Goal: Task Accomplishment & Management: Manage account settings

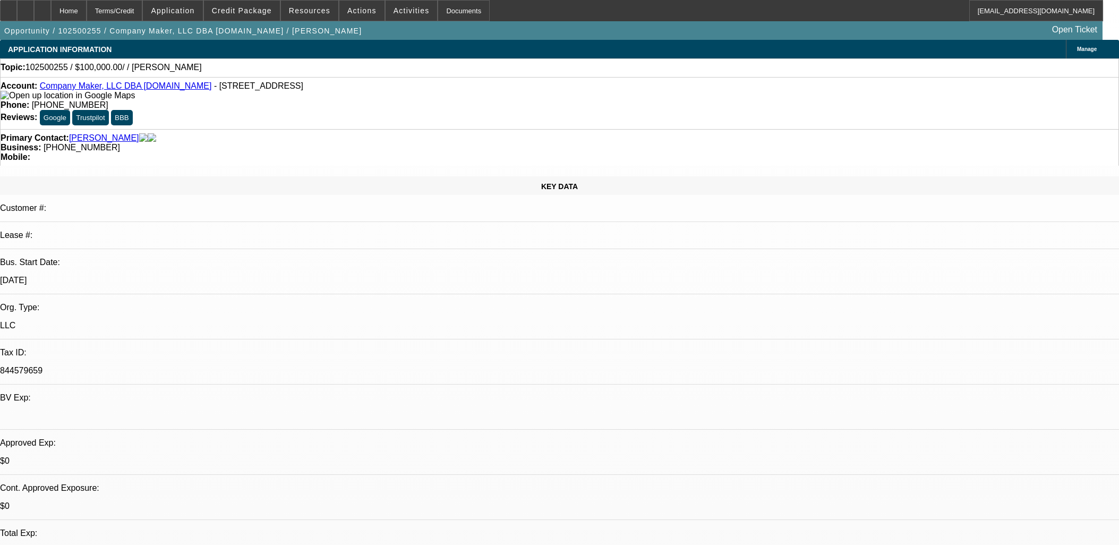
select select "0"
select select "2"
select select "0.1"
select select "4"
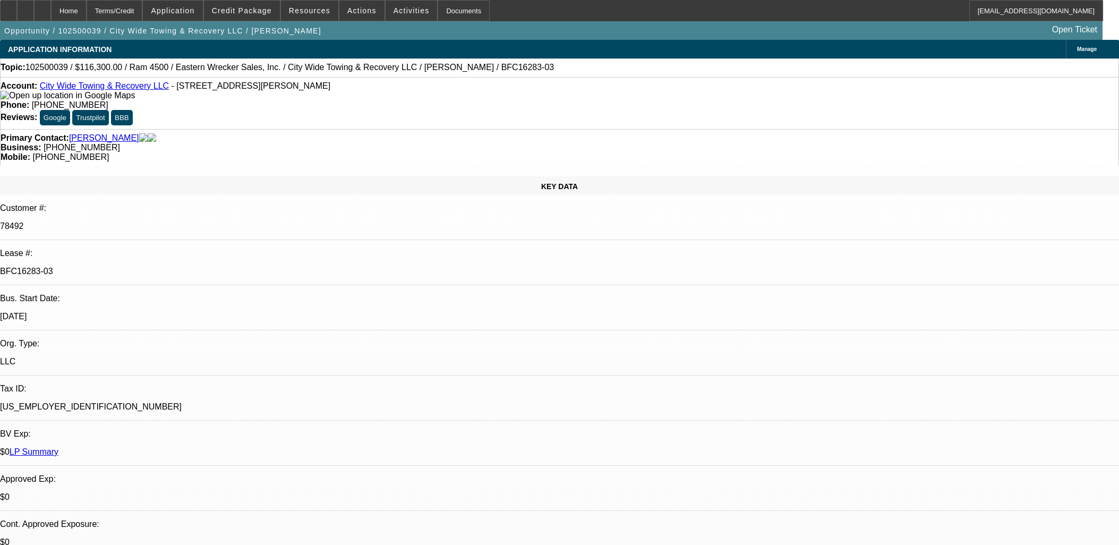
select select "0"
select select "2"
select select "0"
select select "6"
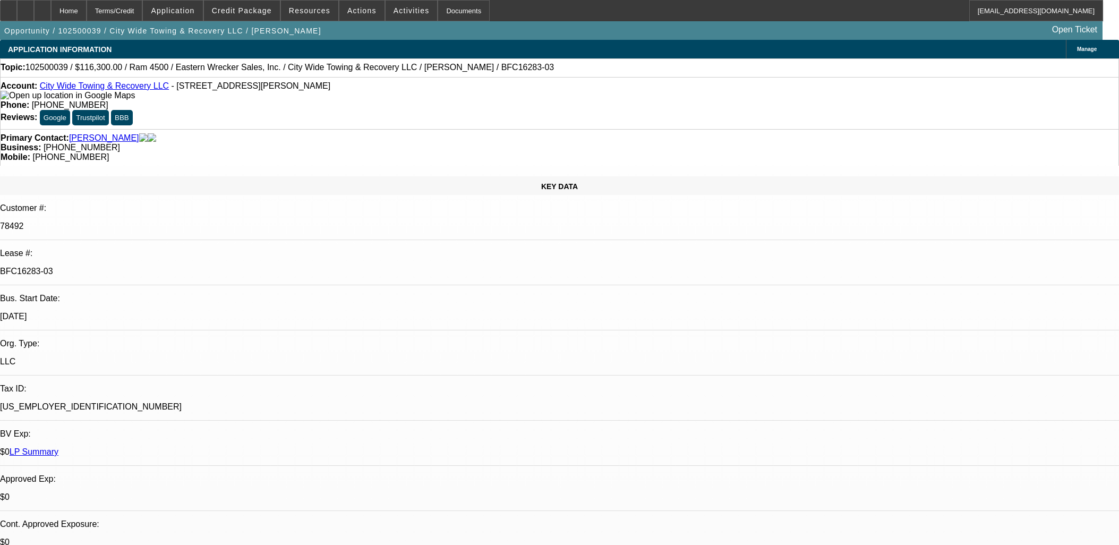
select select "0"
select select "2"
select select "0"
select select "6"
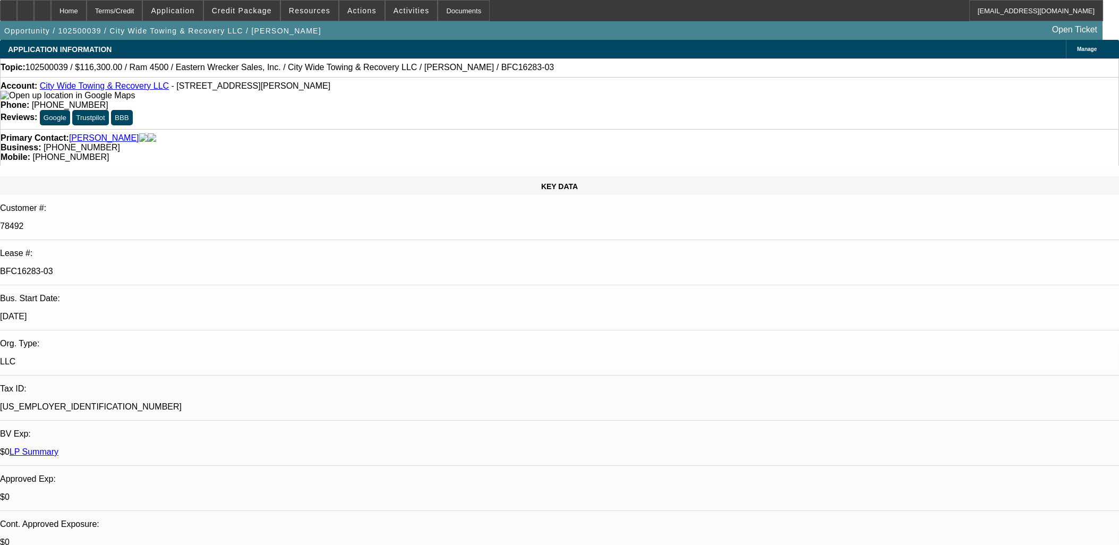
select select "0"
select select "2"
select select "0"
select select "6"
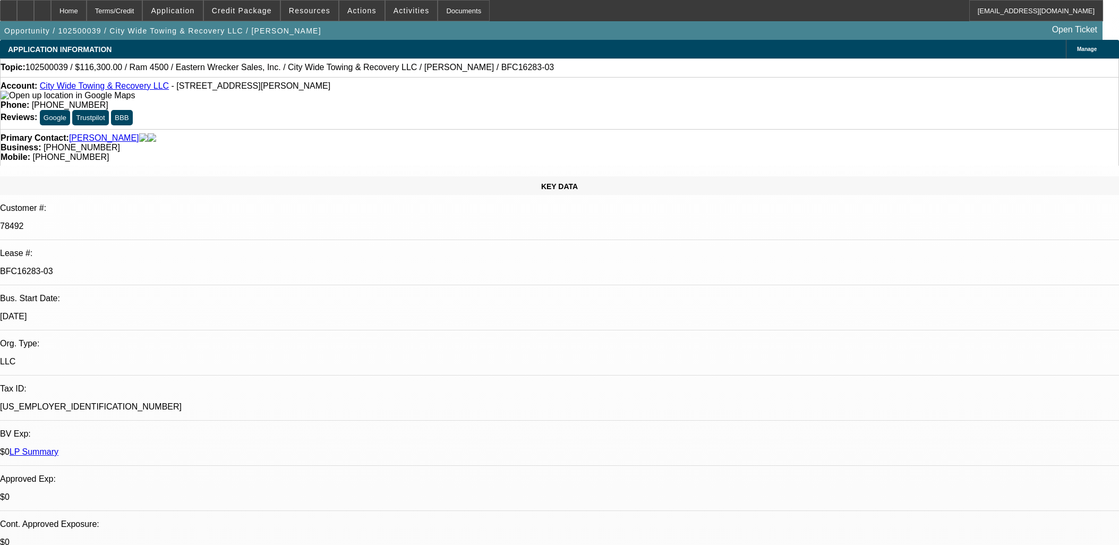
select select "0"
select select "2"
select select "0"
select select "6"
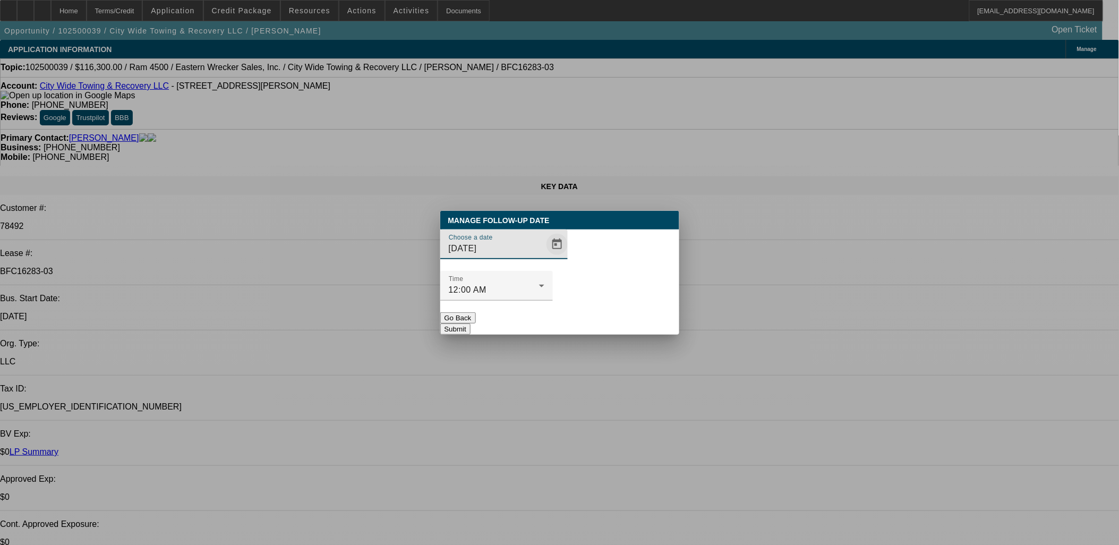
click at [545, 257] on span "Open calendar" at bounding box center [558, 245] width 26 height 26
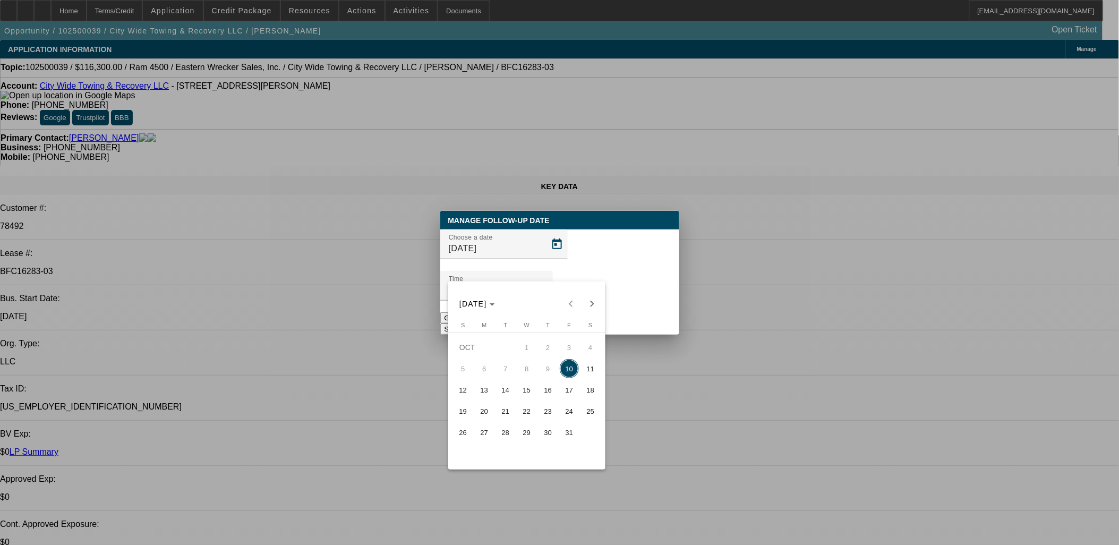
click at [483, 400] on span "13" at bounding box center [484, 389] width 19 height 19
type input "10/13/2025"
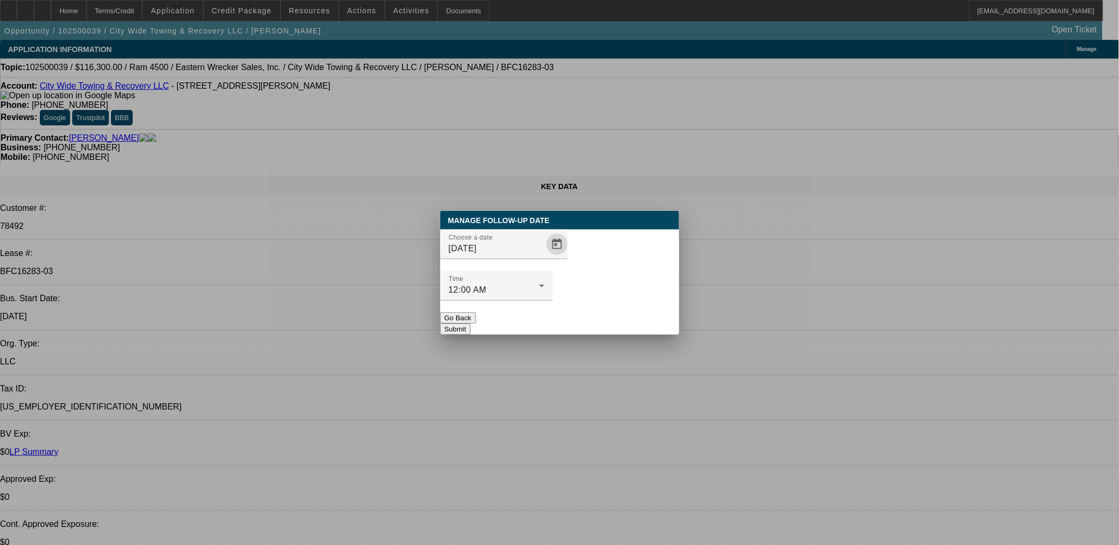
click at [471, 324] on button "Submit" at bounding box center [455, 329] width 30 height 11
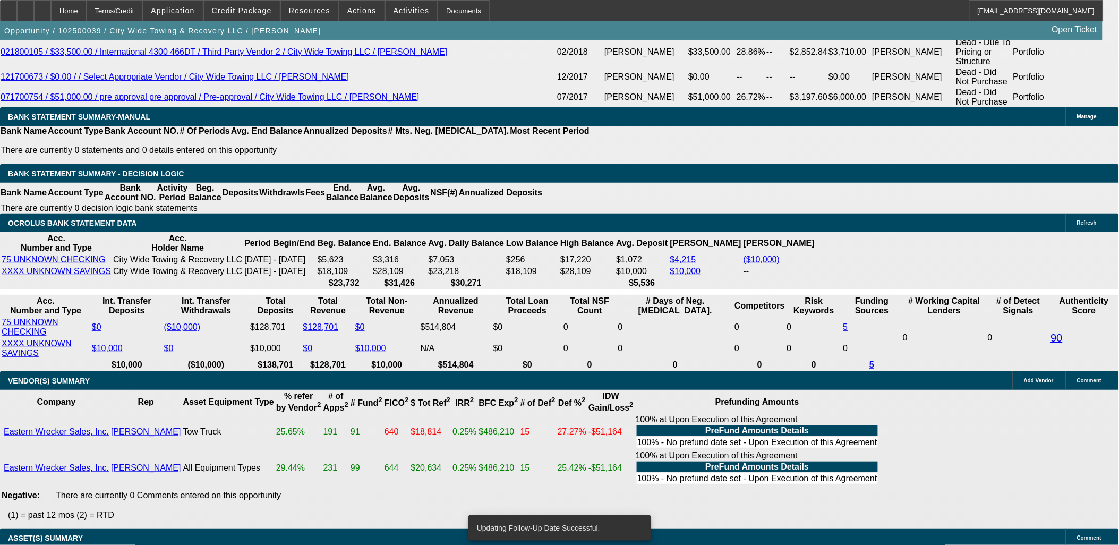
scroll to position [2066, 0]
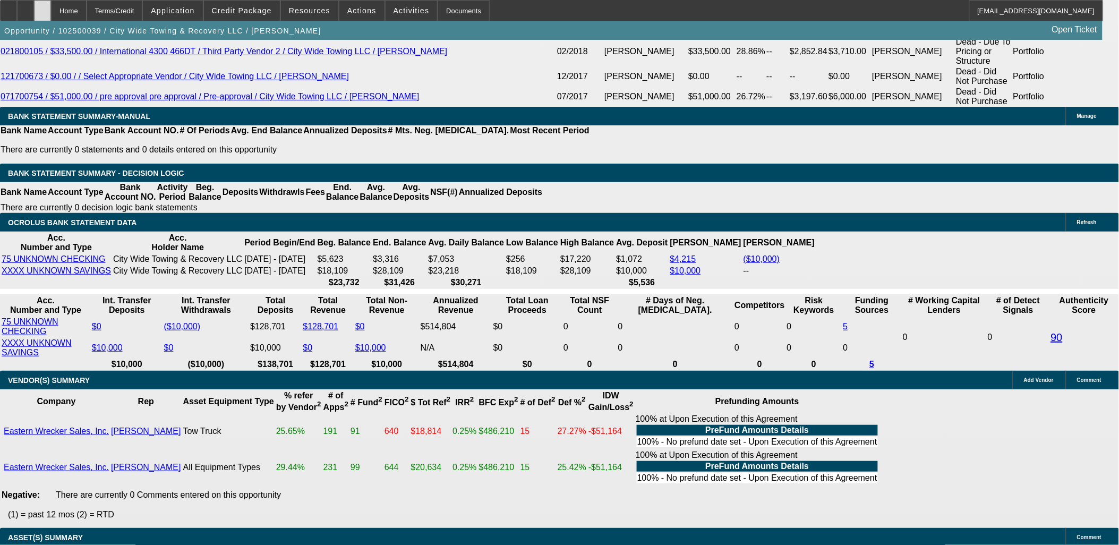
click at [51, 11] on div at bounding box center [42, 10] width 17 height 21
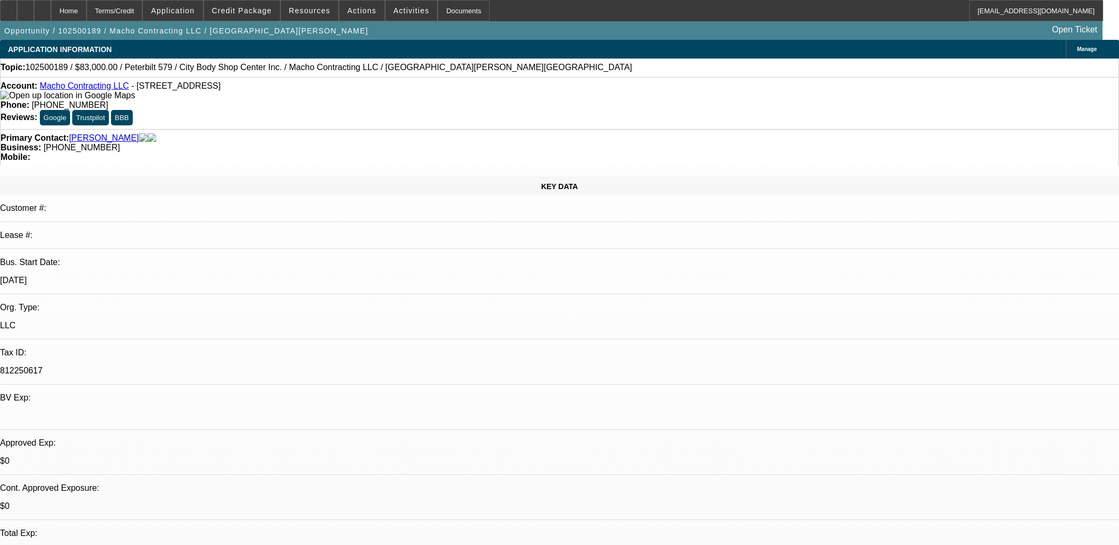
select select "0"
select select "2"
select select "0"
select select "6"
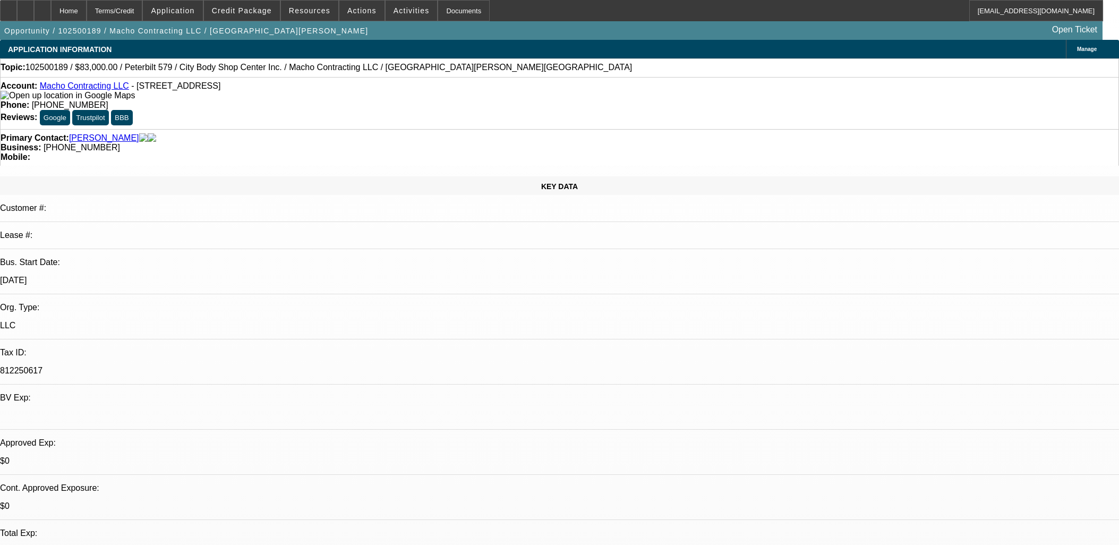
select select "0"
select select "2"
select select "0"
select select "6"
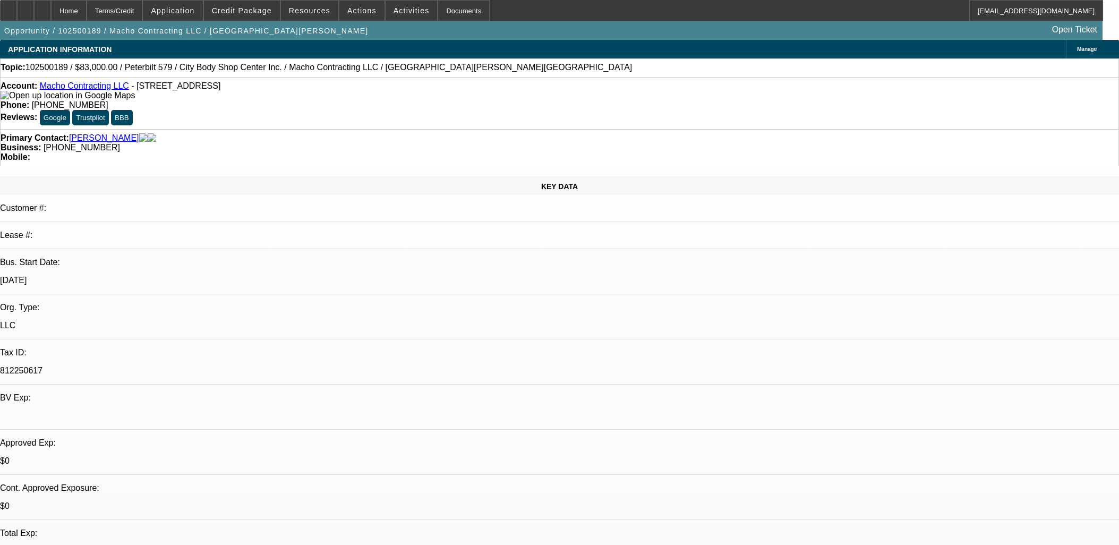
select select "0"
select select "2"
select select "0"
select select "6"
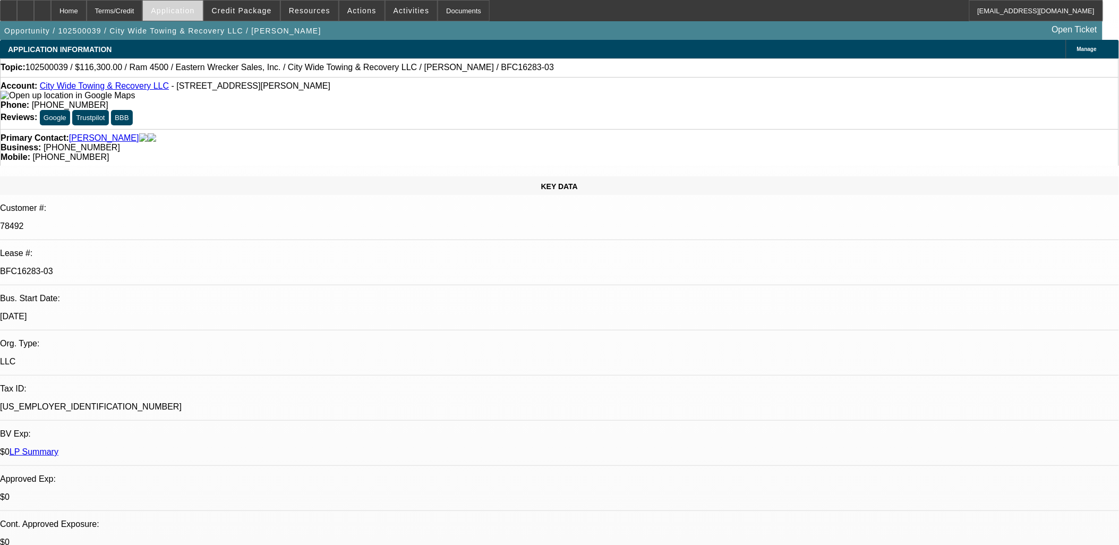
select select "0"
select select "2"
select select "0"
select select "6"
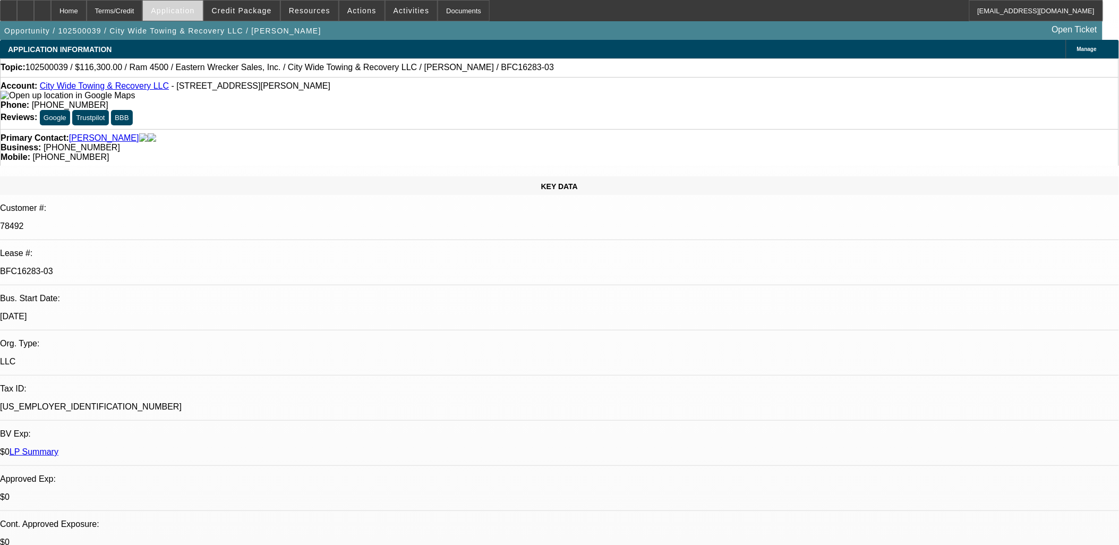
select select "0"
select select "2"
select select "0"
select select "6"
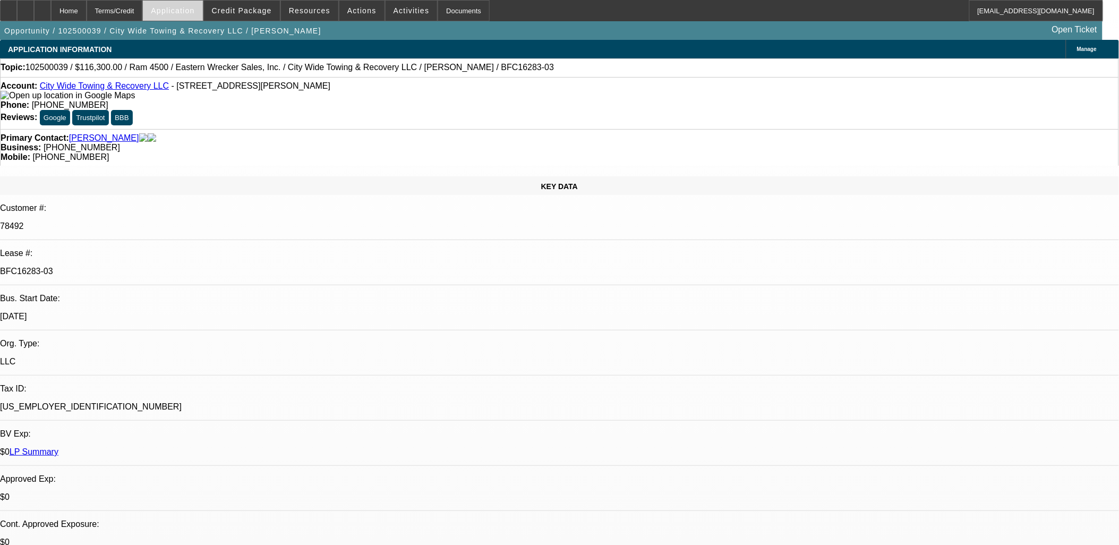
select select "0"
select select "2"
select select "0"
select select "6"
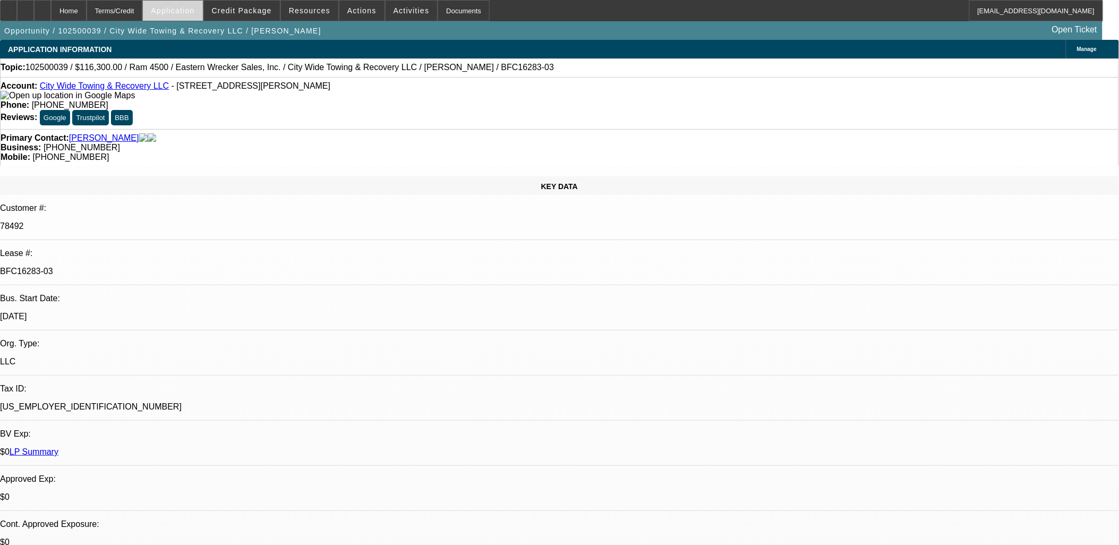
select select "0"
select select "2"
select select "0"
select select "6"
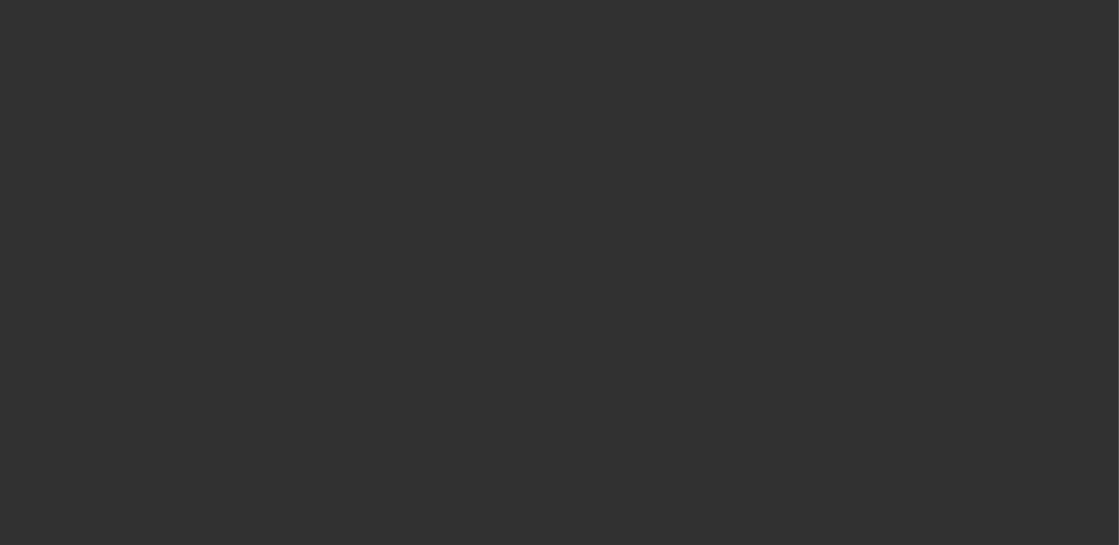
select select "0"
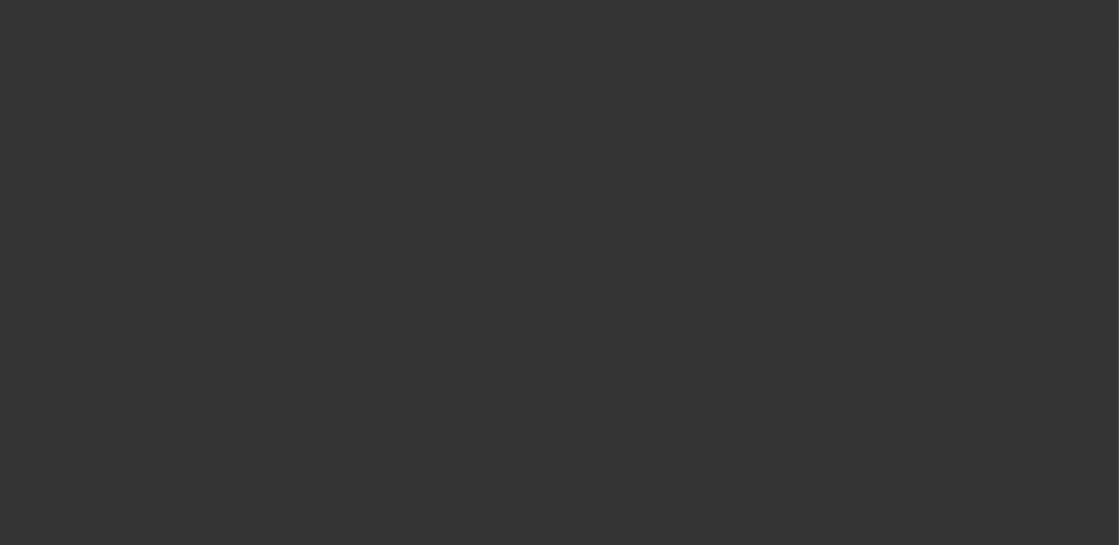
select select "0"
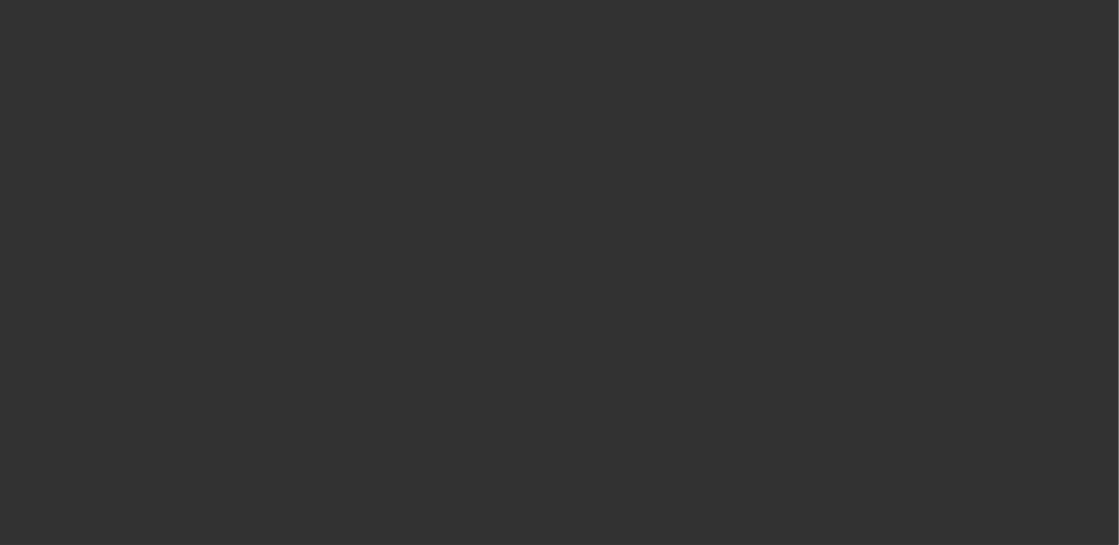
select select "0"
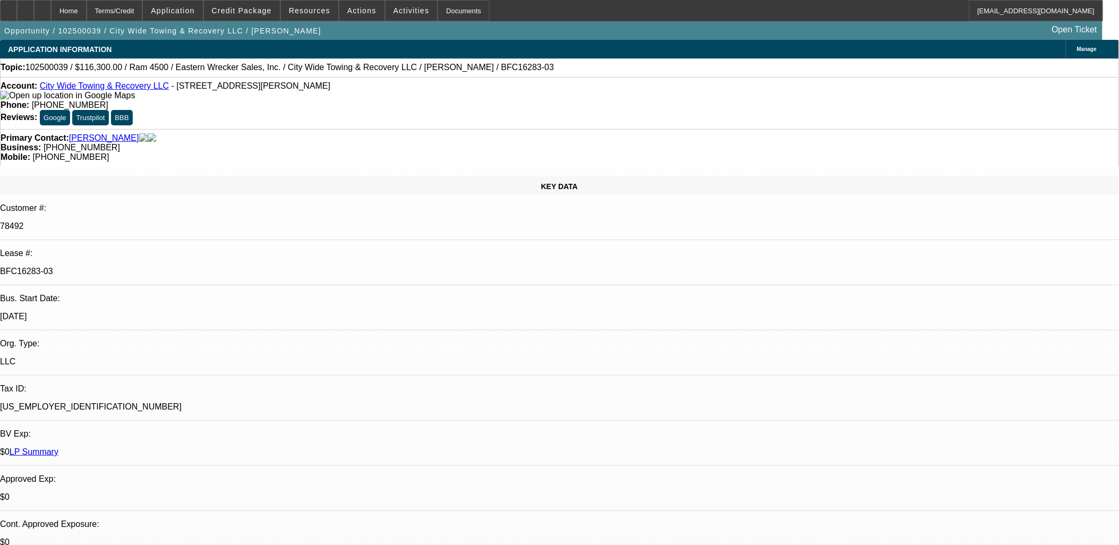
select select "2"
select select "6"
select select "2"
select select "6"
select select "2"
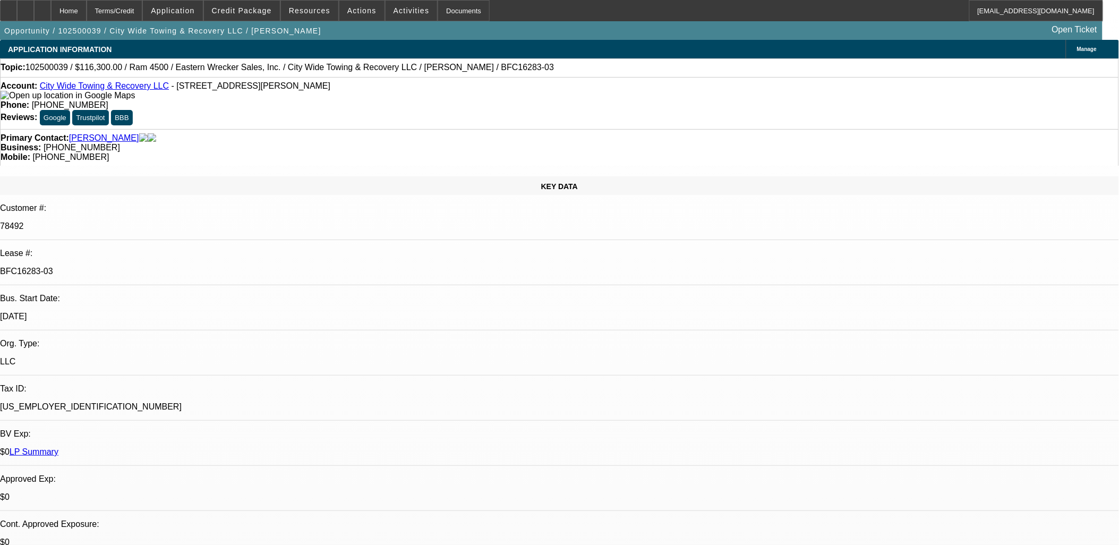
select select "6"
select select "2"
select select "6"
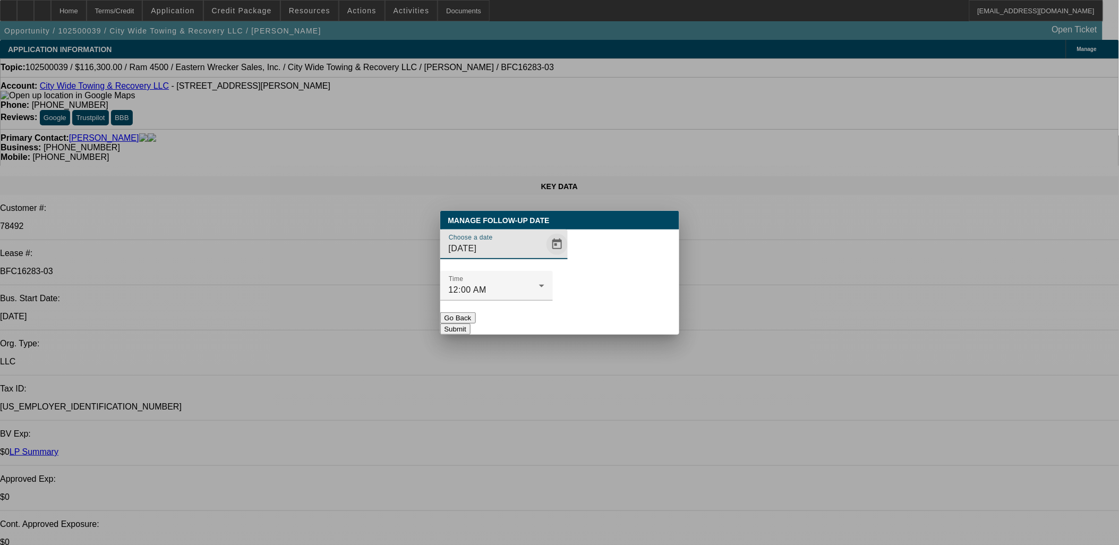
click at [545, 257] on span "Open calendar" at bounding box center [558, 245] width 26 height 26
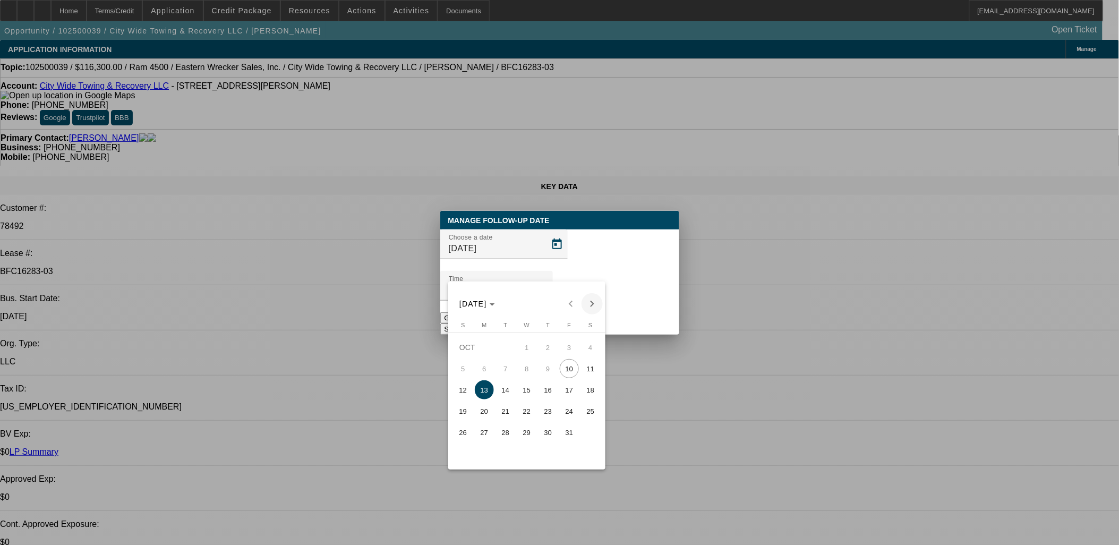
click at [593, 300] on span "Next month" at bounding box center [592, 303] width 21 height 21
click at [587, 371] on span "8" at bounding box center [590, 368] width 19 height 19
type input "11/8/2025"
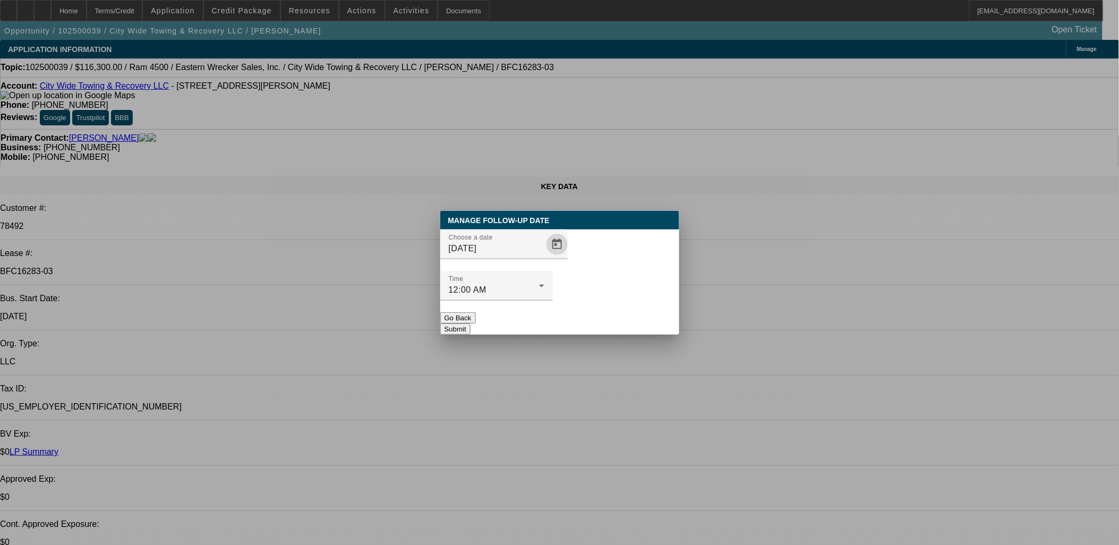
click at [471, 324] on button "Submit" at bounding box center [455, 329] width 30 height 11
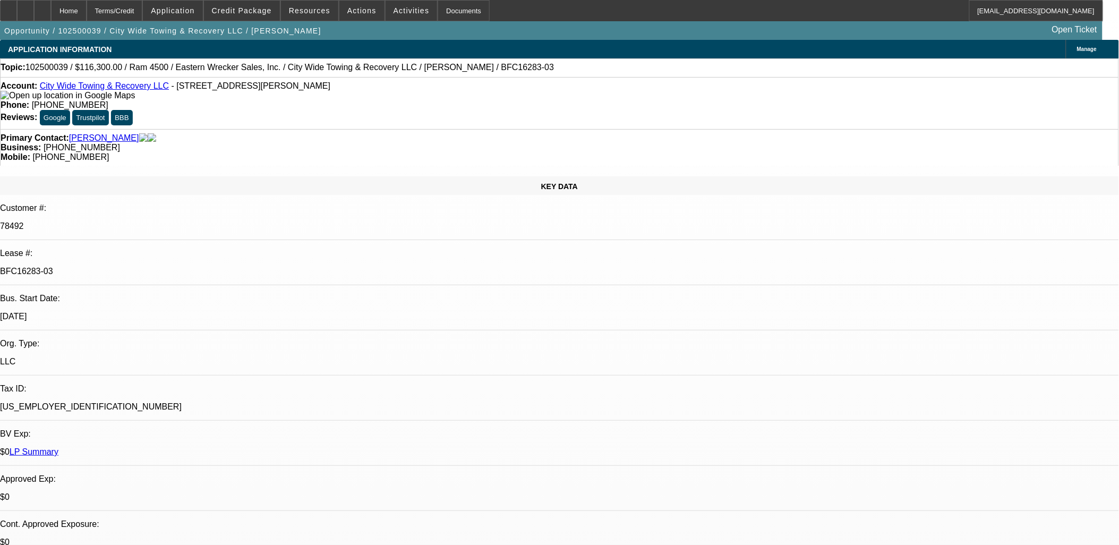
drag, startPoint x: 624, startPoint y: 186, endPoint x: 543, endPoint y: 156, distance: 86.1
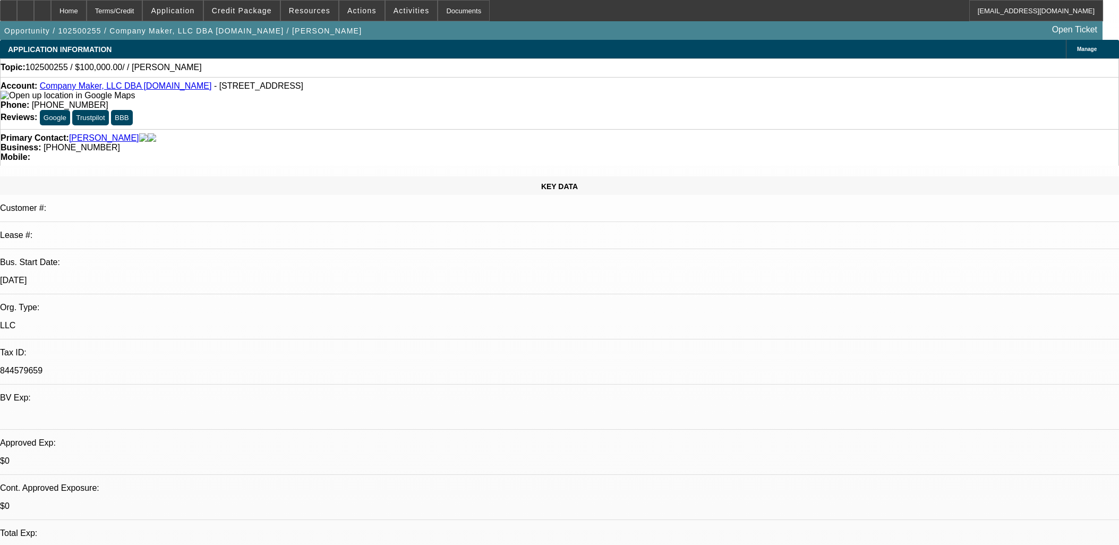
select select "0"
select select "2"
select select "0.1"
select select "4"
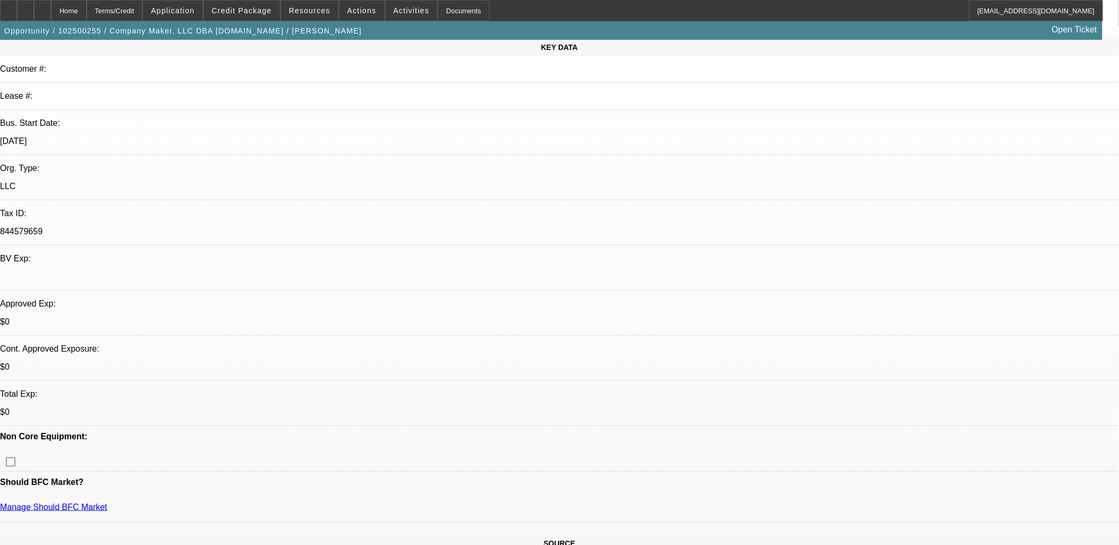
scroll to position [295, 0]
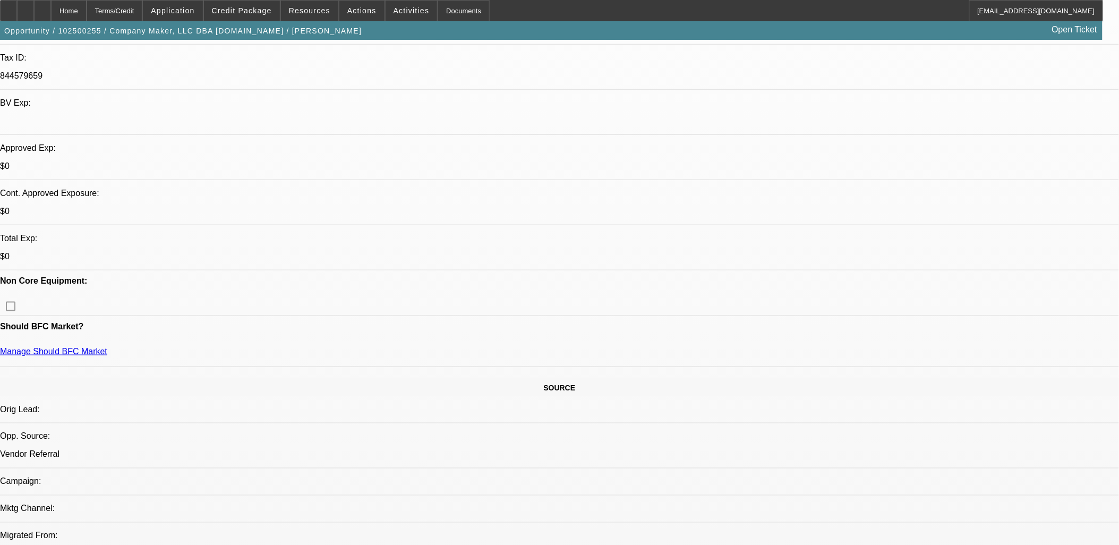
click at [51, 11] on div at bounding box center [42, 10] width 17 height 21
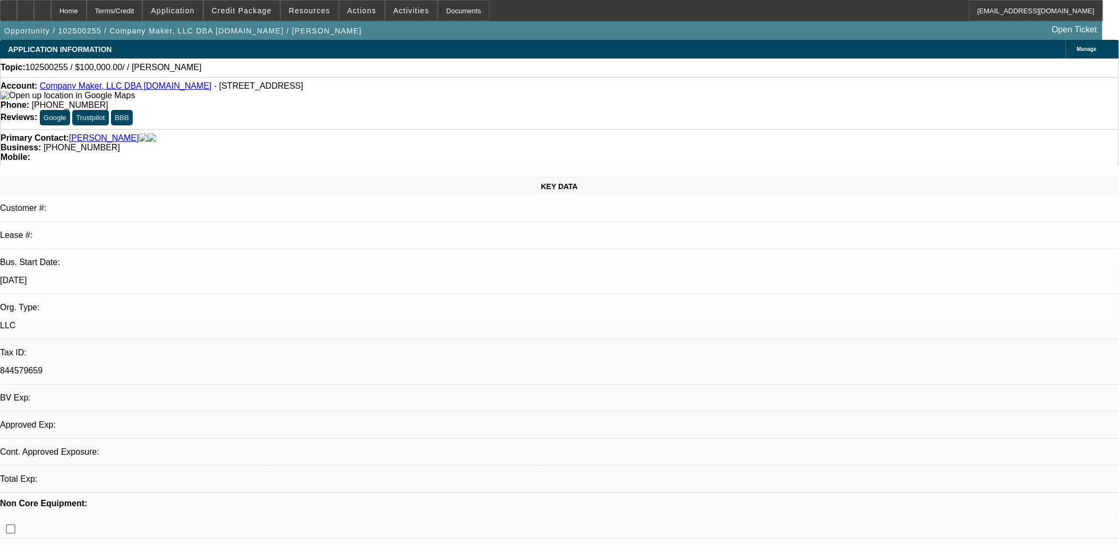
select select "0"
select select "2"
select select "0.1"
select select "1"
select select "2"
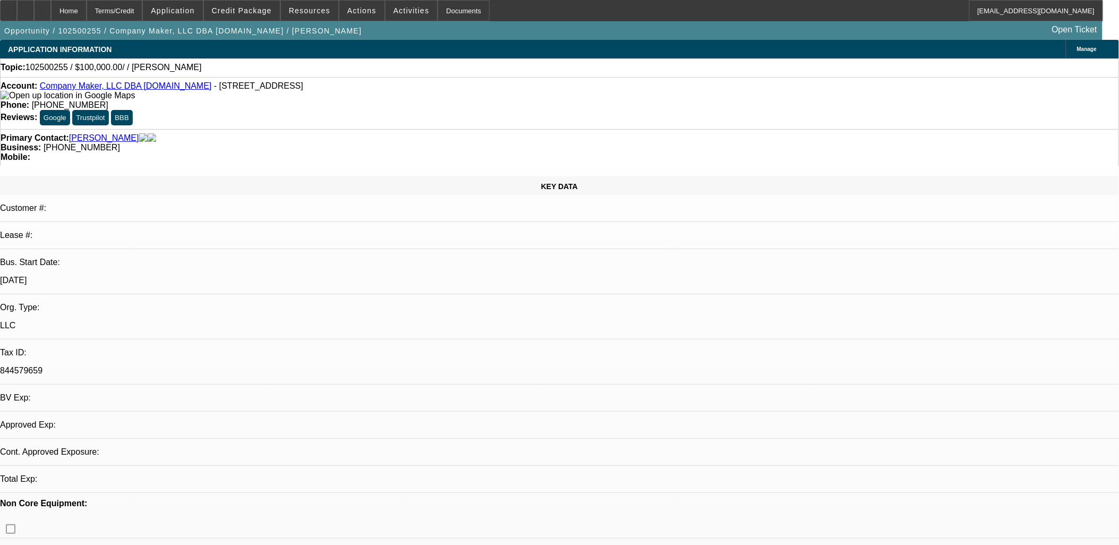
select select "4"
click at [43, 7] on icon at bounding box center [43, 7] width 0 height 0
select select "0"
select select "2"
select select "0.1"
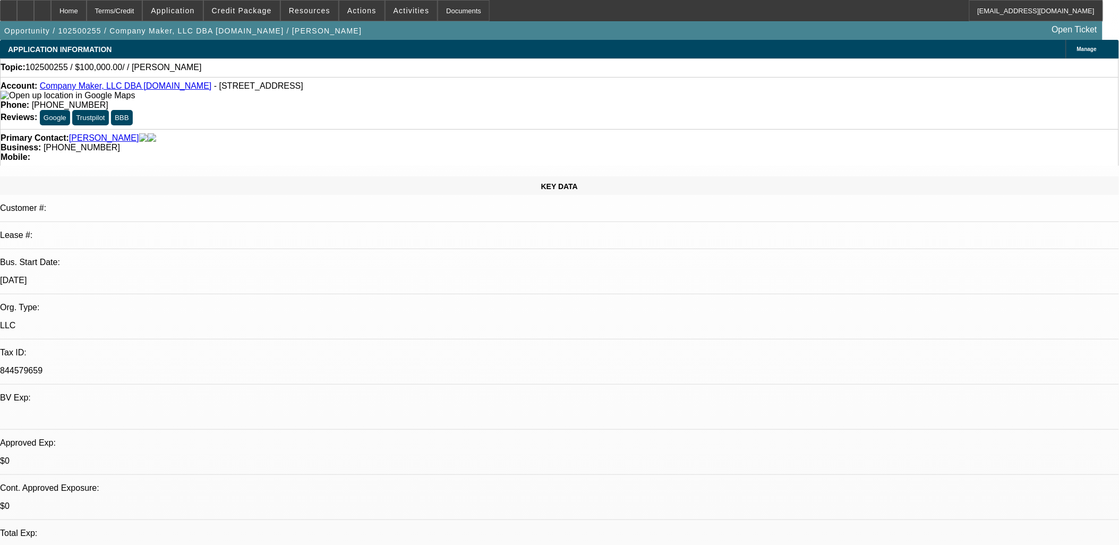
select select "1"
select select "2"
select select "4"
click at [248, 14] on span at bounding box center [242, 11] width 76 height 26
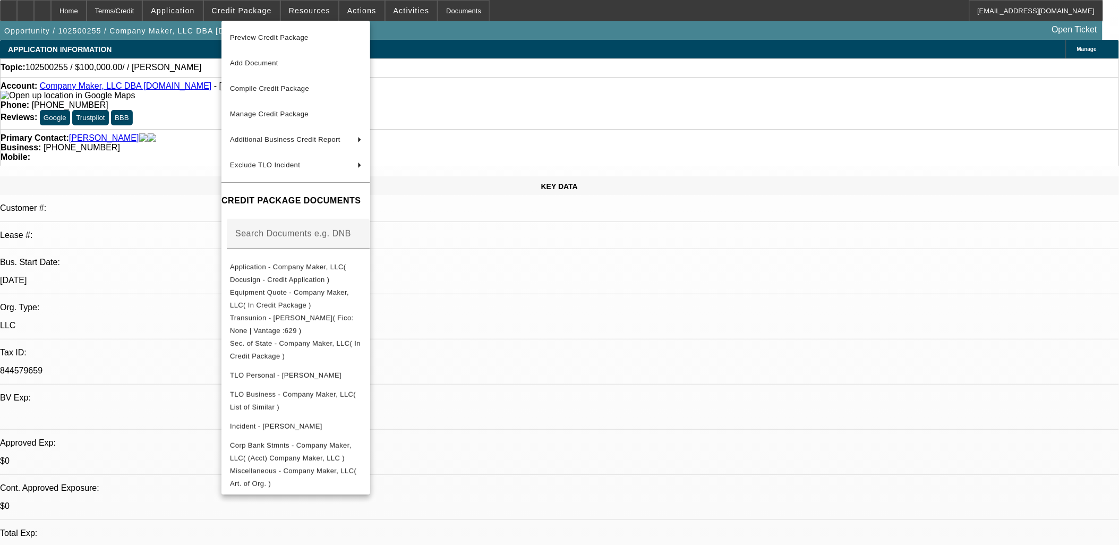
drag, startPoint x: 657, startPoint y: 315, endPoint x: 648, endPoint y: 316, distance: 9.0
click at [657, 316] on div at bounding box center [559, 272] width 1119 height 545
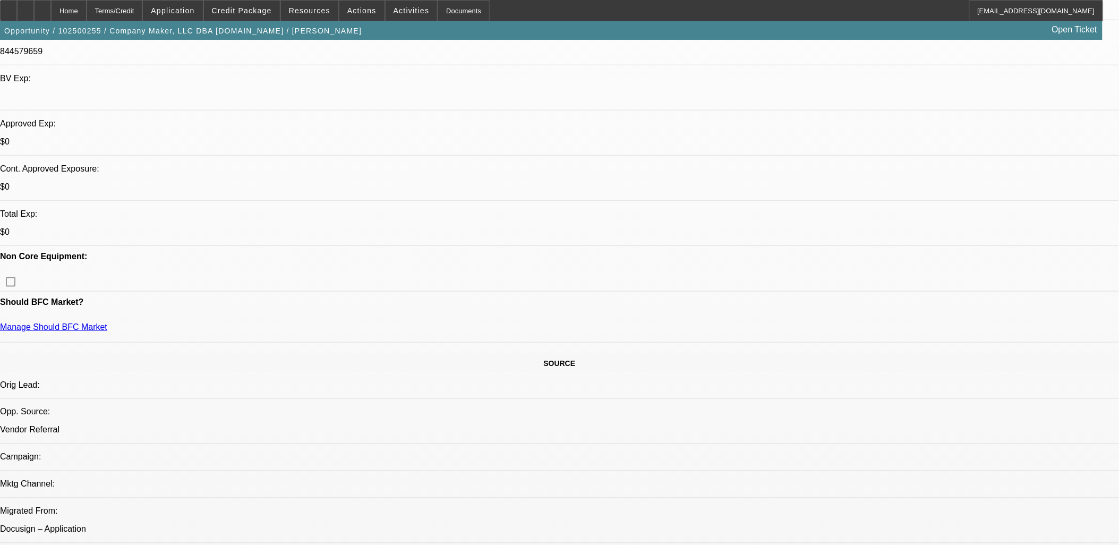
scroll to position [354, 0]
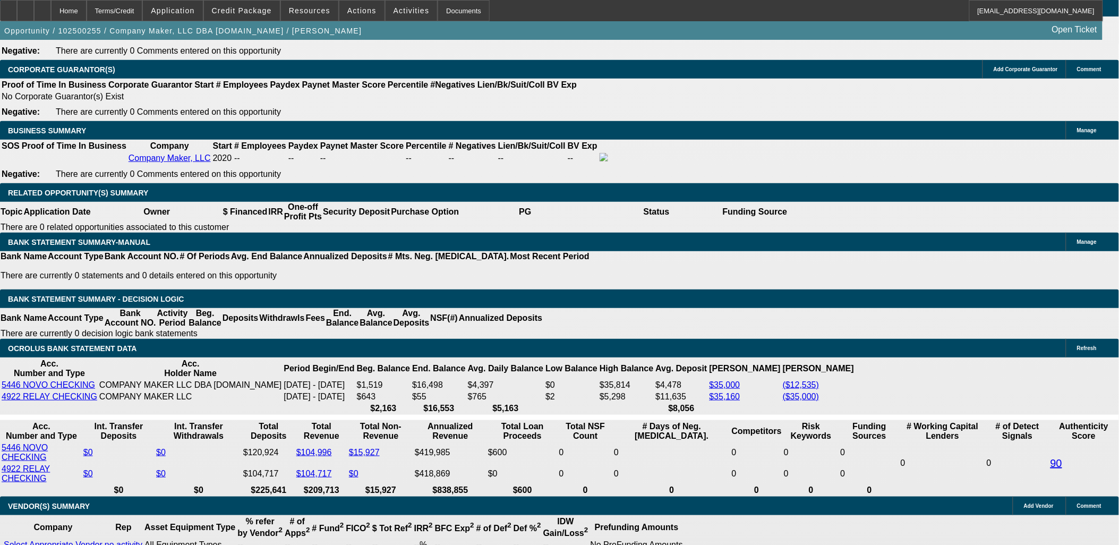
scroll to position [1594, 0]
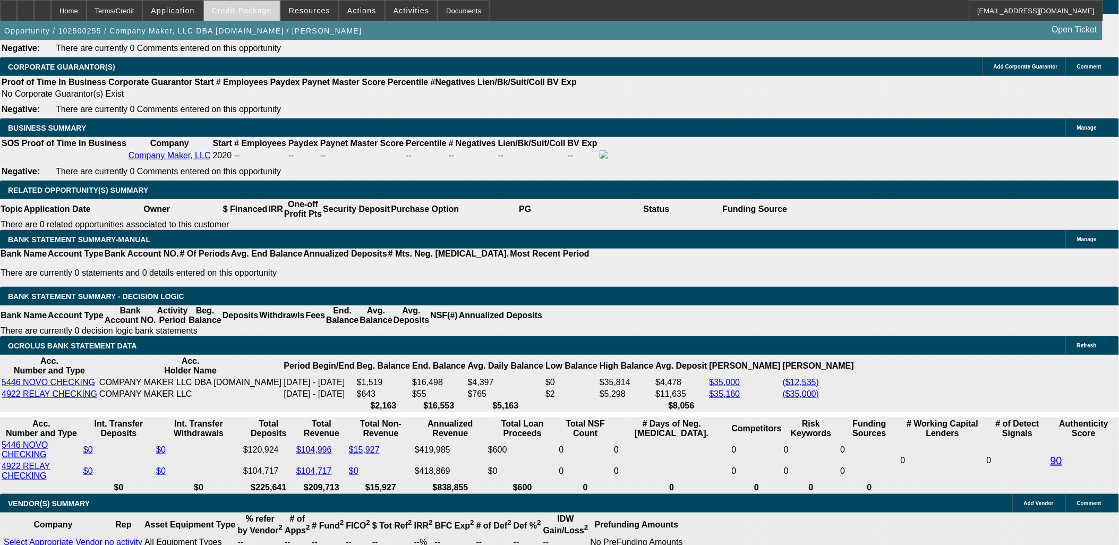
click at [247, 1] on span at bounding box center [242, 11] width 76 height 26
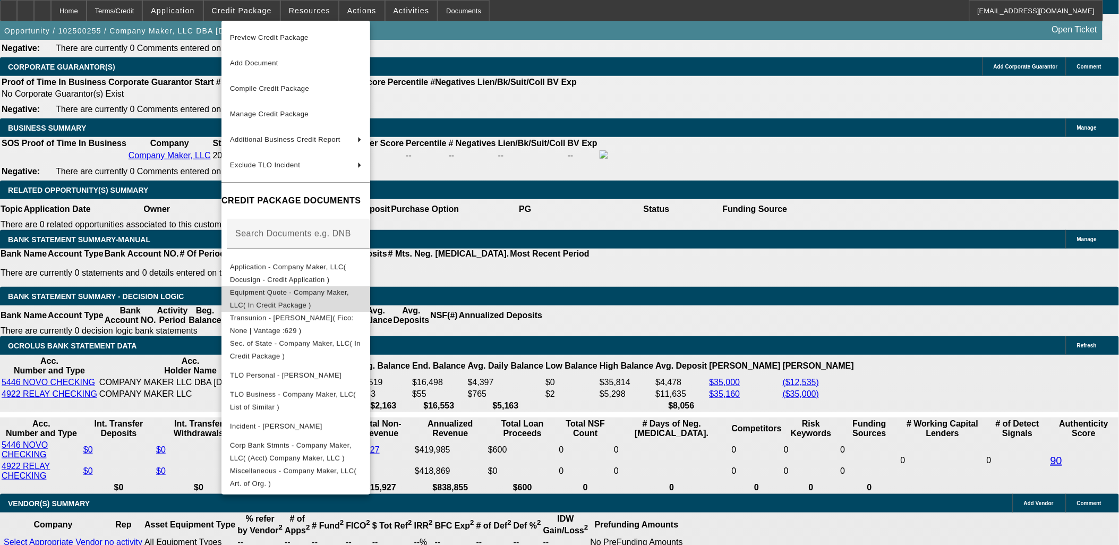
click at [286, 303] on button "Equipment Quote - Company Maker, LLC( In Credit Package )" at bounding box center [296, 299] width 149 height 26
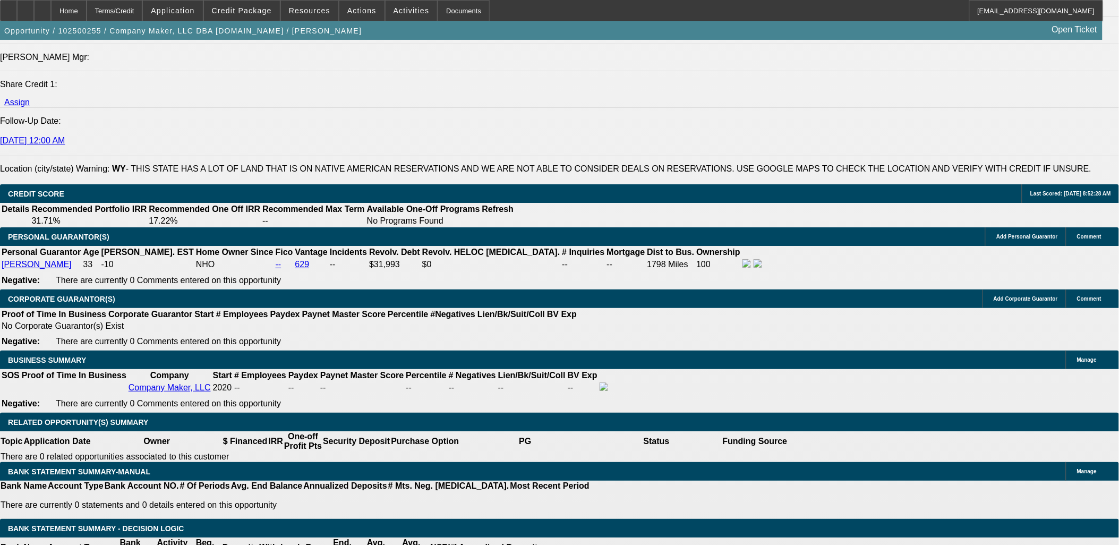
scroll to position [1298, 0]
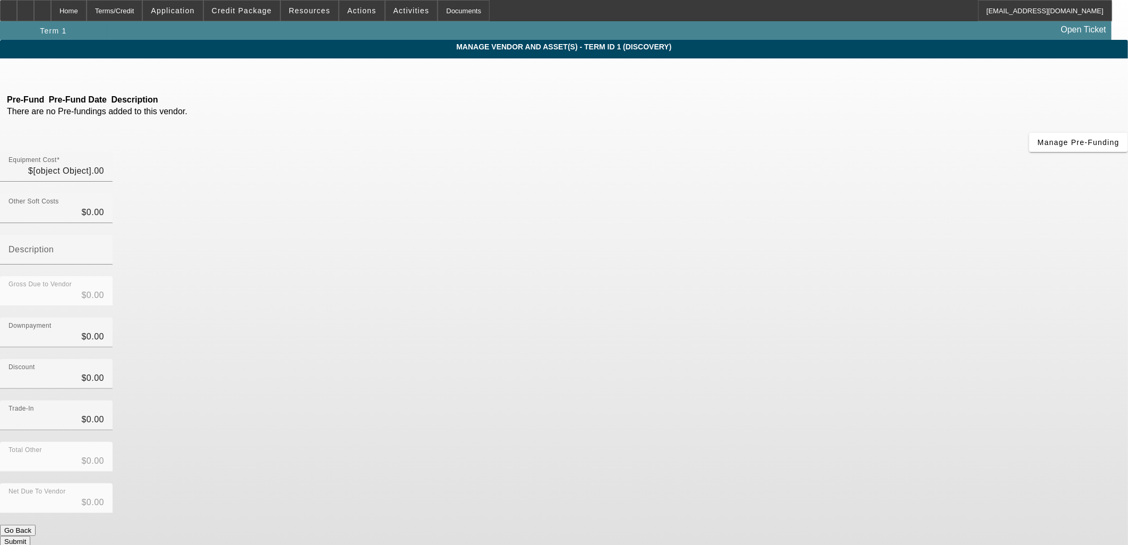
type input "$100,000.00"
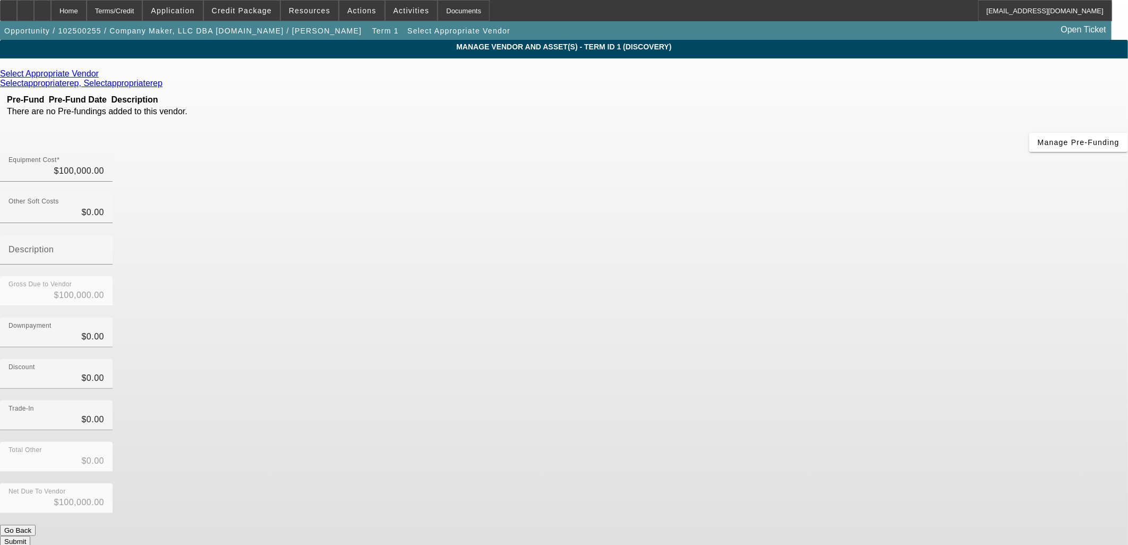
click at [101, 74] on icon at bounding box center [101, 73] width 0 height 9
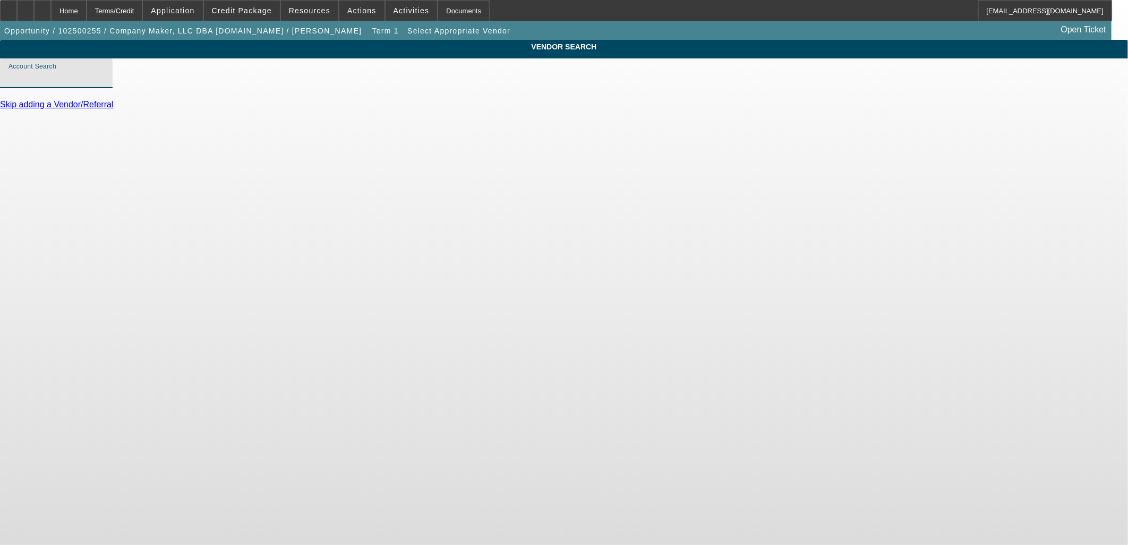
click at [104, 84] on input "Account Search" at bounding box center [57, 77] width 96 height 13
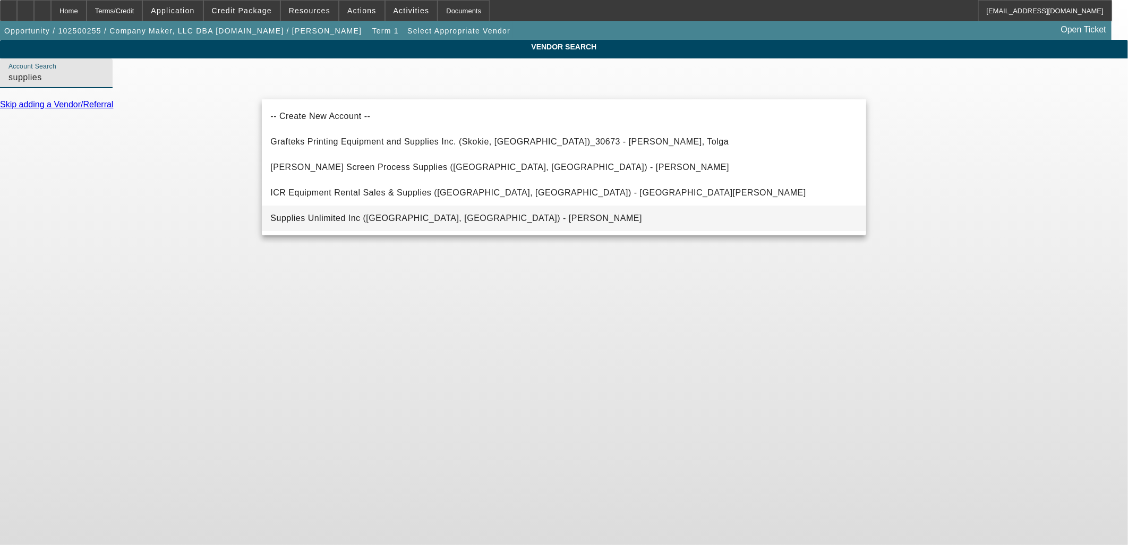
click at [387, 223] on span "Supplies Unlimited Inc (Wakefield, MA) - Dattoli, Joe" at bounding box center [456, 218] width 372 height 13
type input "Supplies Unlimited Inc (Wakefield, MA) - Dattoli, Joe"
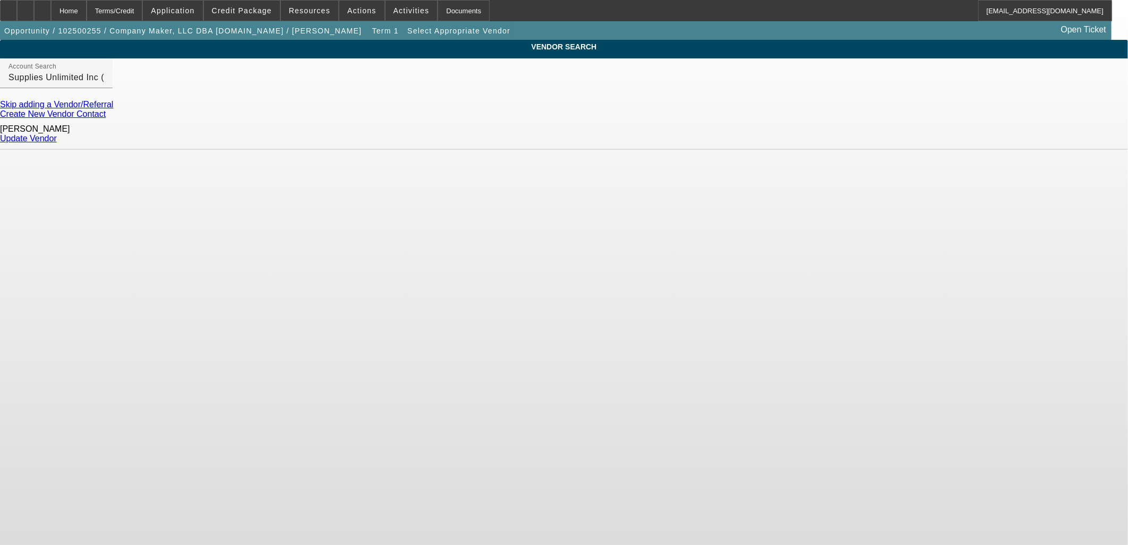
click at [57, 135] on link "Update Vendor" at bounding box center [28, 138] width 57 height 9
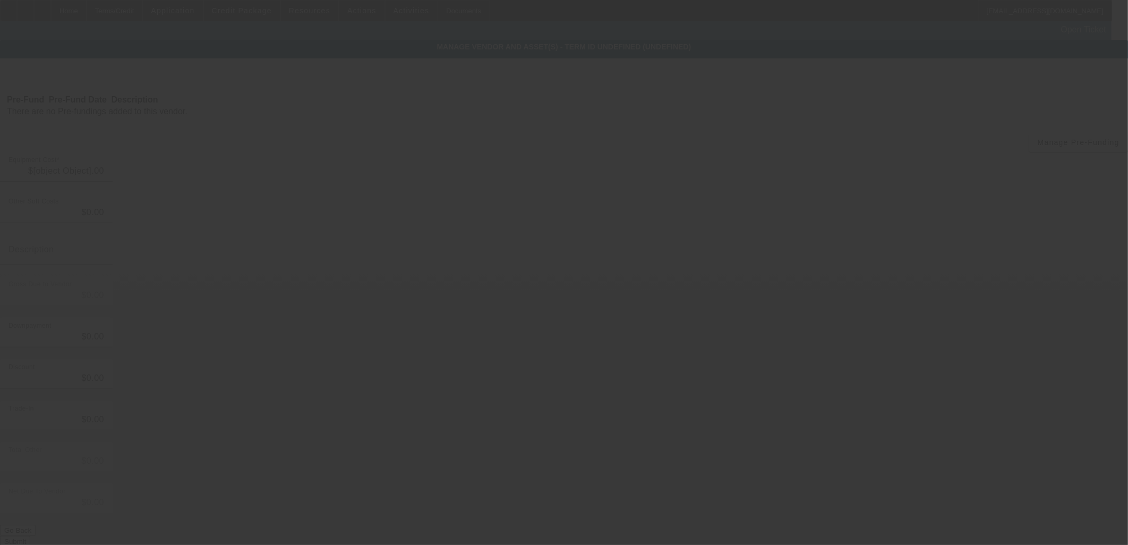
type input "$100,000.00"
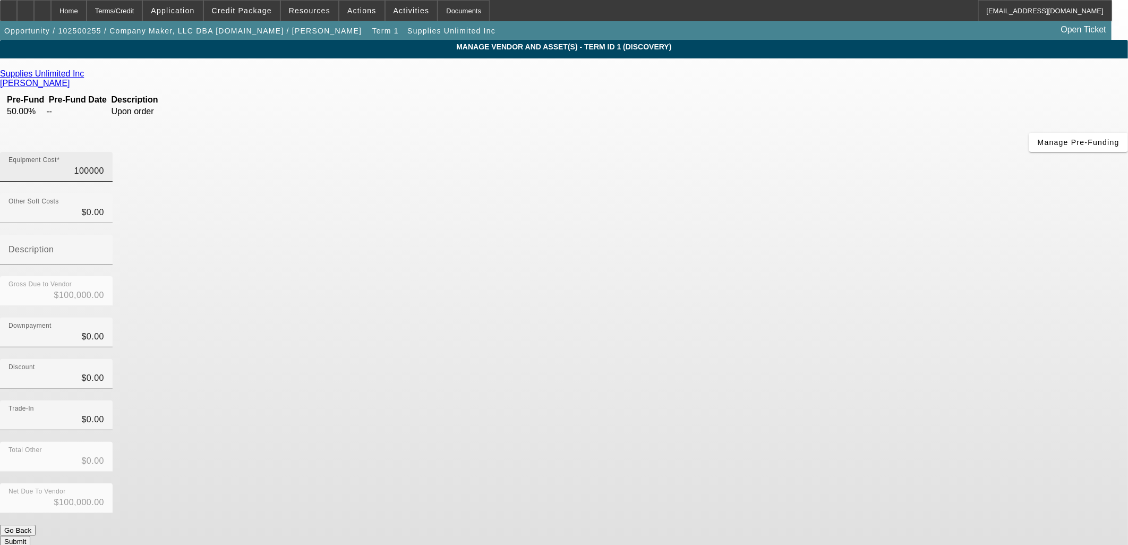
click at [104, 165] on input "100000" at bounding box center [57, 171] width 96 height 13
type input "2"
type input "$2.00"
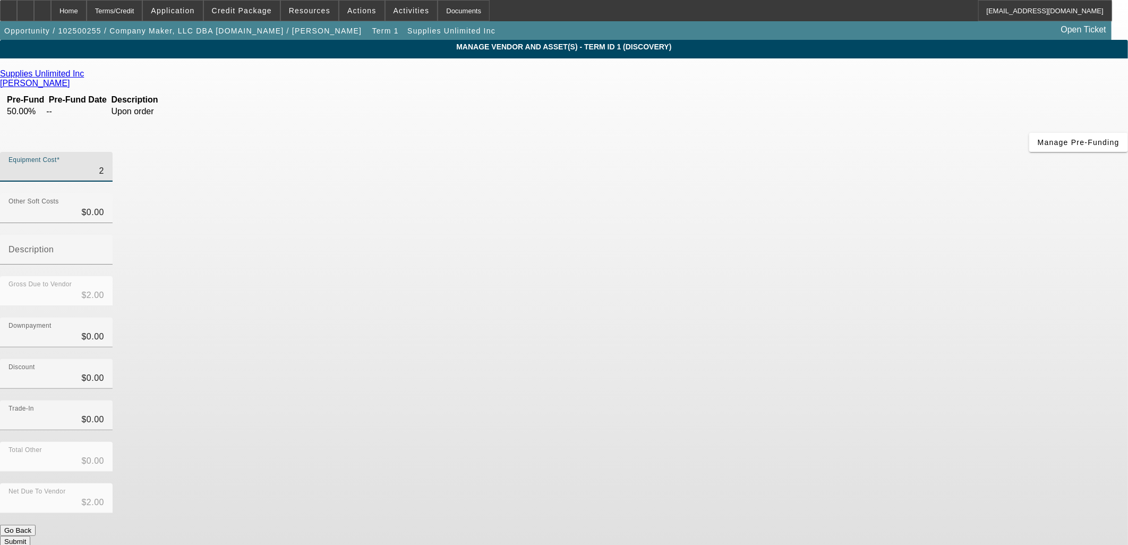
type input "26"
type input "$26.00"
type input "268"
type input "$268.00"
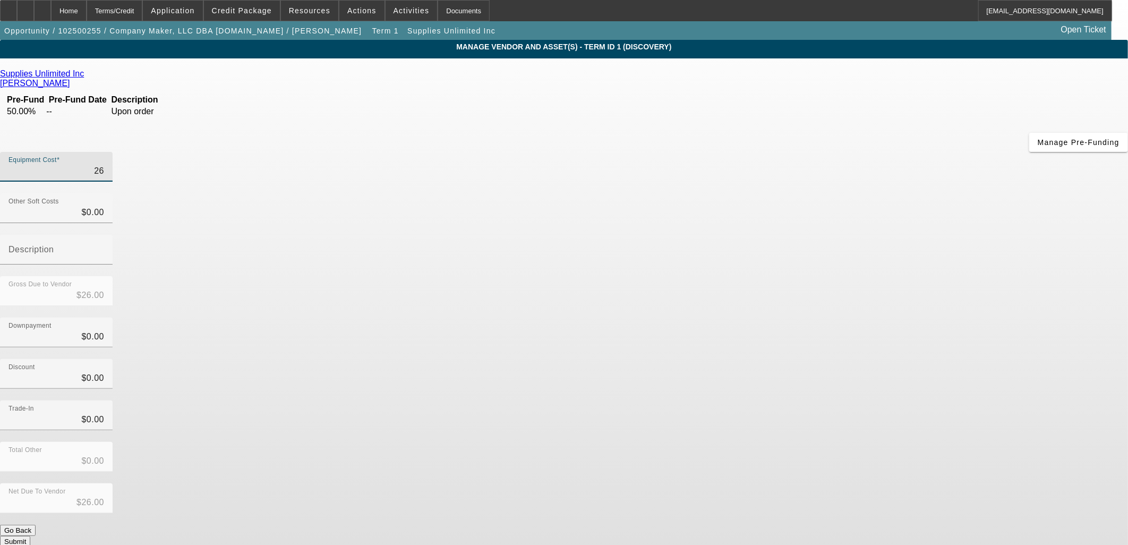
type input "$268.00"
type input "2680"
type input "$2,680.00"
type input "26800"
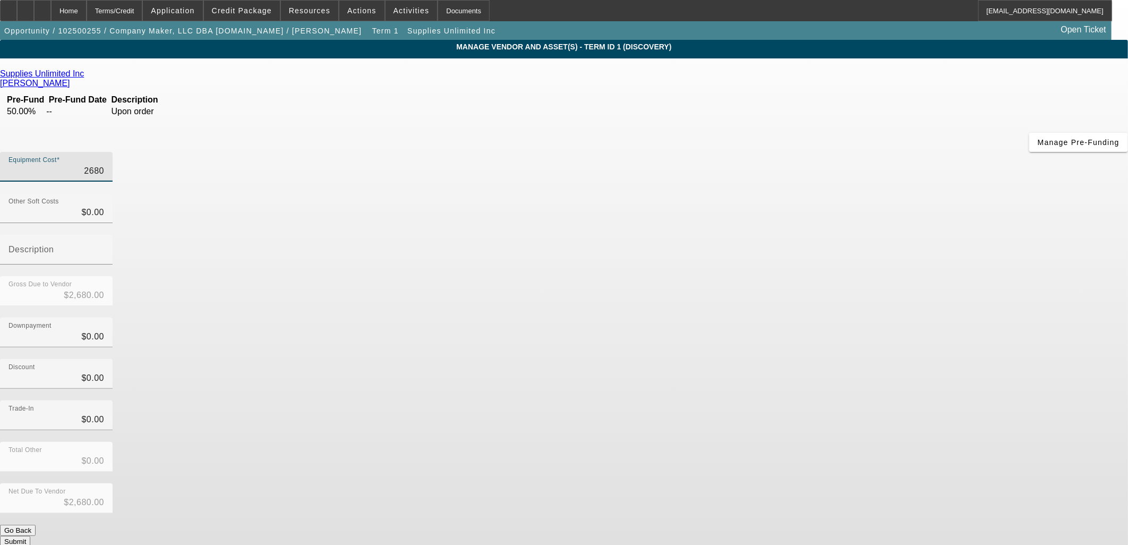
type input "$26,800.00"
drag, startPoint x: 677, startPoint y: 88, endPoint x: 846, endPoint y: 104, distance: 169.7
click at [846, 152] on div "Equipment Cost 26800" at bounding box center [564, 172] width 1128 height 41
type input "2"
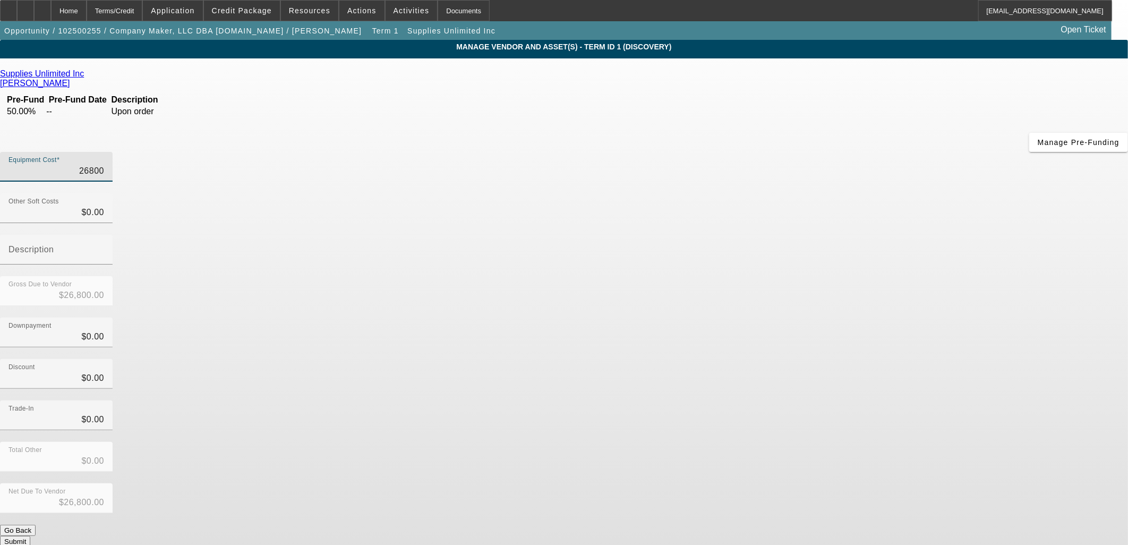
type input "$2.00"
type input "29"
type input "$29.00"
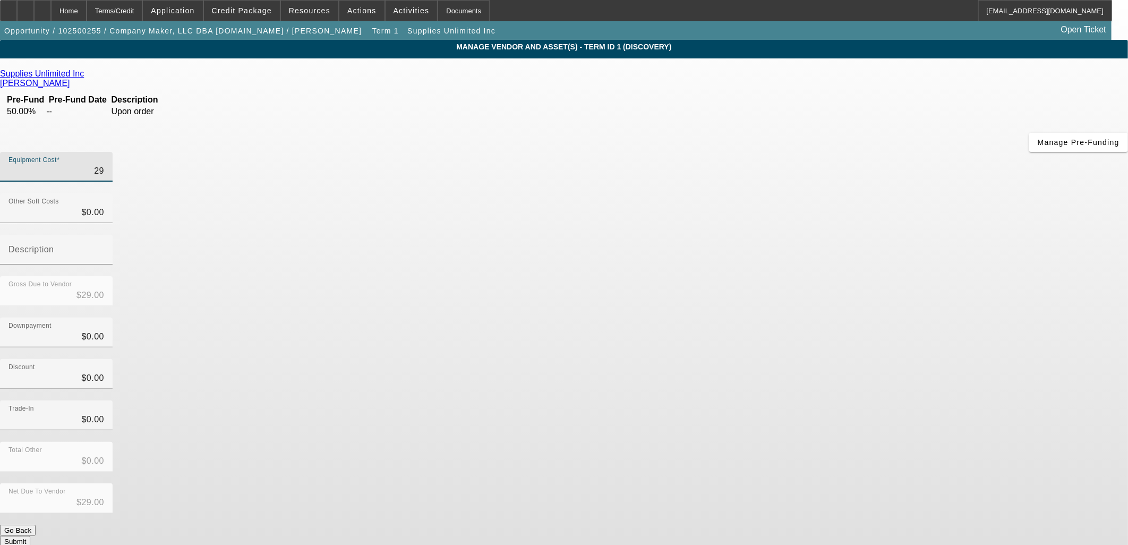
type input "298"
type input "$298.00"
type input "2987"
type input "$2,987.00"
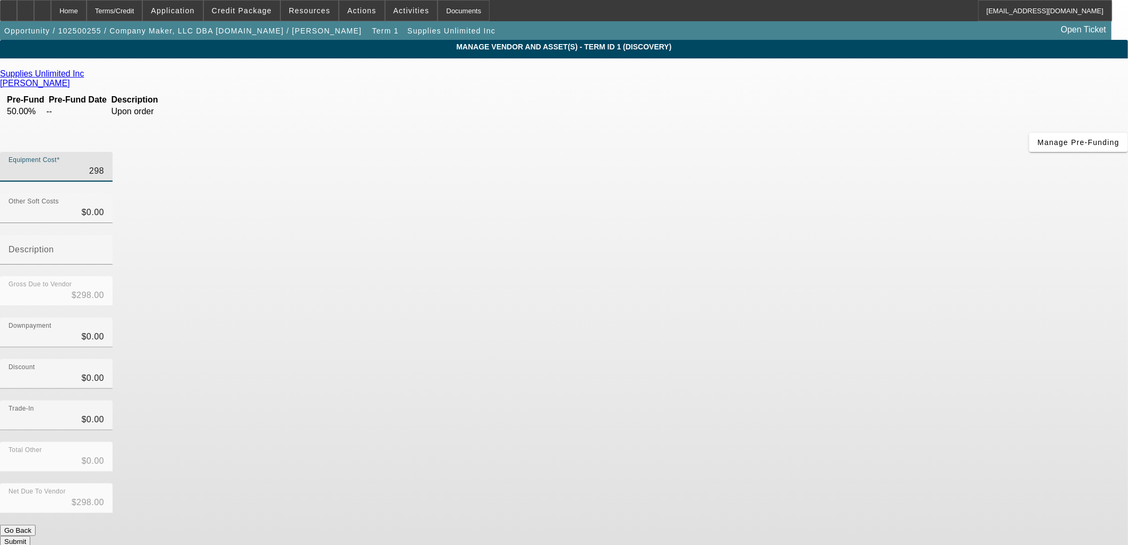
type input "$2,987.00"
type input "29875"
type input "$29,875.00"
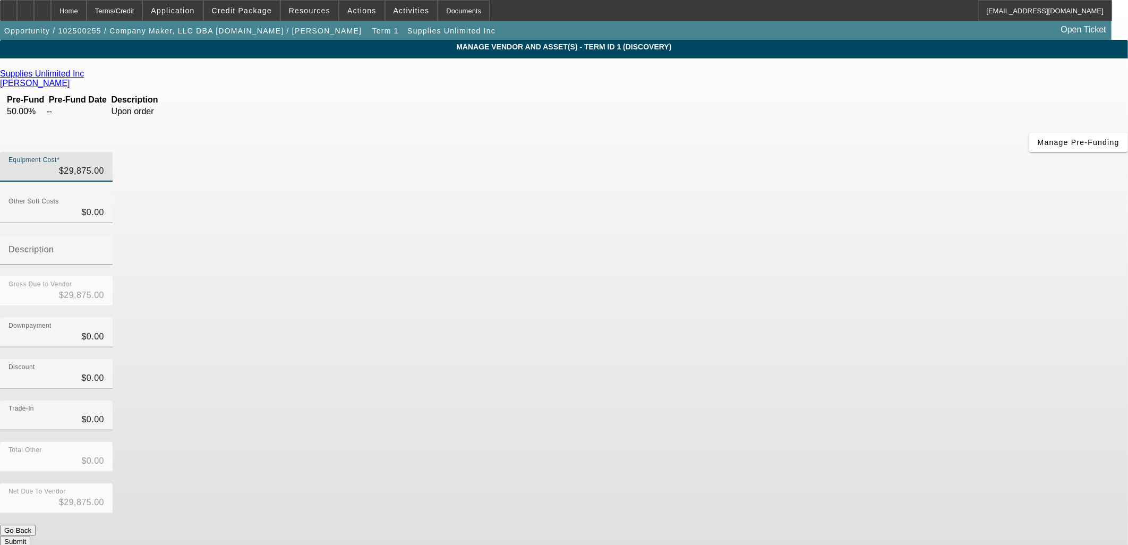
click at [849, 359] on div "Discount $0.00" at bounding box center [564, 379] width 1128 height 41
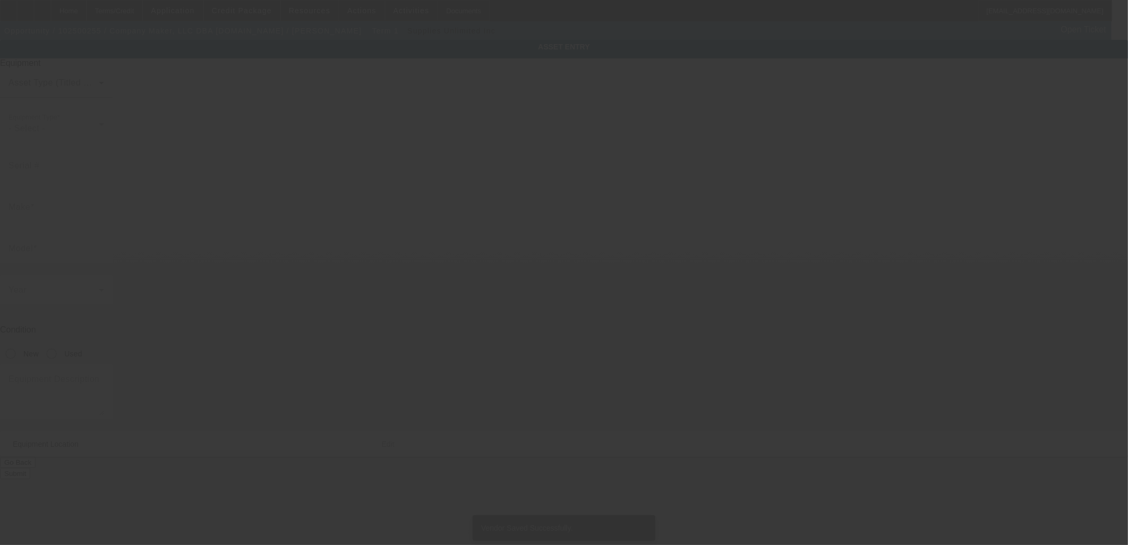
type textarea "Flatbed UV printer plus eco solvent wide format printer plus flash fusion indus…"
type input "tbd"
type input "Boston"
type input "12345"
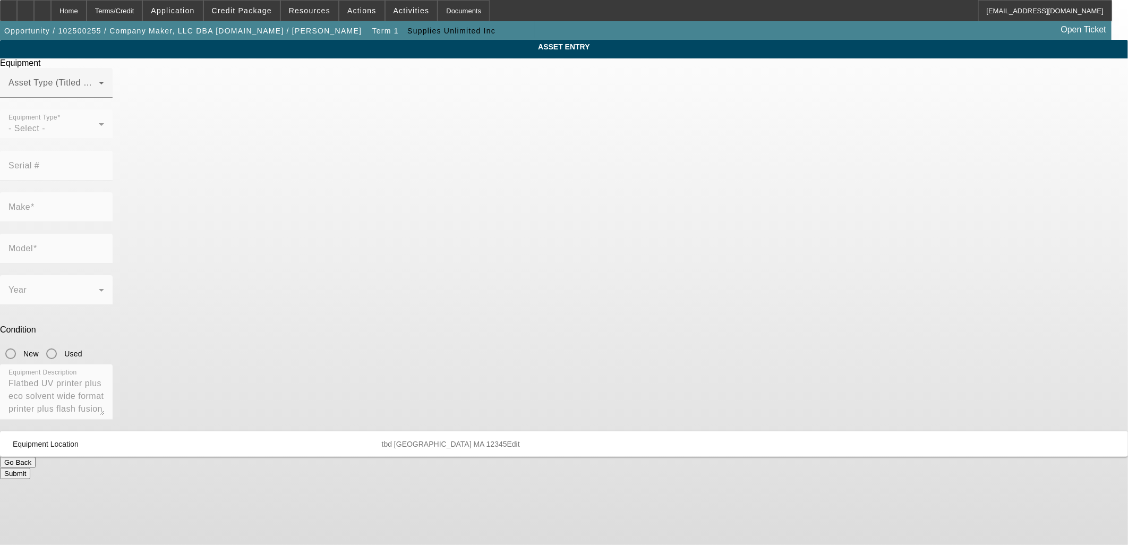
click at [113, 109] on div at bounding box center [56, 104] width 113 height 12
click at [99, 94] on span at bounding box center [54, 87] width 90 height 13
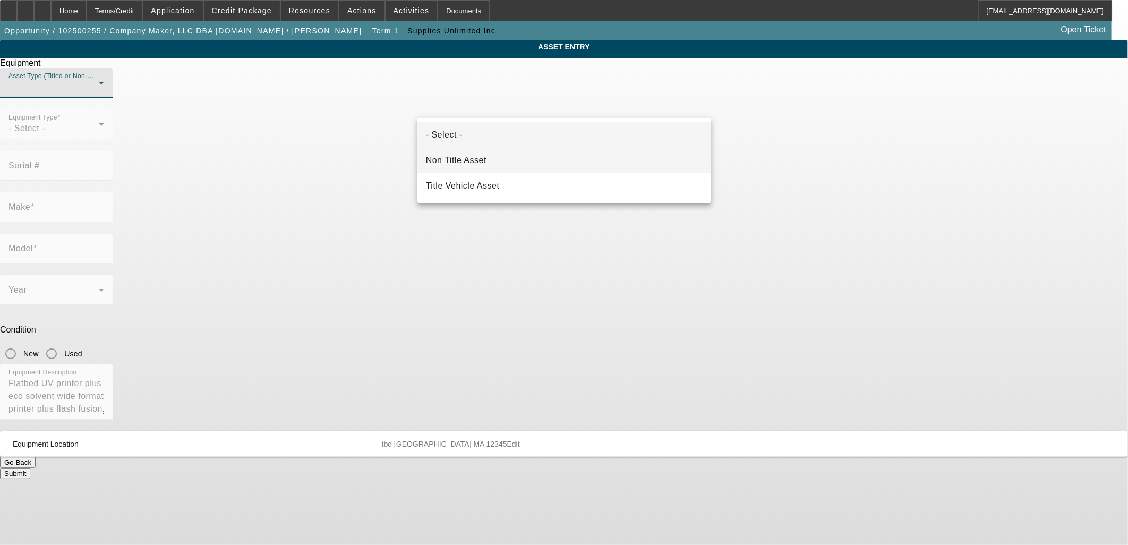
click at [505, 151] on mat-option "Non Title Asset" at bounding box center [565, 161] width 294 height 26
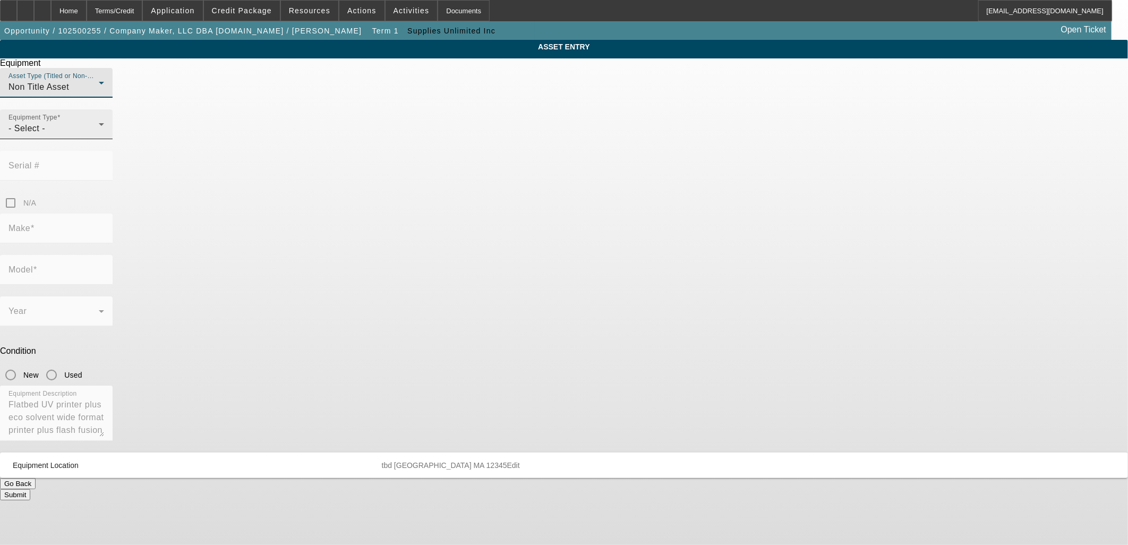
click at [45, 133] on span "- Select -" at bounding box center [27, 128] width 37 height 9
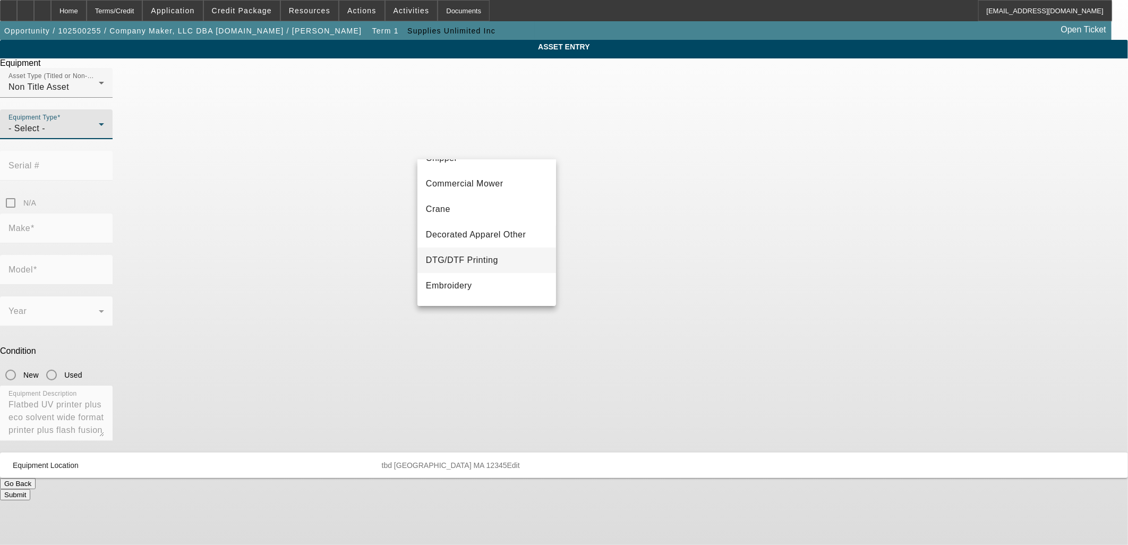
scroll to position [60, 0]
click at [481, 248] on span "Decorated Apparel Other" at bounding box center [476, 245] width 100 height 13
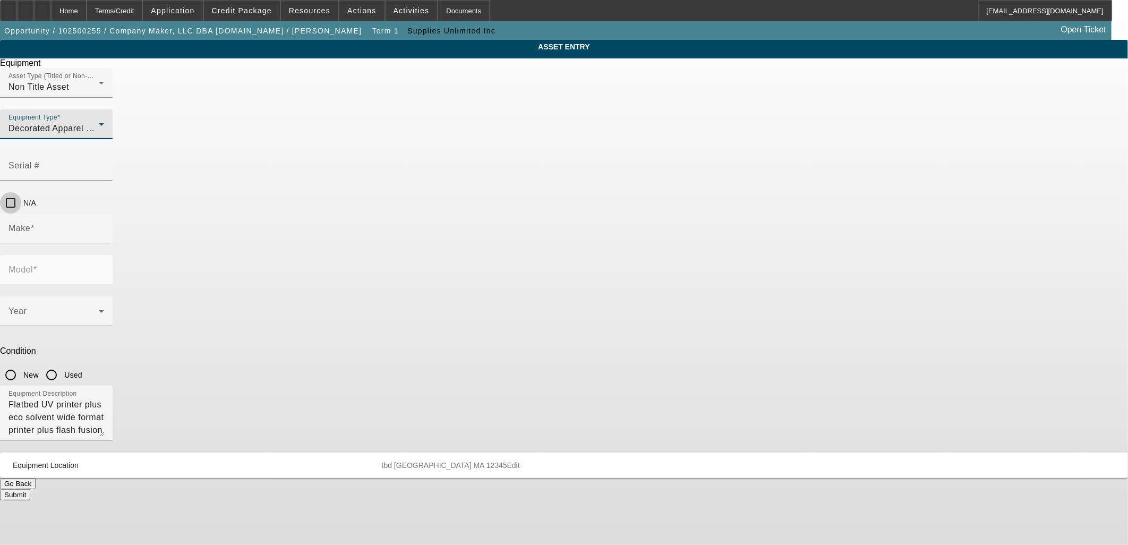
click at [21, 192] on input "N/A" at bounding box center [10, 202] width 21 height 21
checkbox input "true"
click at [104, 226] on input "Make" at bounding box center [57, 232] width 96 height 13
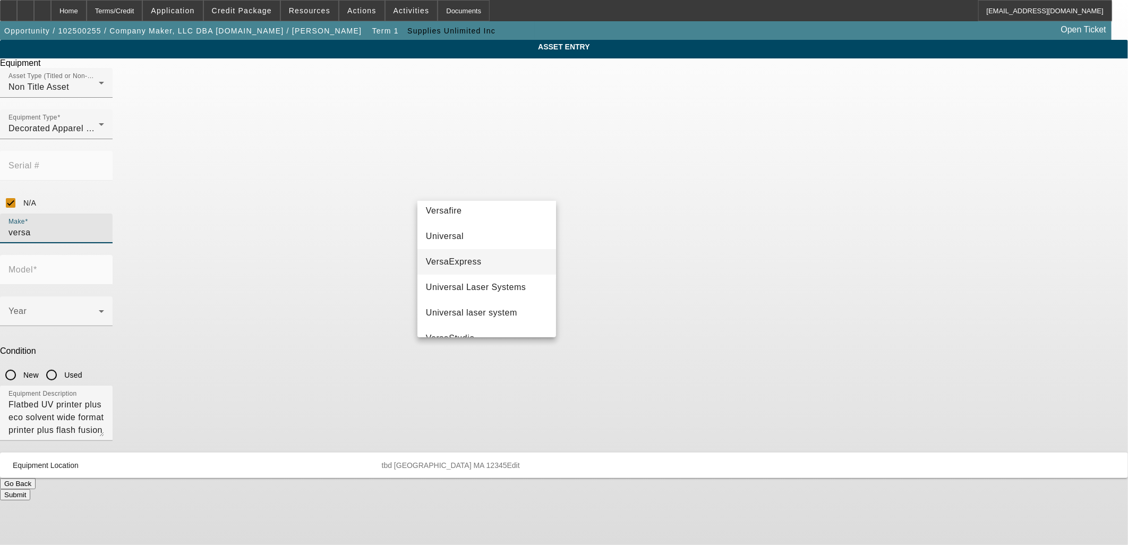
scroll to position [35, 0]
drag, startPoint x: 463, startPoint y: 190, endPoint x: 137, endPoint y: 209, distance: 326.2
click at [173, 209] on app-asset-collateral-manage "ASSET ENTRY Delete asset Equipment Asset Type (Titled or Non-Titled) Non Title …" at bounding box center [564, 270] width 1128 height 461
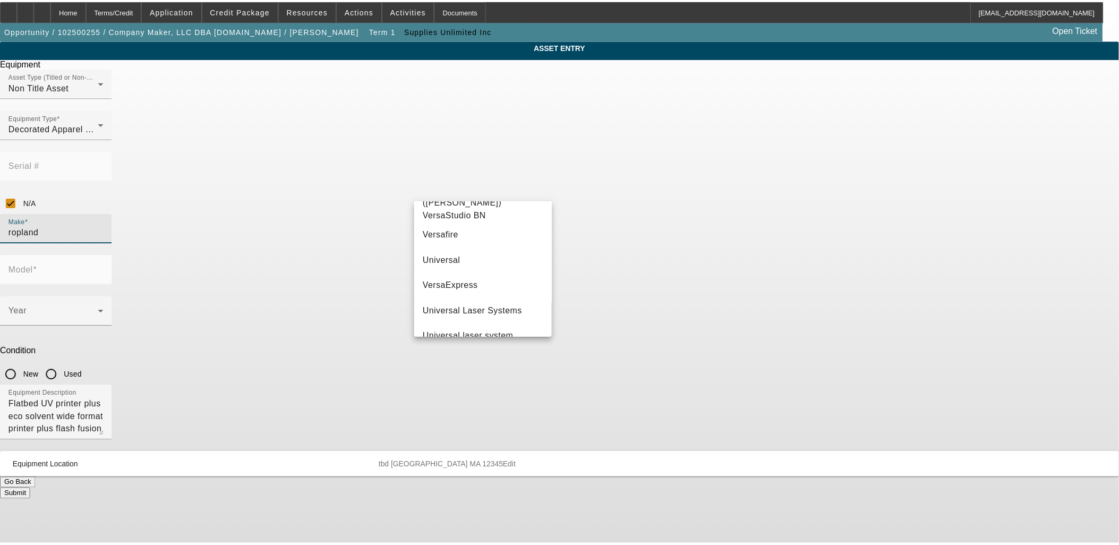
scroll to position [0, 0]
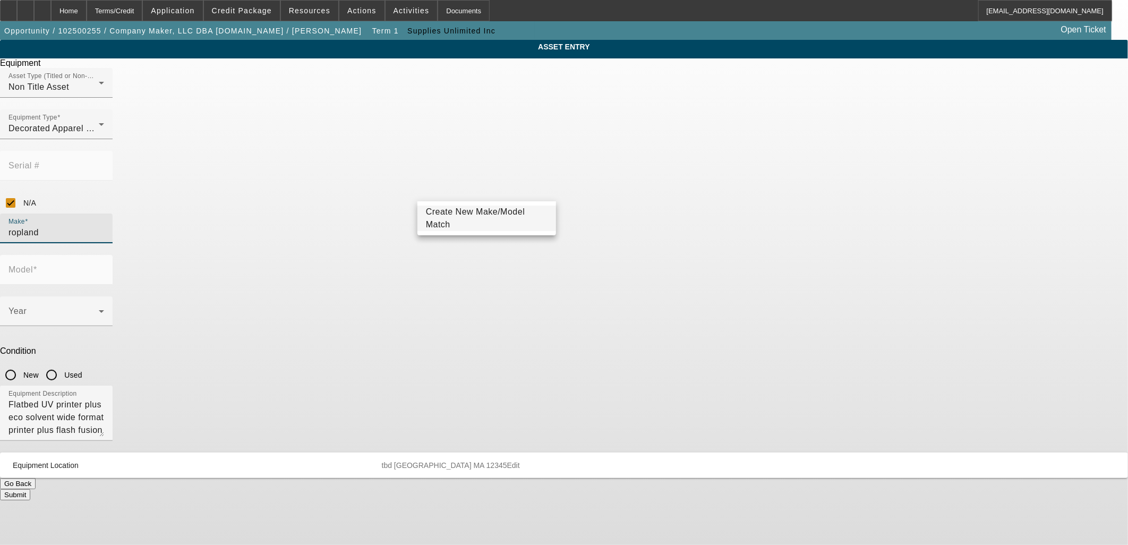
drag, startPoint x: 460, startPoint y: 193, endPoint x: 330, endPoint y: 186, distance: 130.3
click at [347, 188] on div "ASSET ENTRY Delete asset Equipment Asset Type (Titled or Non-Titled) Non Title …" at bounding box center [564, 270] width 1128 height 461
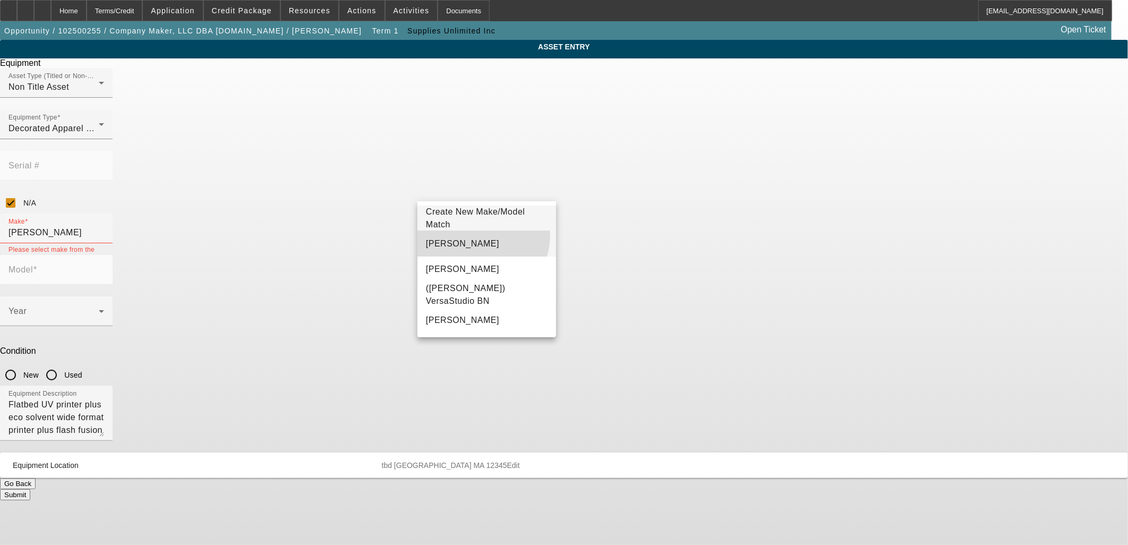
click at [468, 234] on mat-option "Roland" at bounding box center [487, 244] width 139 height 26
type input "Roland"
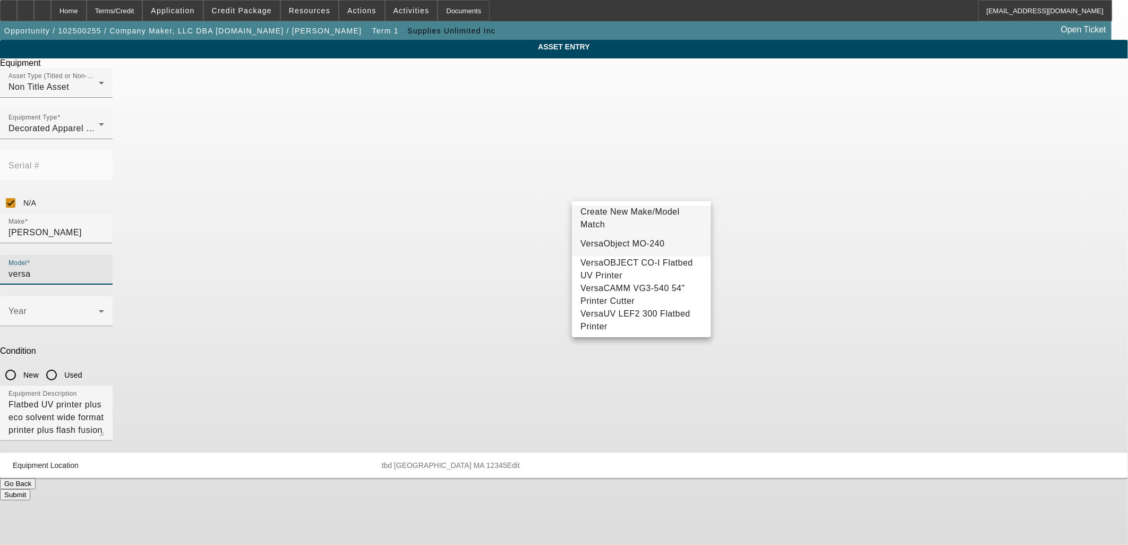
click at [647, 247] on mat-option "VersaObject MO-240" at bounding box center [641, 244] width 139 height 26
type input "VersaObject MO-240"
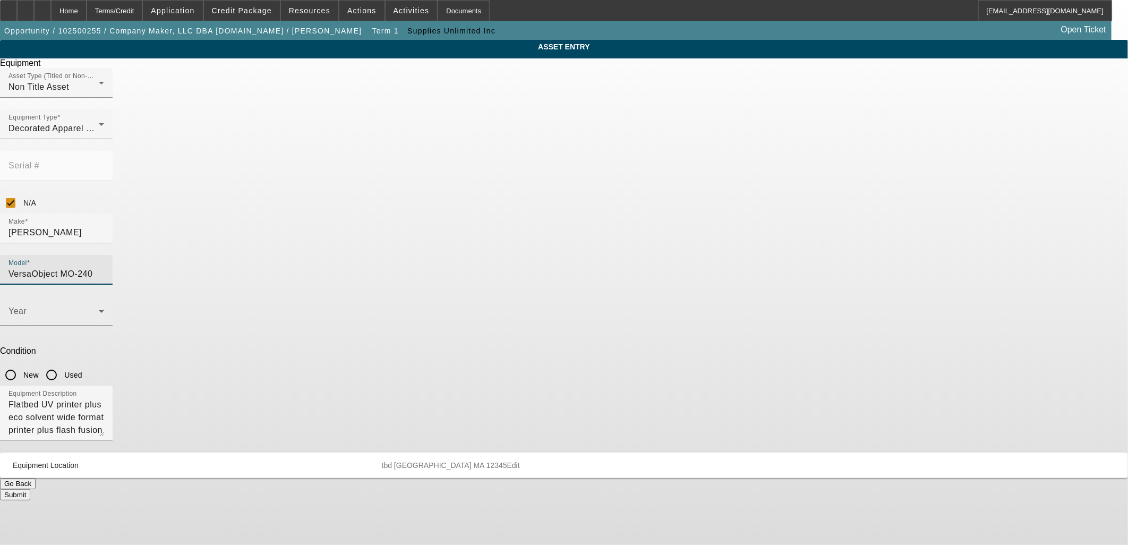
click at [99, 309] on span at bounding box center [54, 315] width 90 height 13
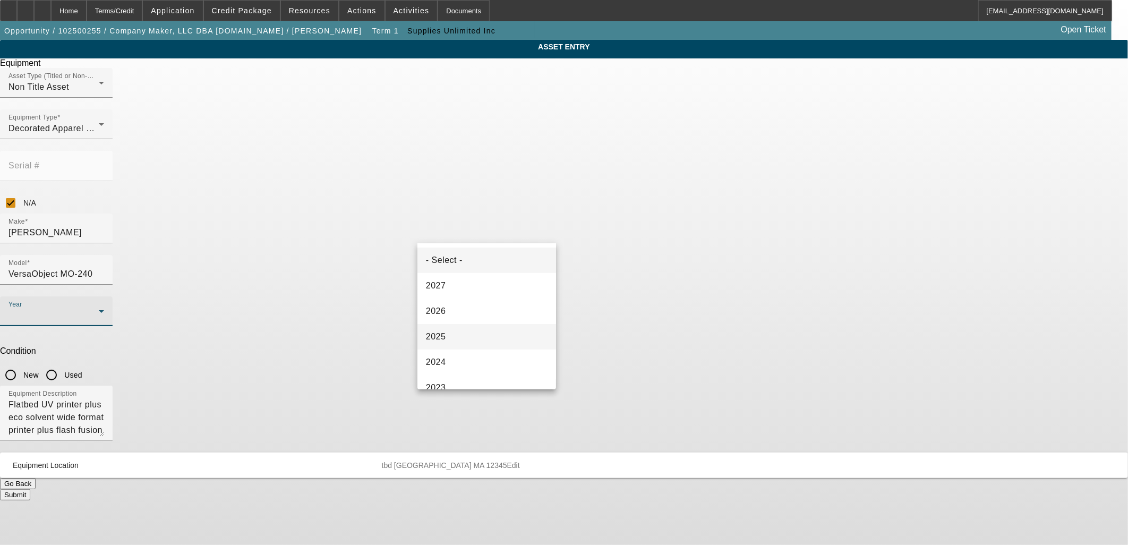
click at [443, 342] on span "2025" at bounding box center [436, 336] width 20 height 13
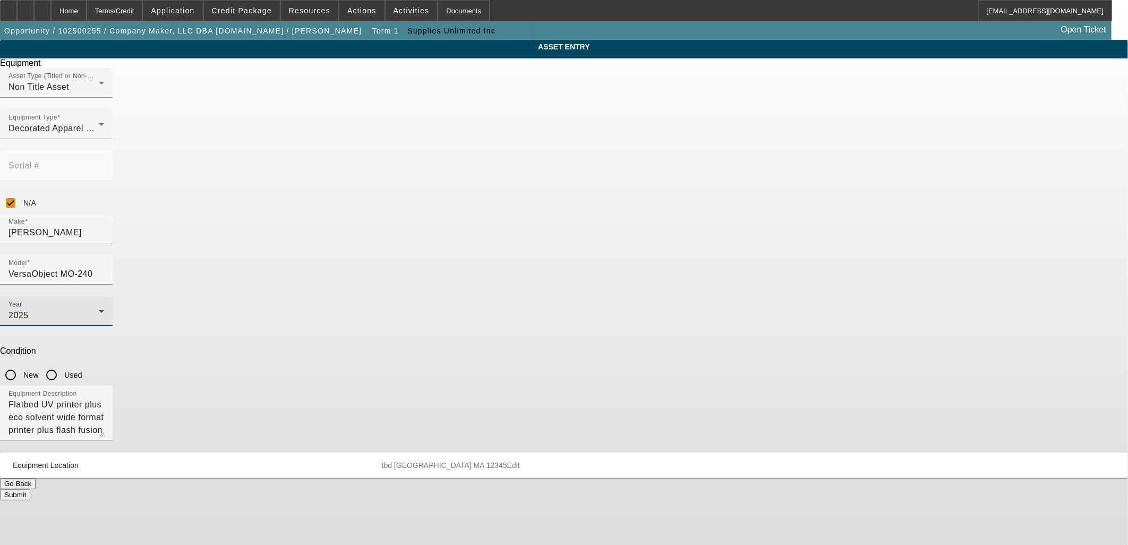
click at [21, 364] on input "New" at bounding box center [10, 374] width 21 height 21
radio input "true"
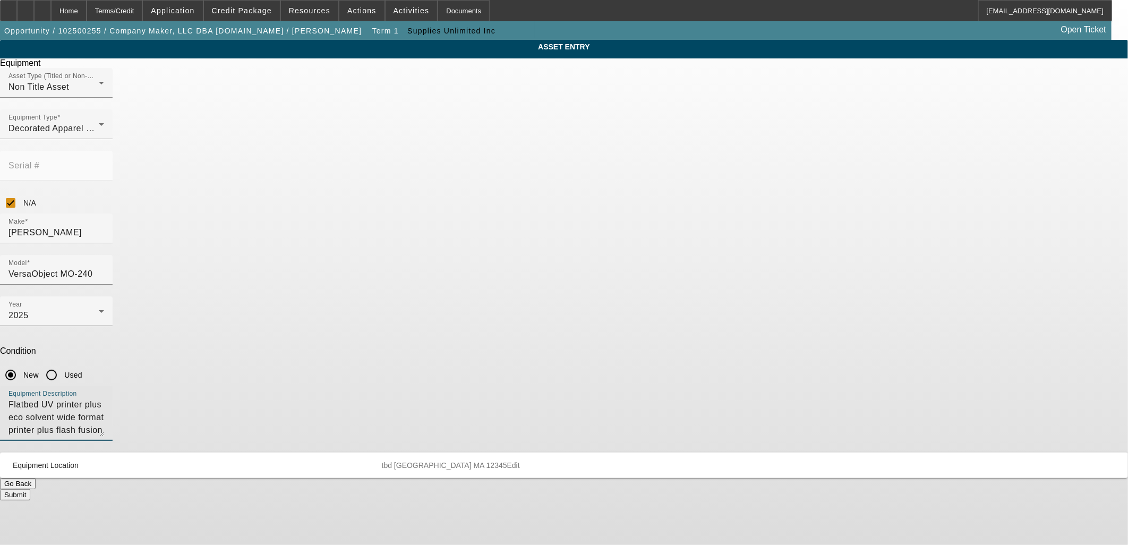
drag, startPoint x: 626, startPoint y: 290, endPoint x: 595, endPoint y: 271, distance: 36.3
click at [104, 398] on textarea "Flatbed UV printer plus eco solvent wide format printer plus flash fusion indus…" at bounding box center [57, 417] width 96 height 38
type textarea "Flatbed UV printer plus eco solvent wide format printer"
click at [30, 489] on button "Submit" at bounding box center [15, 494] width 30 height 11
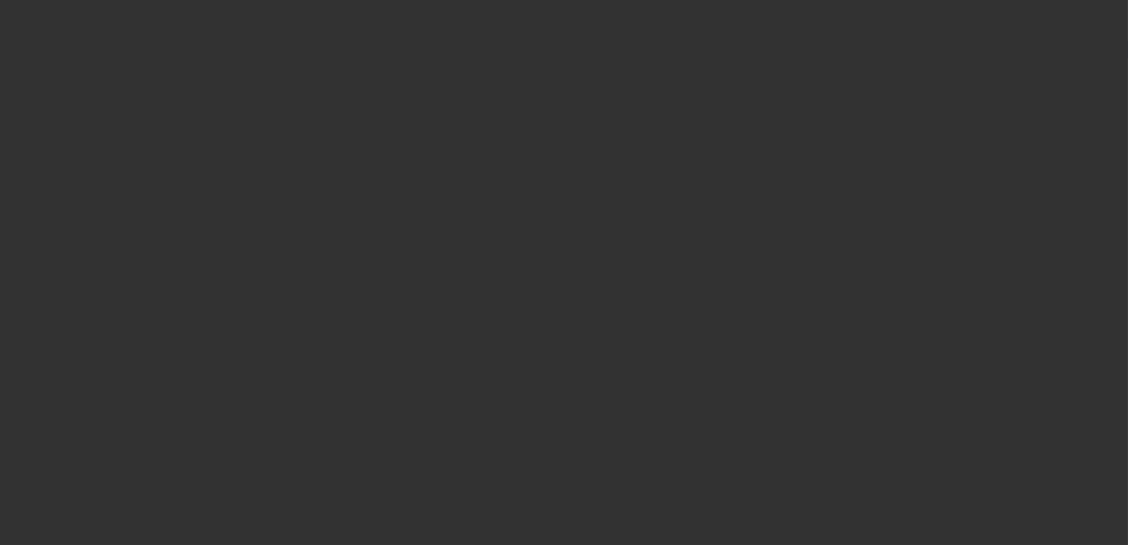
type input "$29,875.00"
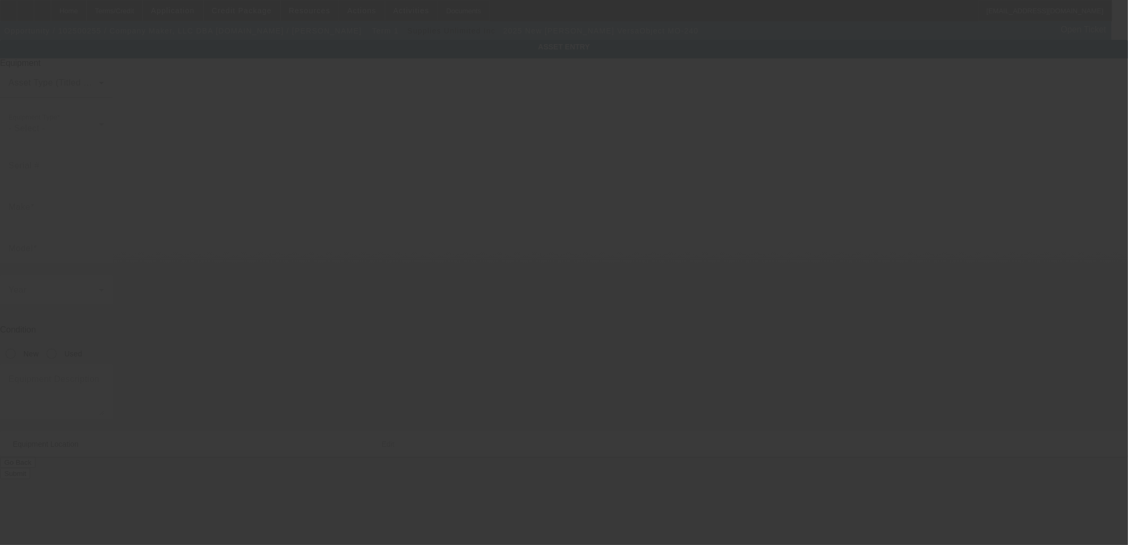
type input "Roland"
type input "VersaObject MO-240"
radio input "true"
type textarea "Flatbed UV printer plus eco solvent wide format printer"
type input "tbd"
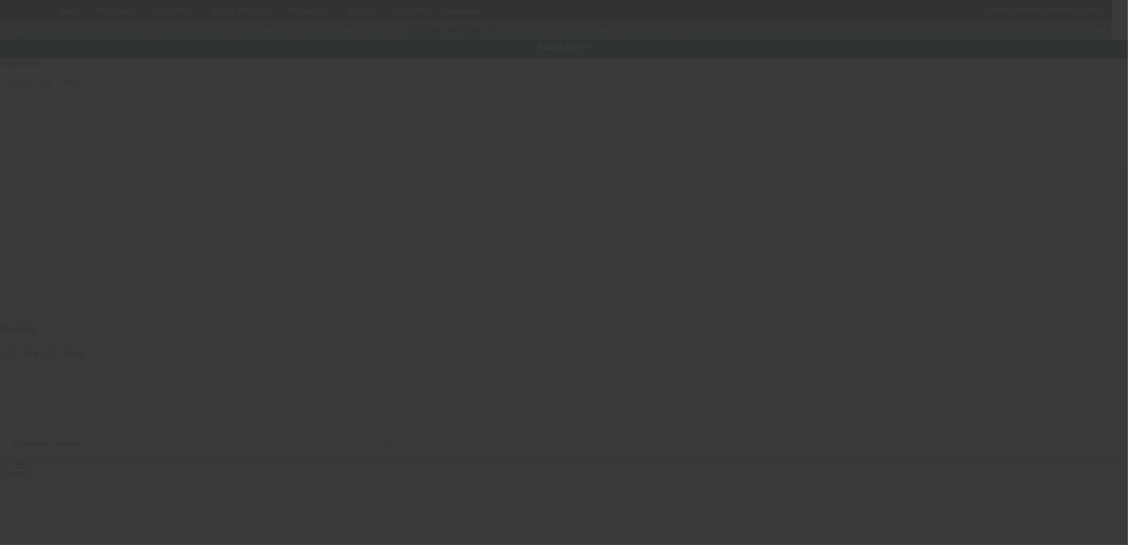
type input "Boston"
type input "12345"
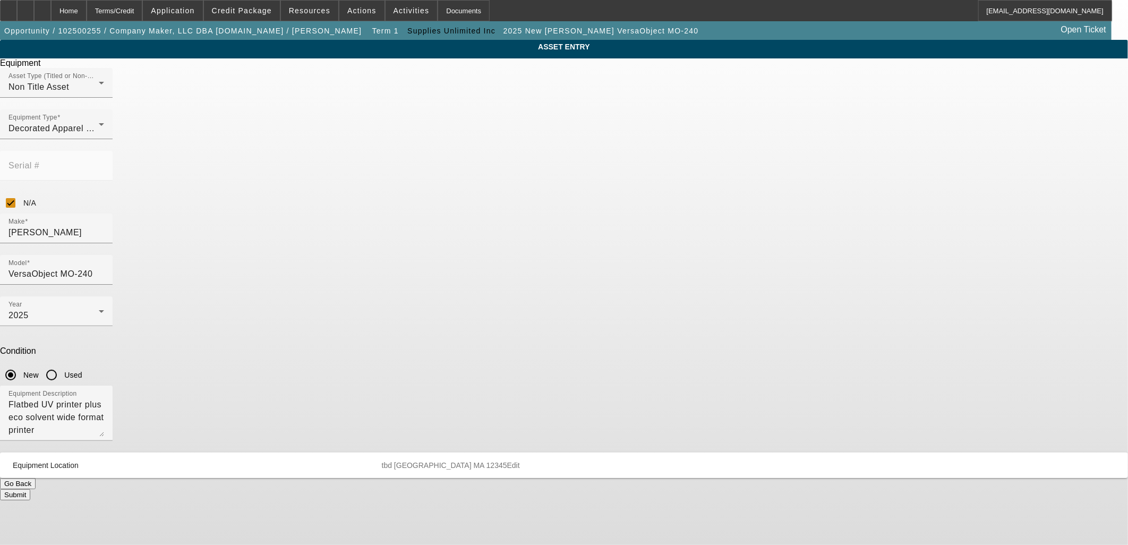
click at [507, 461] on span "tbd Boston MA 12345" at bounding box center [444, 465] width 125 height 9
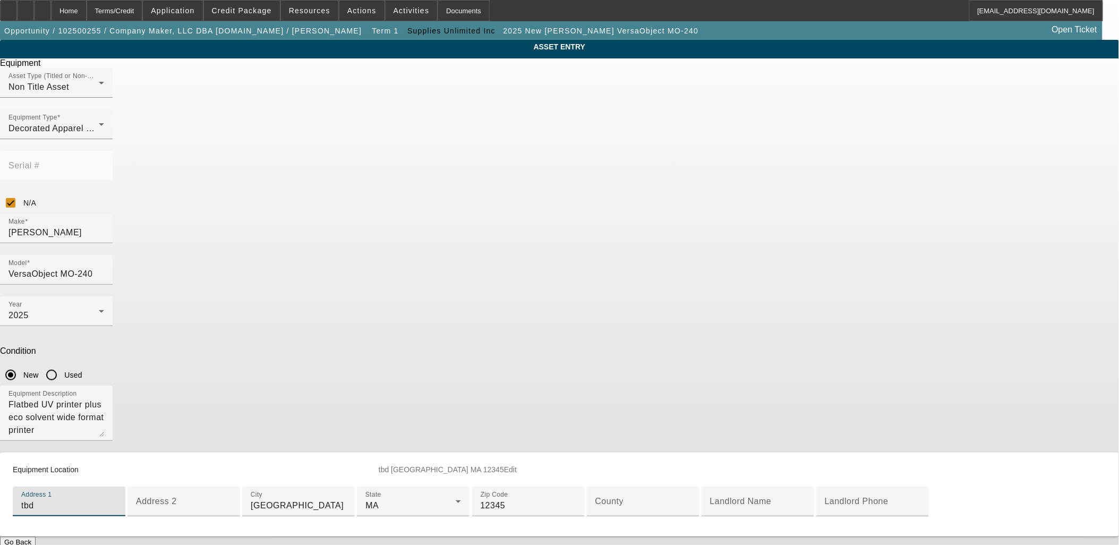
drag, startPoint x: 484, startPoint y: 387, endPoint x: 327, endPoint y: 379, distance: 156.9
click at [335, 378] on div "ASSET ENTRY Delete asset Equipment Asset Type (Titled or Non-Titled) Non Title …" at bounding box center [559, 299] width 1119 height 519
type input "247 Wakefield"
type input "Wakefield"
drag, startPoint x: 448, startPoint y: 386, endPoint x: 775, endPoint y: 368, distance: 326.7
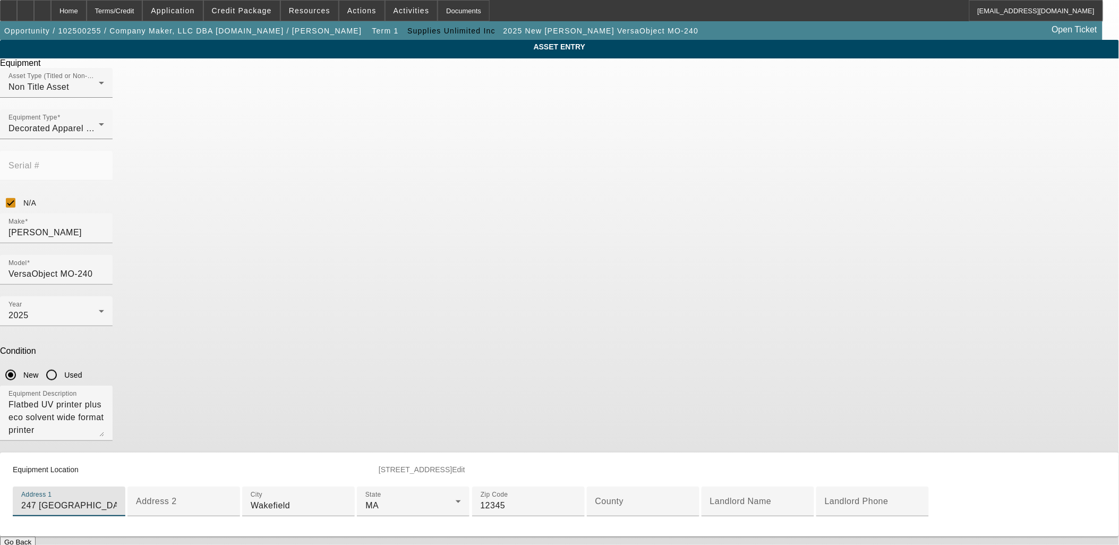
click at [769, 371] on div "ASSET ENTRY Delete asset Equipment Asset Type (Titled or Non-Titled) Non Title …" at bounding box center [559, 299] width 1119 height 519
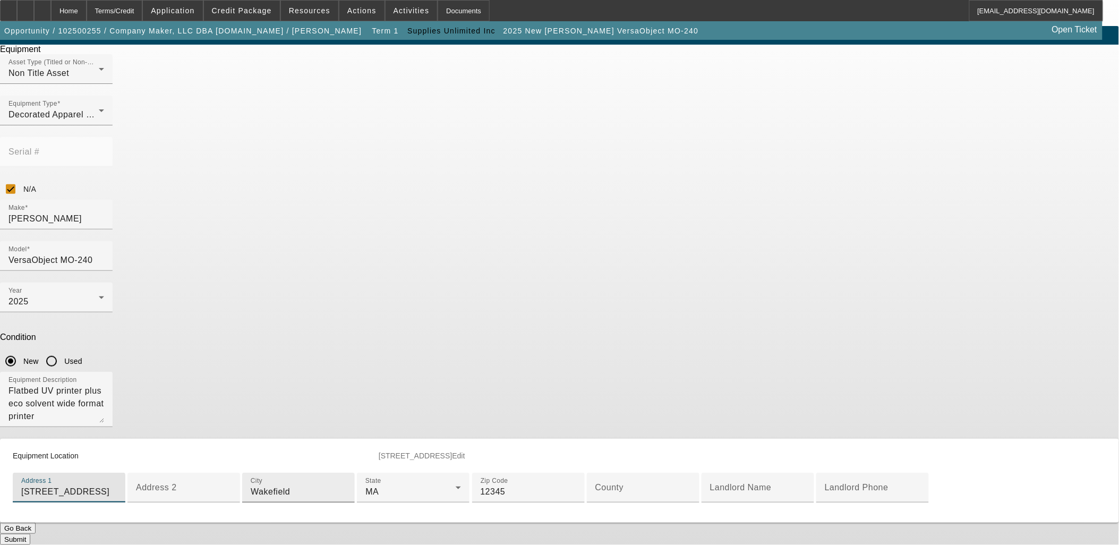
scroll to position [118, 0]
type input "247 Water Street"
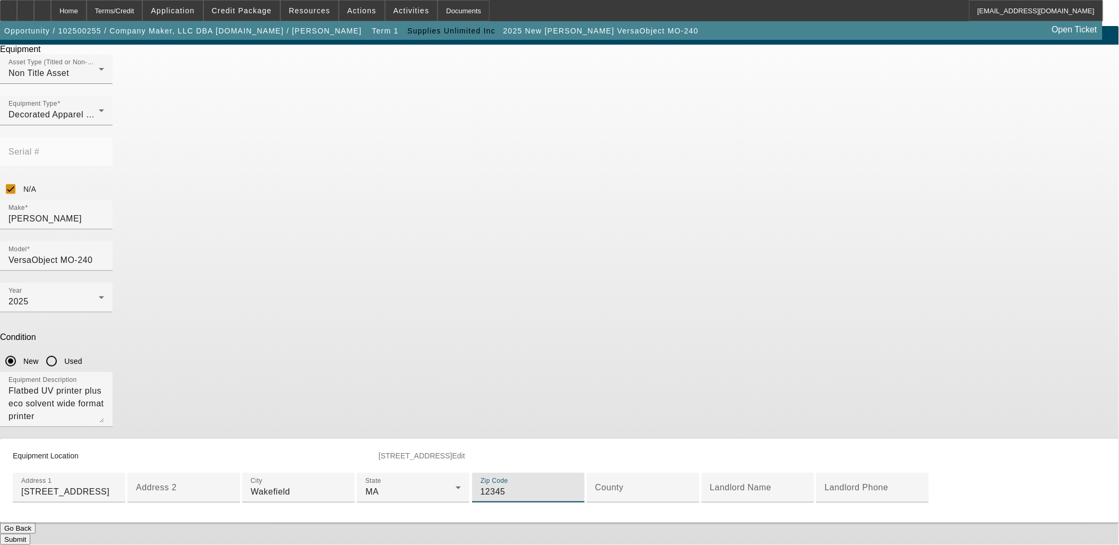
drag, startPoint x: 470, startPoint y: 429, endPoint x: 300, endPoint y: 421, distance: 170.2
click at [311, 423] on div "ASSET ENTRY Delete asset Equipment Asset Type (Titled or Non-Titled) Non Title …" at bounding box center [559, 285] width 1119 height 519
type input "01880"
click at [30, 534] on button "Submit" at bounding box center [15, 539] width 30 height 11
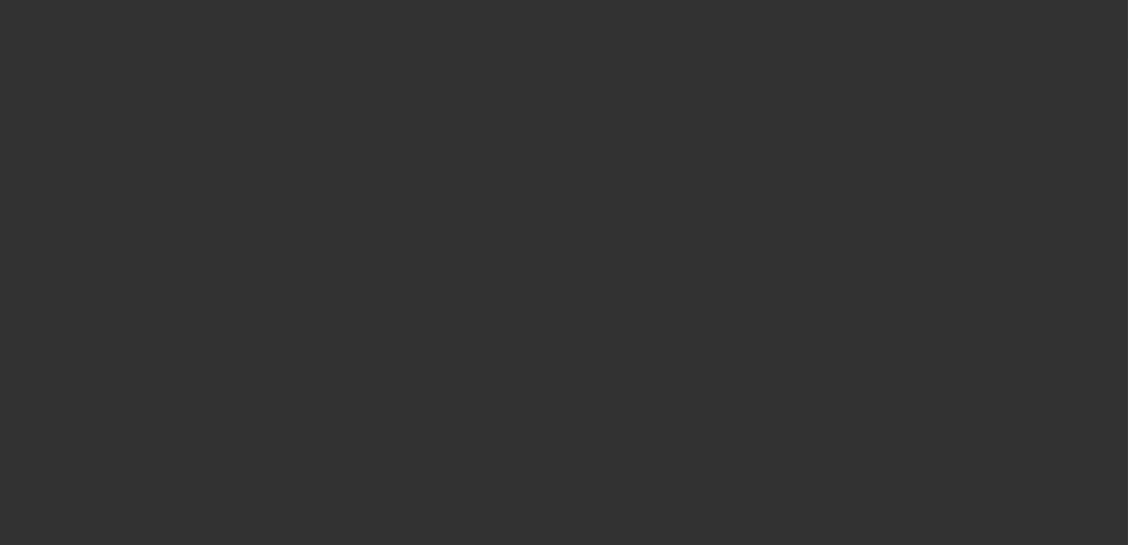
type input "$29,875.00"
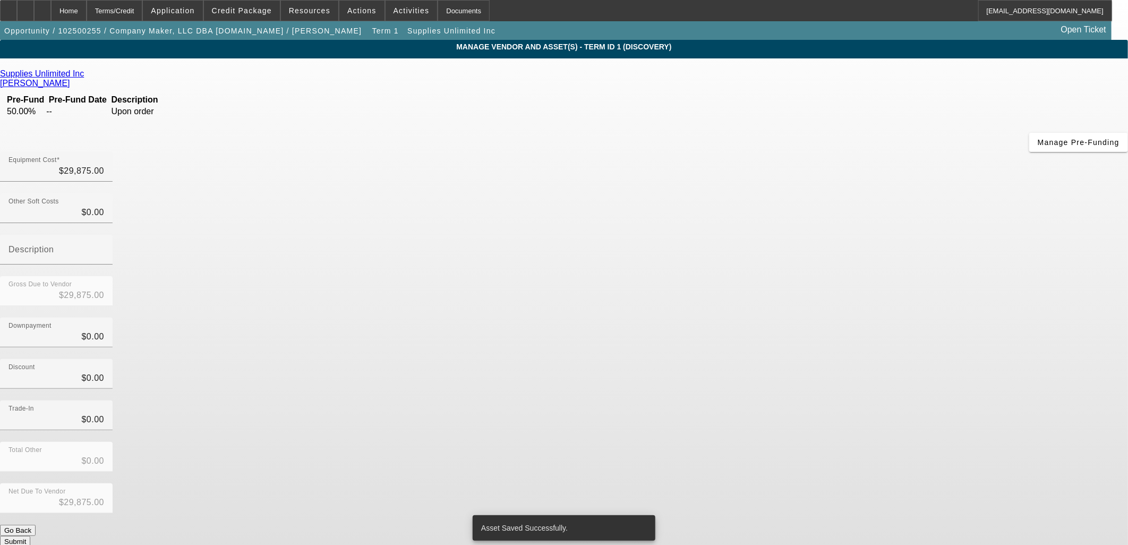
click at [30, 536] on button "Submit" at bounding box center [15, 541] width 30 height 11
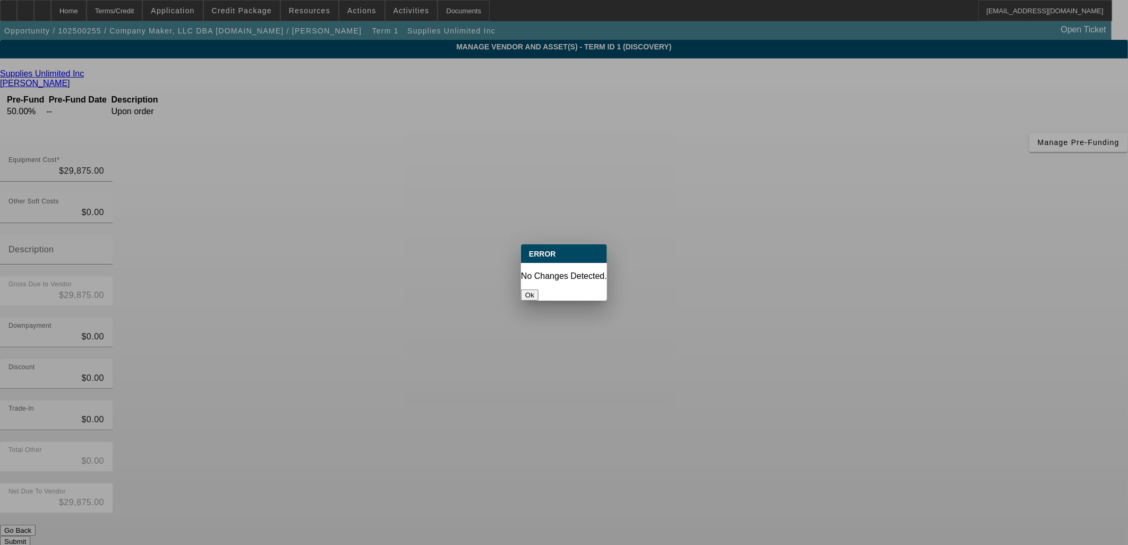
click at [539, 290] on button "Ok" at bounding box center [530, 295] width 18 height 11
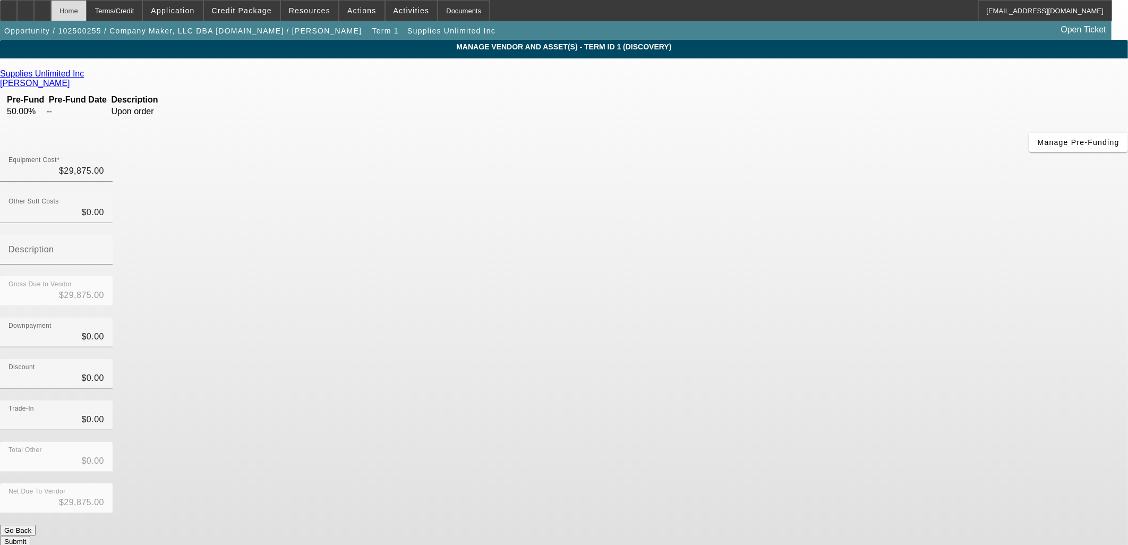
click at [87, 13] on div "Home" at bounding box center [69, 10] width 36 height 21
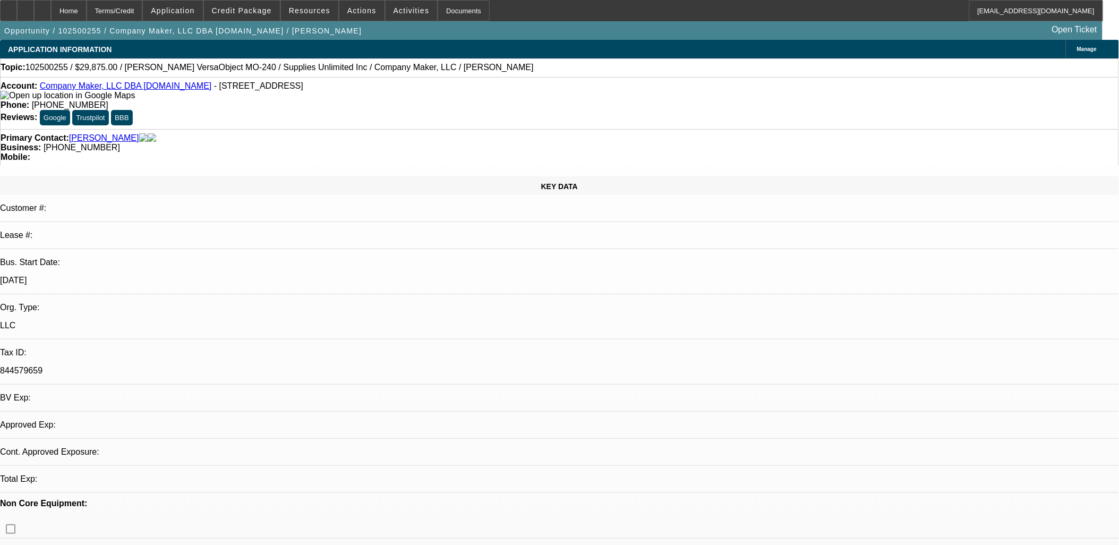
select select "0"
select select "2"
select select "0.1"
select select "4"
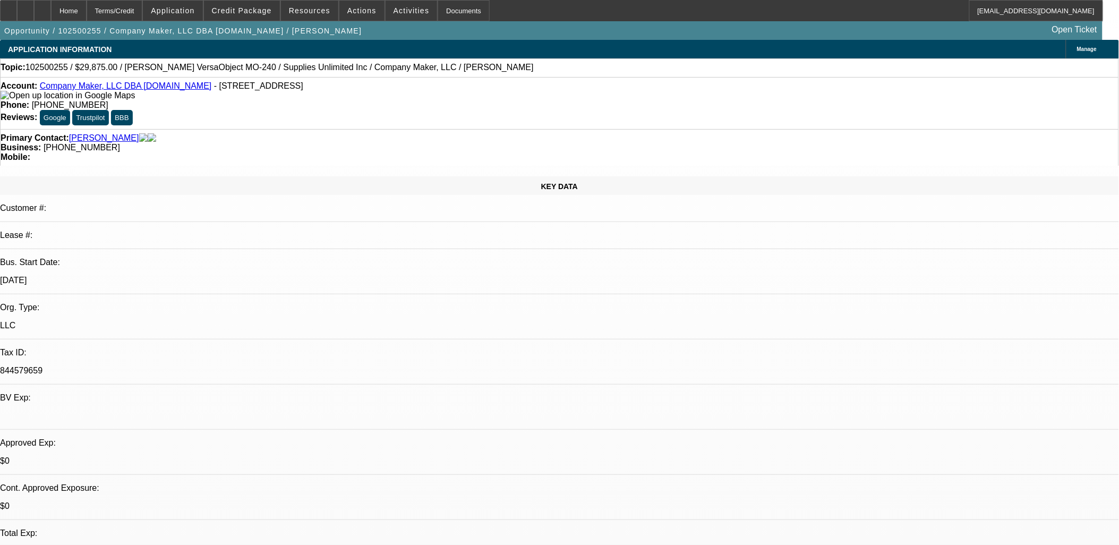
radio input "true"
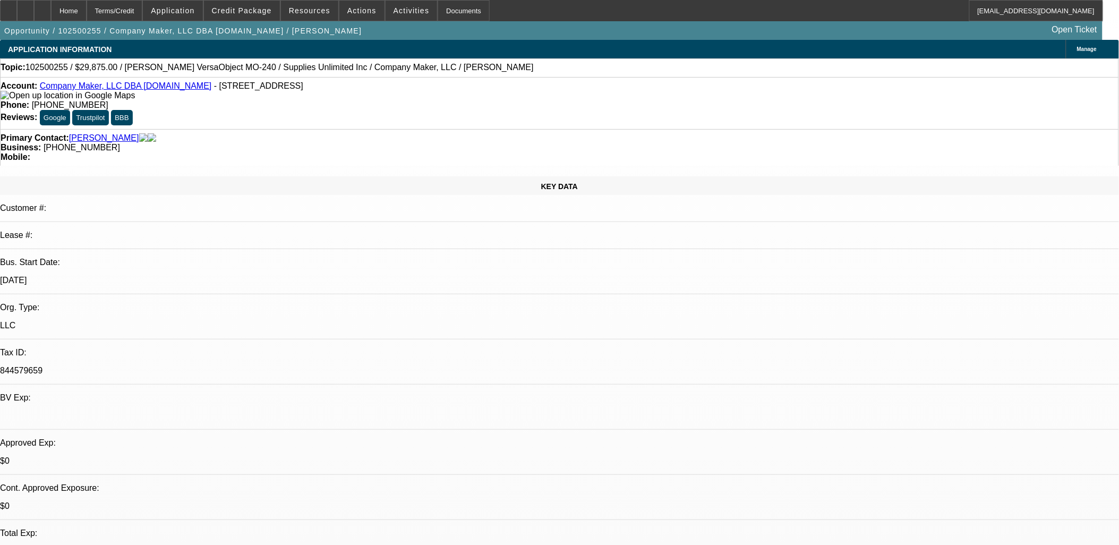
drag, startPoint x: 864, startPoint y: 219, endPoint x: 1048, endPoint y: 215, distance: 183.3
paste textarea "massachusetts"
type textarea "Mark Cadigan wants a new UV Flatbed Printer to keep up with demand for producti…"
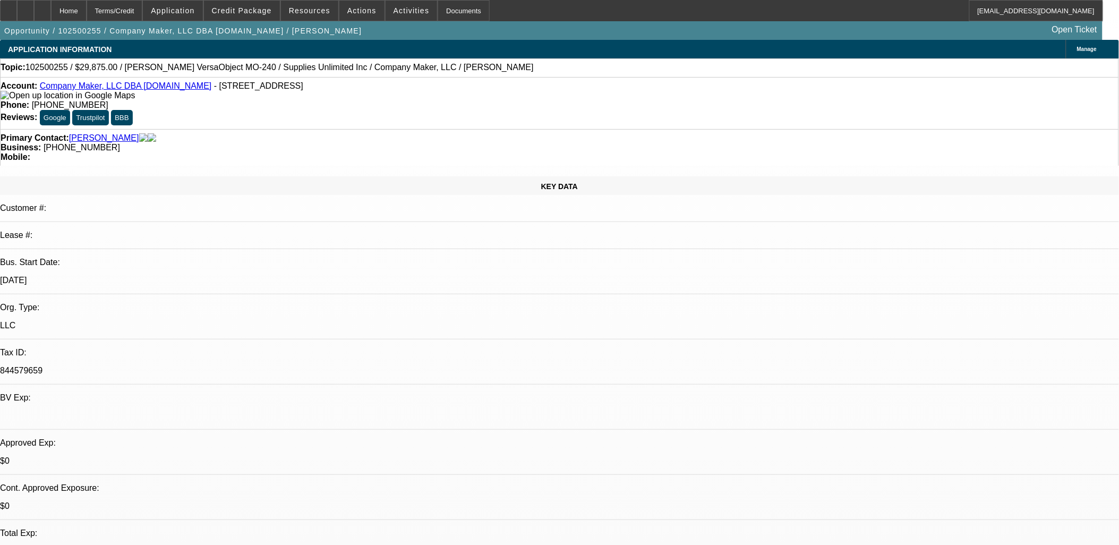
radio input "true"
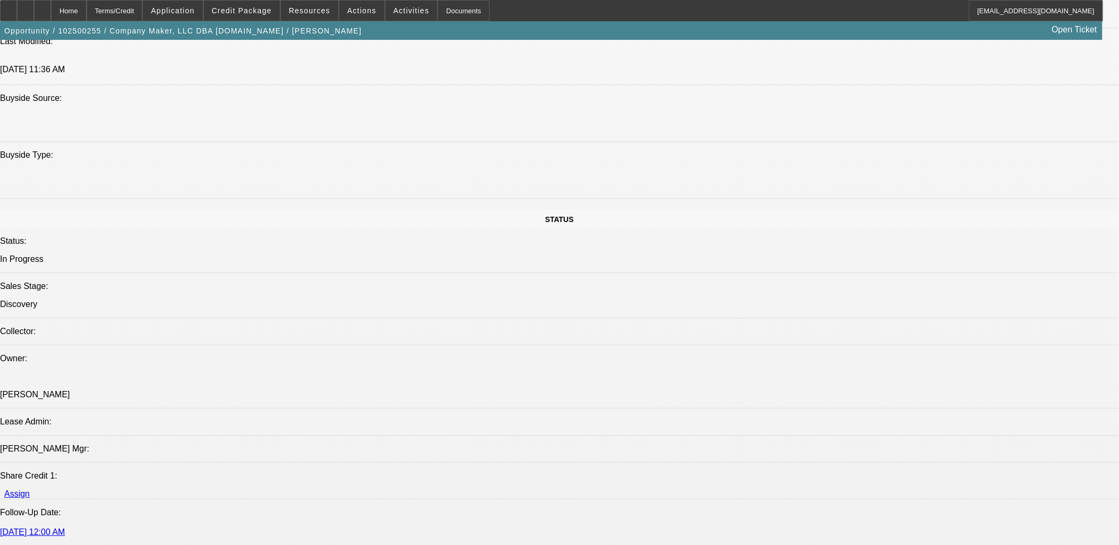
scroll to position [1239, 0]
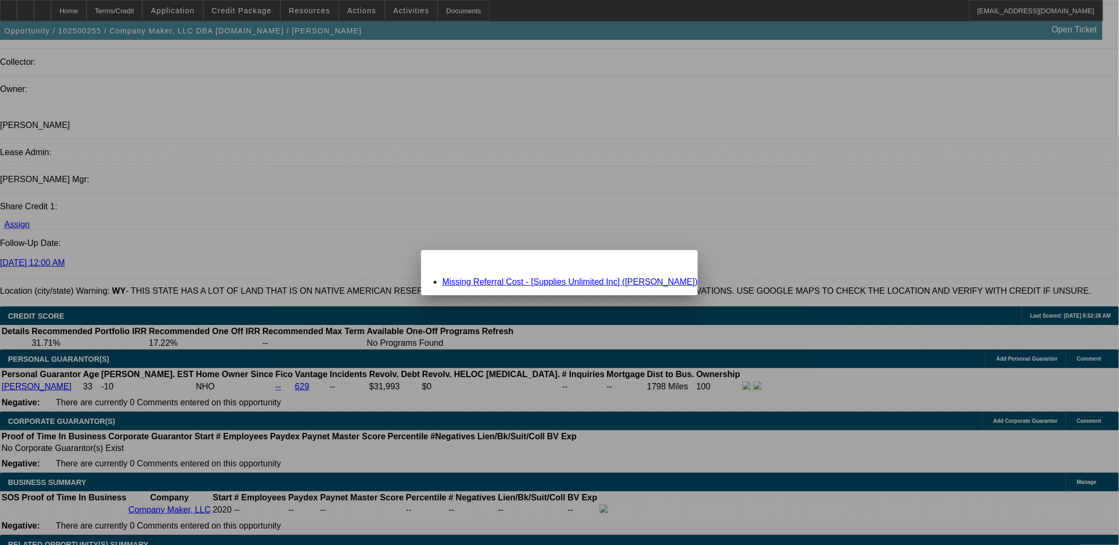
scroll to position [0, 0]
click at [549, 282] on link "Missing Referral Cost - [Supplies Unlimited Inc] (Dattoli, Joe)" at bounding box center [571, 281] width 256 height 9
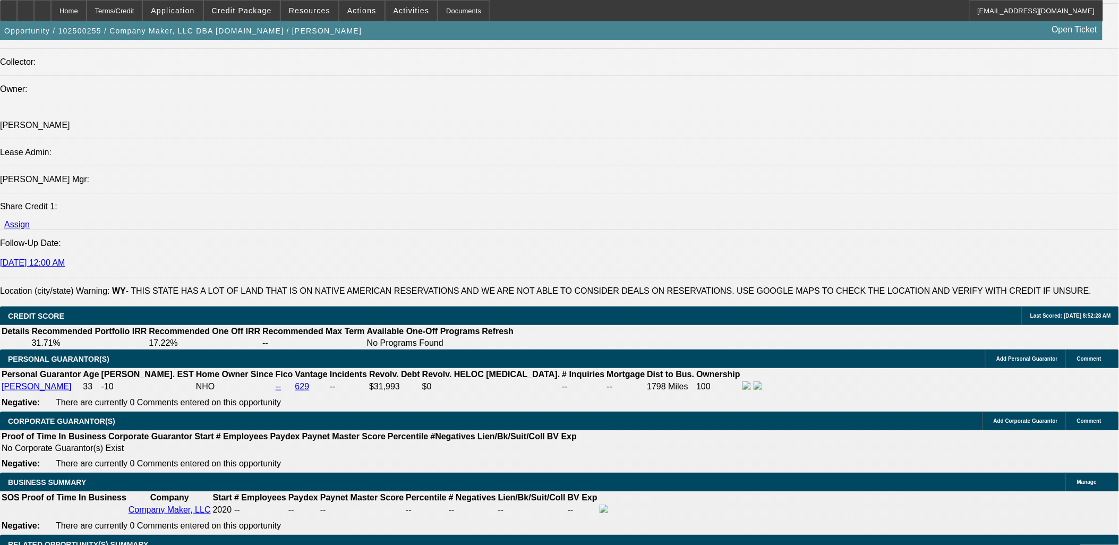
scroll to position [1239, 0]
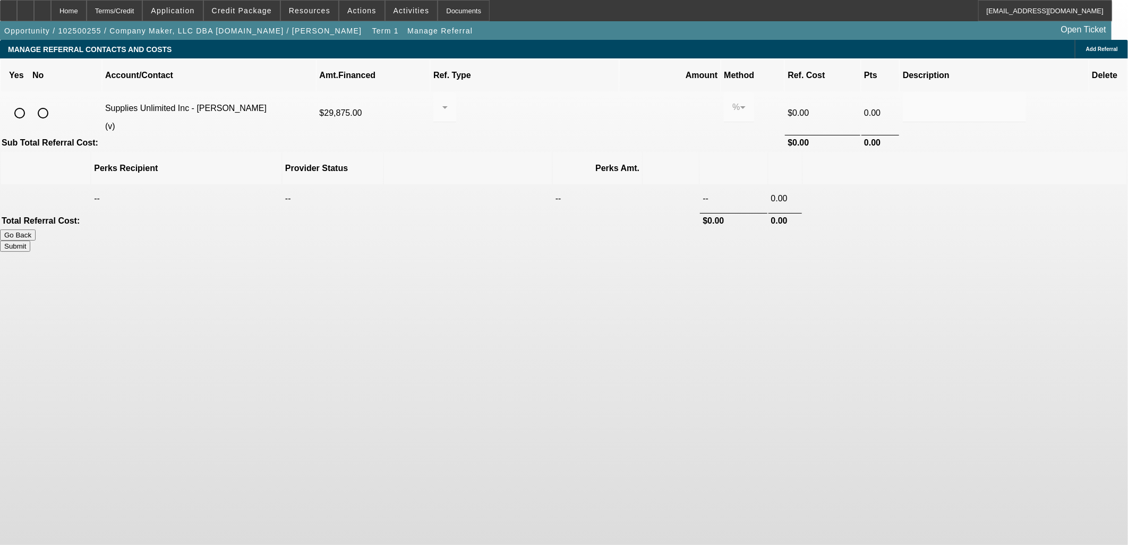
click at [30, 103] on input "radio" at bounding box center [19, 113] width 21 height 21
radio input "true"
click at [448, 105] on div at bounding box center [445, 107] width 6 height 30
click at [531, 149] on mat-option "Pay vendor COMPANY" at bounding box center [535, 150] width 117 height 26
drag, startPoint x: 635, startPoint y: 94, endPoint x: 587, endPoint y: 89, distance: 48.1
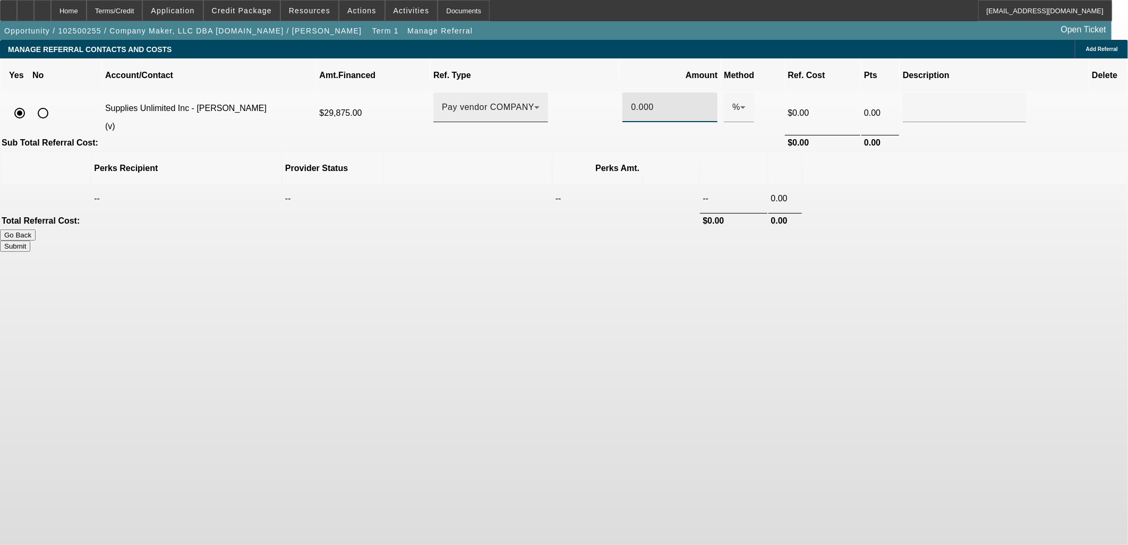
click at [591, 92] on tr "Supplies Unlimited Inc - Dattoli, Joe (v) $29,875.00 Pay vendor COMPANY 0.000 %…" at bounding box center [564, 112] width 1126 height 41
click at [885, 185] on td at bounding box center [965, 198] width 324 height 27
click at [30, 241] on button "Submit" at bounding box center [15, 246] width 30 height 11
type input "1.000"
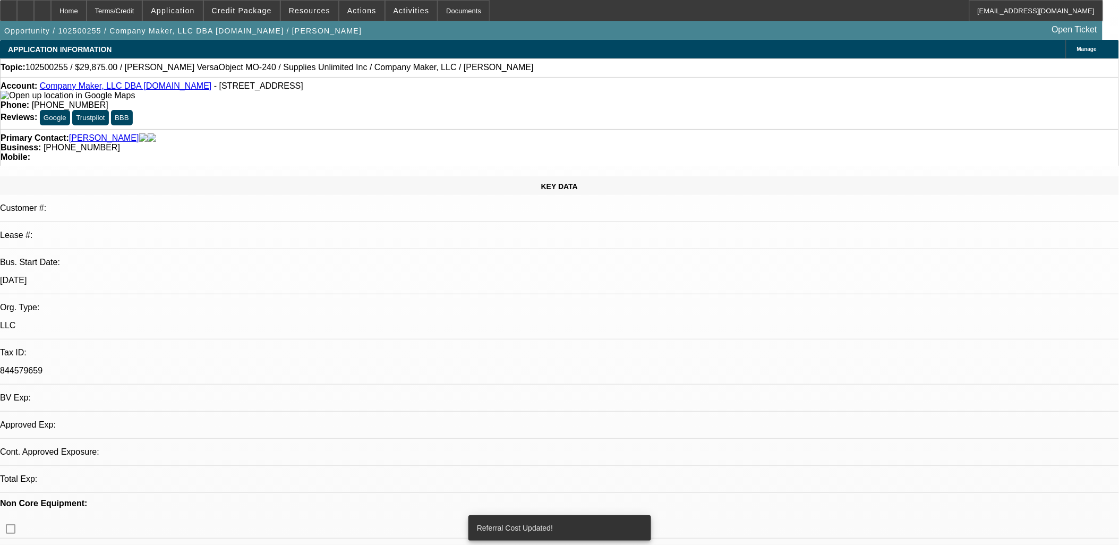
select select "0"
select select "2"
select select "0.1"
select select "4"
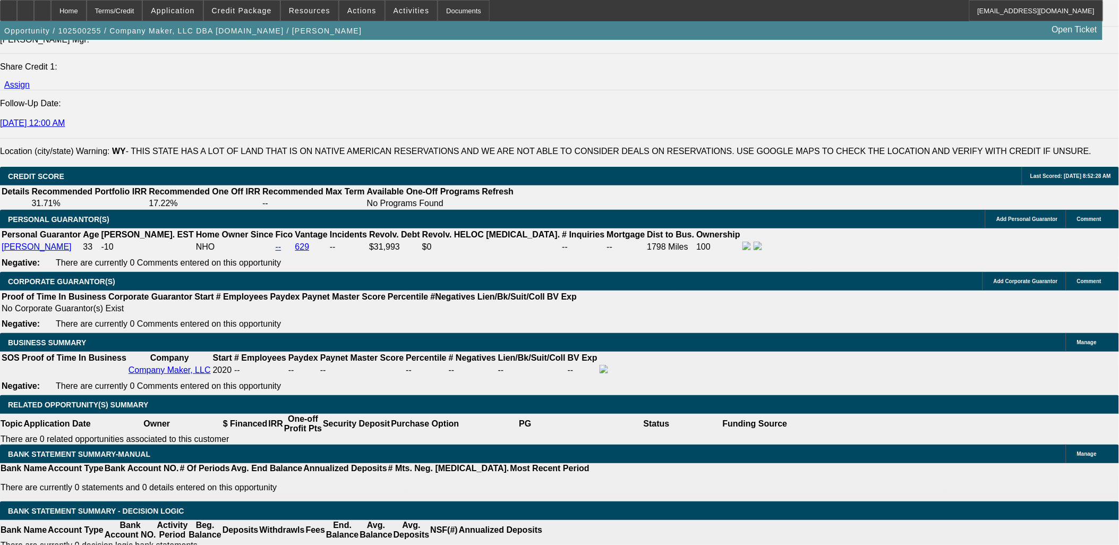
scroll to position [1416, 0]
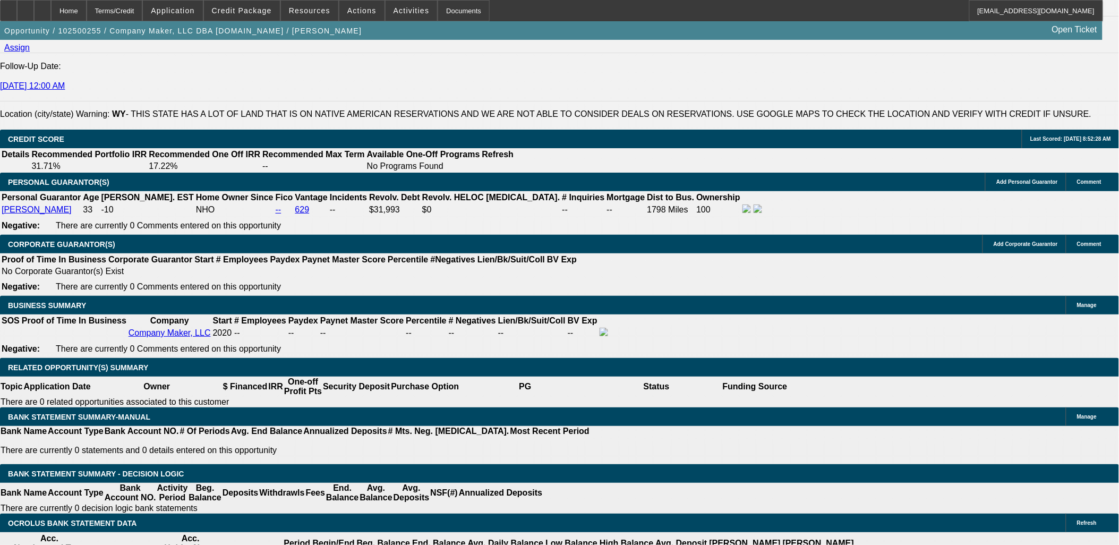
type input "$0.00"
type input "UNKNOWN"
drag, startPoint x: 222, startPoint y: 445, endPoint x: 329, endPoint y: 441, distance: 107.9
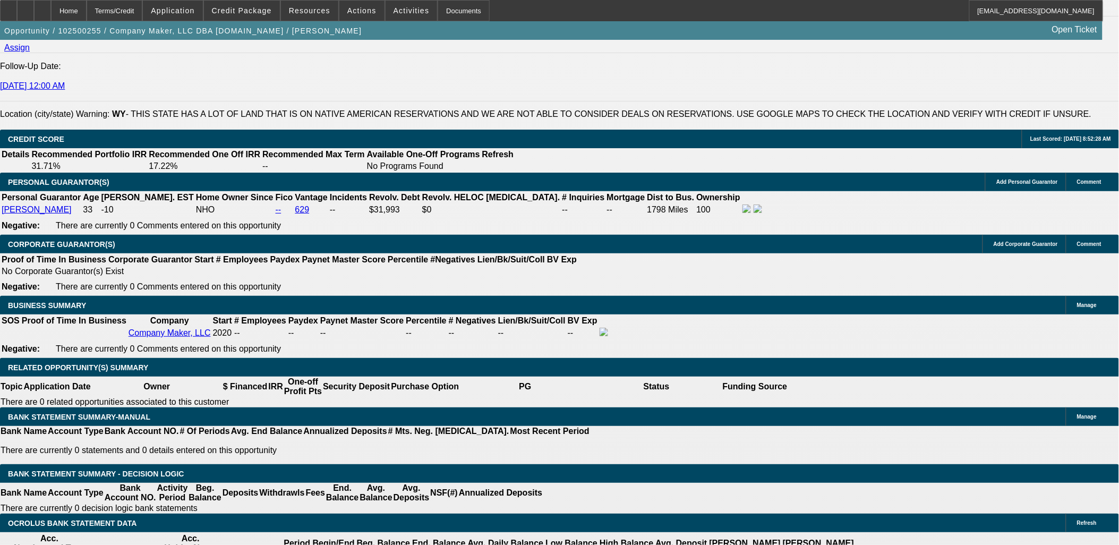
type input "60"
type input "14"
type input "$1,021.36"
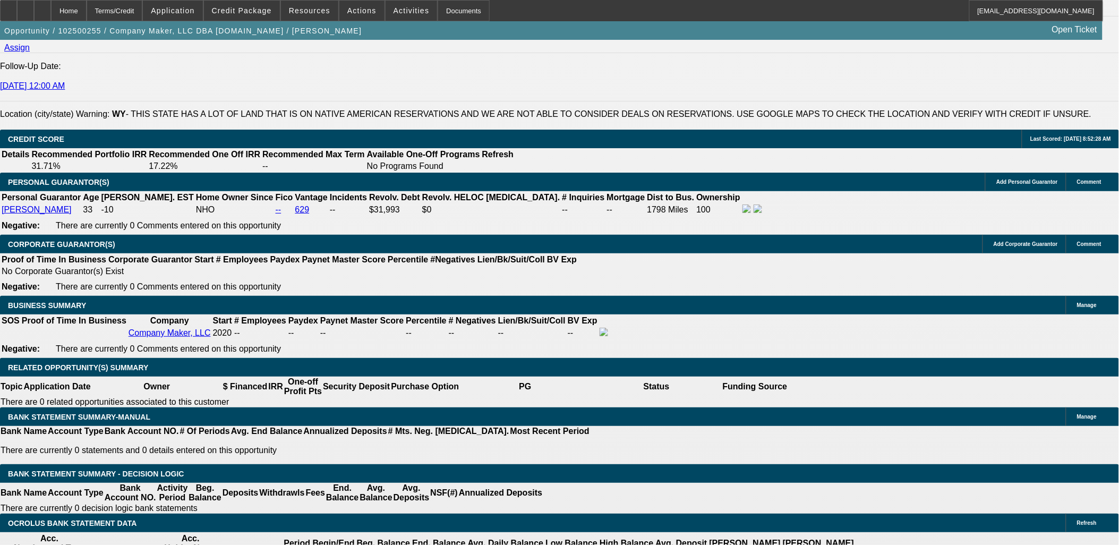
type input "$510.68"
type input "$1,390.28"
type input "$695.14"
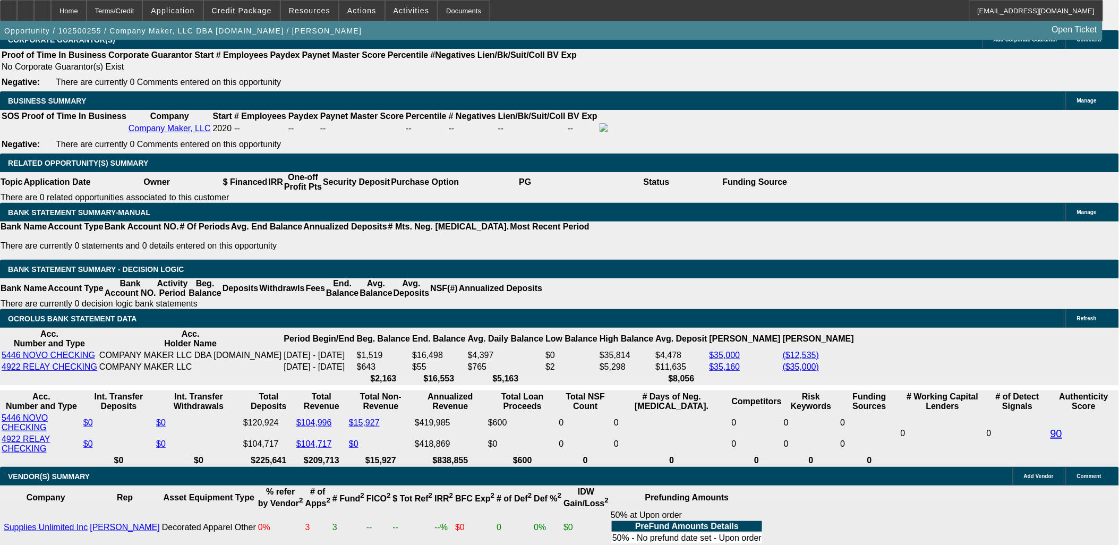
scroll to position [1594, 0]
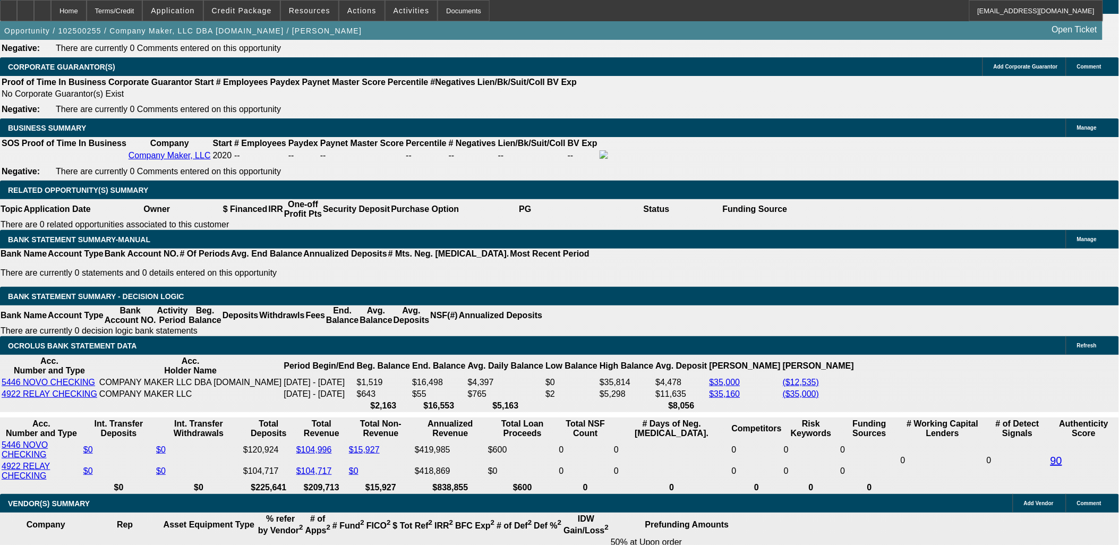
type input "14"
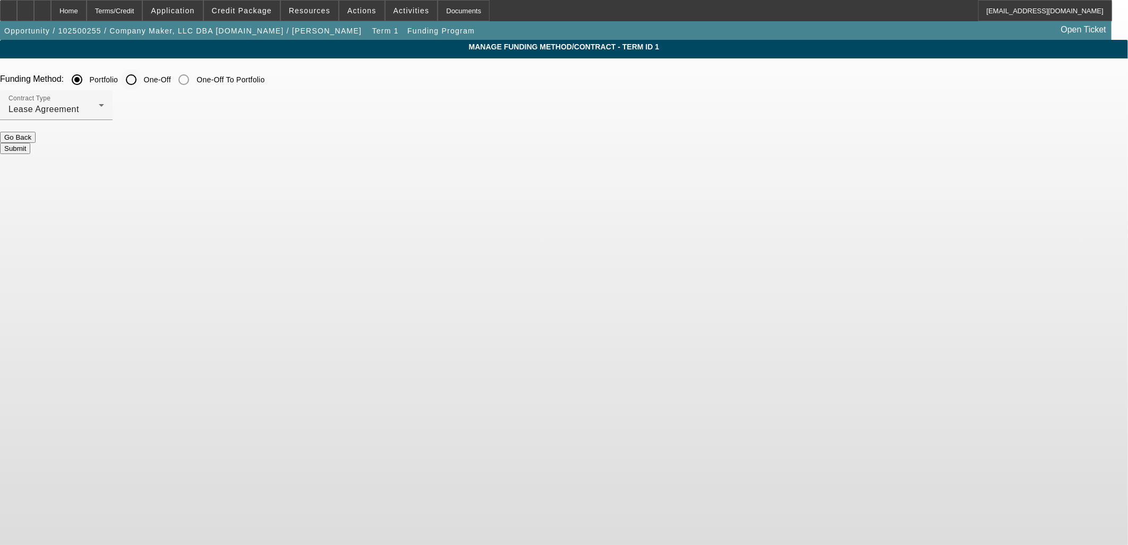
click at [142, 82] on input "One-Off" at bounding box center [131, 79] width 21 height 21
radio input "true"
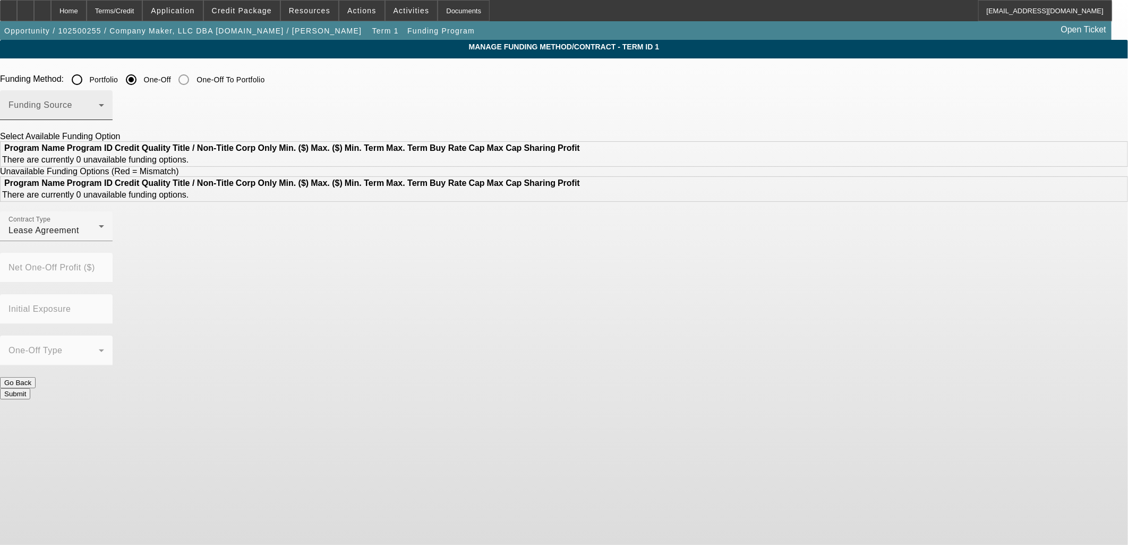
click at [104, 99] on div "Funding Source" at bounding box center [57, 105] width 96 height 30
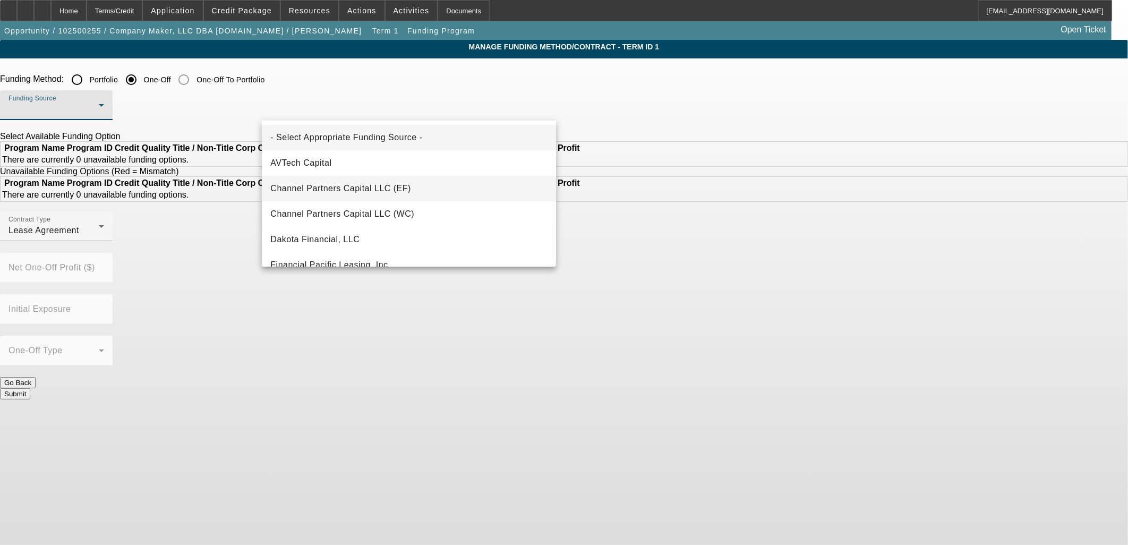
click at [384, 182] on span "Channel Partners Capital LLC (EF)" at bounding box center [340, 188] width 141 height 13
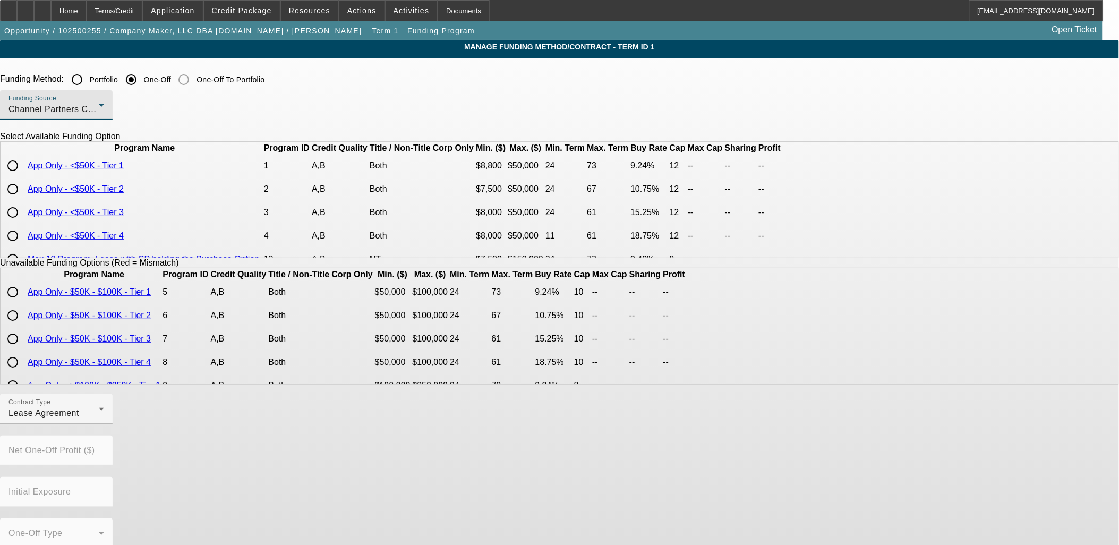
click at [23, 200] on input "radio" at bounding box center [12, 189] width 21 height 21
radio input "true"
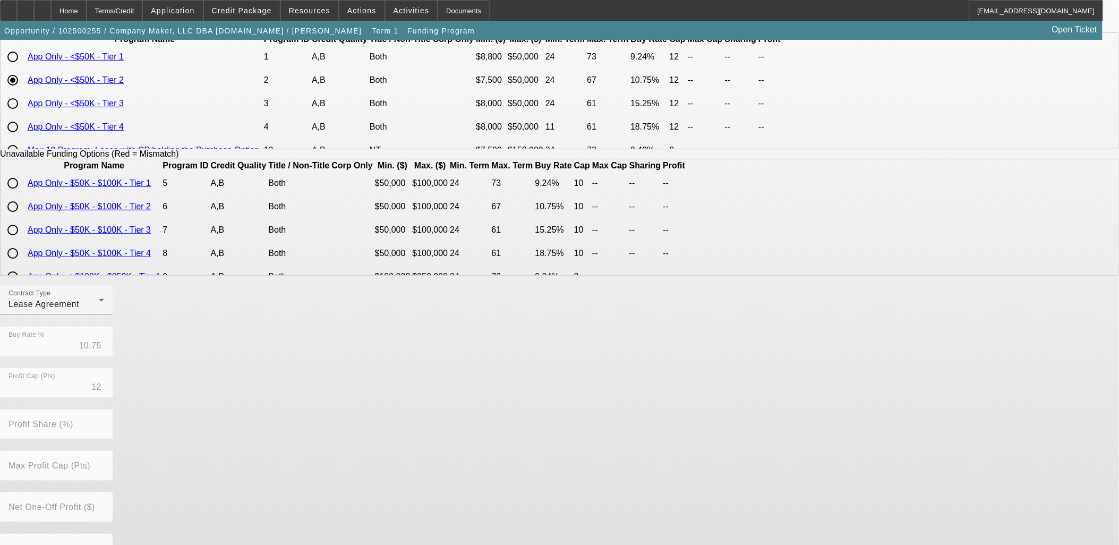
scroll to position [177, 0]
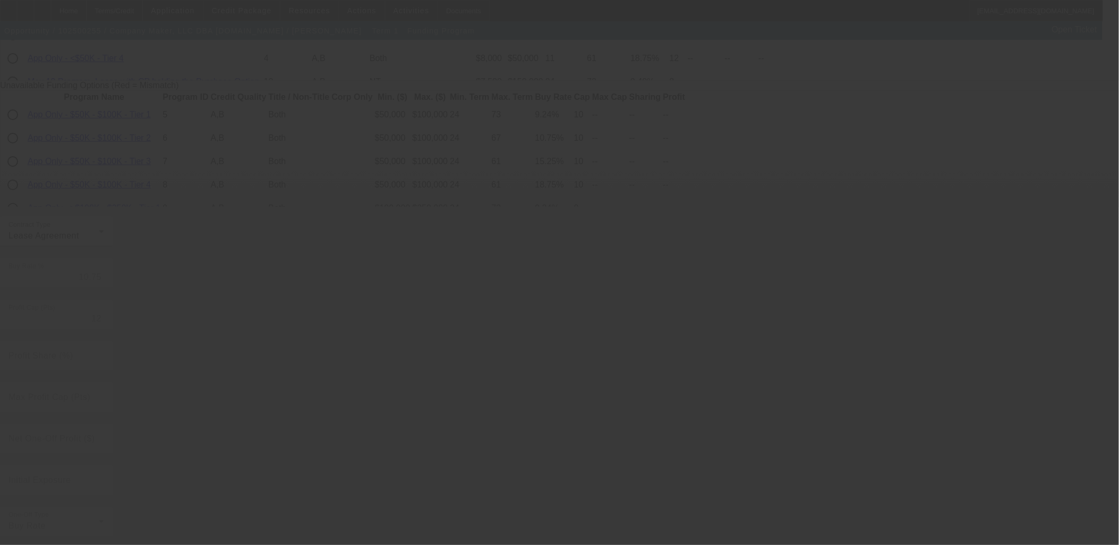
radio input "true"
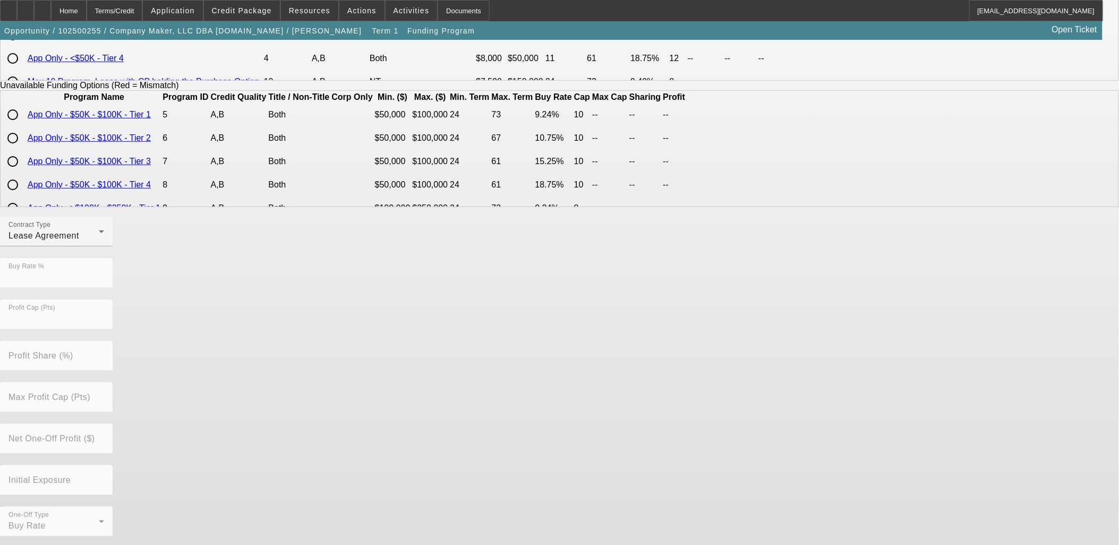
scroll to position [0, 0]
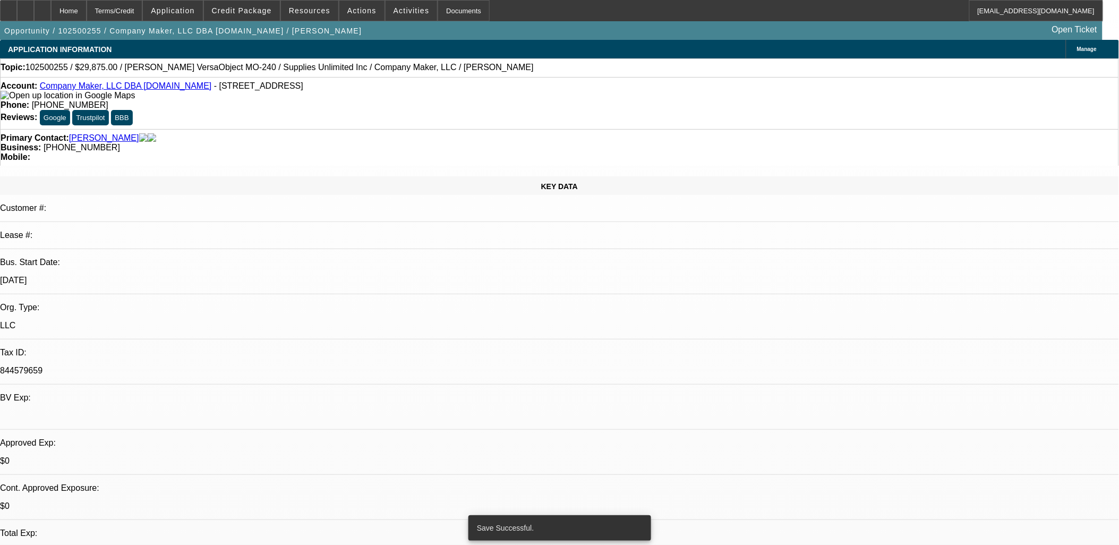
select select "0"
select select "2"
select select "0.1"
select select "4"
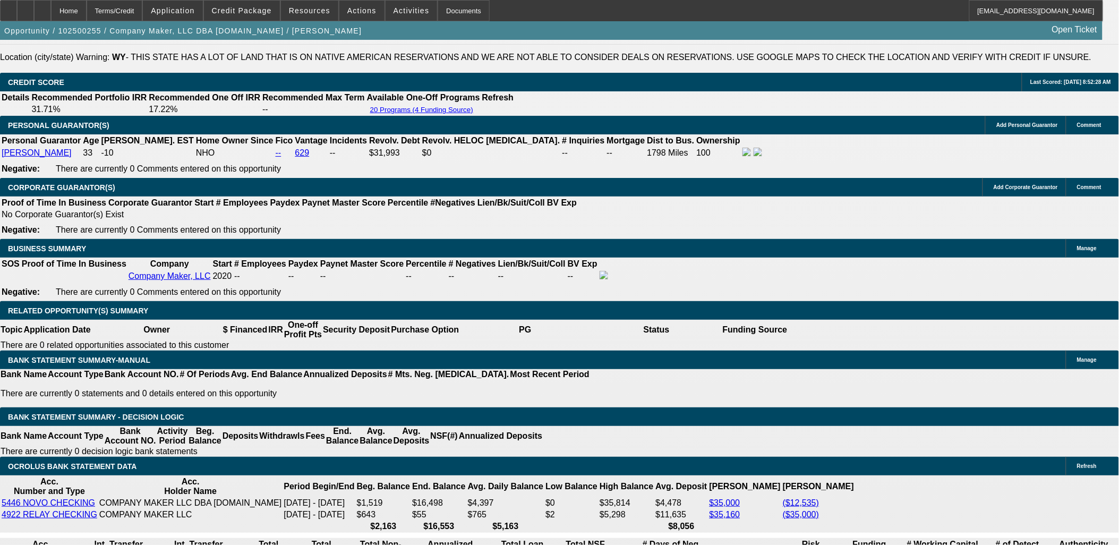
scroll to position [1534, 0]
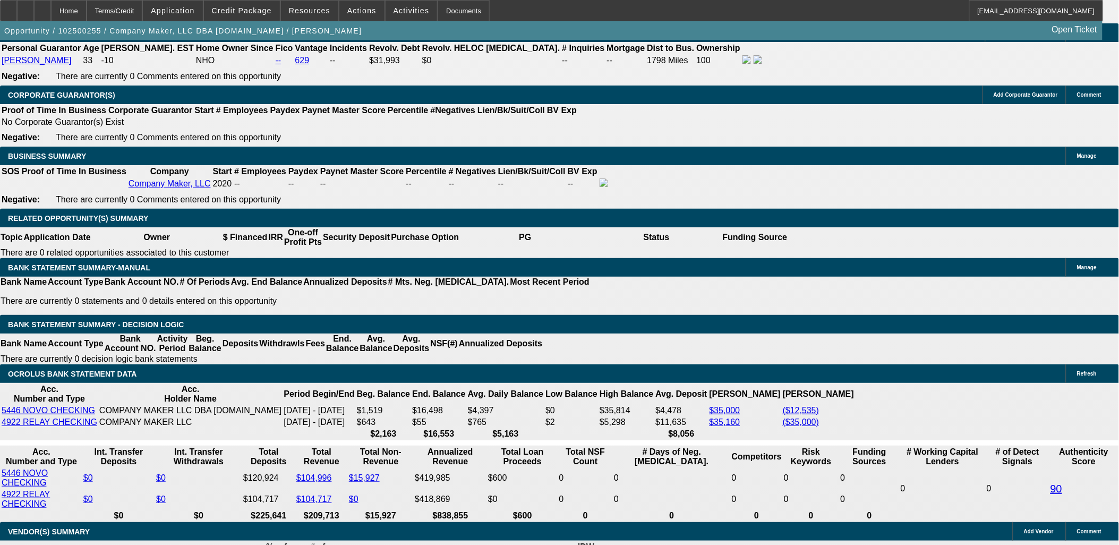
type input "$0.00"
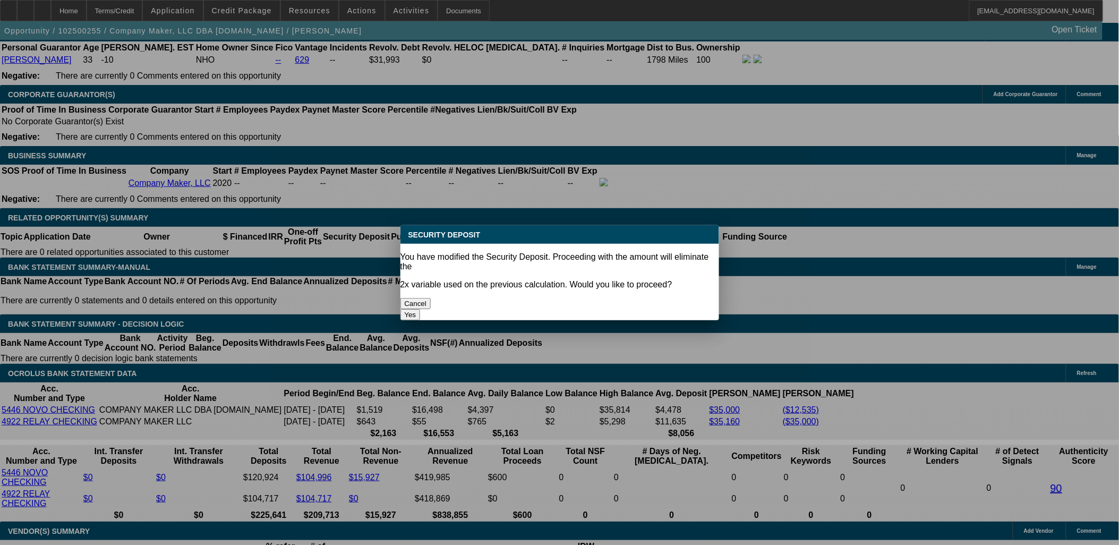
click at [553, 171] on body "Home Terms/Credit Application Credit Package Resources Actions Activities Docum…" at bounding box center [559, 397] width 1119 height 3926
click at [421, 309] on button "Yes" at bounding box center [411, 314] width 20 height 11
select select "0"
type input "UNKNOWN"
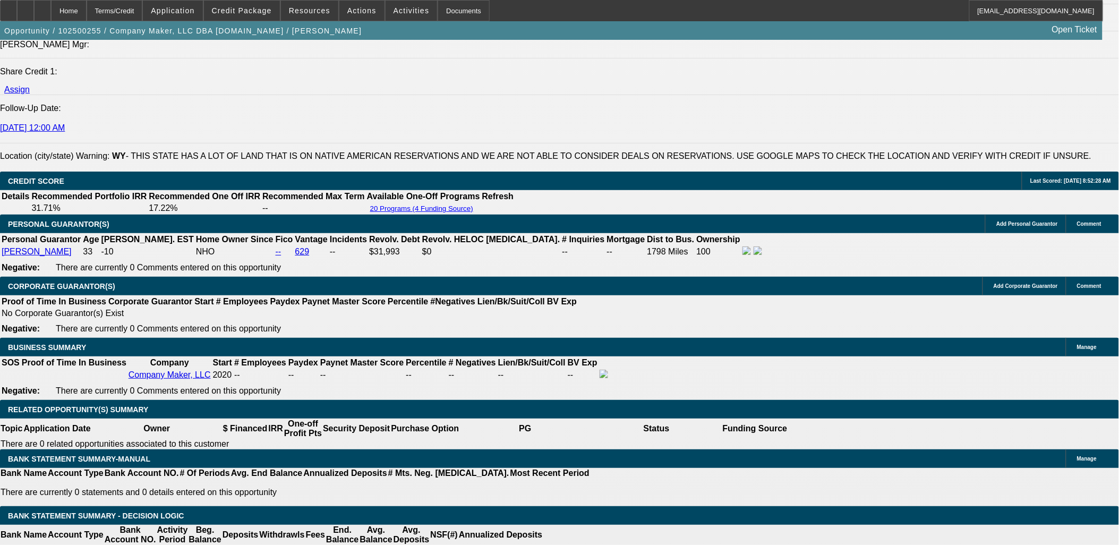
scroll to position [1271, 0]
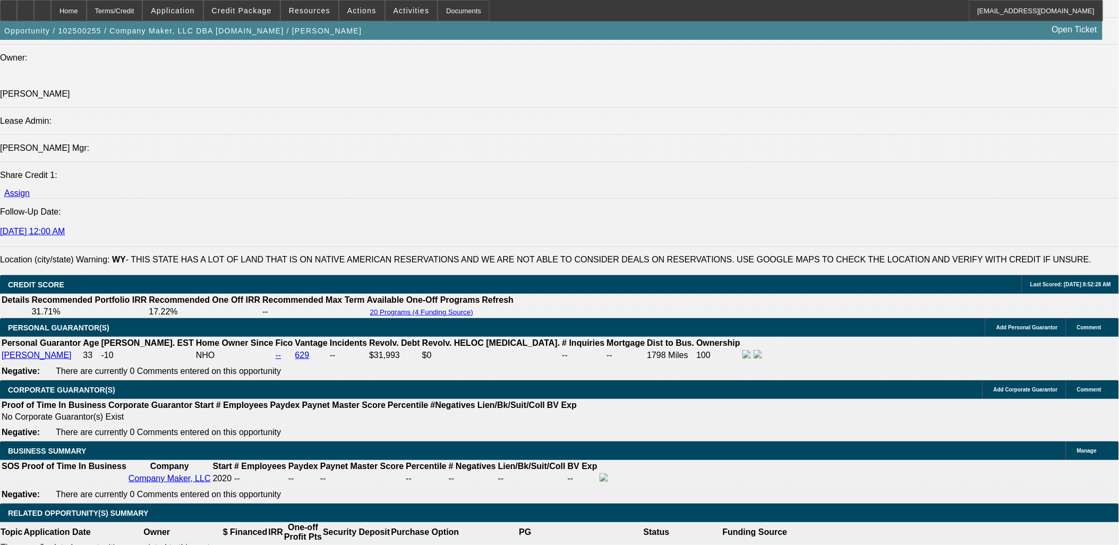
drag, startPoint x: 172, startPoint y: 316, endPoint x: 172, endPoint y: 310, distance: 6.4
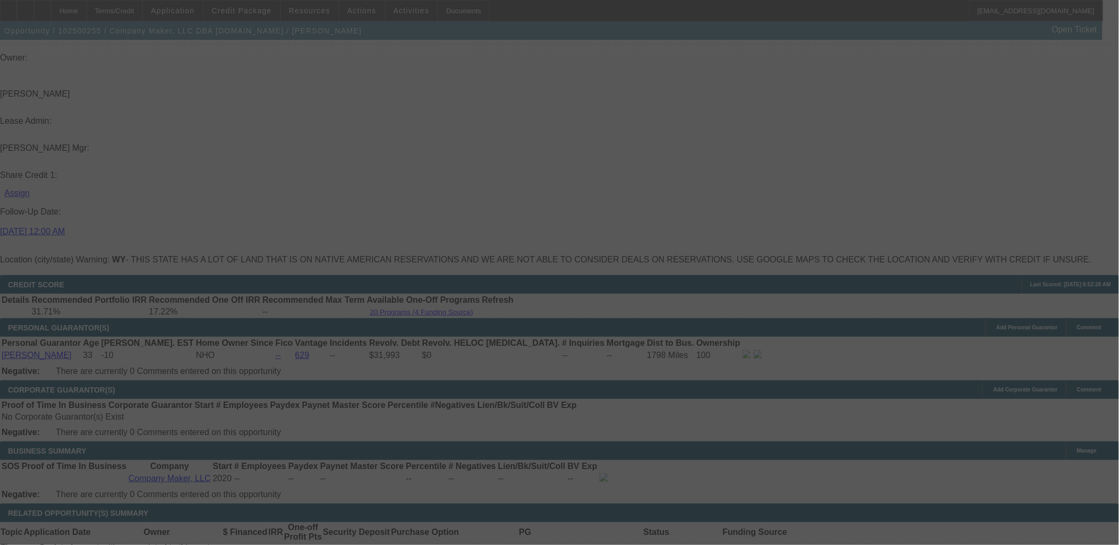
scroll to position [1566, 0]
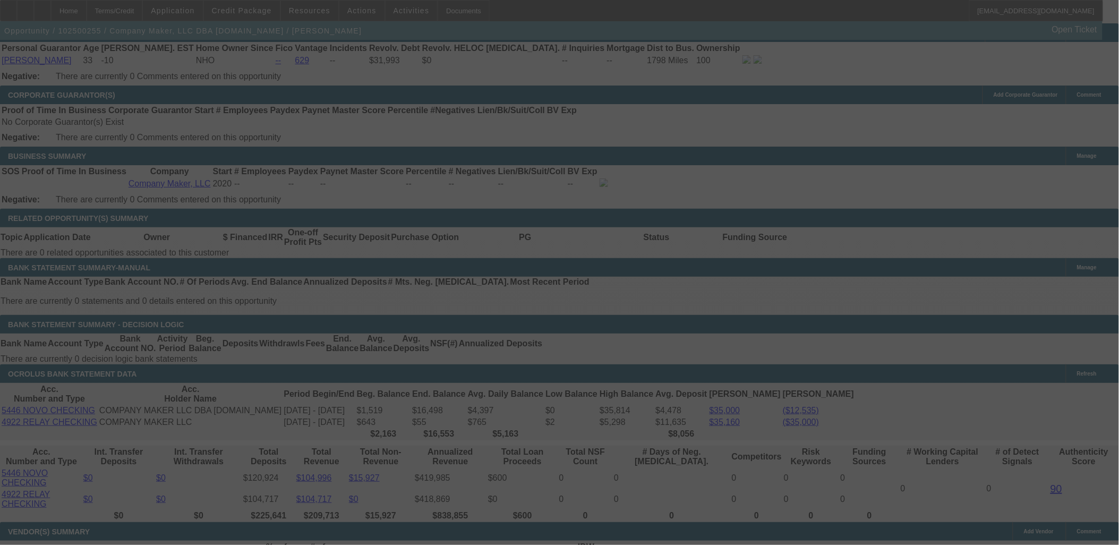
select select "0"
select select "2"
select select "0.1"
select select "4"
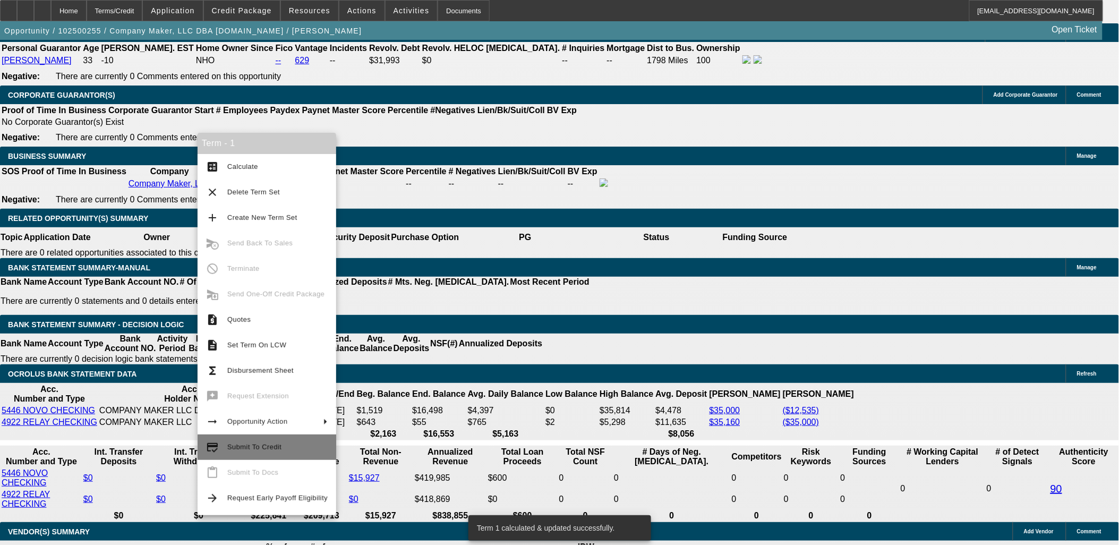
click at [266, 447] on span "Submit To Credit" at bounding box center [254, 447] width 54 height 8
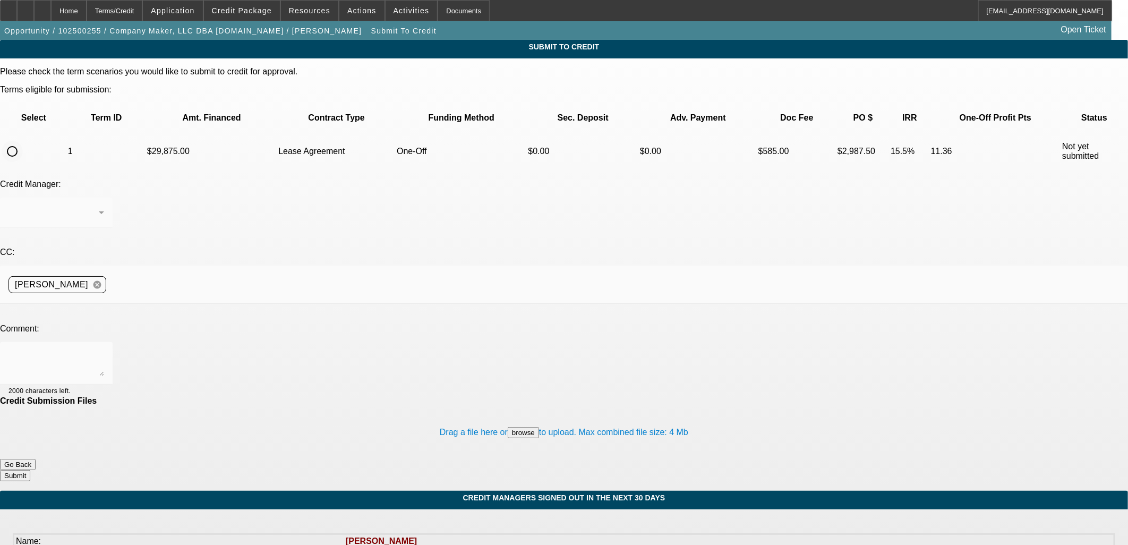
click at [23, 141] on input "radio" at bounding box center [12, 151] width 21 height 21
radio input "true"
click at [104, 342] on div at bounding box center [57, 363] width 96 height 43
type textarea "CP EF?"
click at [30, 470] on button "Submit" at bounding box center [15, 475] width 30 height 11
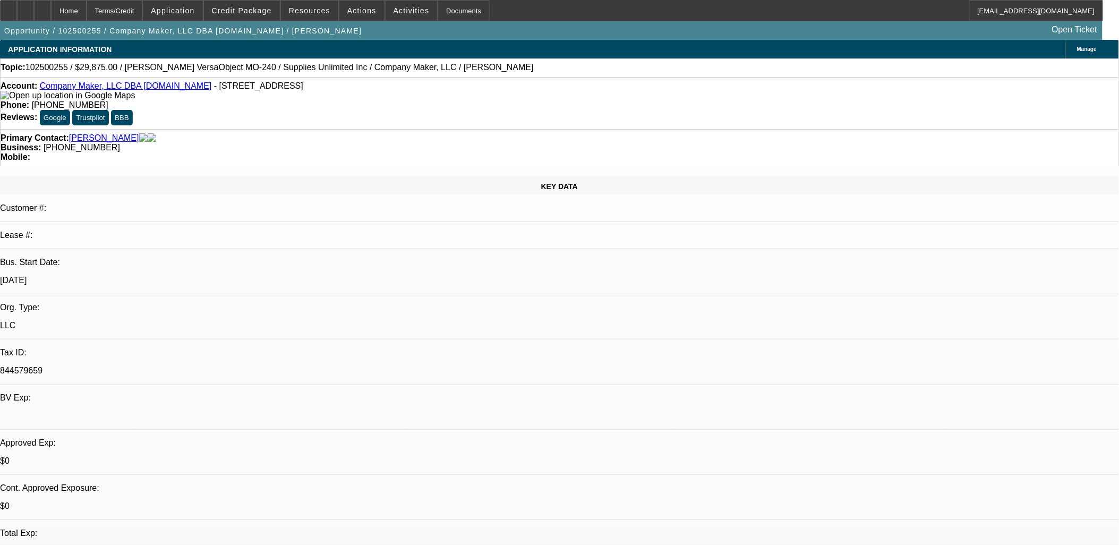
select select "0"
select select "2"
select select "0.1"
select select "4"
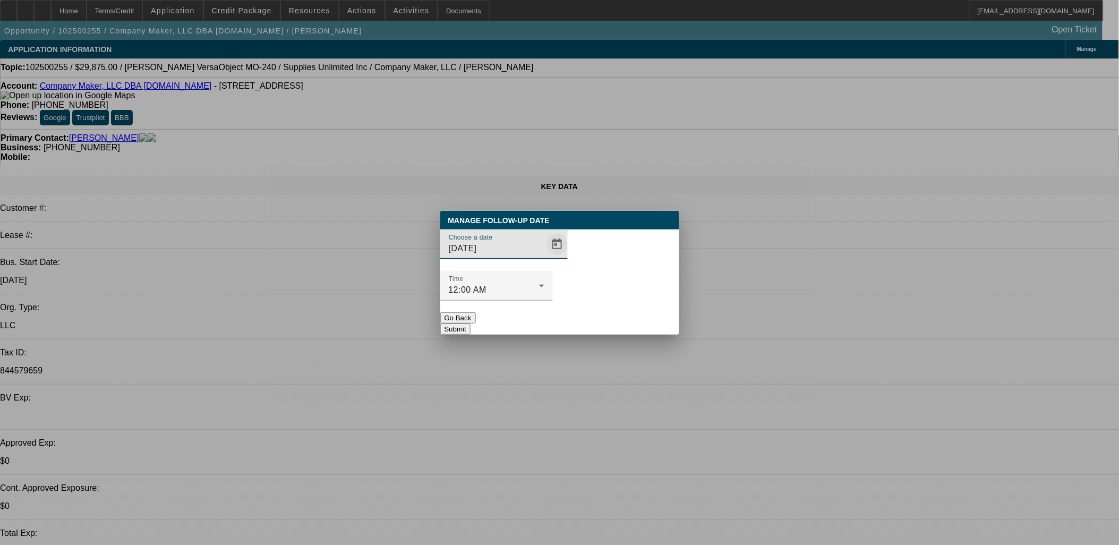
click at [545, 257] on span "Open calendar" at bounding box center [558, 245] width 26 height 26
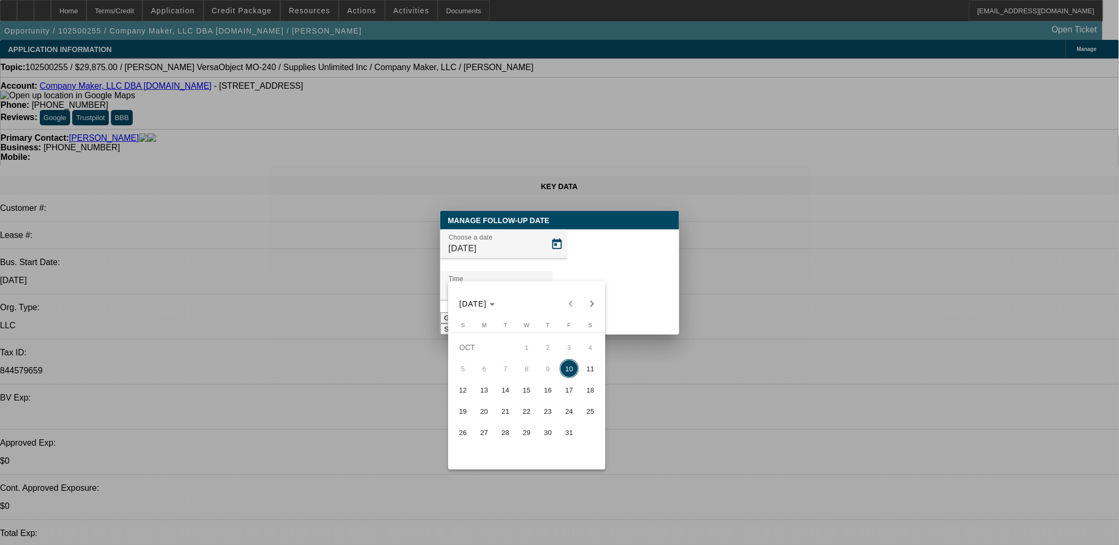
click at [507, 397] on span "14" at bounding box center [505, 389] width 19 height 19
type input "10/14/2025"
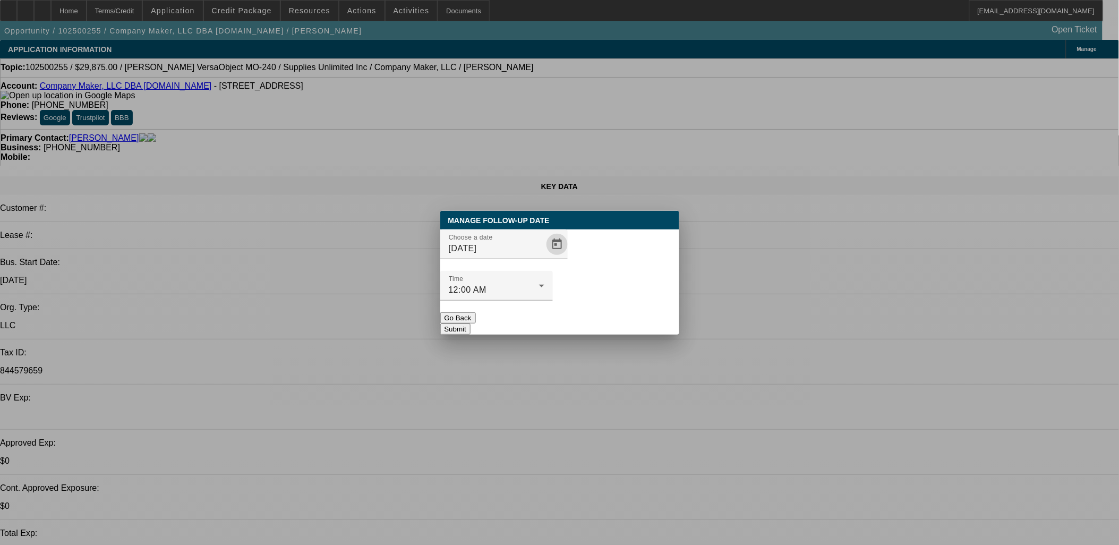
click at [471, 324] on button "Submit" at bounding box center [455, 329] width 30 height 11
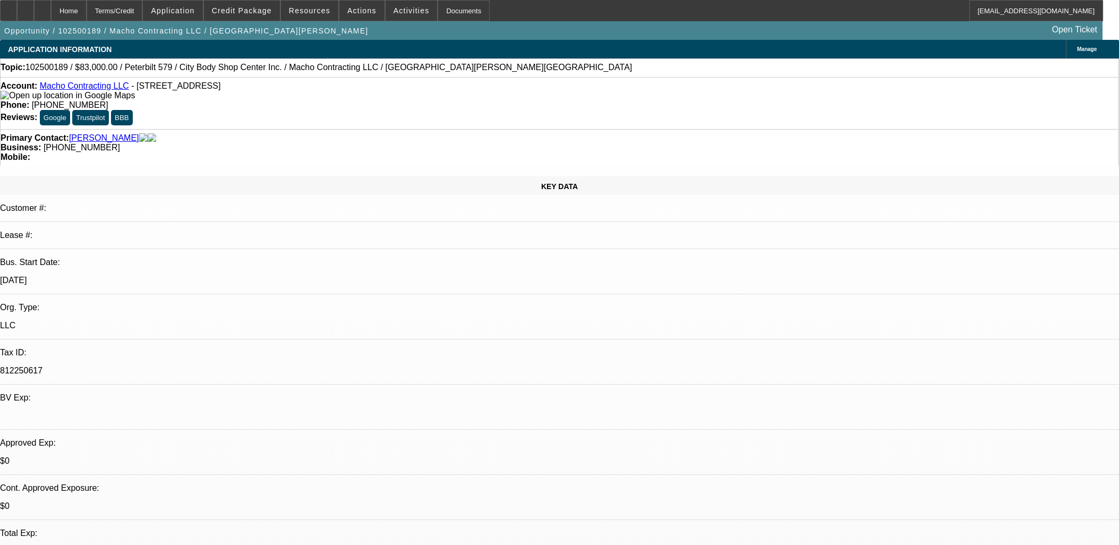
select select "0"
select select "2"
select select "0"
select select "6"
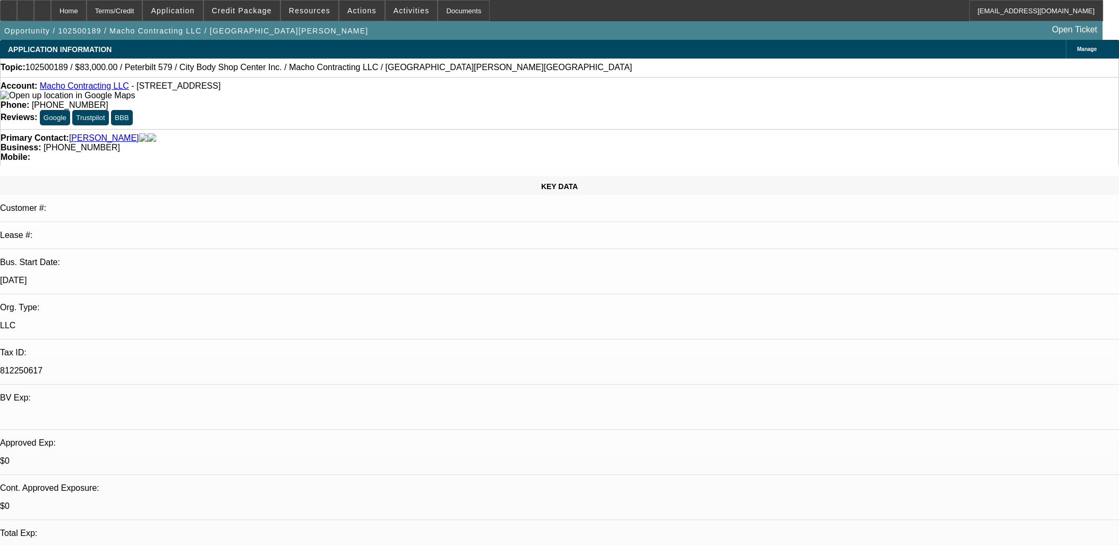
select select "0"
select select "2"
select select "0"
select select "6"
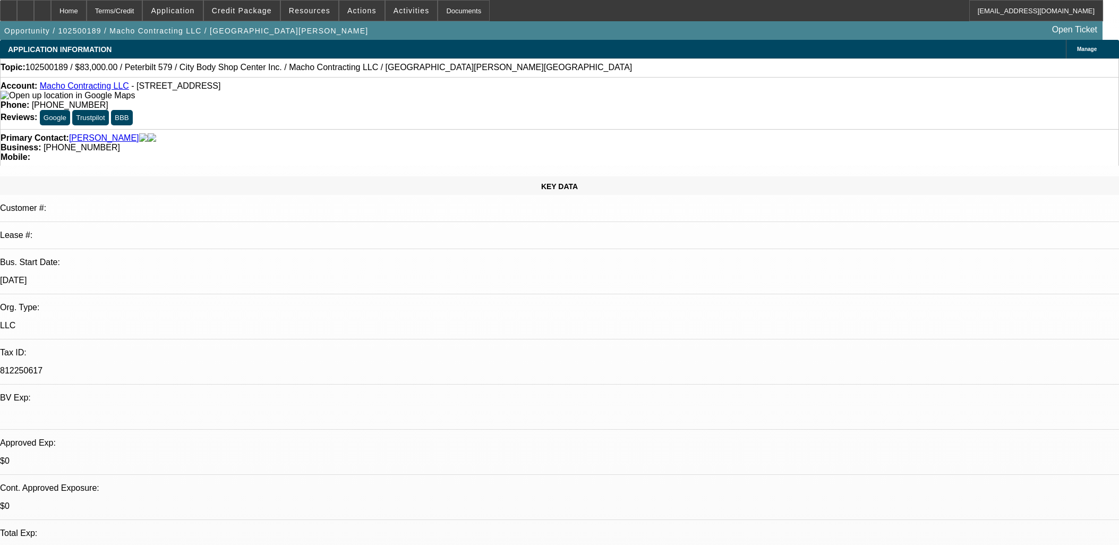
select select "0"
select select "2"
select select "0"
select select "6"
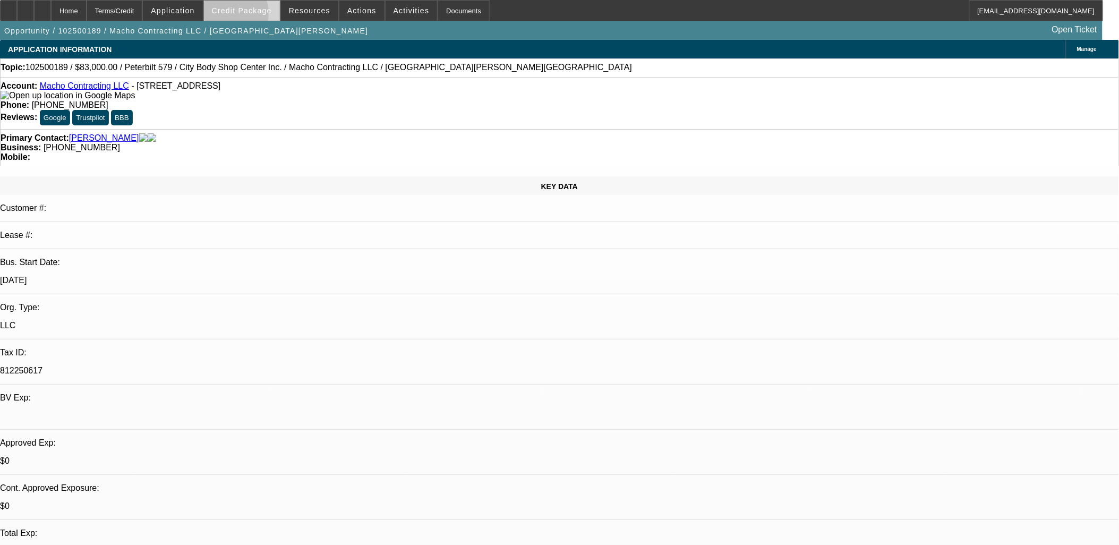
click at [247, 16] on span at bounding box center [242, 11] width 76 height 26
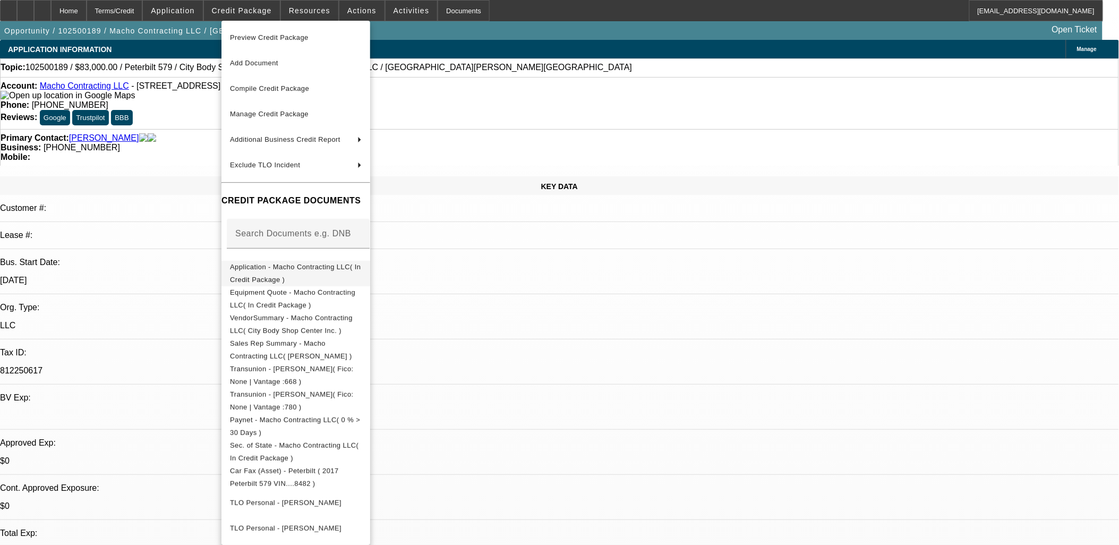
click at [282, 277] on button "Application - Macho Contracting LLC( In Credit Package )" at bounding box center [296, 273] width 149 height 26
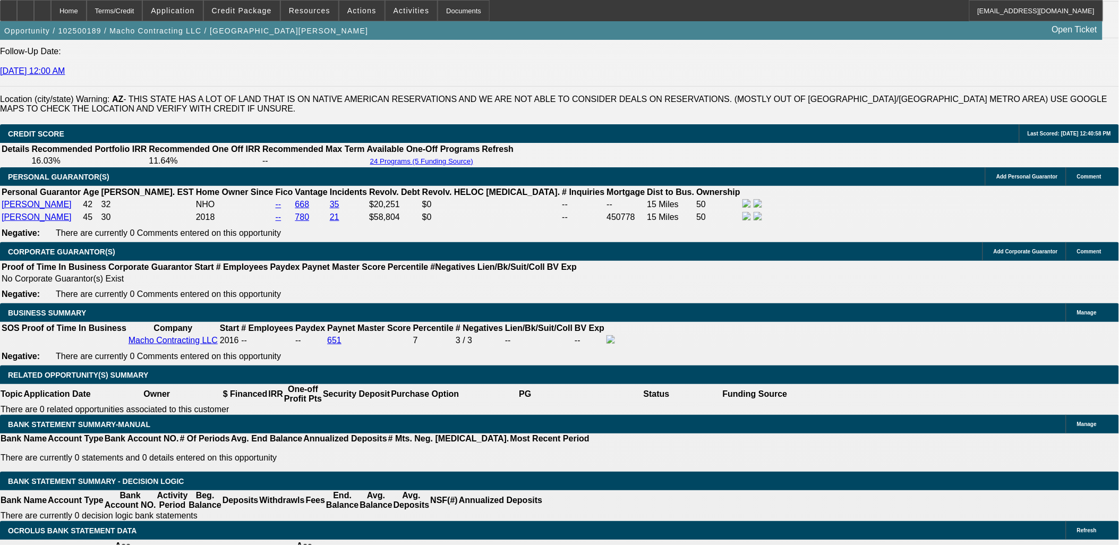
scroll to position [1771, 0]
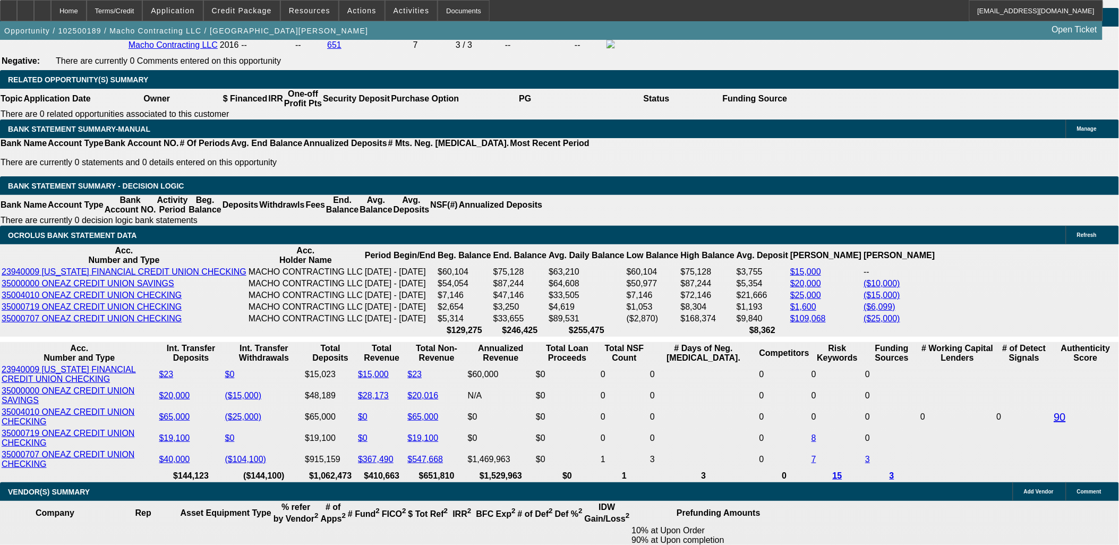
type input "4"
type input "UNKNOWN"
type input "48"
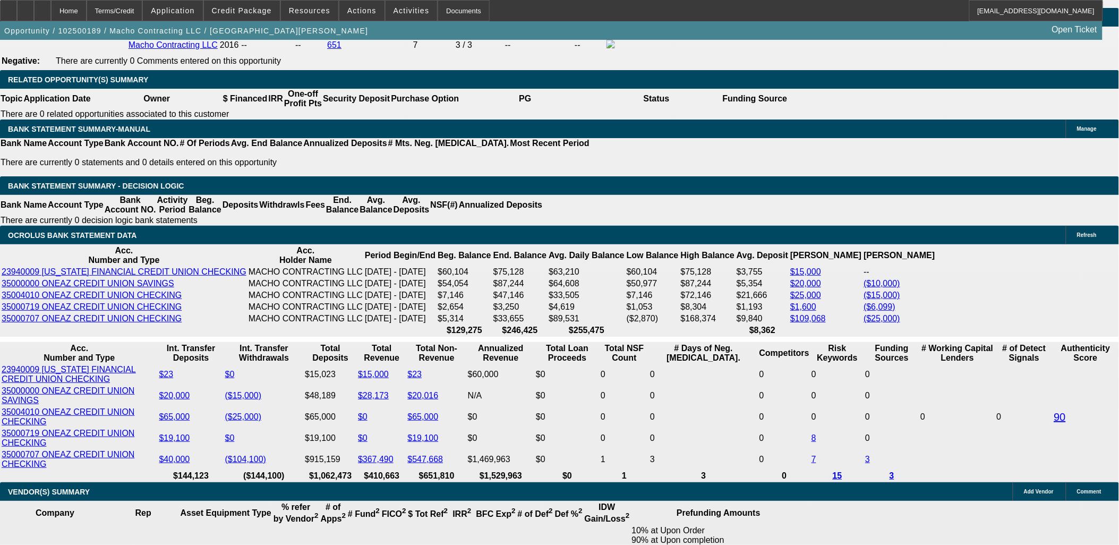
type input "$2,170.70"
type input "48"
type input "21"
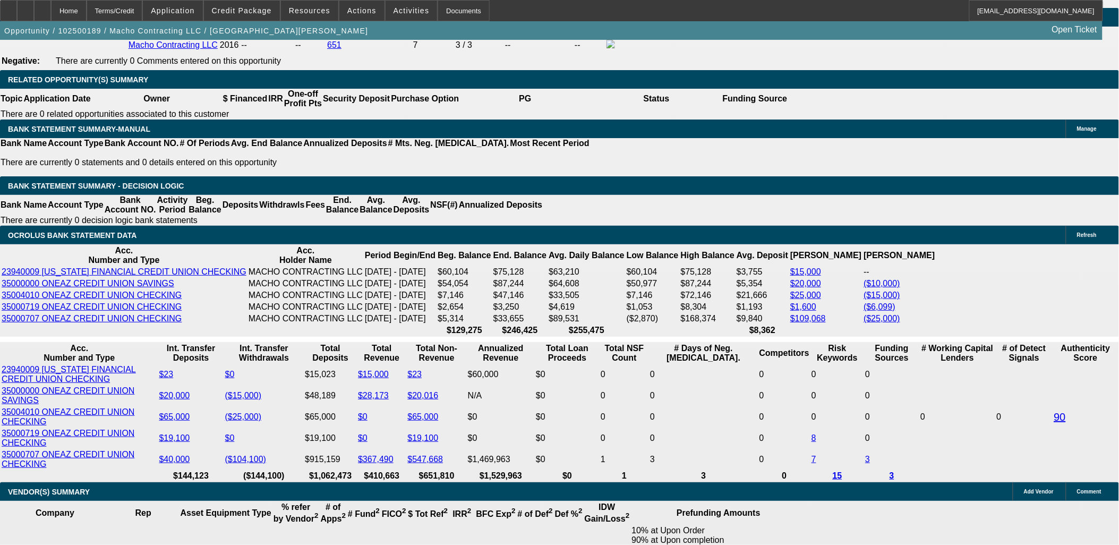
type input "2170"
type input "11.6"
type input "$2,170.00"
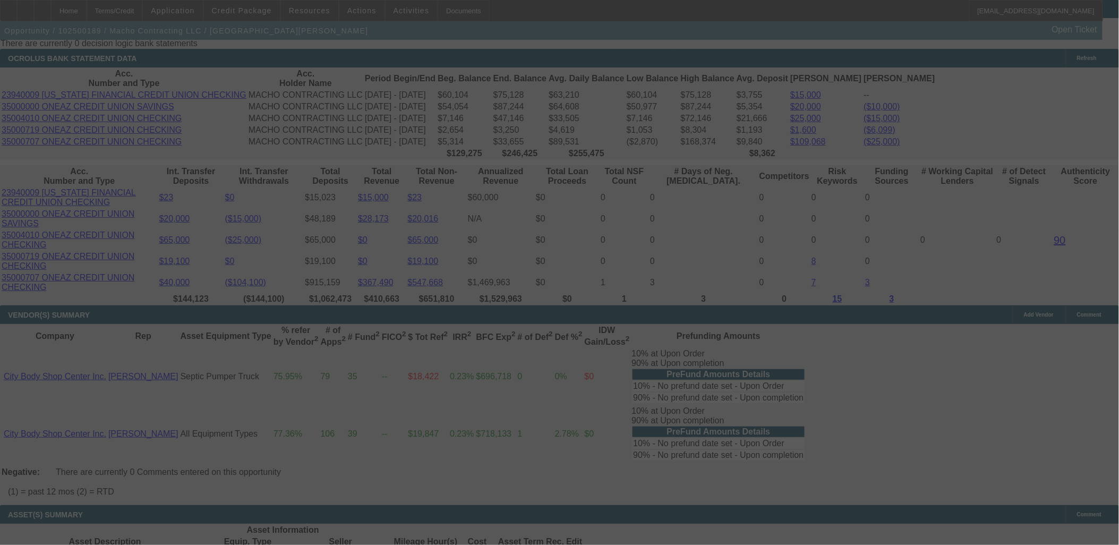
select select "0"
select select "2"
select select "0"
select select "6"
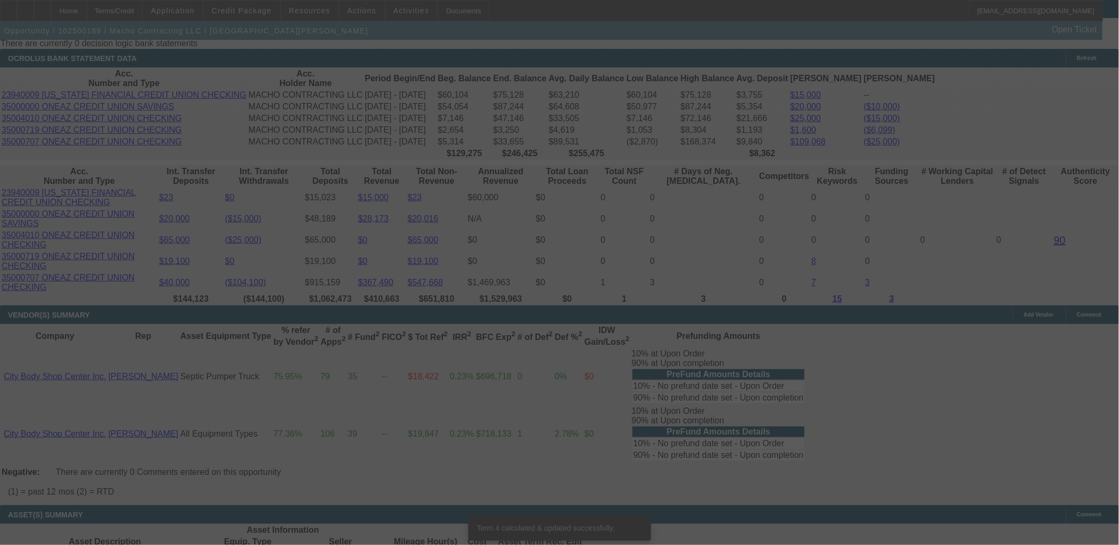
scroll to position [1947, 0]
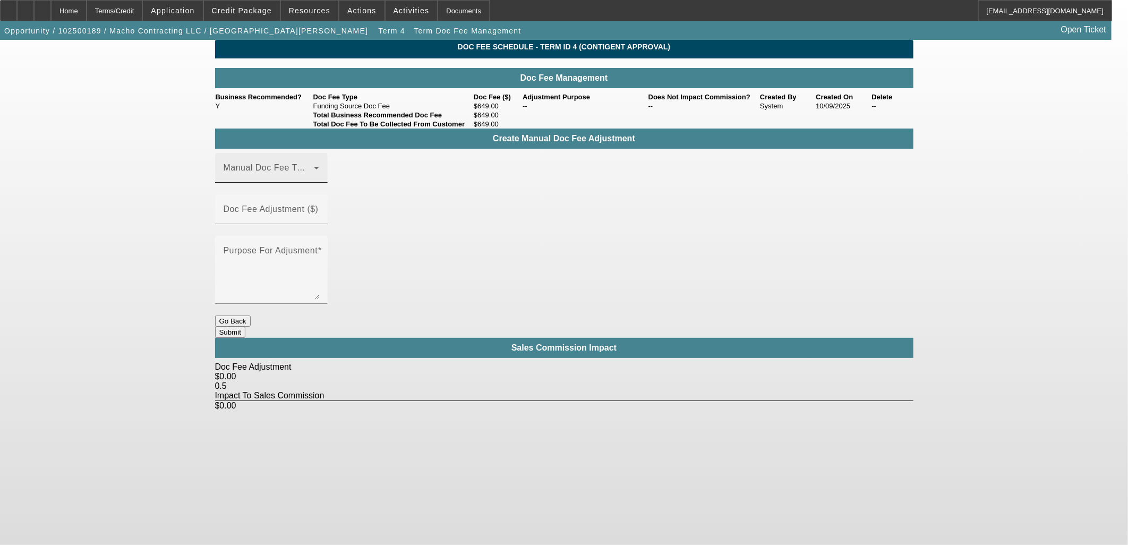
click at [311, 183] on div "Manual Doc Fee Type" at bounding box center [272, 168] width 96 height 30
click at [304, 245] on mat-option "Funding Source Doc Fee" at bounding box center [287, 237] width 142 height 26
click at [319, 205] on mat-label "Doc Fee Adjustment ($)" at bounding box center [271, 209] width 95 height 9
click at [319, 207] on input "Doc Fee Adjustment ($)" at bounding box center [272, 213] width 96 height 13
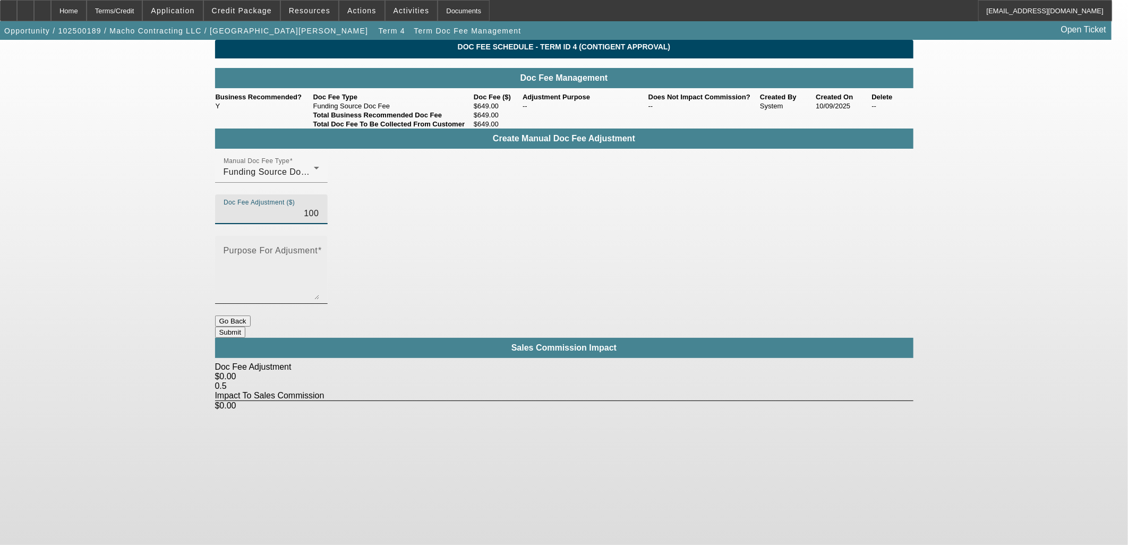
type input "$100.00"
click at [319, 249] on textarea "Purpose For Adjusment" at bounding box center [272, 274] width 96 height 51
type textarea "up"
click at [245, 327] on button "Submit" at bounding box center [230, 332] width 30 height 11
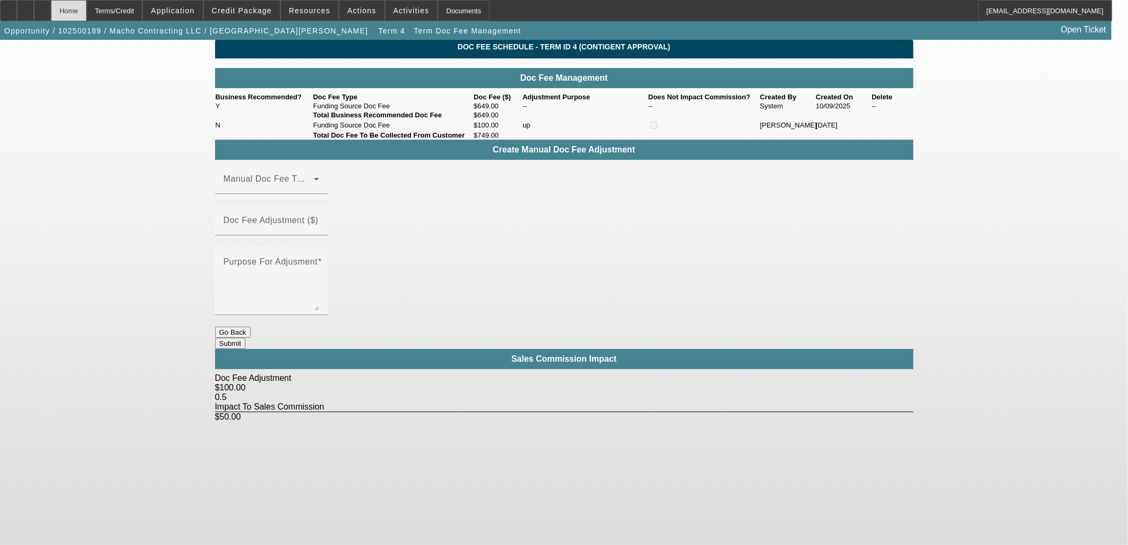
click at [87, 11] on div "Home" at bounding box center [69, 10] width 36 height 21
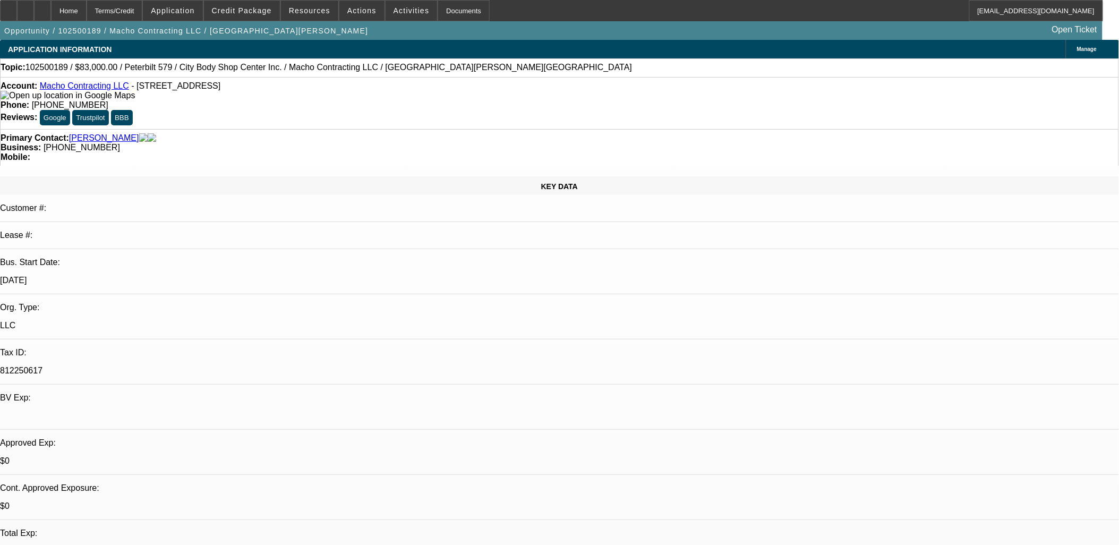
select select "0"
select select "2"
select select "0"
select select "6"
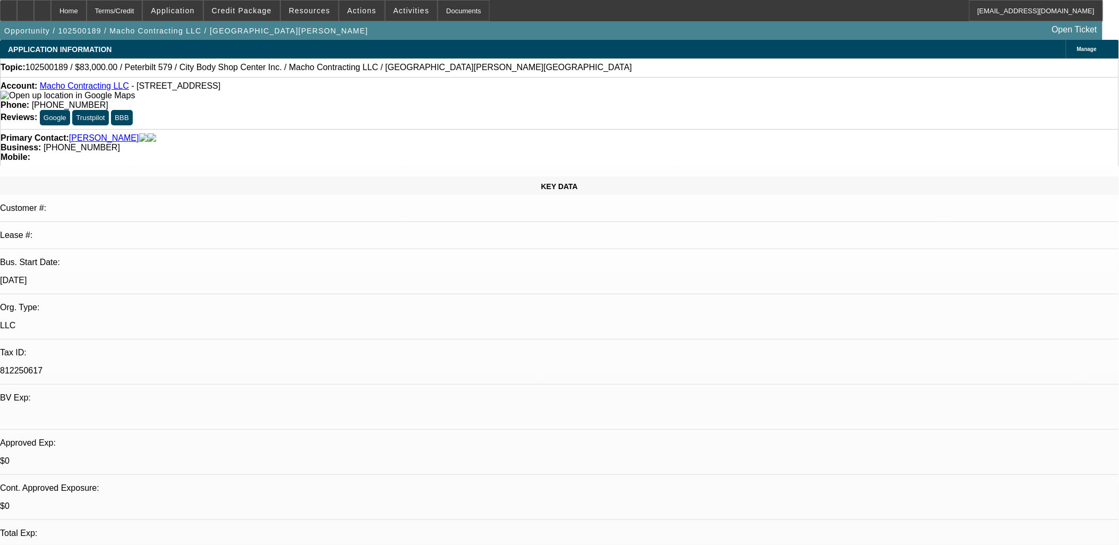
select select "0"
select select "2"
select select "0"
select select "6"
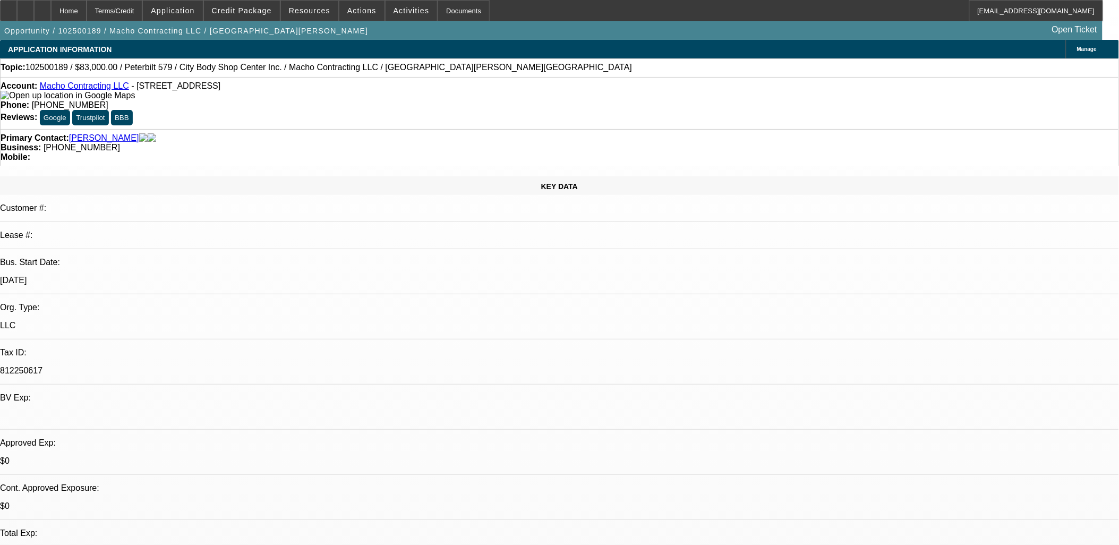
select select "0"
select select "2"
select select "0"
select select "6"
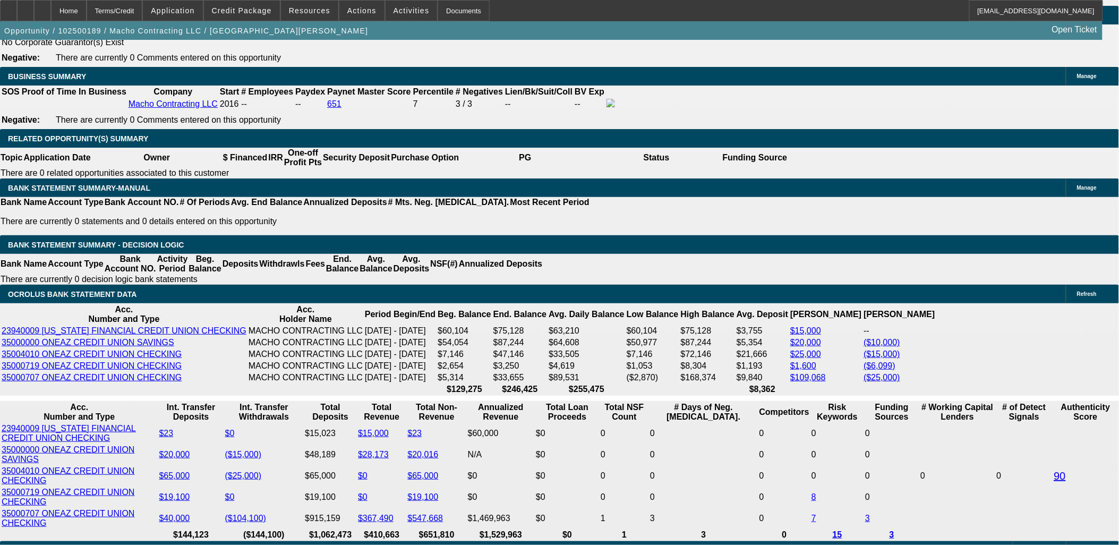
scroll to position [1889, 0]
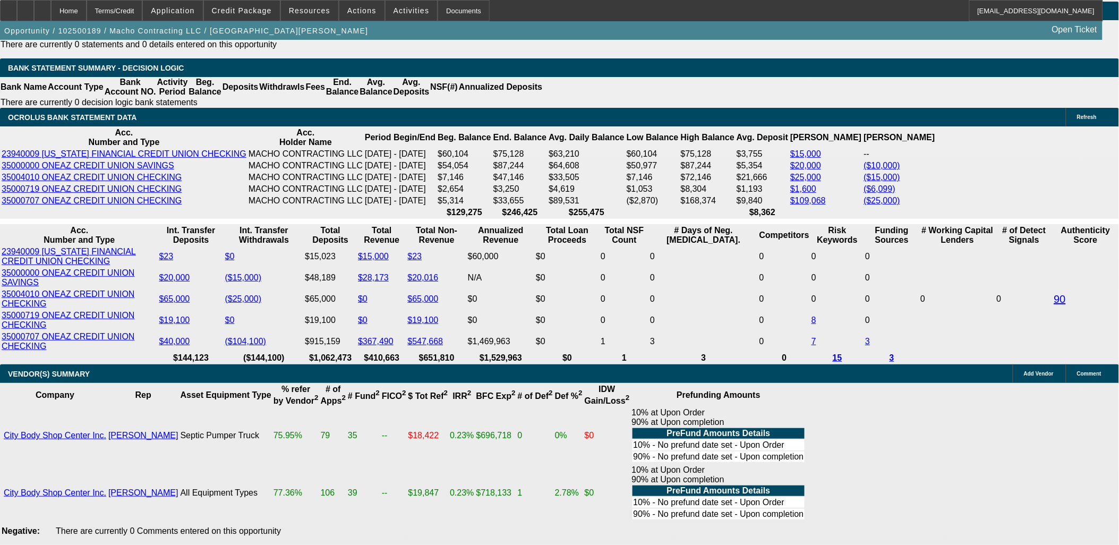
type input "UNKNOWN"
type input "60"
type input "$1,830.14"
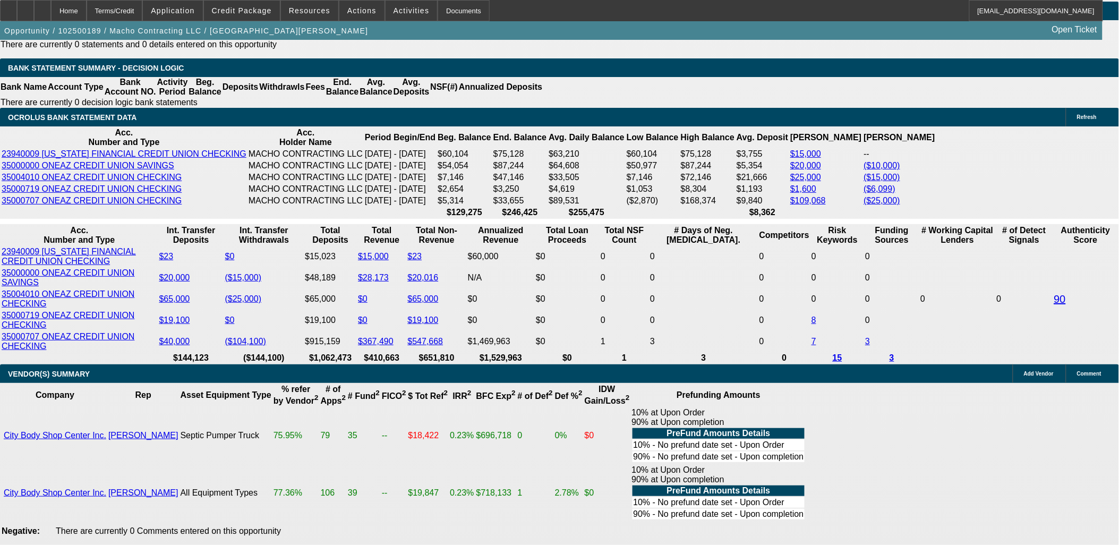
type input "60"
type input "18"
type input "1832"
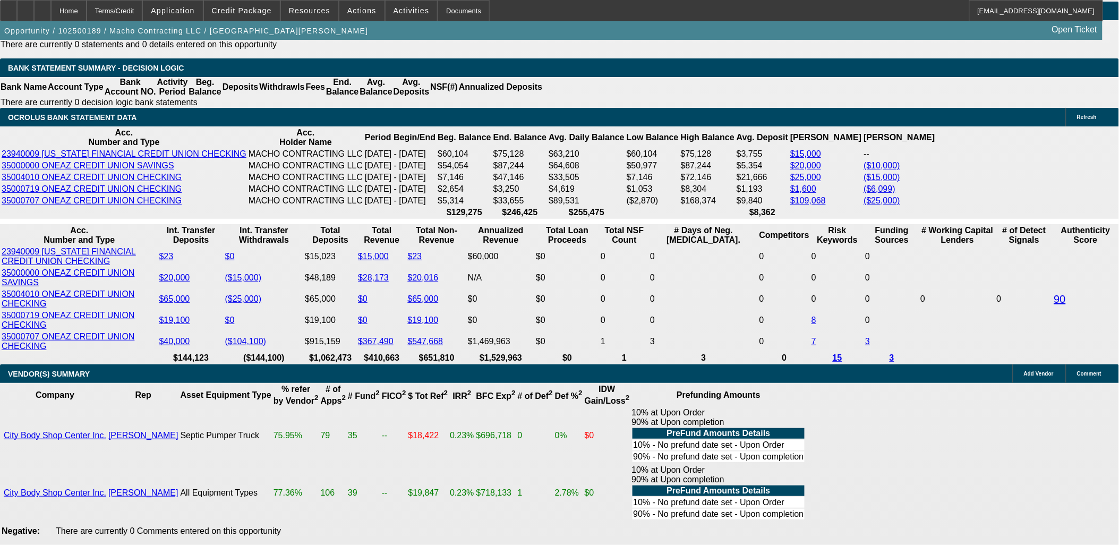
type input "11.7"
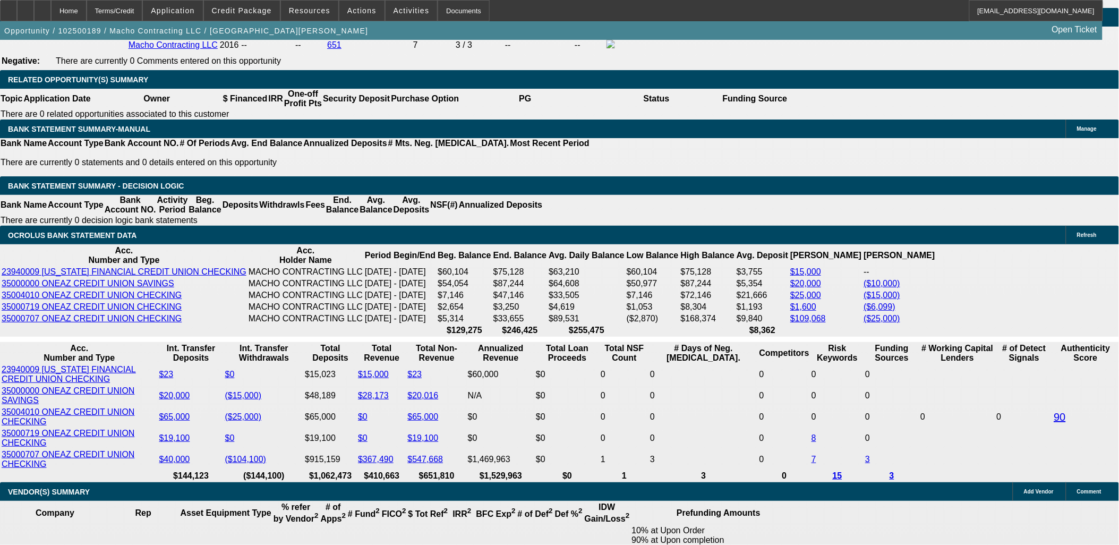
scroll to position [1594, 0]
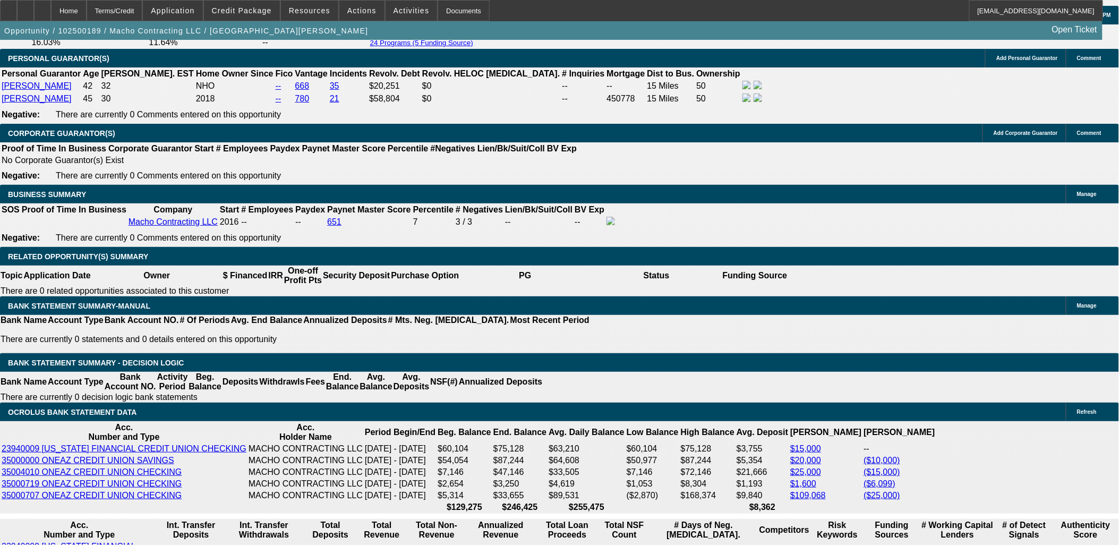
type input "$1,832.00"
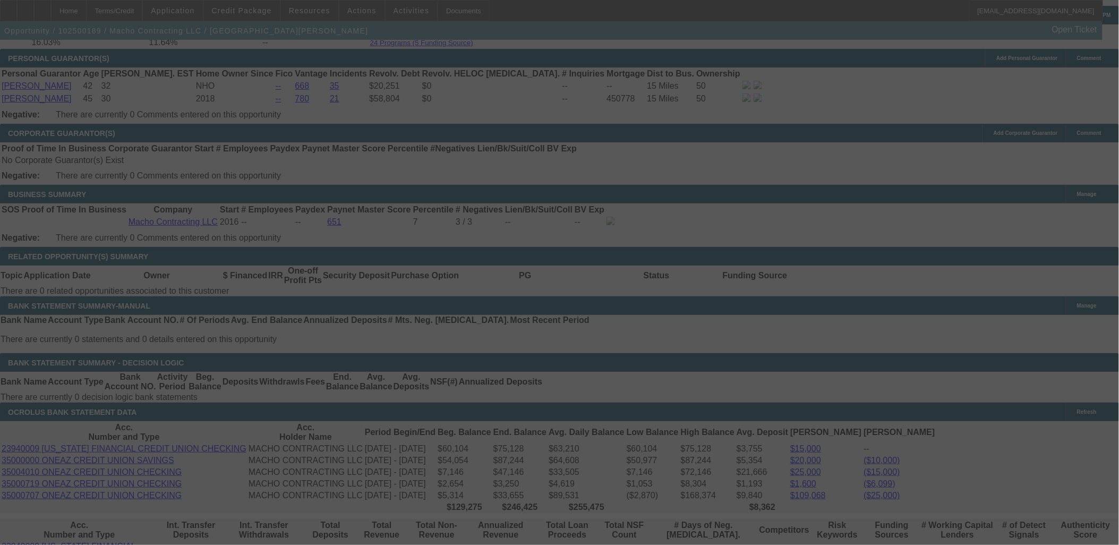
select select "0"
select select "2"
select select "0"
select select "6"
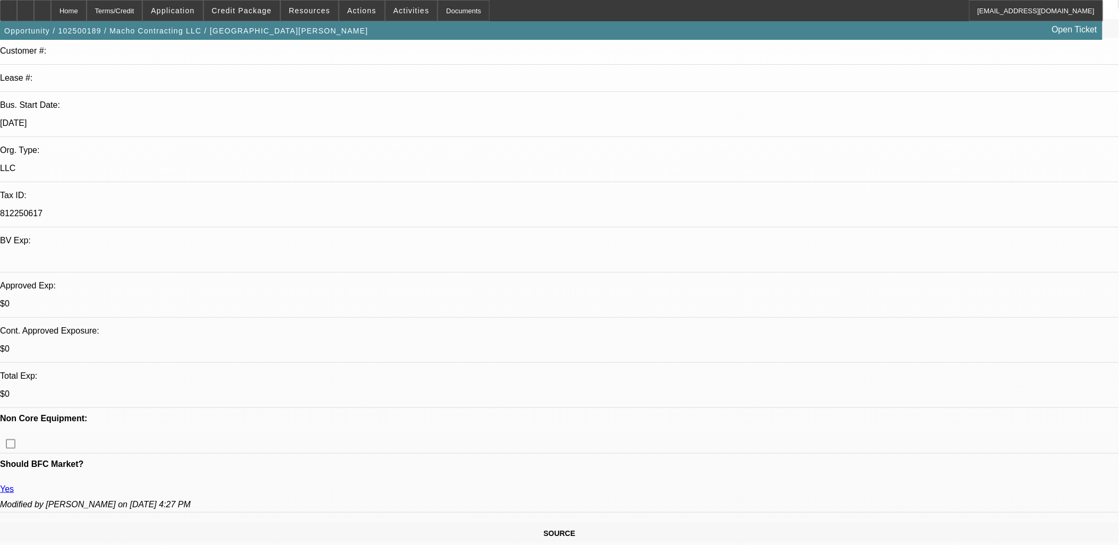
scroll to position [0, 0]
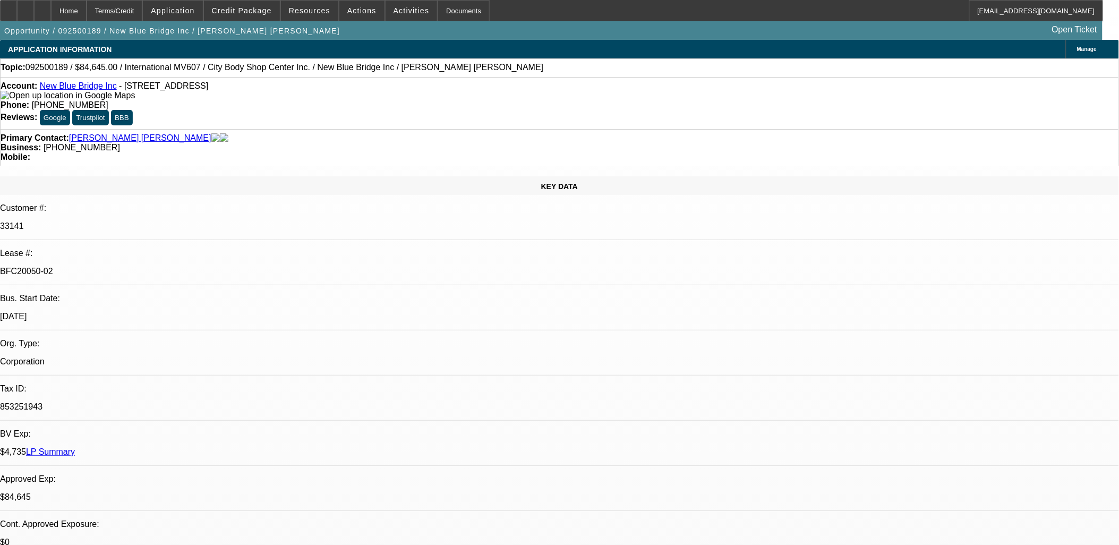
select select "0"
select select "2"
select select "0.1"
select select "2"
select select "0.1"
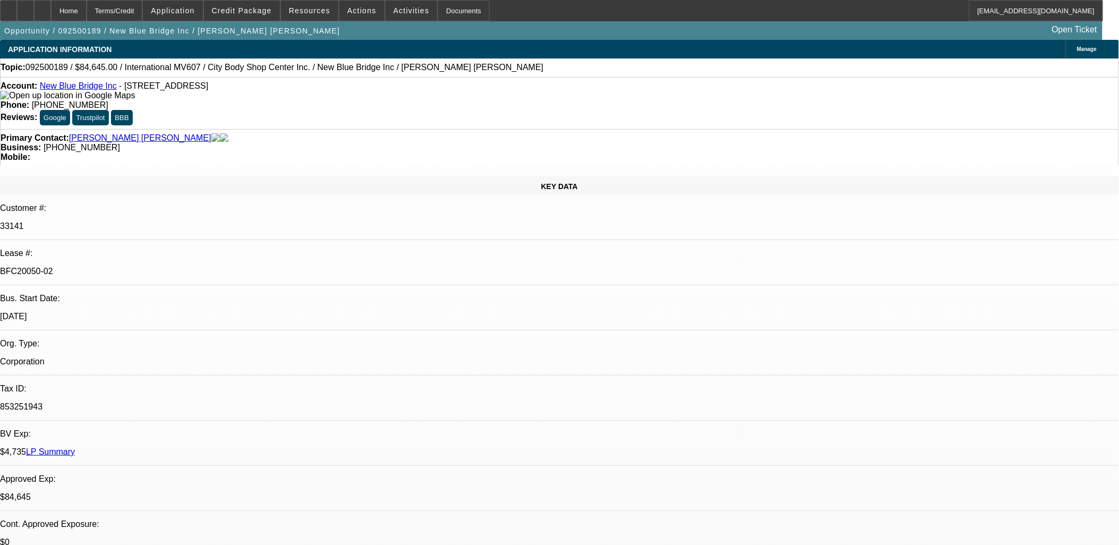
select select "0"
select select "2"
select select "0.1"
select select "0"
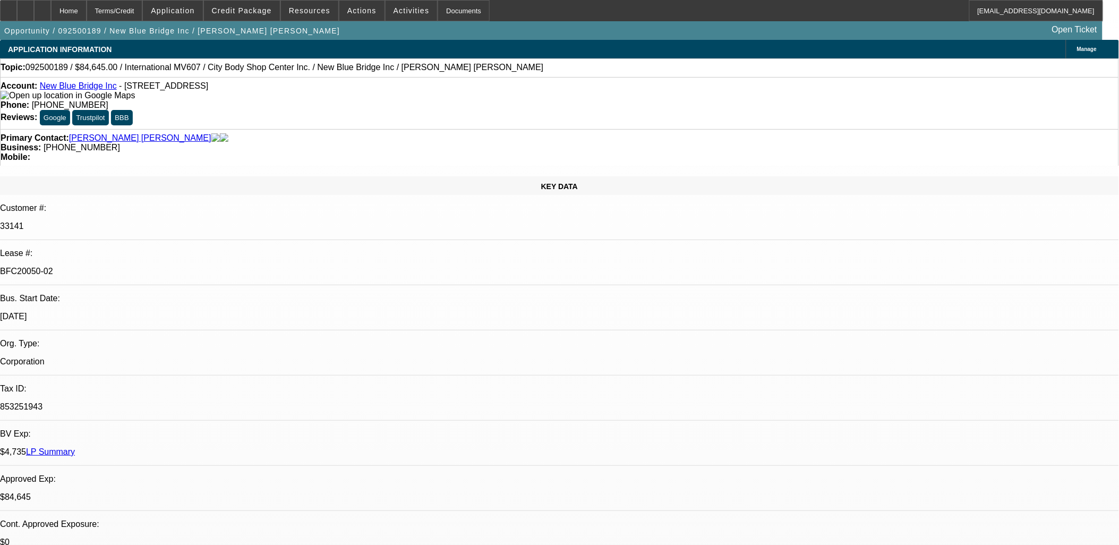
select select "0.1"
select select "1"
select select "2"
select select "4"
select select "1"
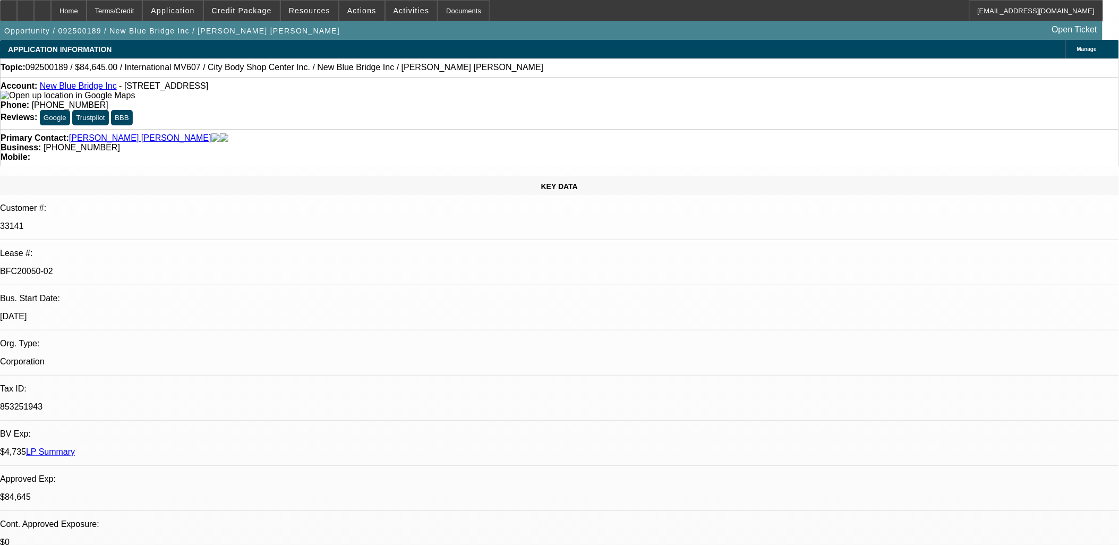
select select "2"
select select "4"
select select "1"
select select "2"
select select "4"
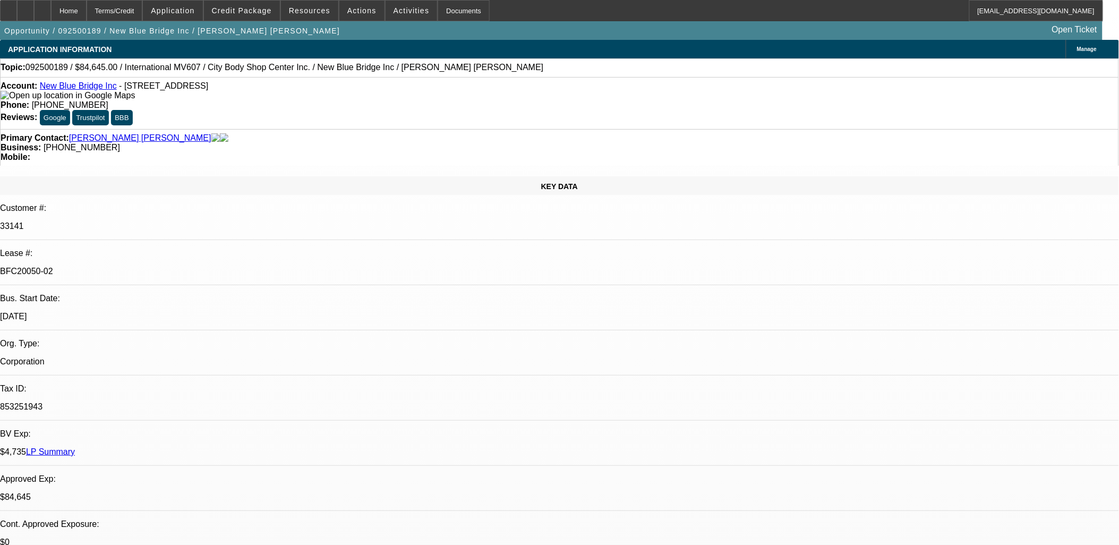
select select "1"
select select "2"
select select "4"
click at [853, 131] on button "reply_all Reply All" at bounding box center [865, 137] width 67 height 26
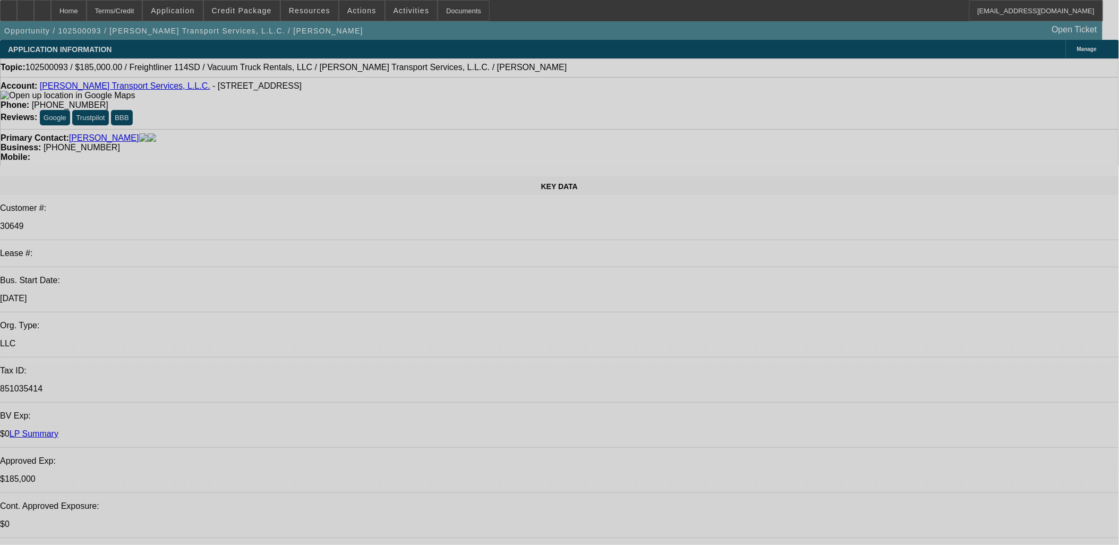
select select "0"
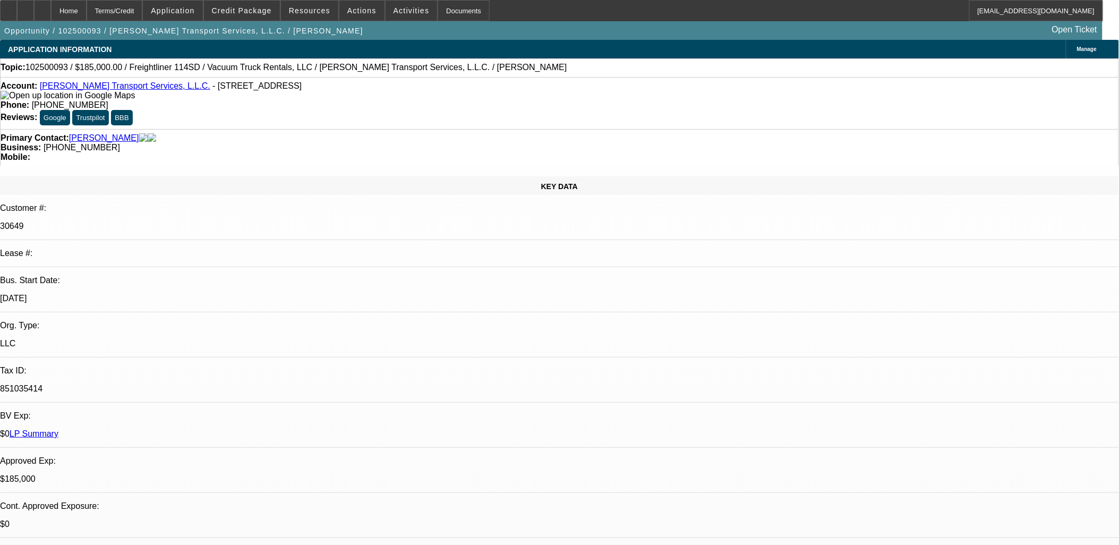
select select "2"
select select "0"
select select "2"
select select "0"
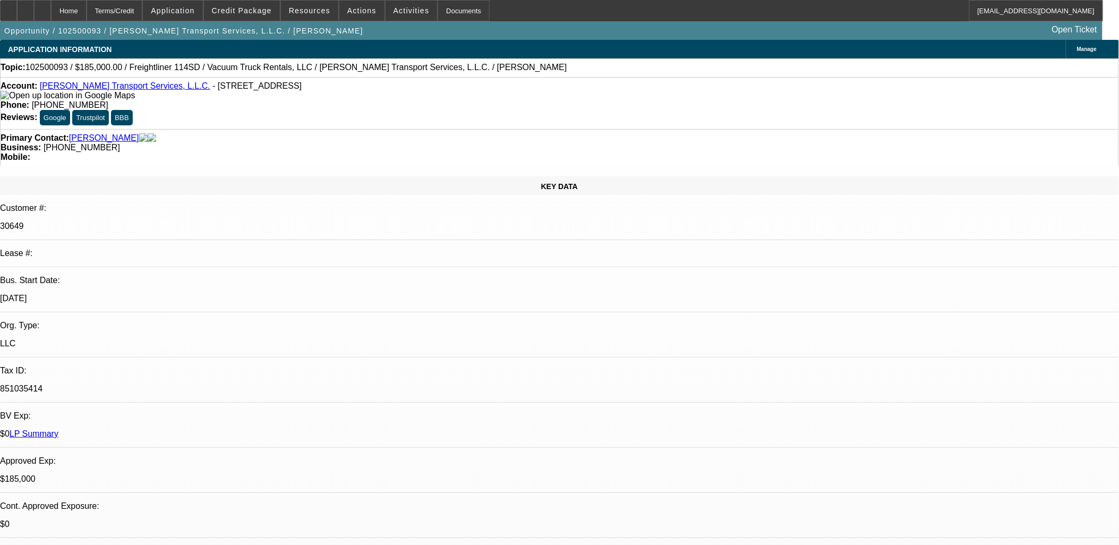
select select "2"
select select "0"
select select "1"
select select "2"
select select "6"
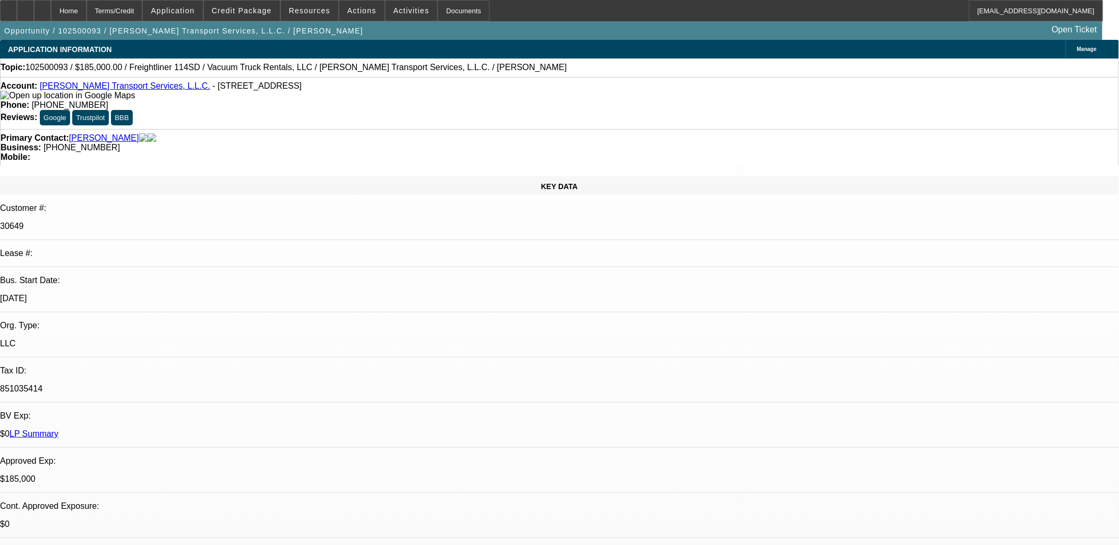
select select "1"
select select "2"
select select "6"
select select "1"
select select "2"
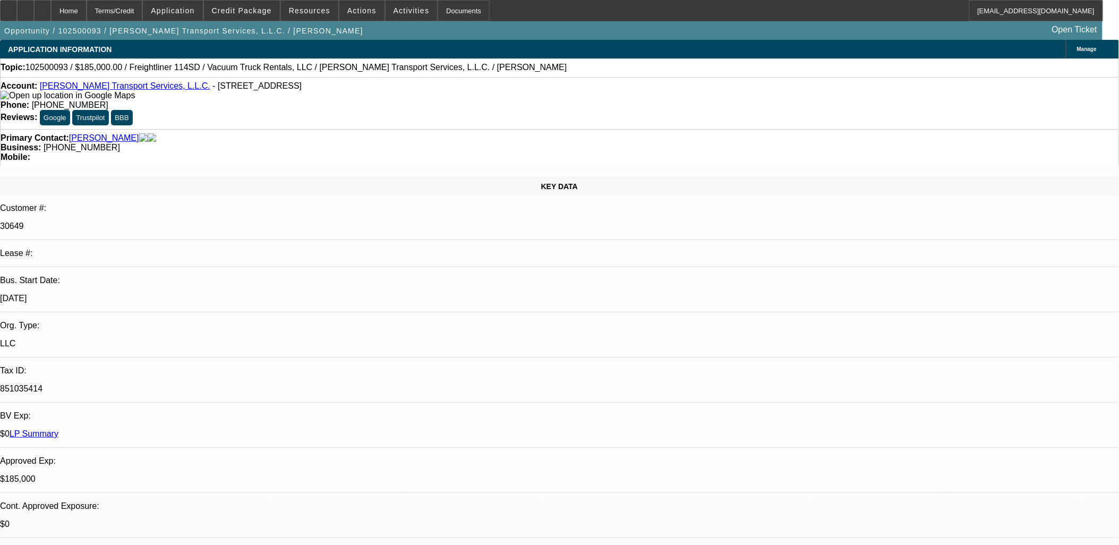
select select "6"
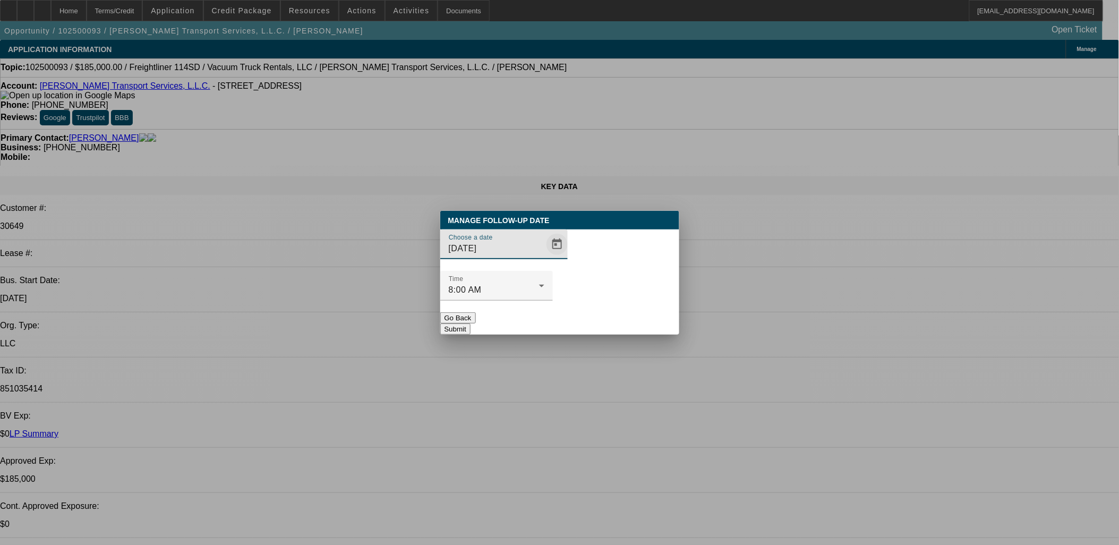
click at [545, 257] on span "Open calendar" at bounding box center [558, 245] width 26 height 26
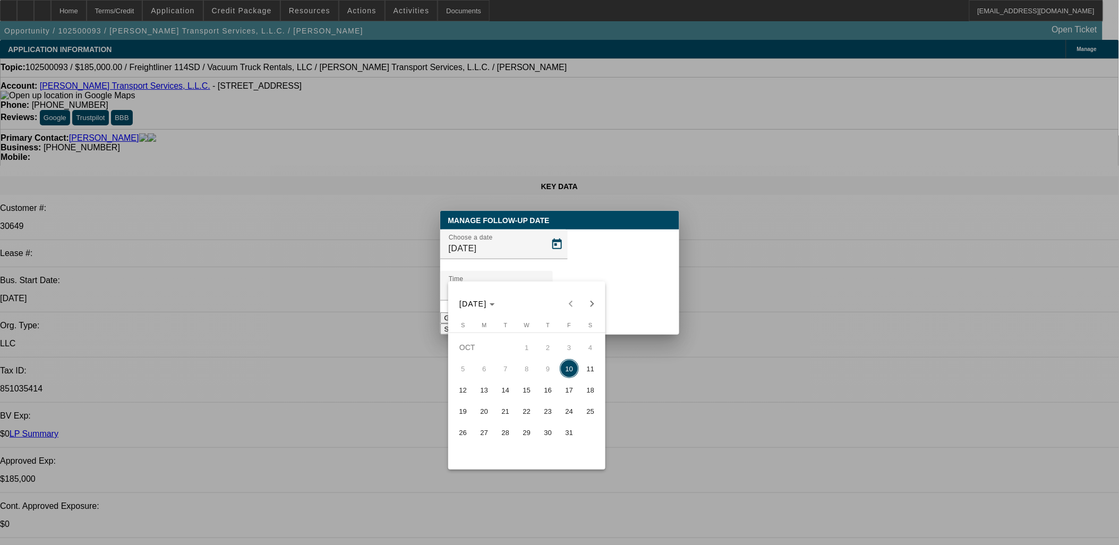
click at [484, 387] on span "13" at bounding box center [484, 389] width 19 height 19
type input "[DATE]"
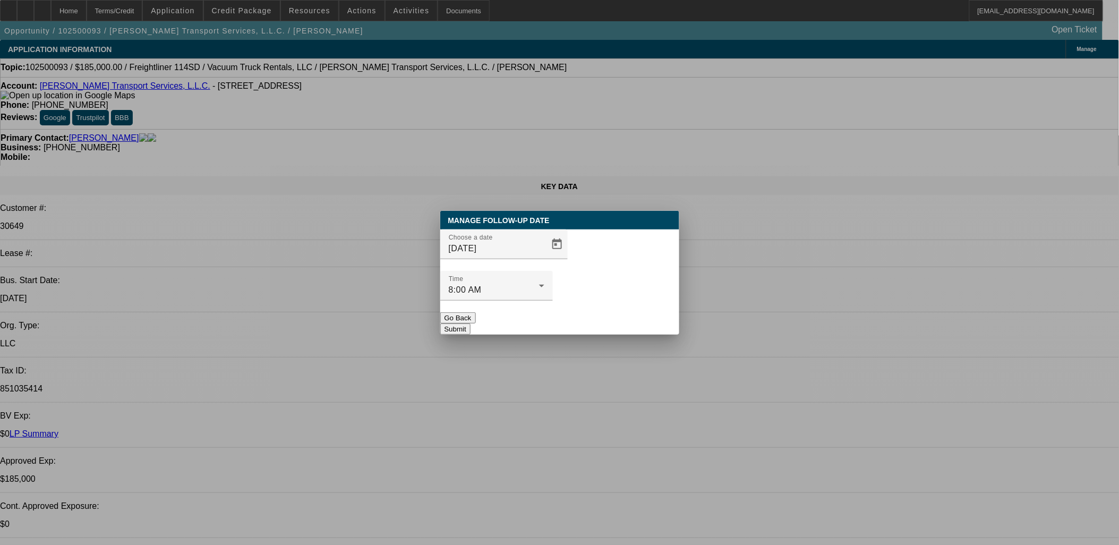
click at [471, 324] on button "Submit" at bounding box center [455, 329] width 30 height 11
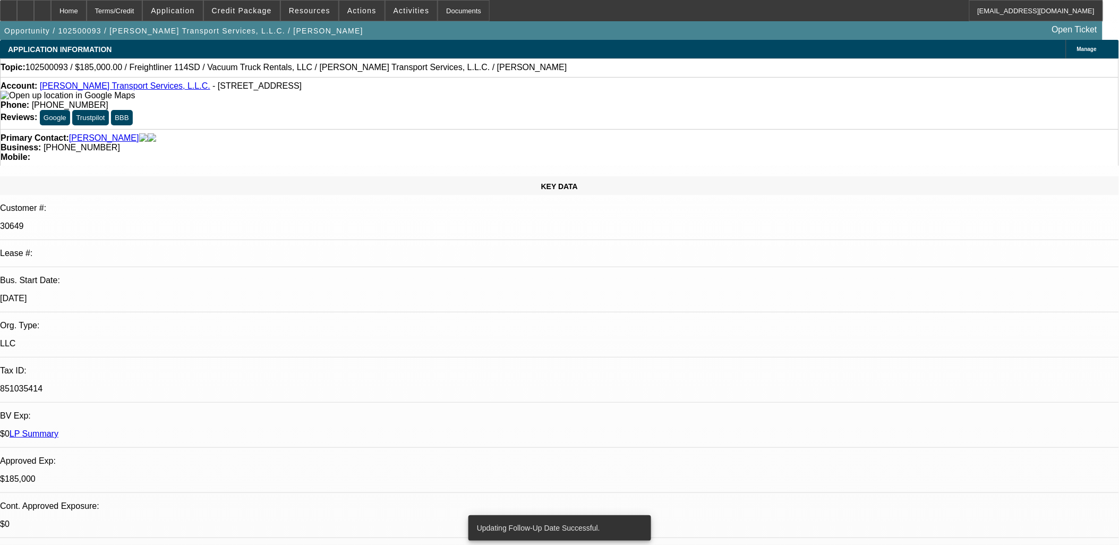
radio input "true"
type textarea "vm txt... dm was busy"
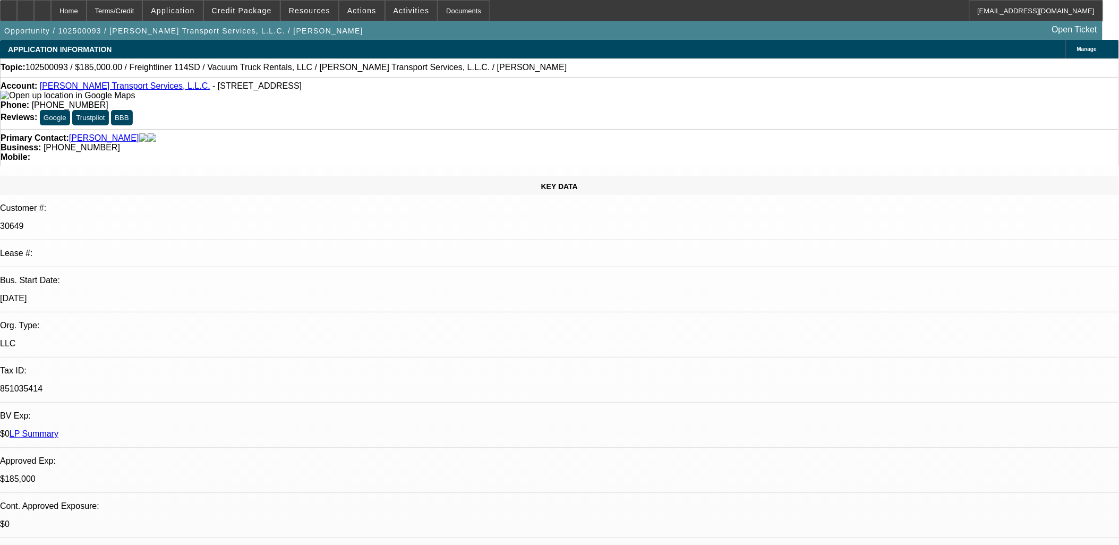
radio input "true"
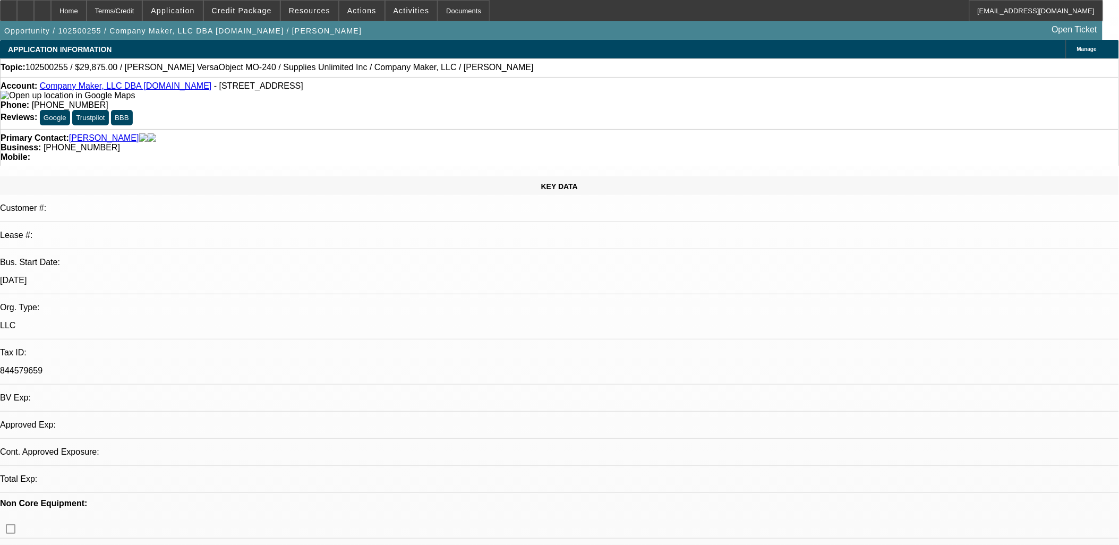
select select "0"
select select "2"
select select "0.1"
select select "4"
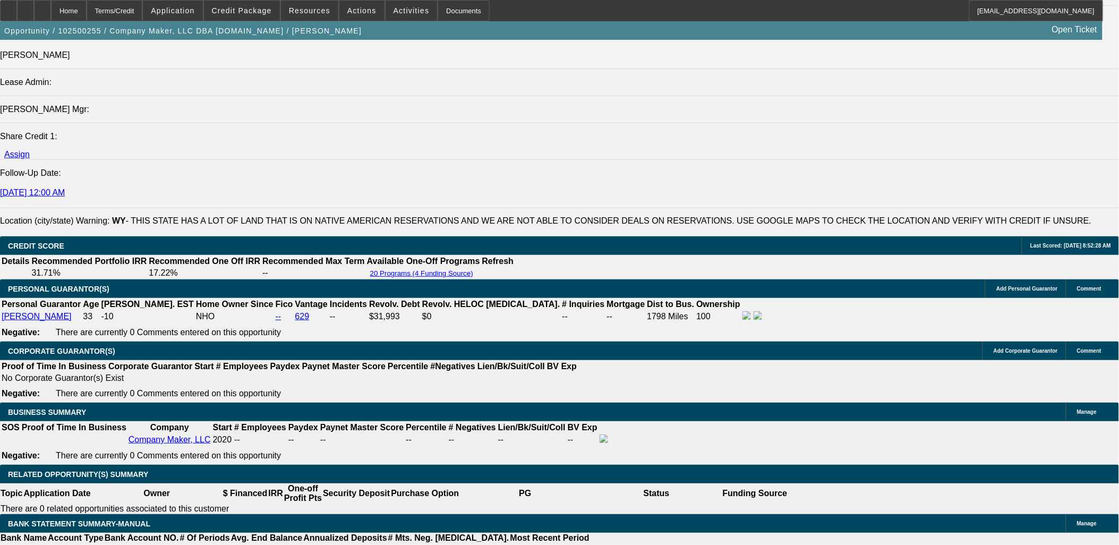
scroll to position [1357, 0]
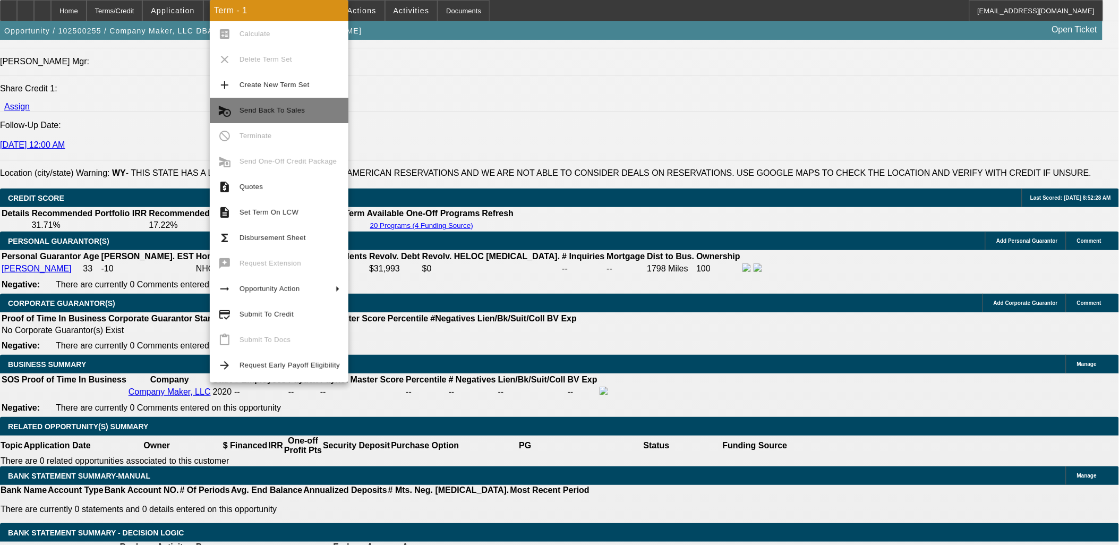
click at [265, 104] on span "Send Back To Sales" at bounding box center [290, 110] width 100 height 13
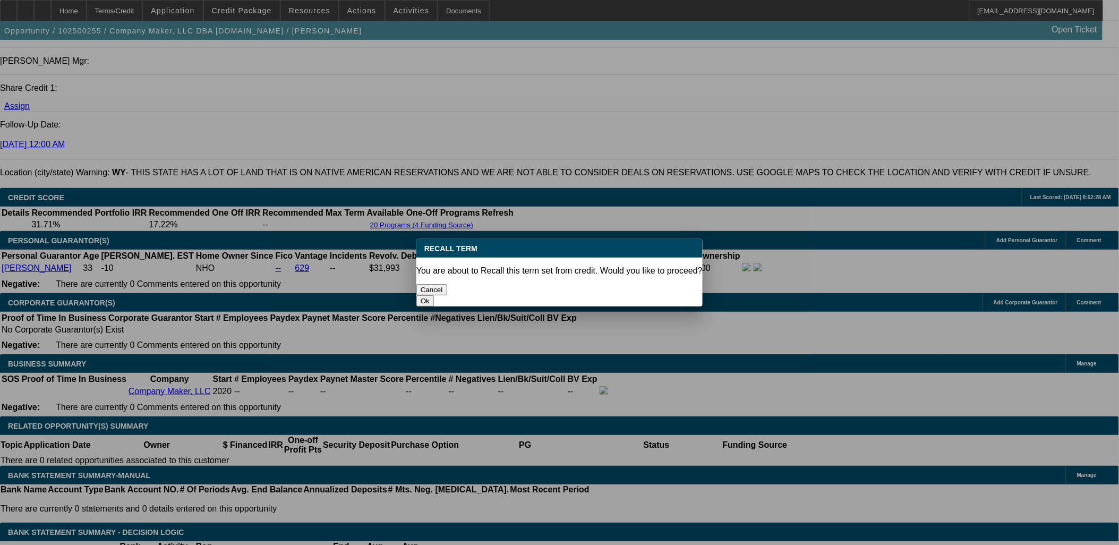
scroll to position [0, 0]
click at [623, 295] on div "Ok" at bounding box center [560, 300] width 286 height 11
click at [434, 295] on button "Ok" at bounding box center [426, 300] width 18 height 11
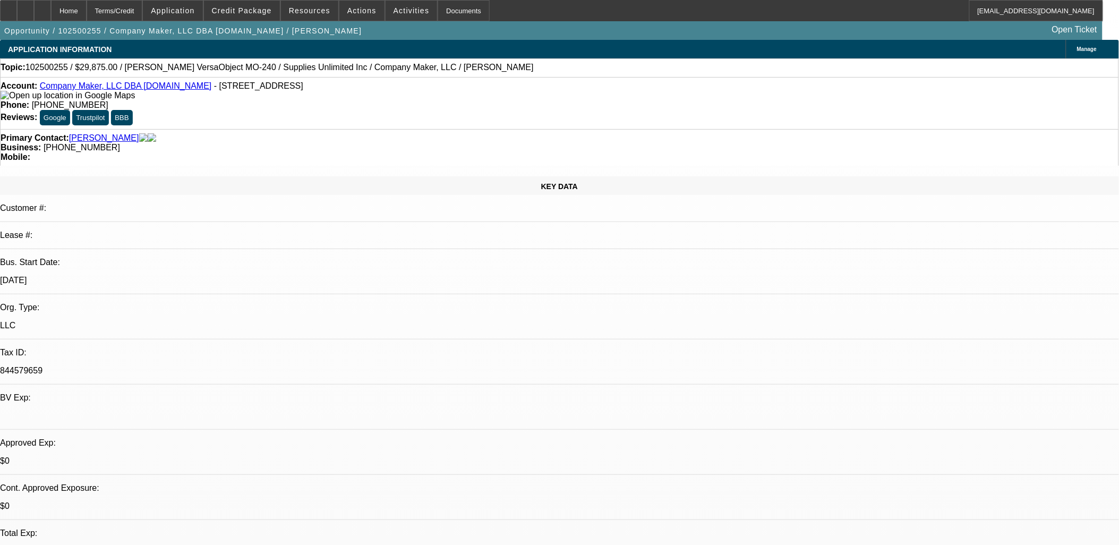
type textarea "adjusting"
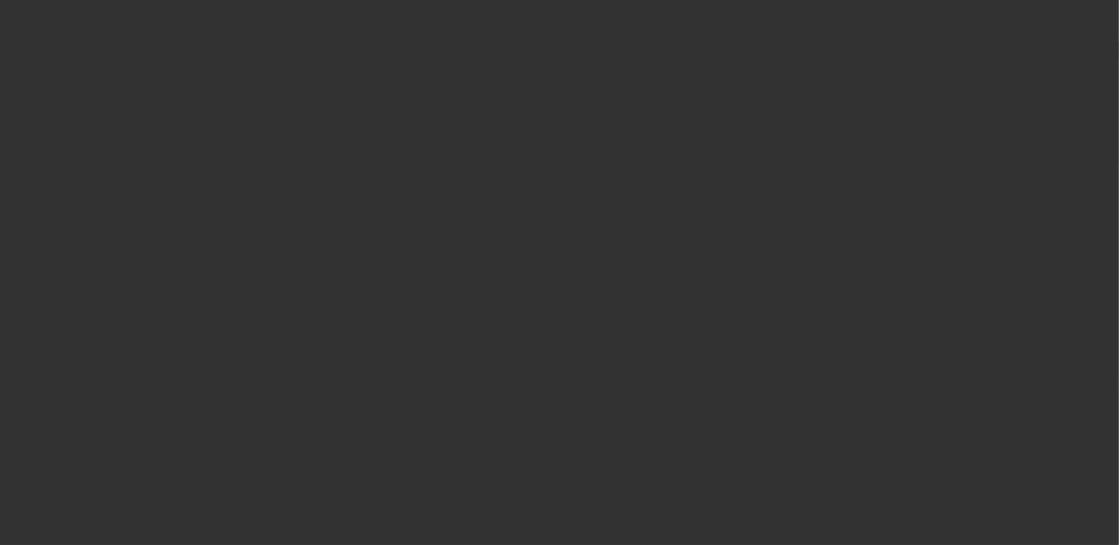
select select "0"
select select "2"
select select "0.1"
select select "4"
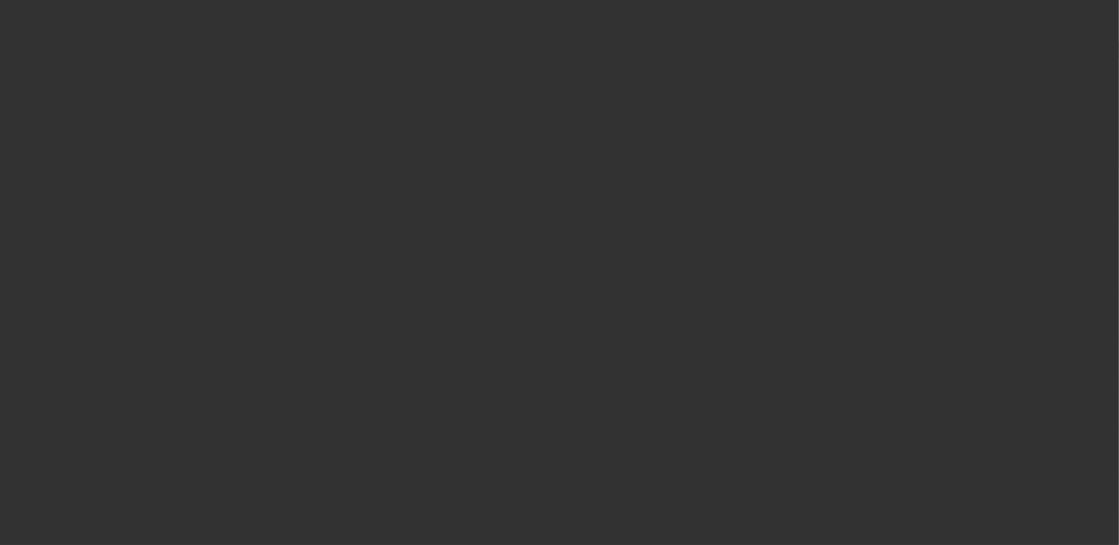
select select "0"
select select "2"
select select "0.1"
select select "4"
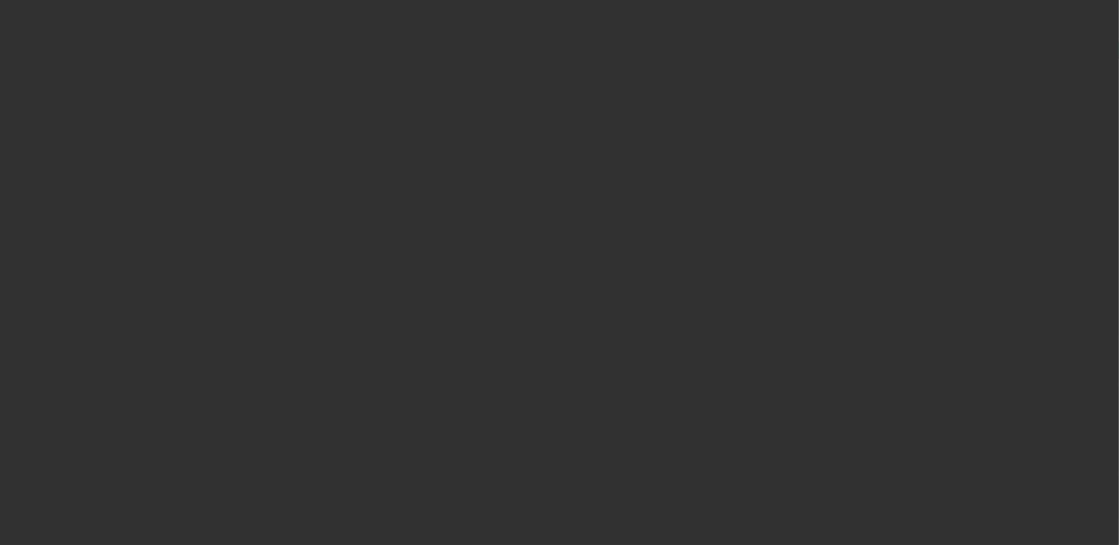
select select "0"
select select "2"
select select "0.1"
select select "4"
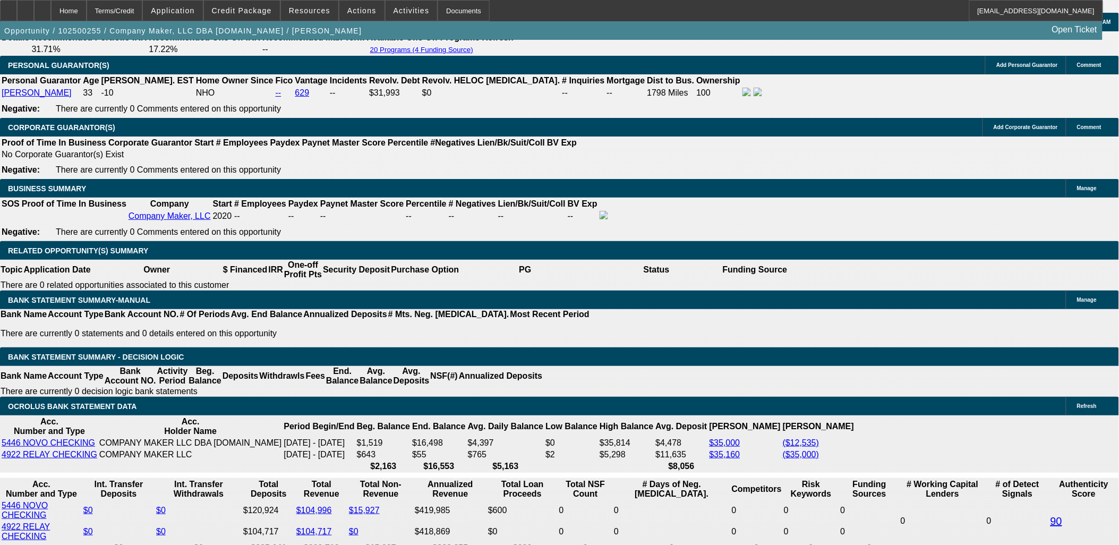
scroll to position [1534, 0]
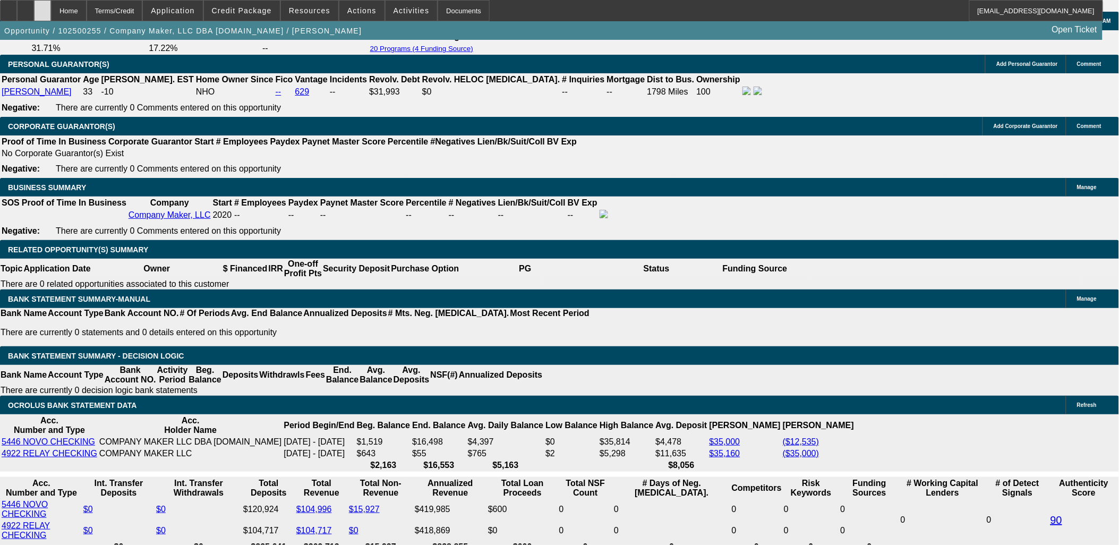
click at [51, 11] on div at bounding box center [42, 10] width 17 height 21
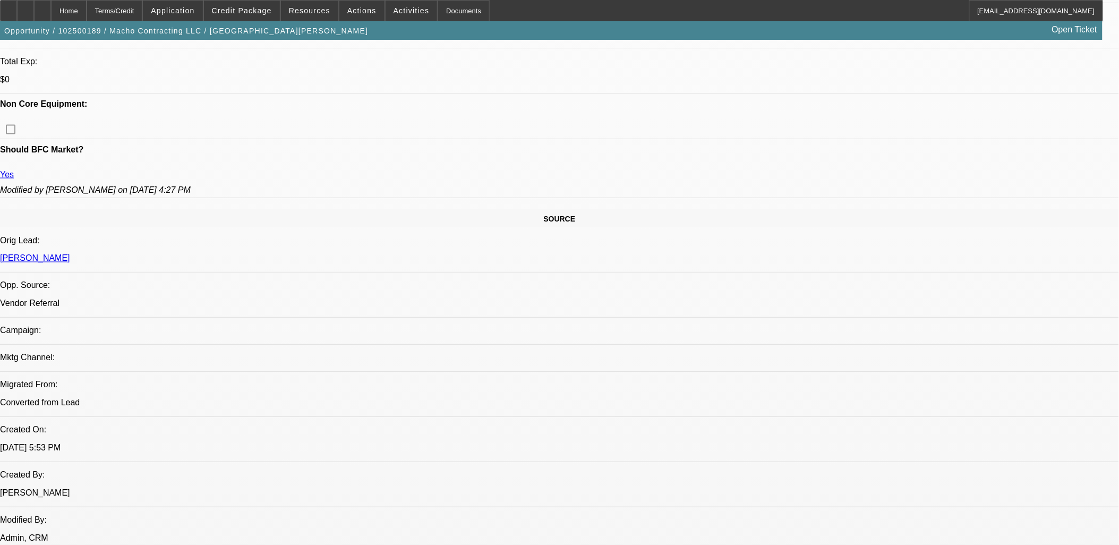
select select "0"
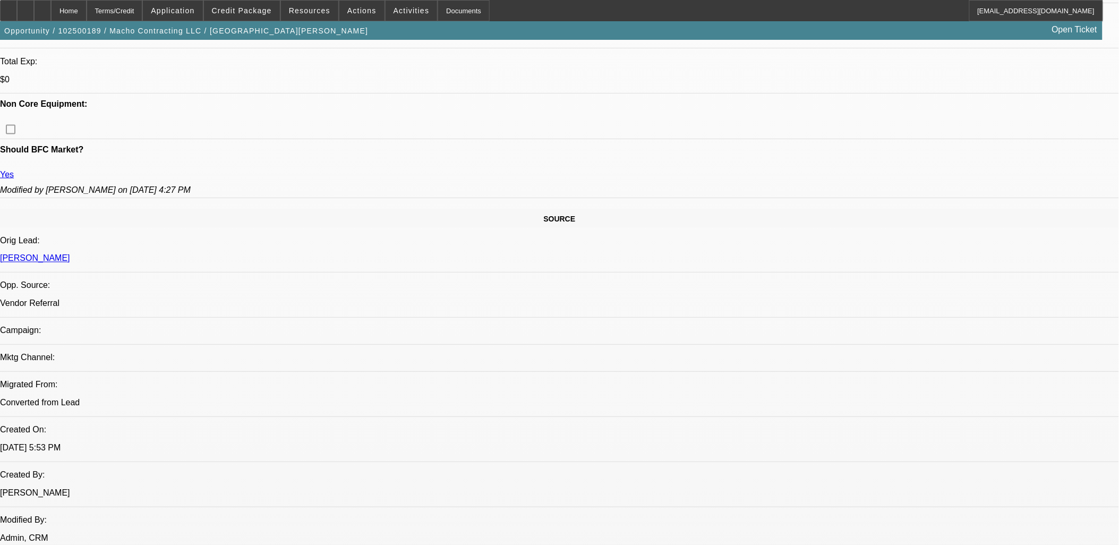
select select "0"
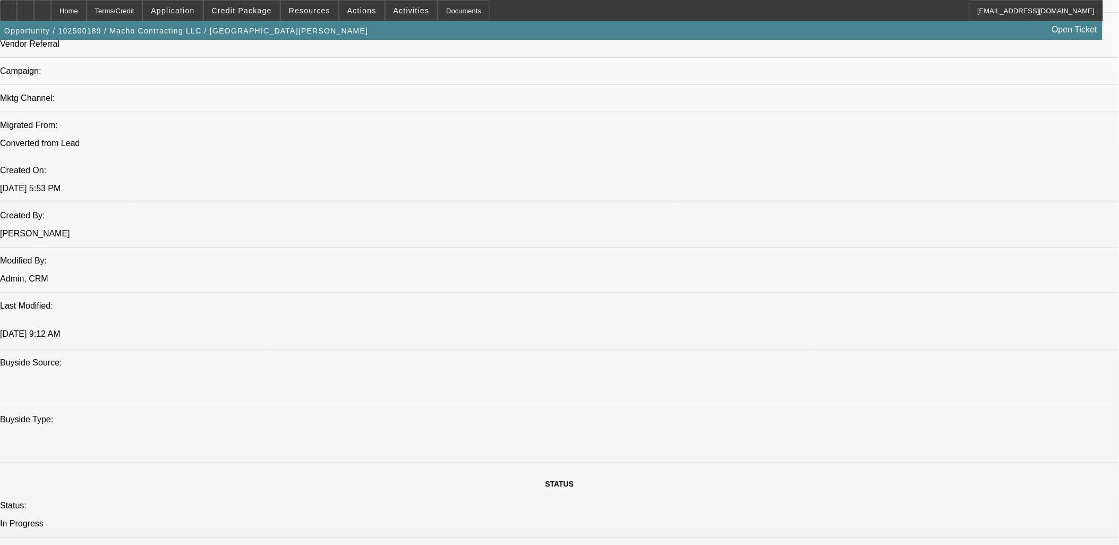
select select "1"
select select "2"
select select "6"
select select "1"
select select "2"
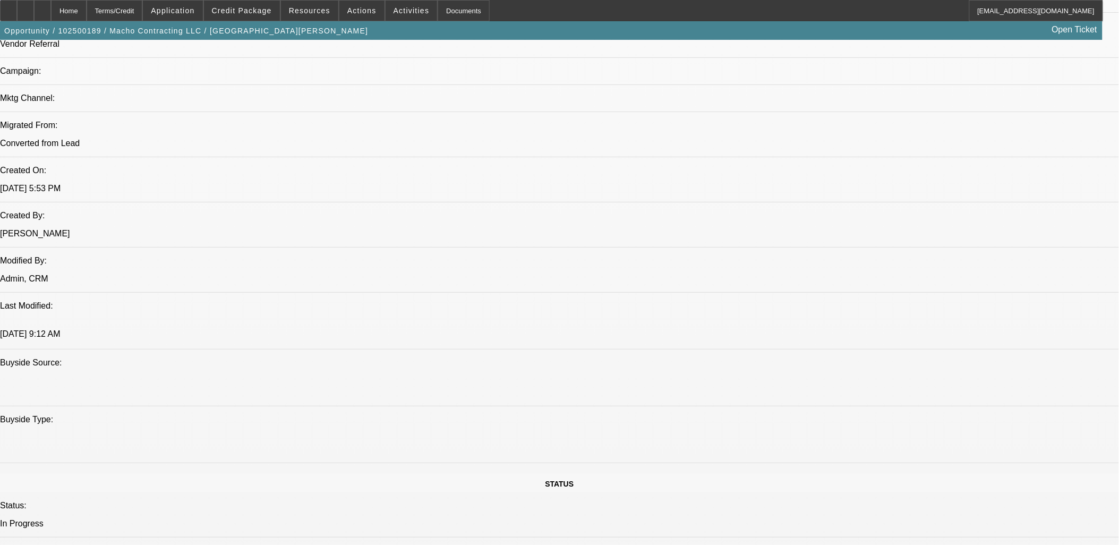
select select "6"
select select "1"
select select "2"
select select "6"
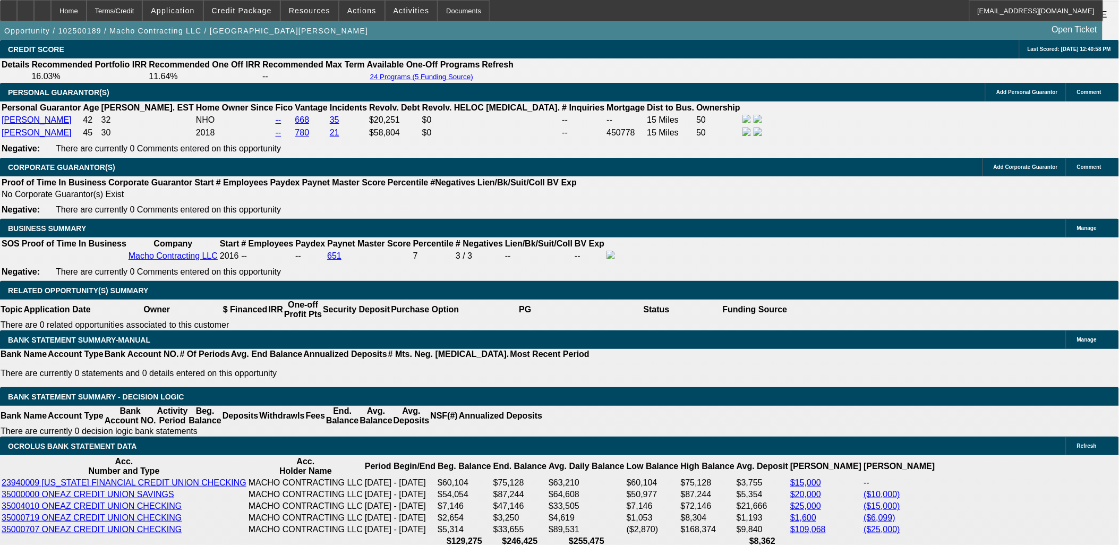
scroll to position [1694, 0]
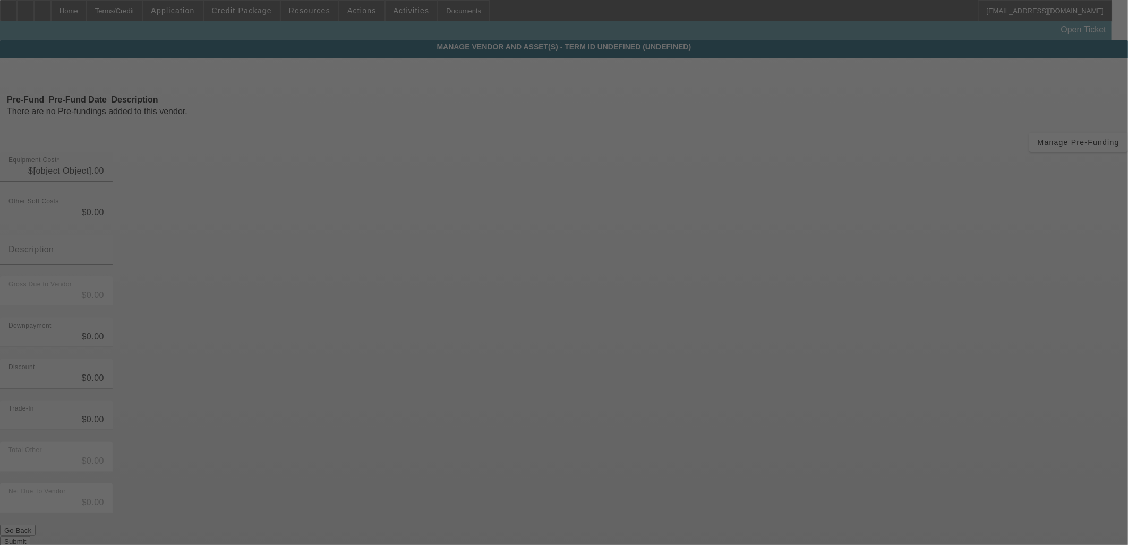
type input "$103,000.00"
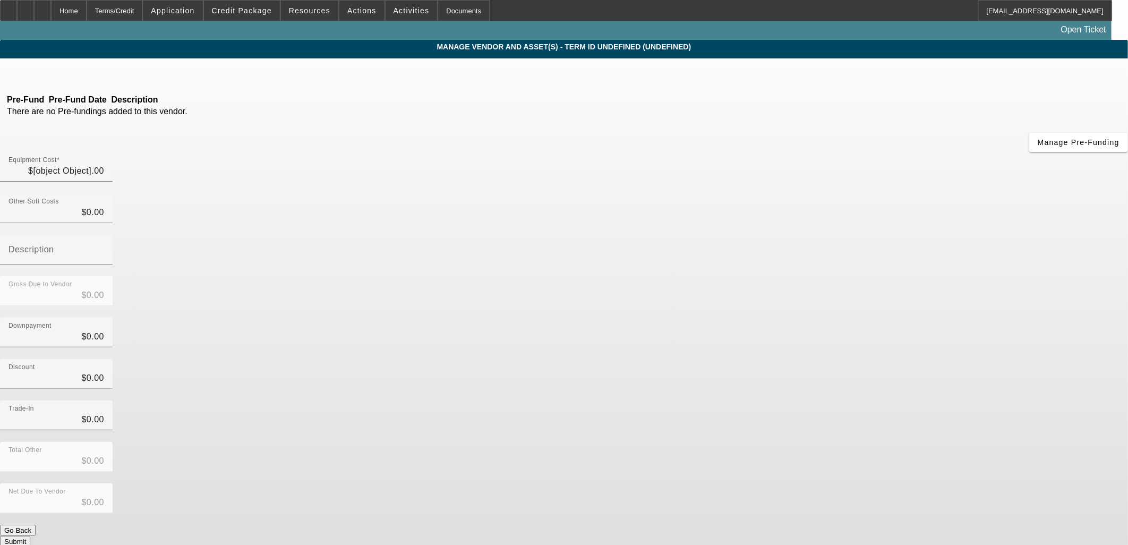
type input "$103,000.00"
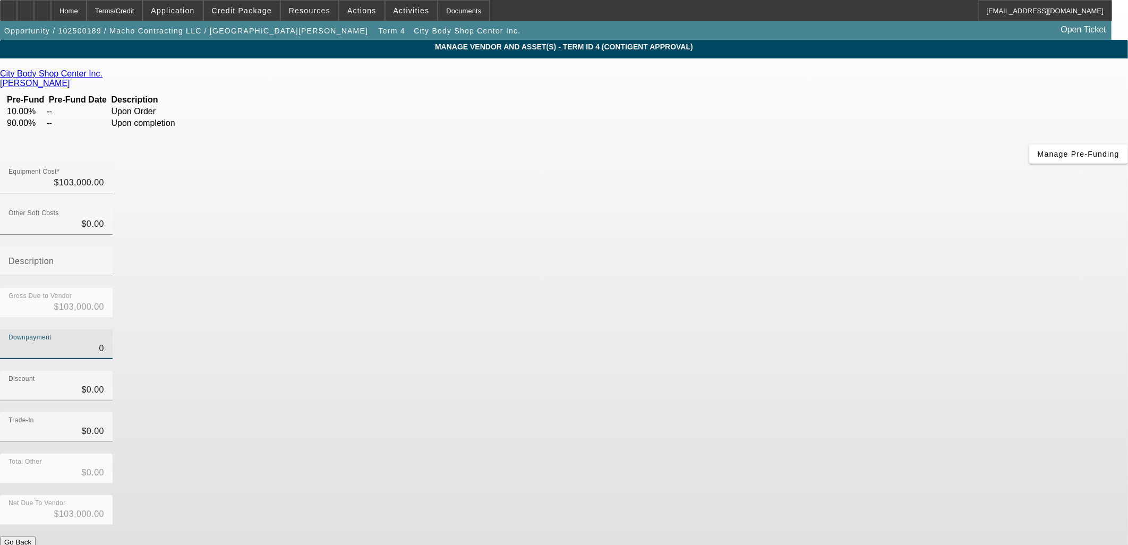
drag, startPoint x: 676, startPoint y: 215, endPoint x: 866, endPoint y: 216, distance: 190.2
click at [842, 329] on div "Downpayment 0" at bounding box center [564, 349] width 1128 height 41
type input "5"
type input "$5.00"
type input "$102,995.00"
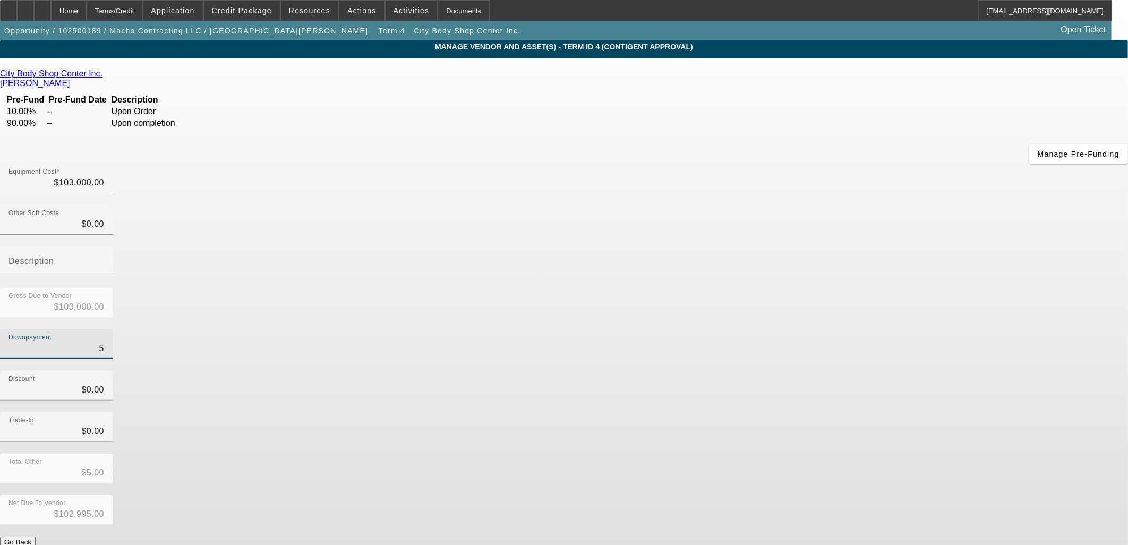
type input "50"
type input "$50.00"
type input "$102,950.00"
type input "500"
type input "$500.00"
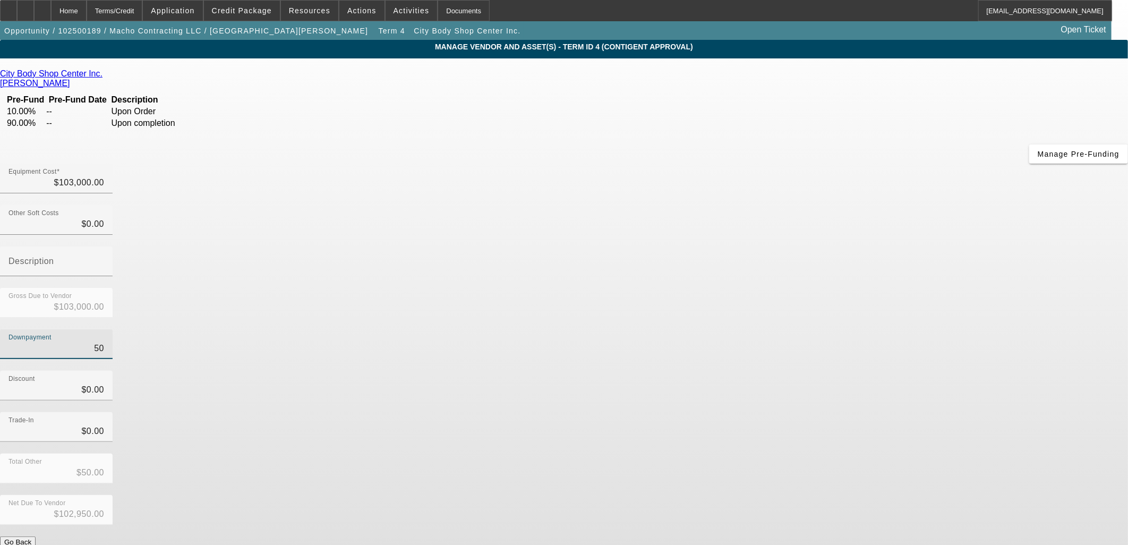
type input "$102,500.00"
type input "5000"
type input "$5,000.00"
type input "$98,000.00"
type input "$5,000.00"
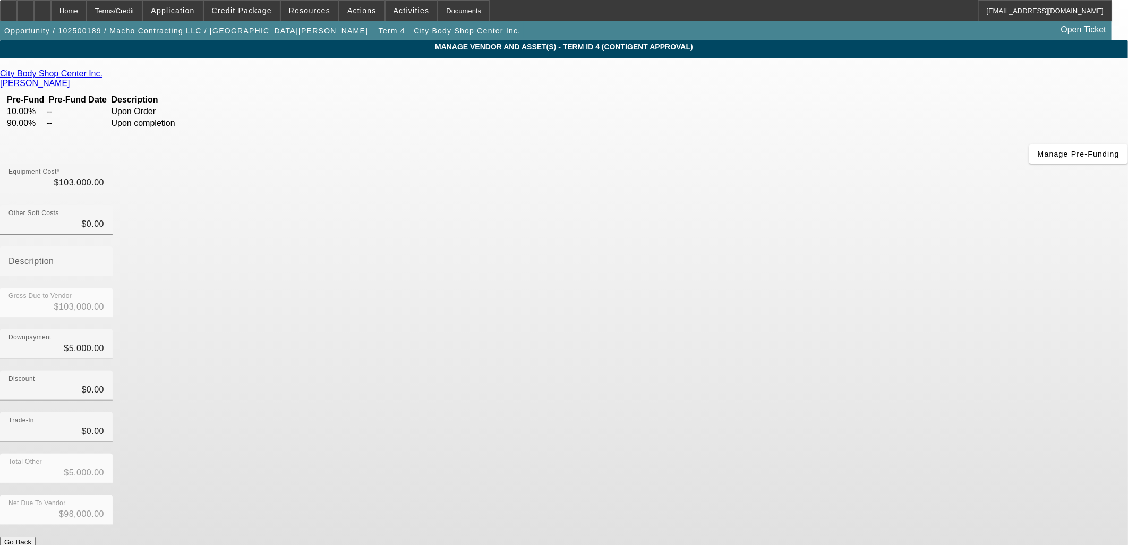
click at [867, 329] on div "Downpayment $5,000.00" at bounding box center [564, 349] width 1128 height 41
click at [30, 545] on button "Submit" at bounding box center [15, 553] width 30 height 11
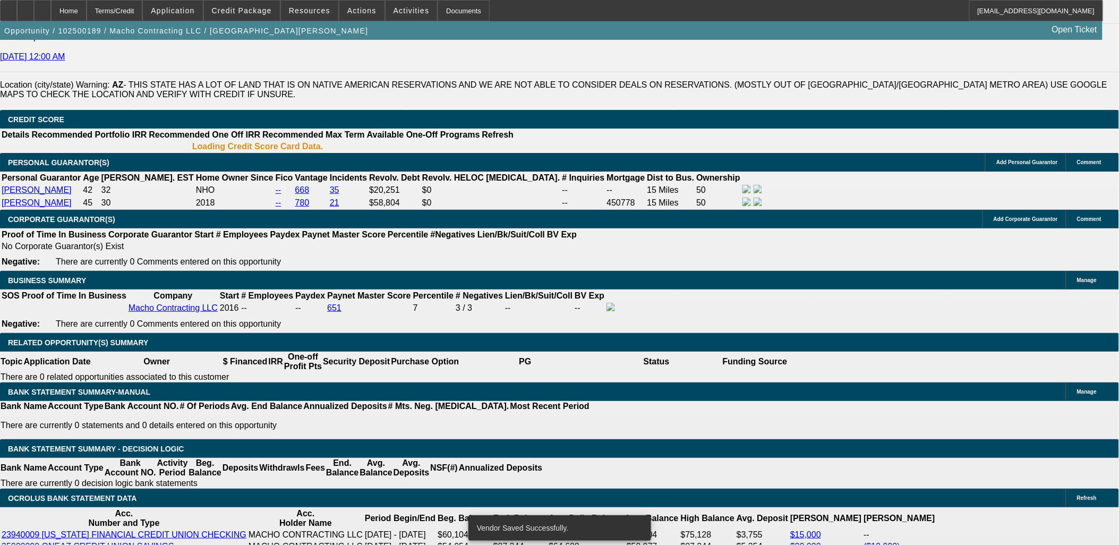
select select "0"
select select "2"
select select "0"
select select "6"
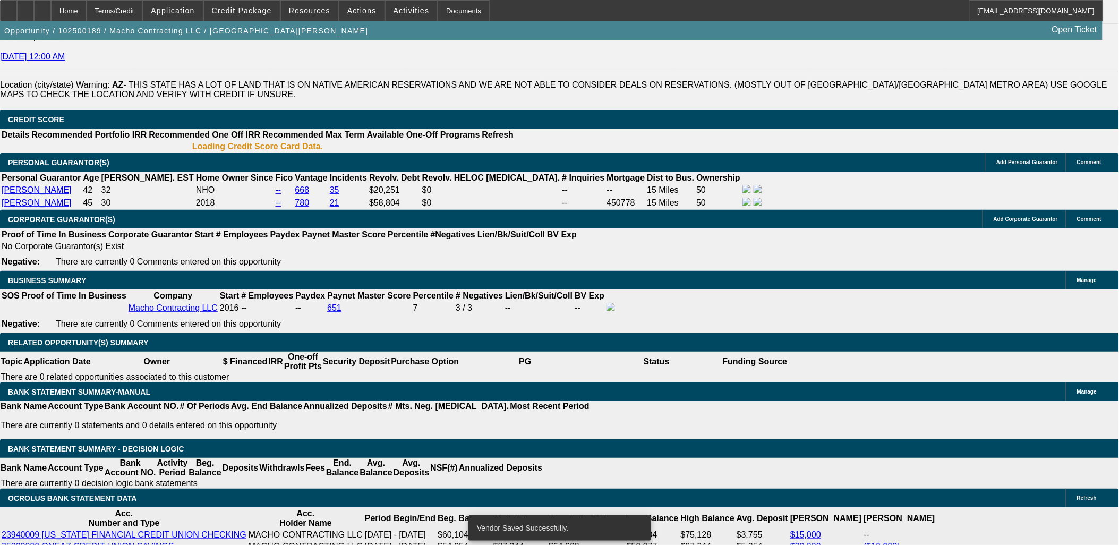
select select "0"
select select "2"
select select "0"
select select "6"
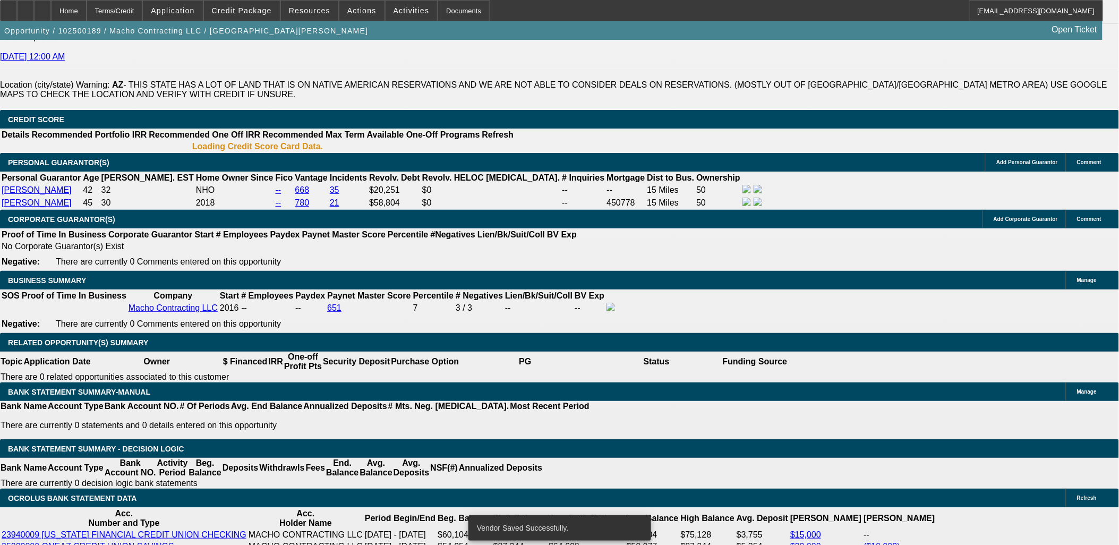
select select "0"
select select "2"
select select "0"
select select "6"
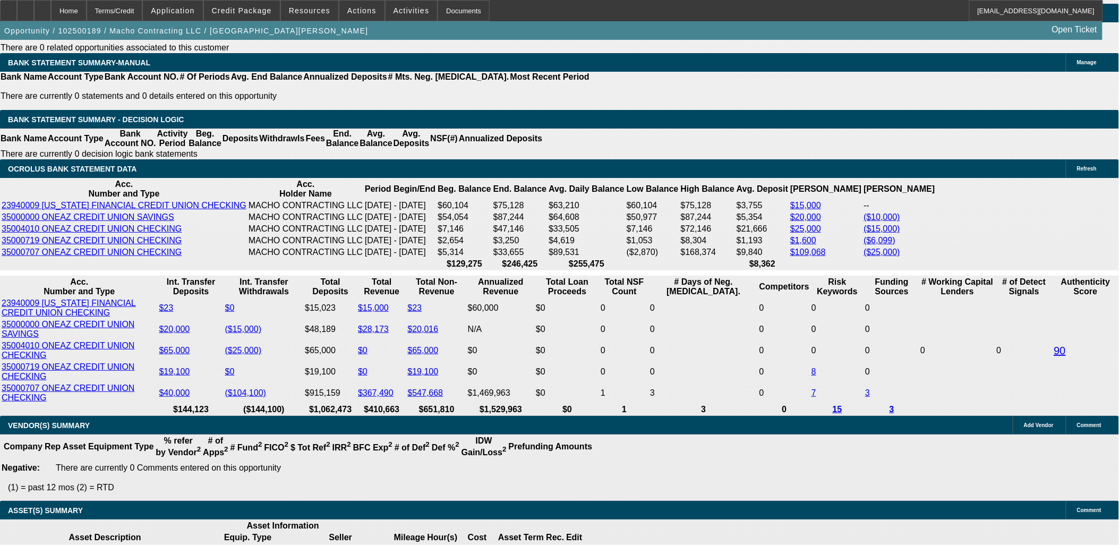
scroll to position [1828, 0]
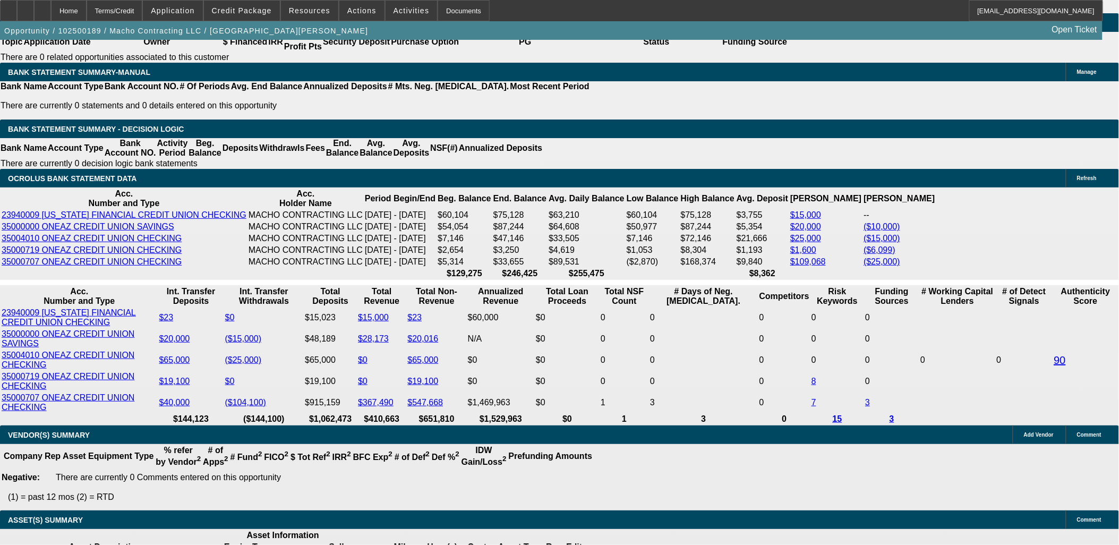
type input "4"
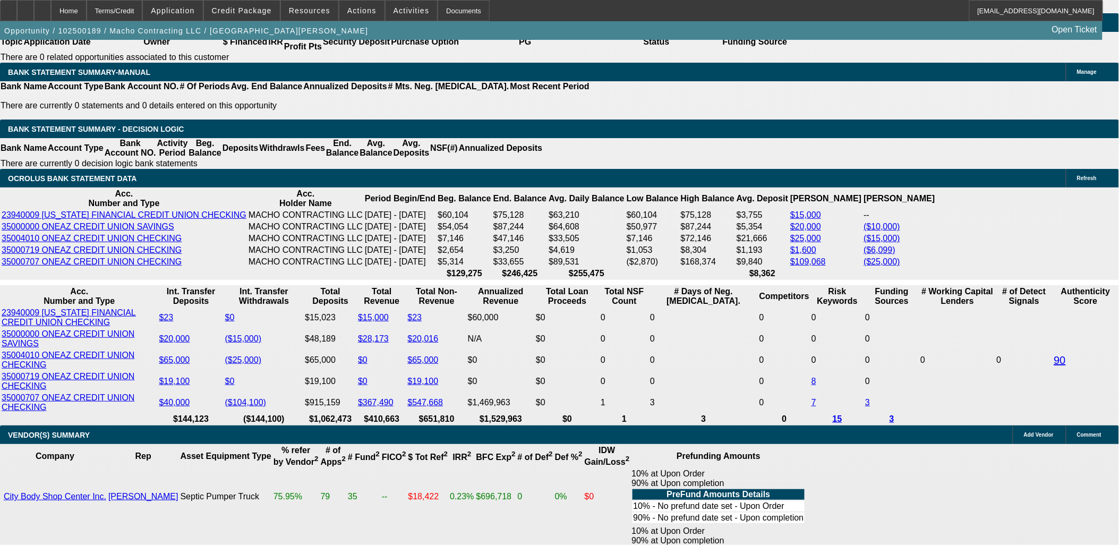
type input "UNKNOWN"
type input "48"
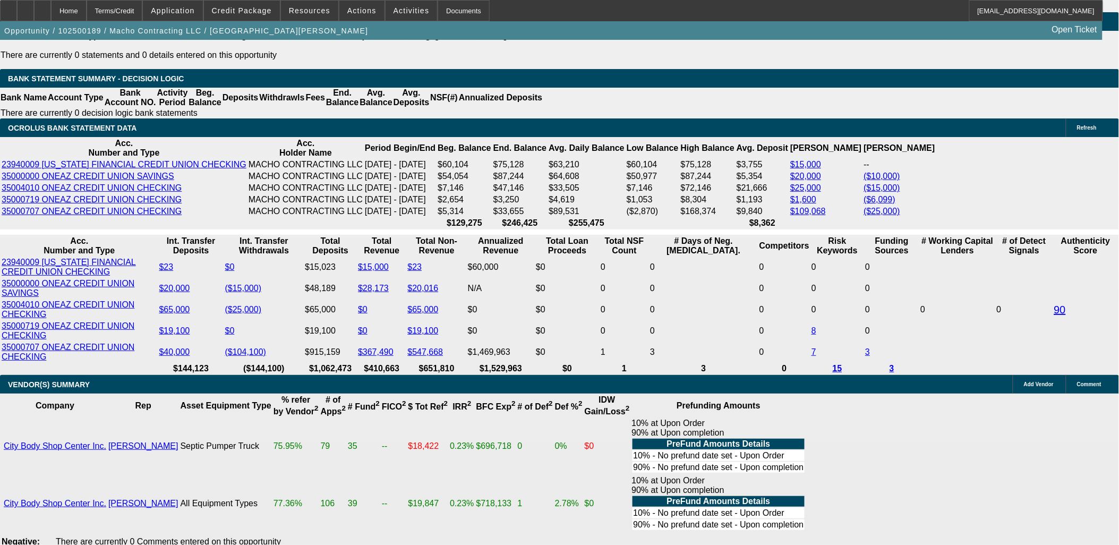
type input "$2,041.00"
type input "48"
type input "20"
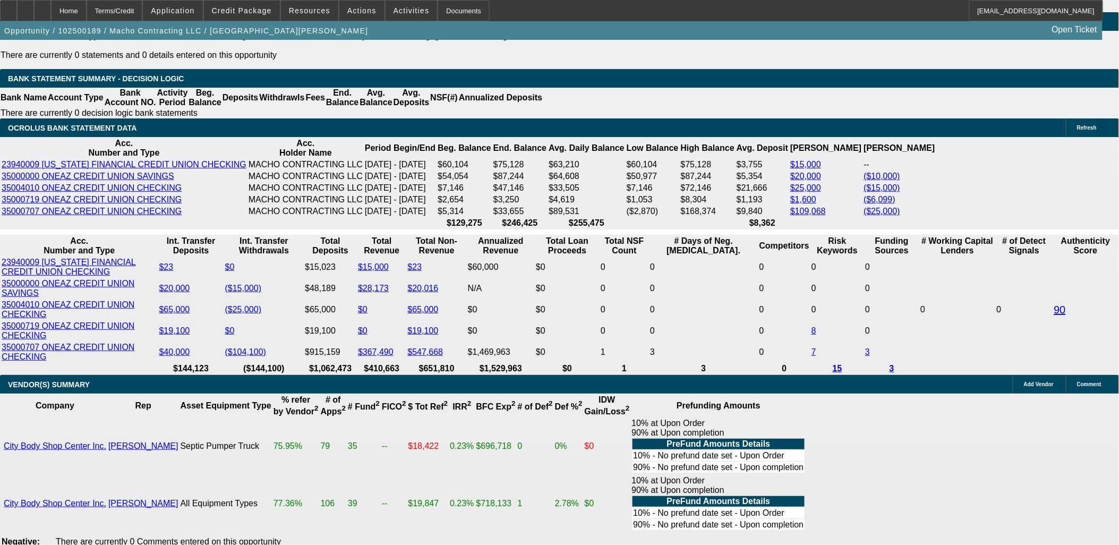
type input "2000"
type input "10.6"
type input "$2,000.00"
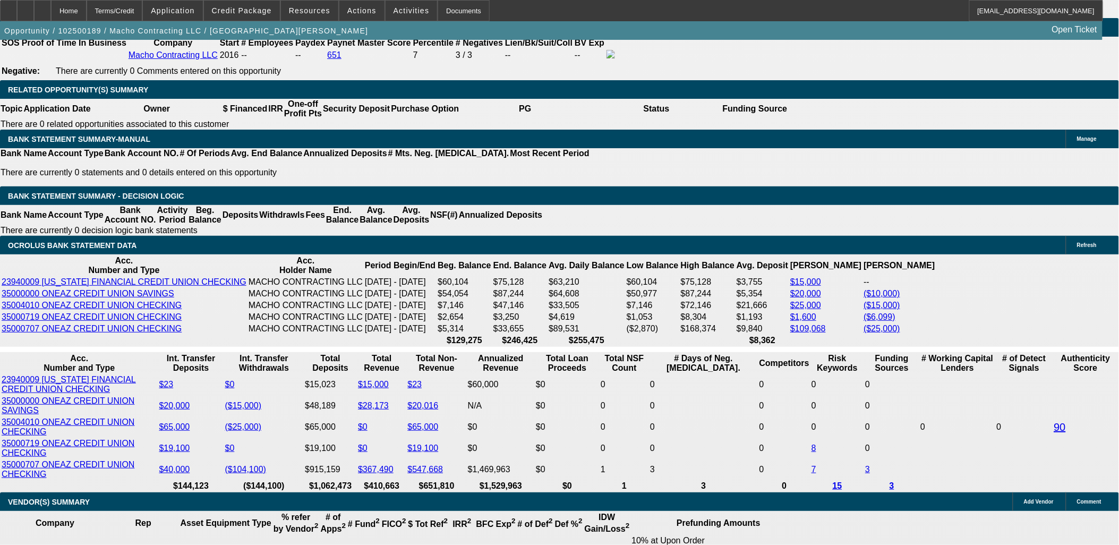
scroll to position [1760, 0]
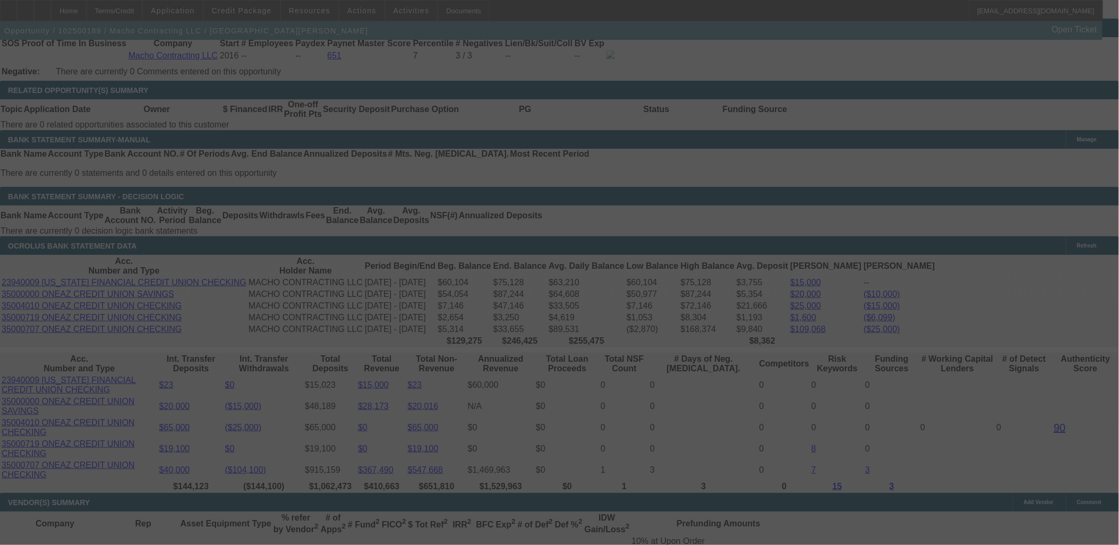
select select "0"
select select "2"
select select "0"
select select "6"
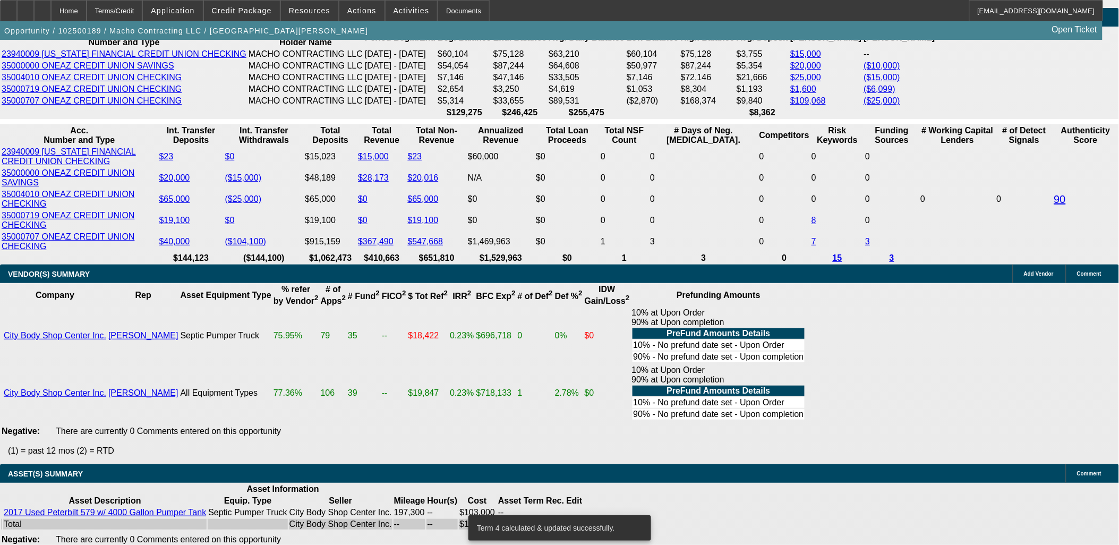
scroll to position [1996, 0]
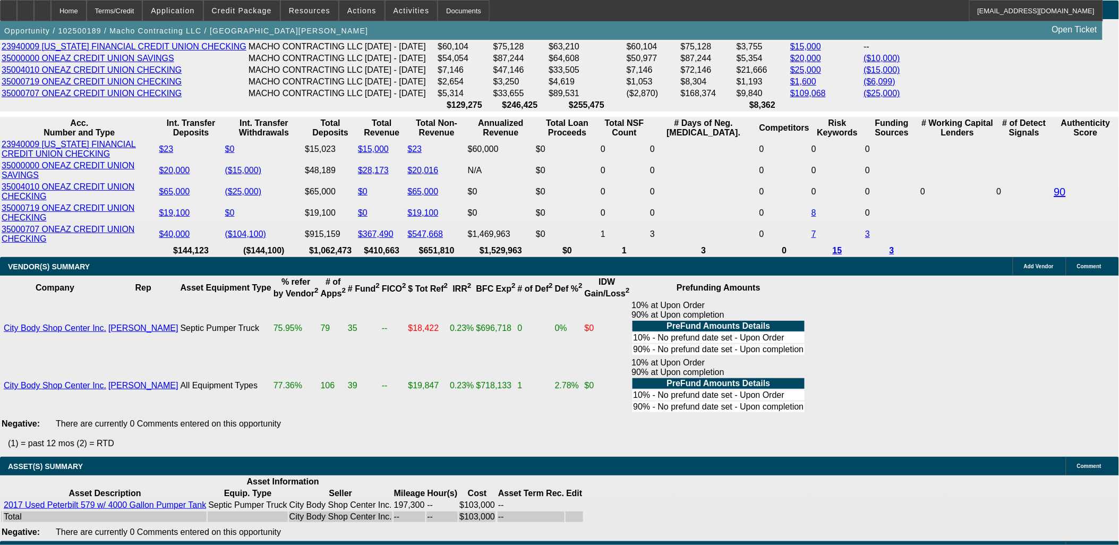
type input "UNKNOWN"
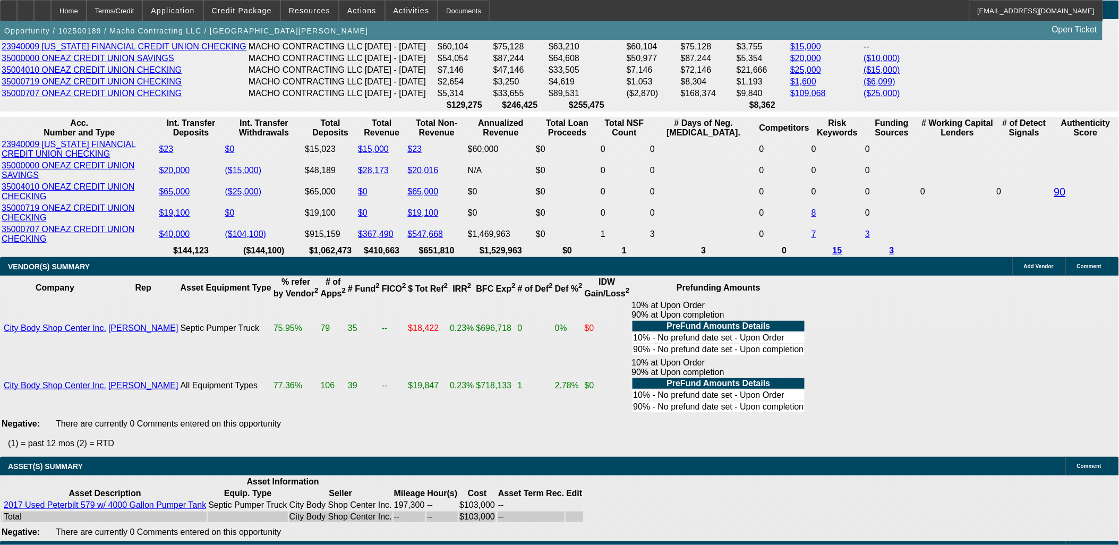
type input "11"
type input "$2,015.95"
type input "11.3"
type input "$2,027.33"
type input "11.3"
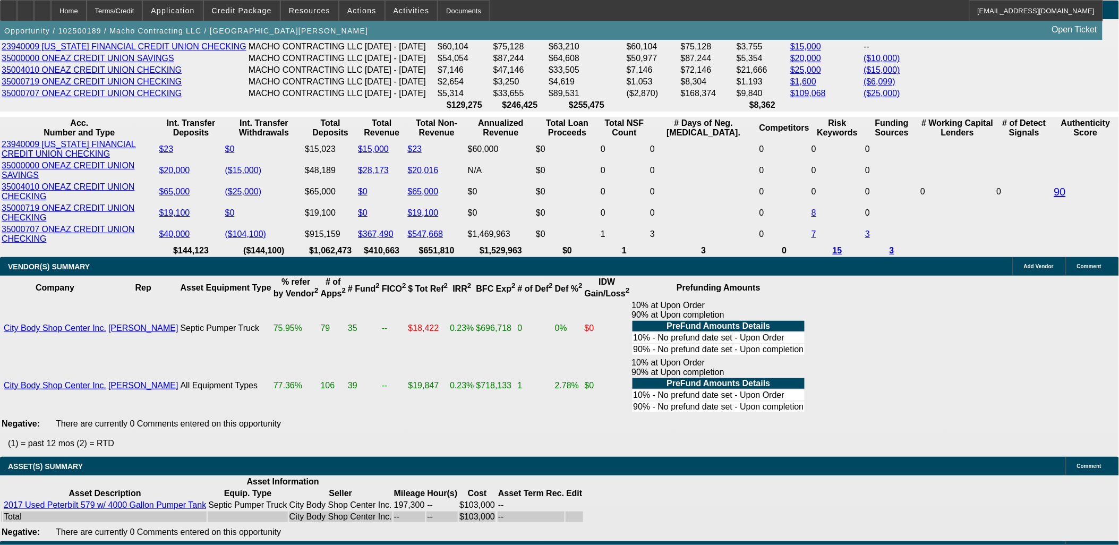
type input "20"
type input "2065"
type input "12.3"
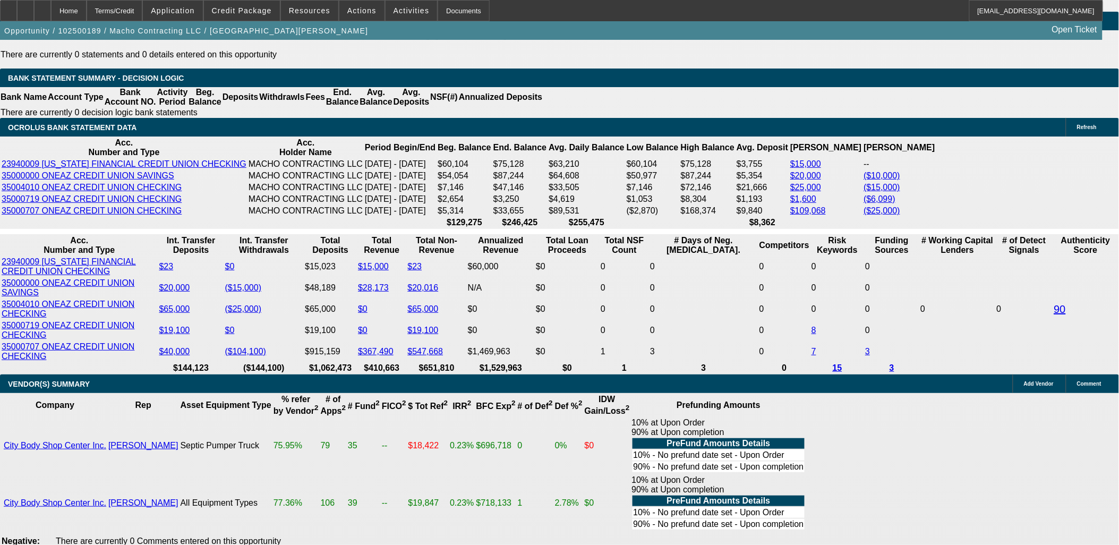
scroll to position [1878, 0]
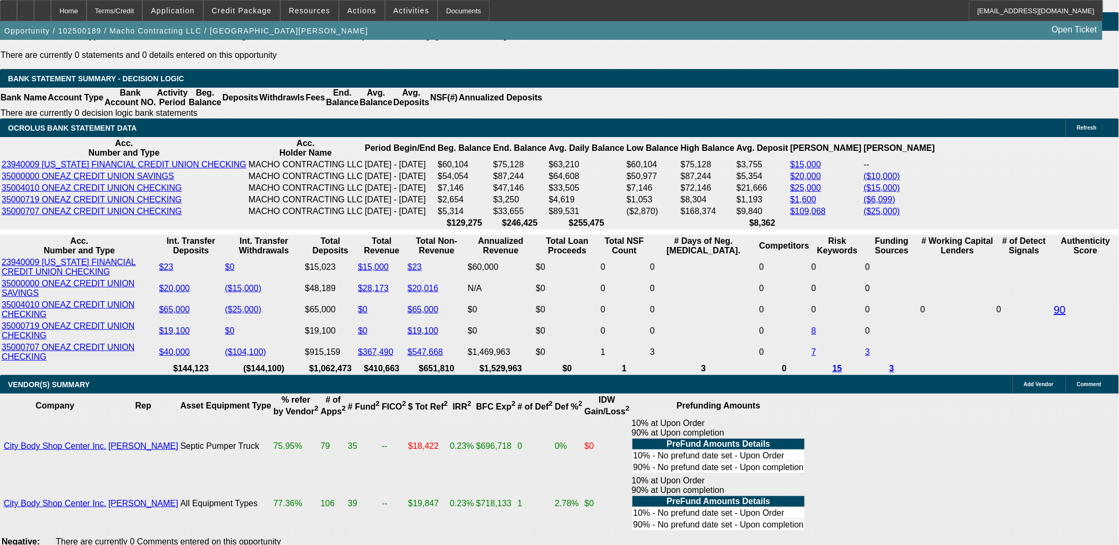
type input "$2,065.00"
type input "11.1"
type input "$2,019.74"
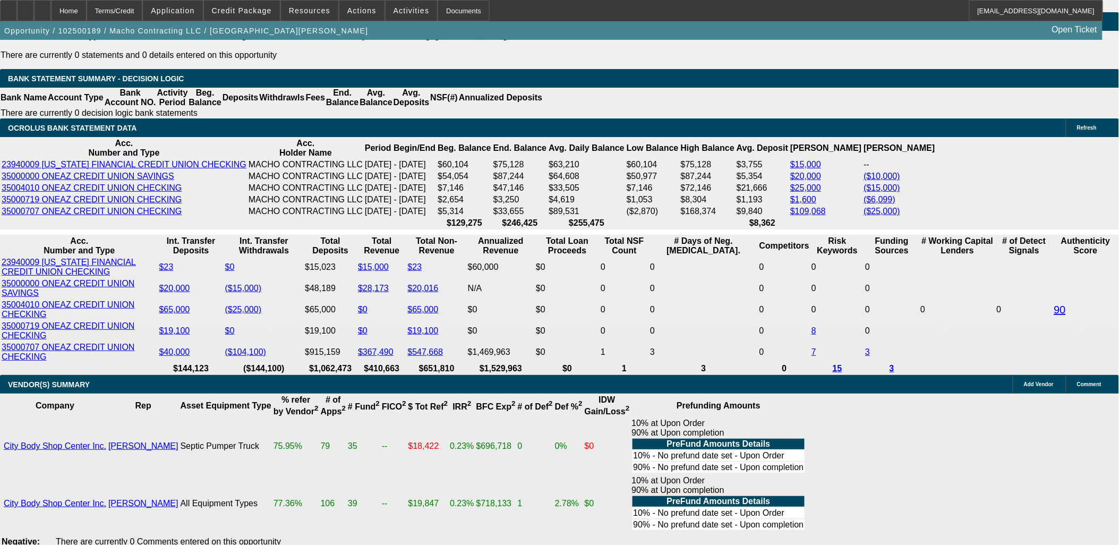
type input "11.1"
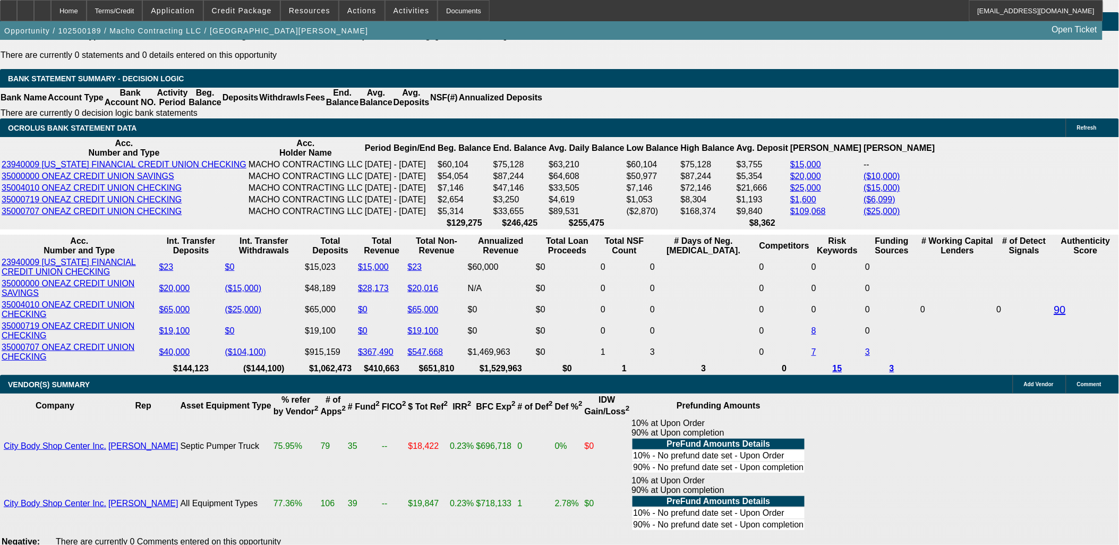
type input "2025"
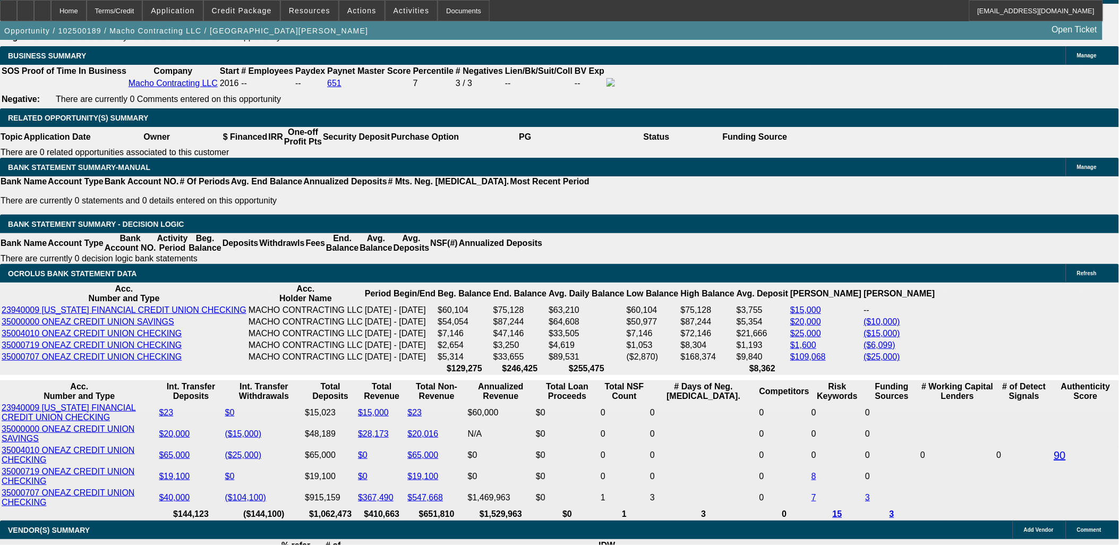
type input "11.2"
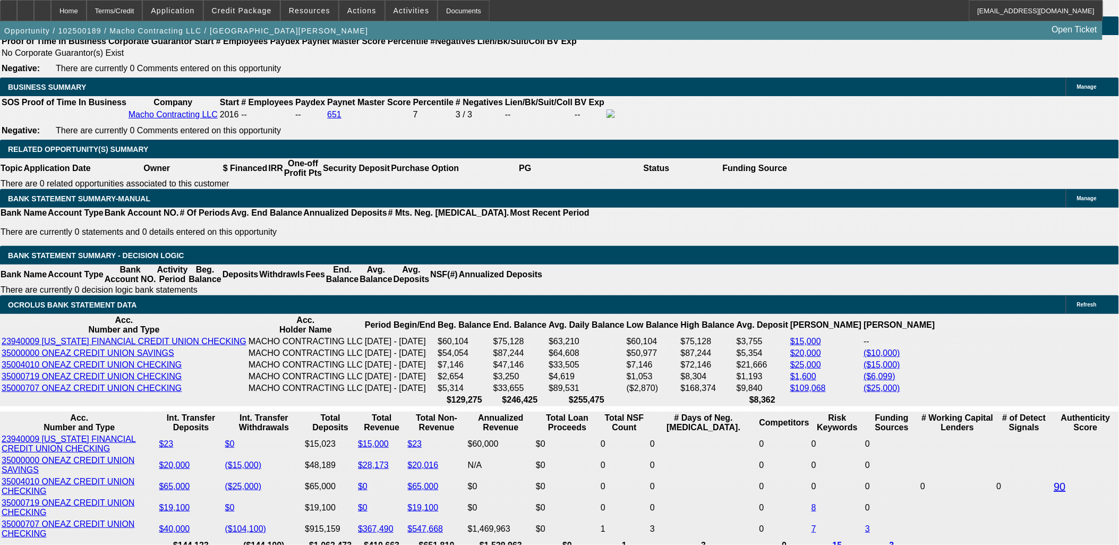
type input "$2,025.00"
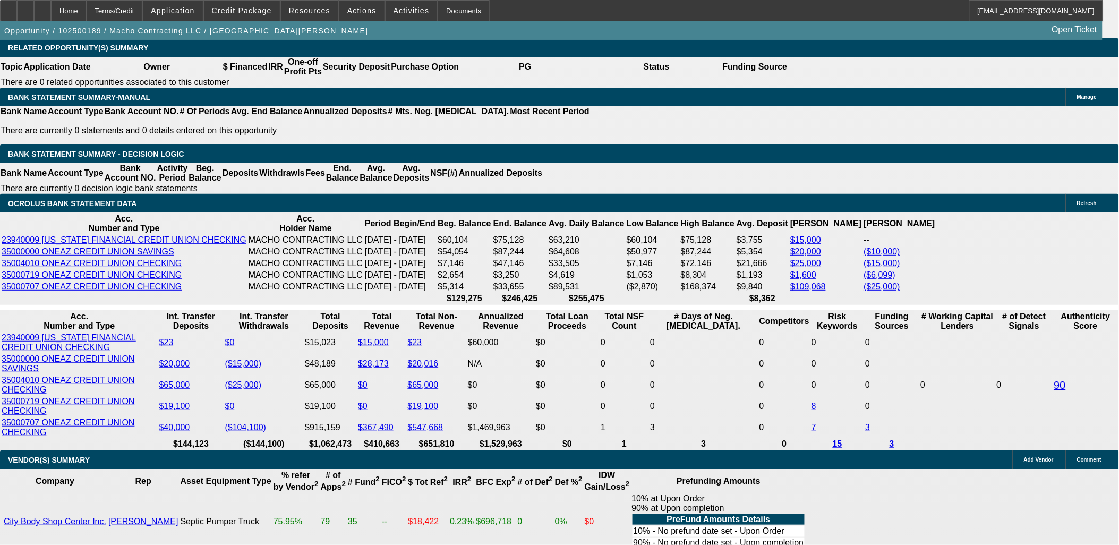
scroll to position [1819, 0]
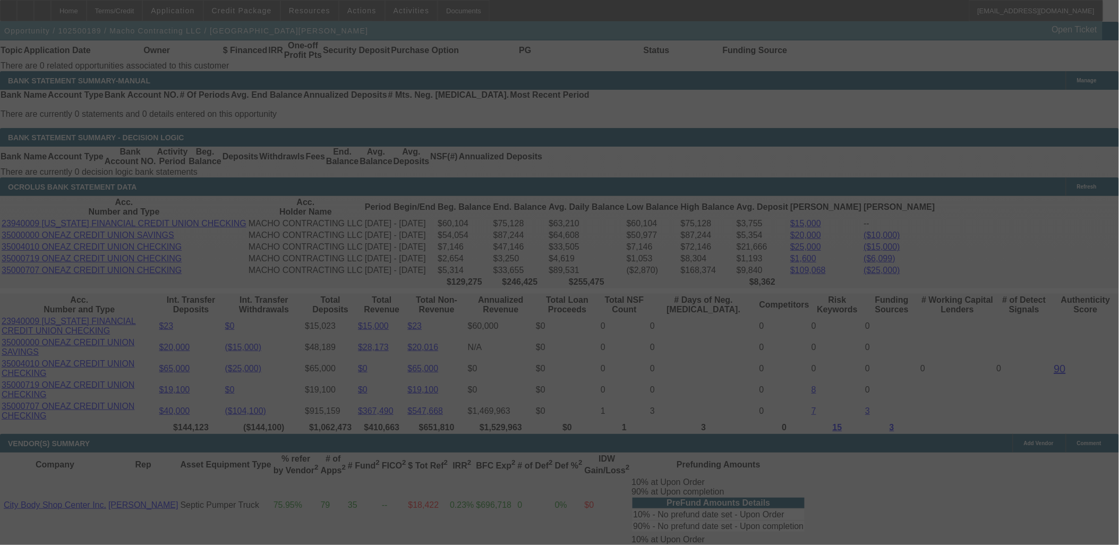
select select "0"
select select "2"
select select "0"
select select "6"
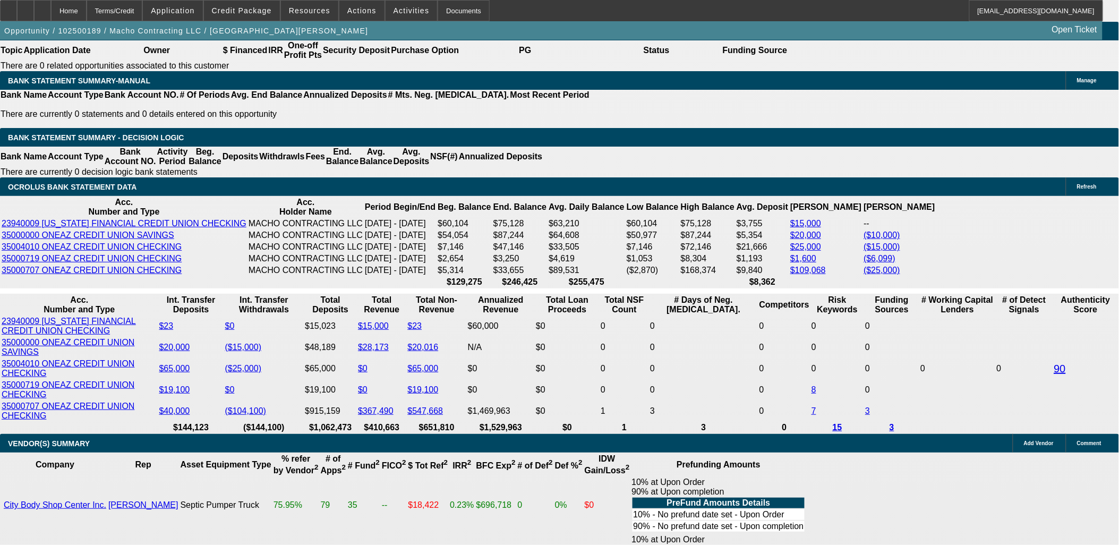
type input "204"
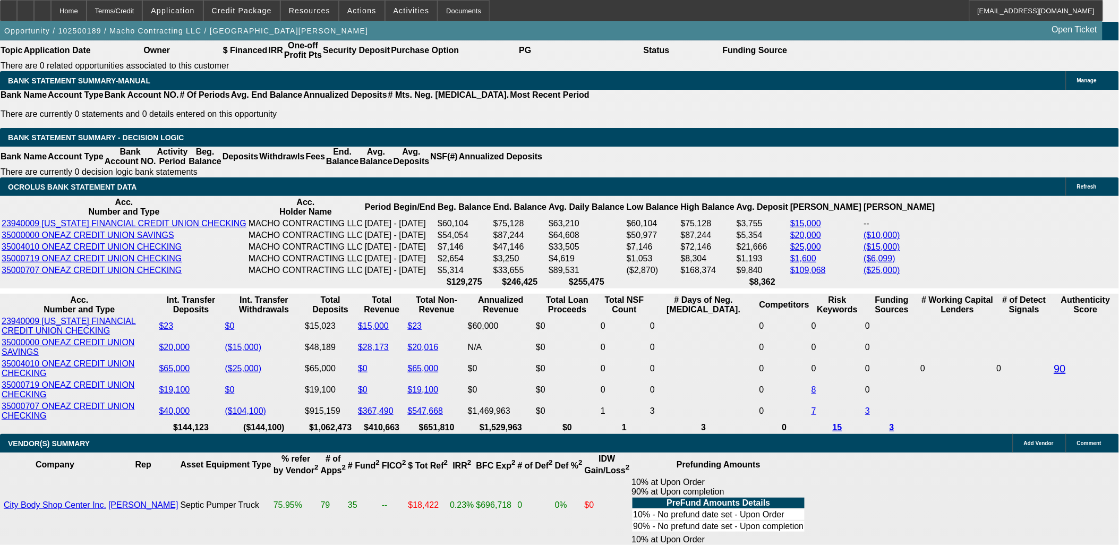
type input "UNKNOWN"
type input "2045"
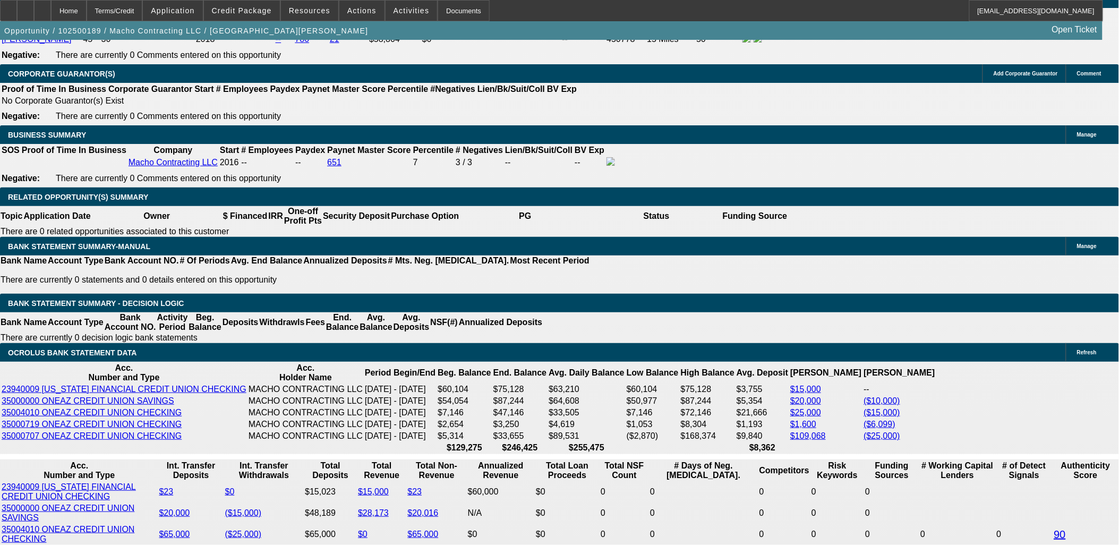
type input "11.8"
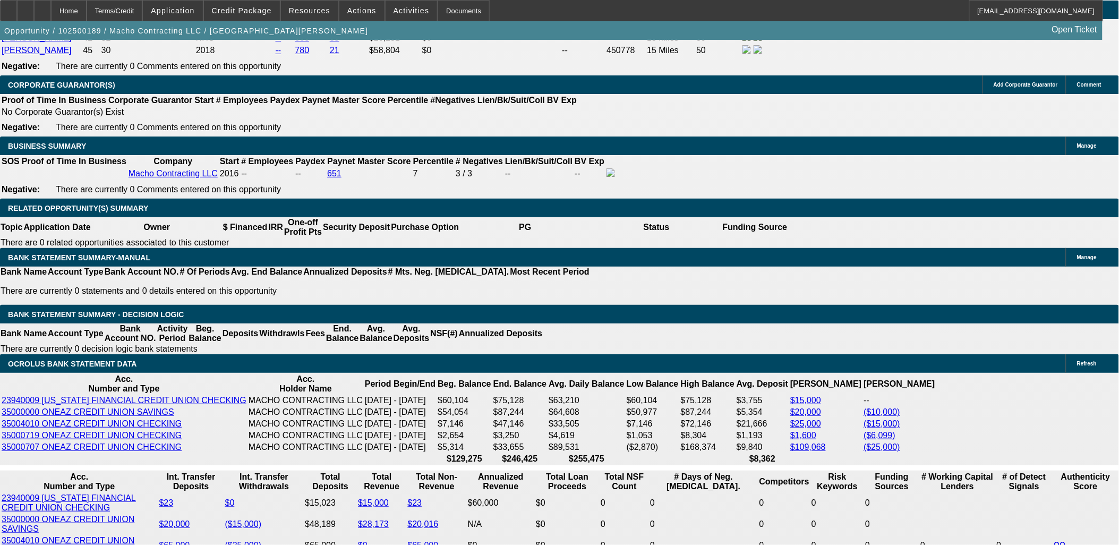
type input "$2,045.00"
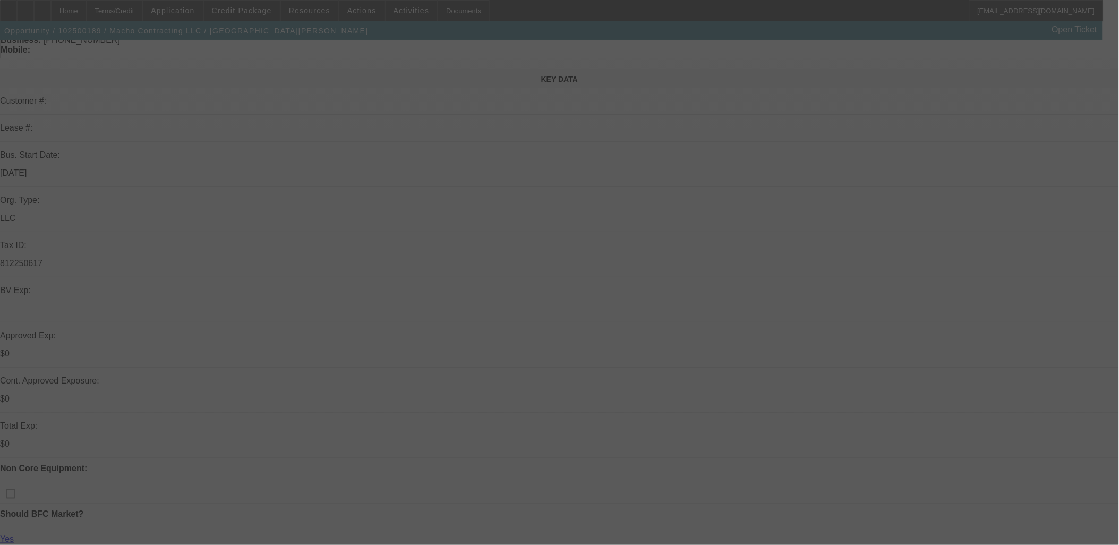
scroll to position [0, 0]
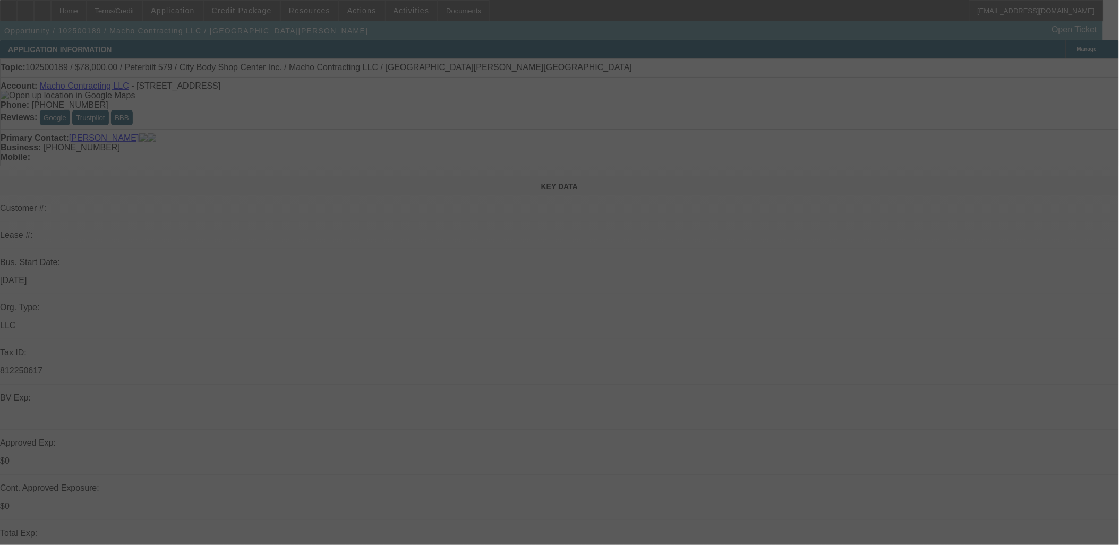
select select "0"
select select "2"
select select "0"
select select "6"
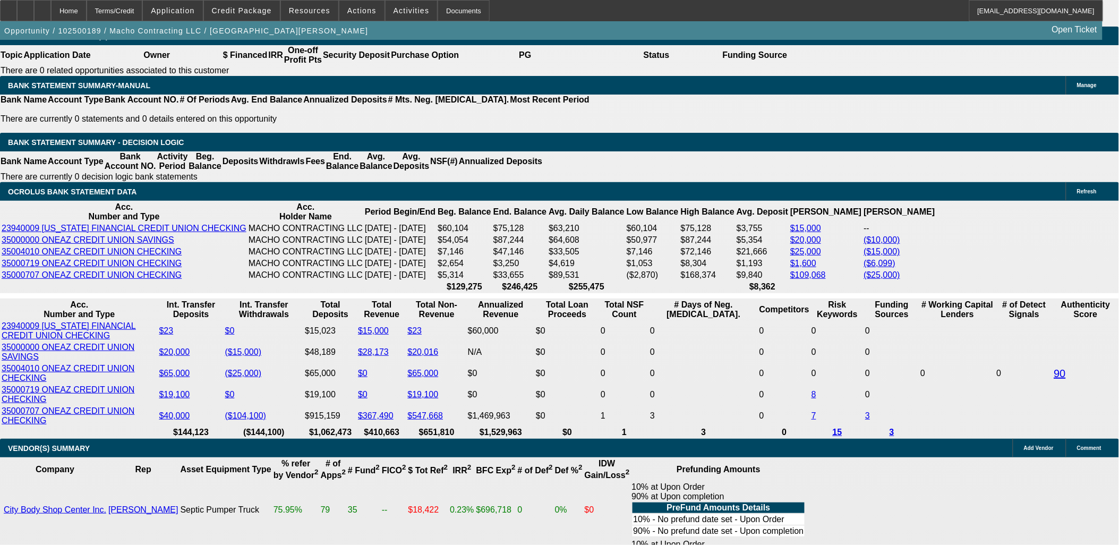
scroll to position [1830, 0]
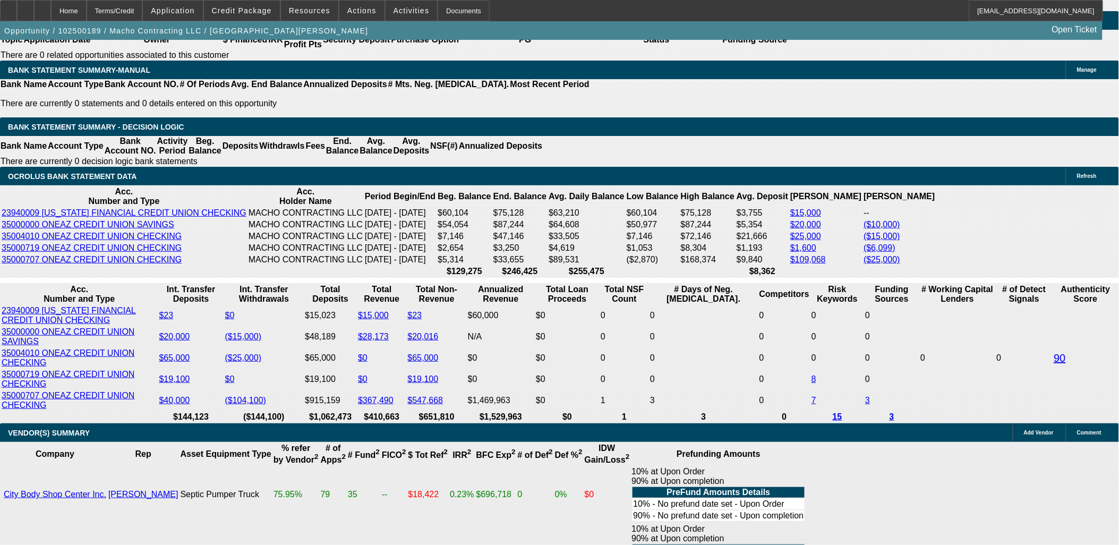
type input "UNKNOWN"
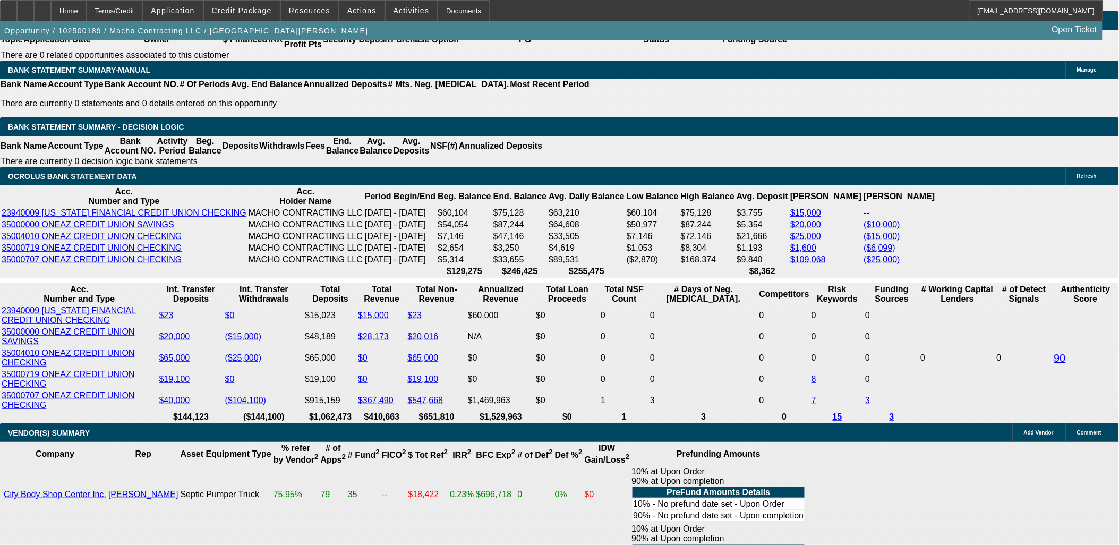
type input "50"
type input "$1,980.92"
type input "50"
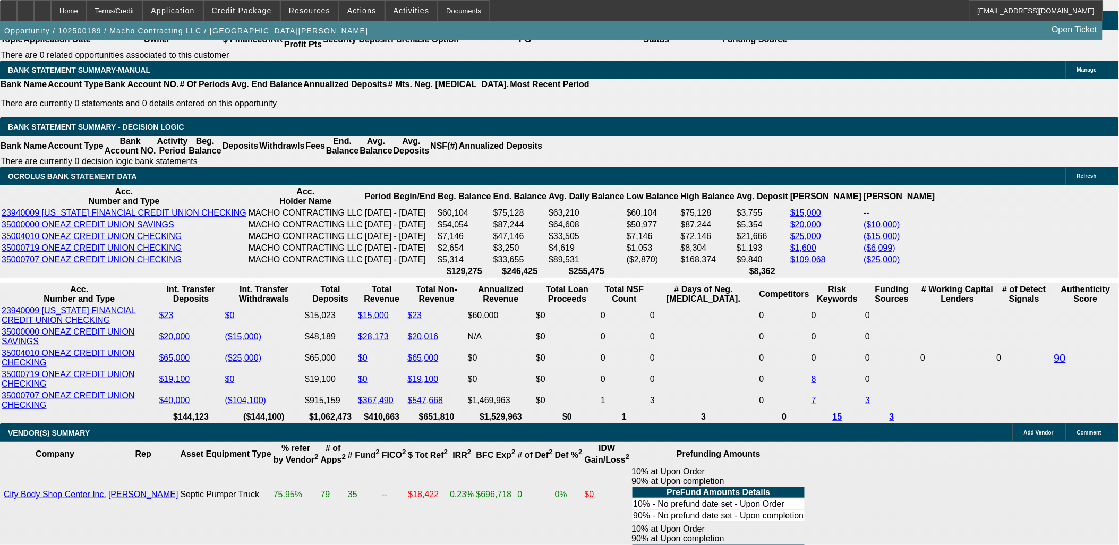
type input "19"
type input "1980"
type input "11.7"
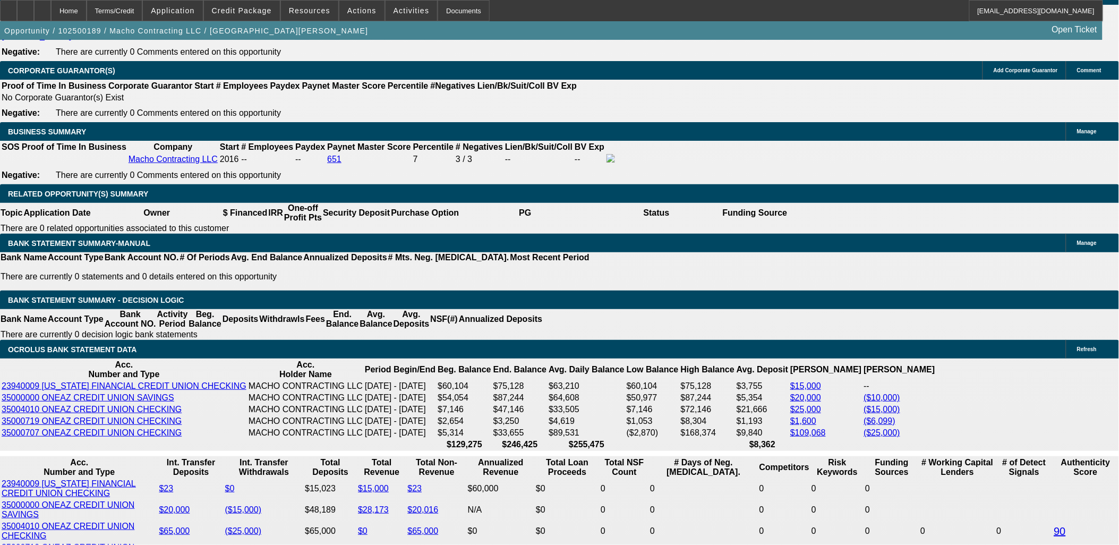
scroll to position [1594, 0]
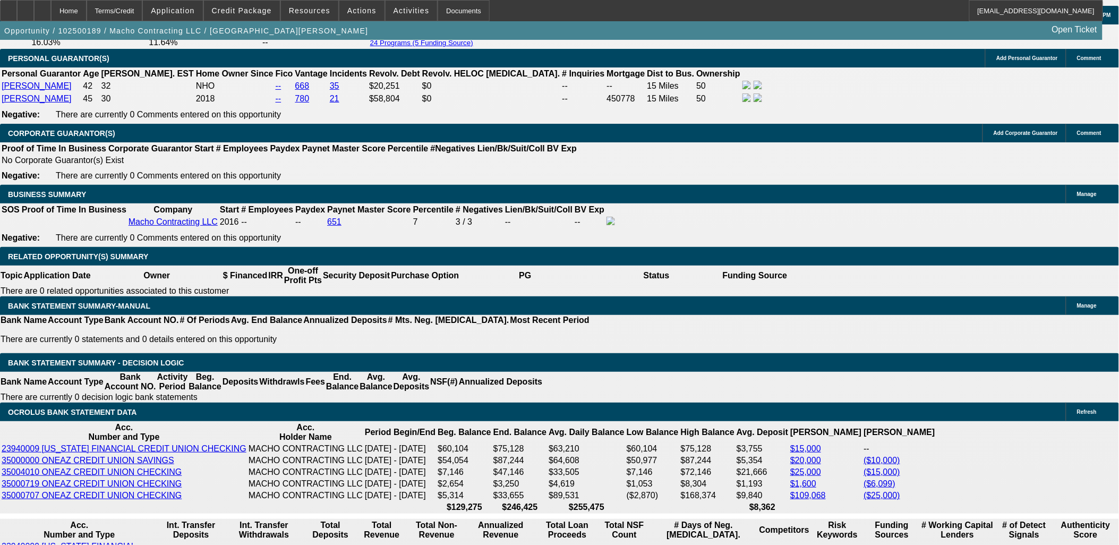
type input "$1,980.00"
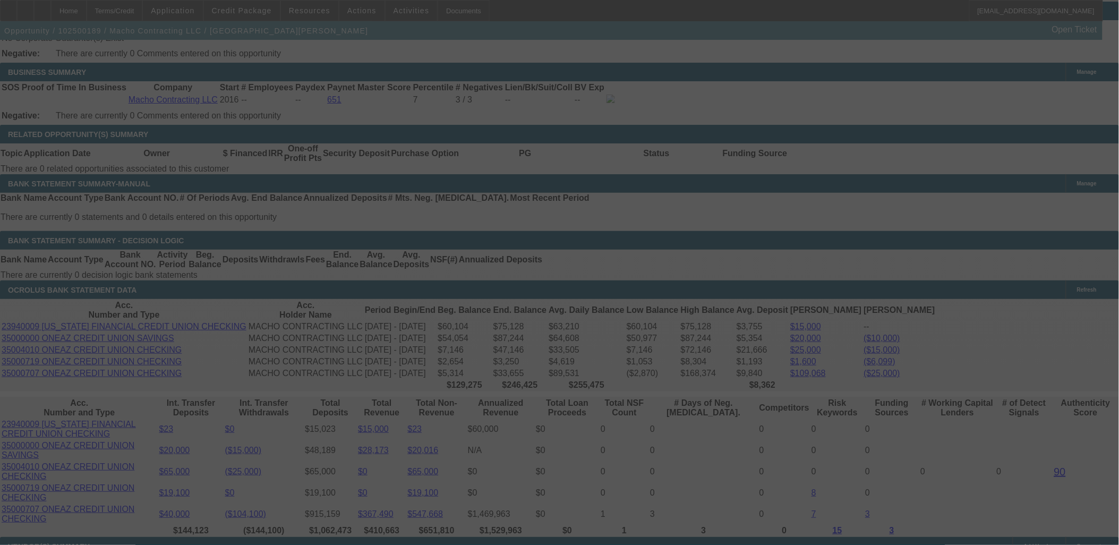
scroll to position [1830, 0]
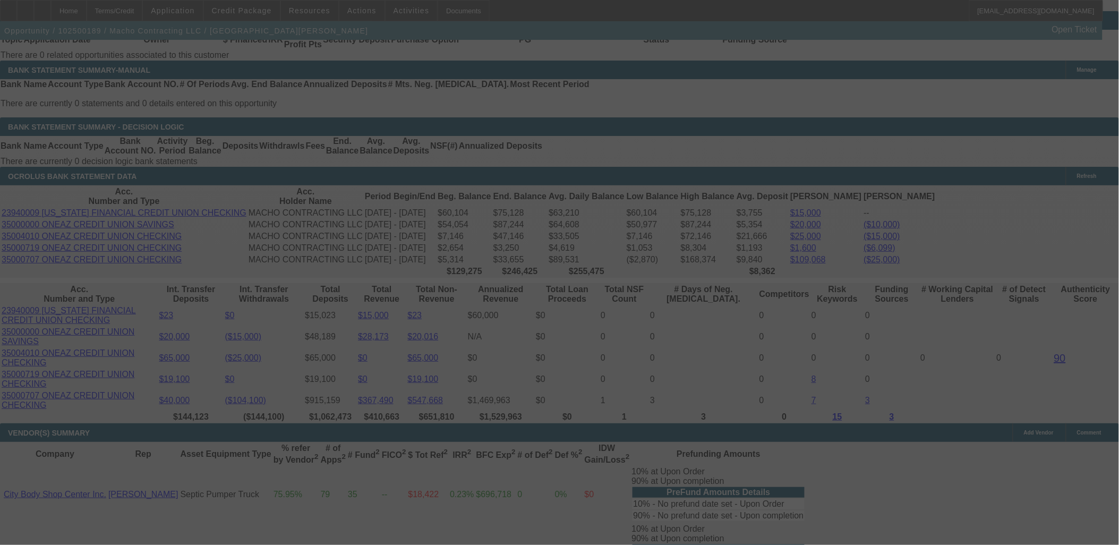
select select "0"
select select "2"
select select "0"
select select "6"
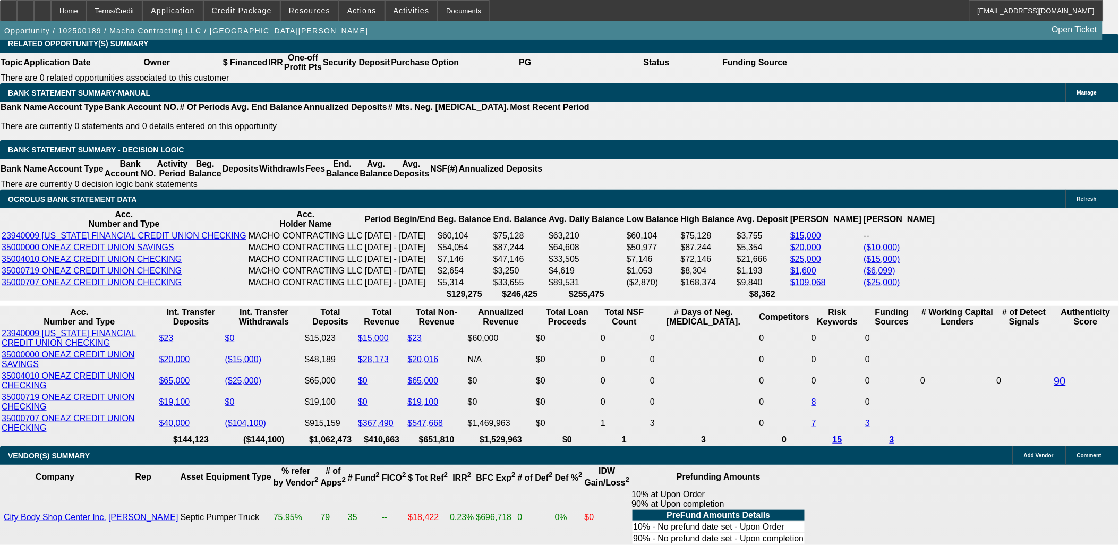
scroll to position [1889, 0]
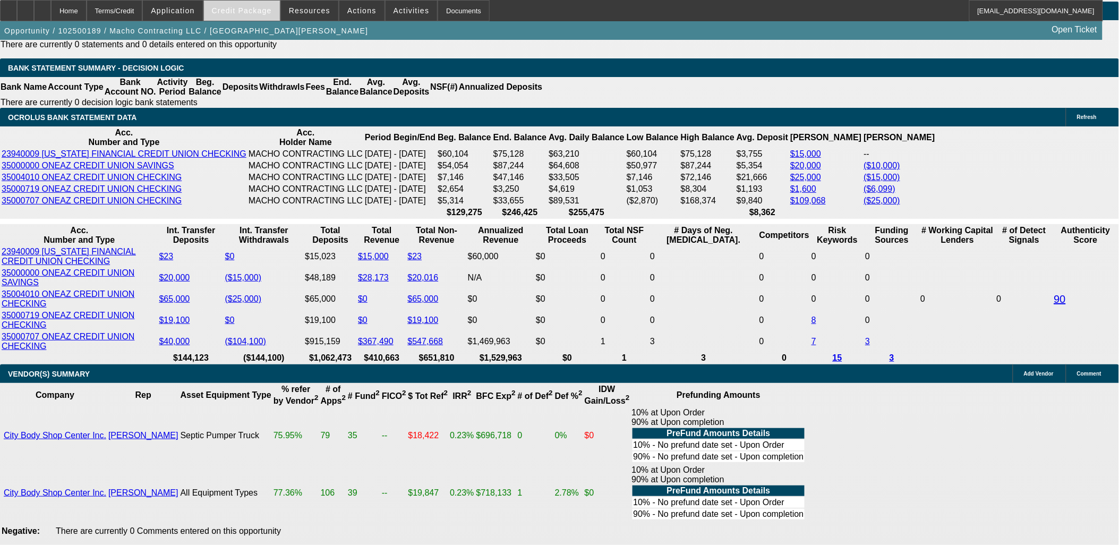
click at [237, 8] on span "Credit Package" at bounding box center [242, 10] width 60 height 9
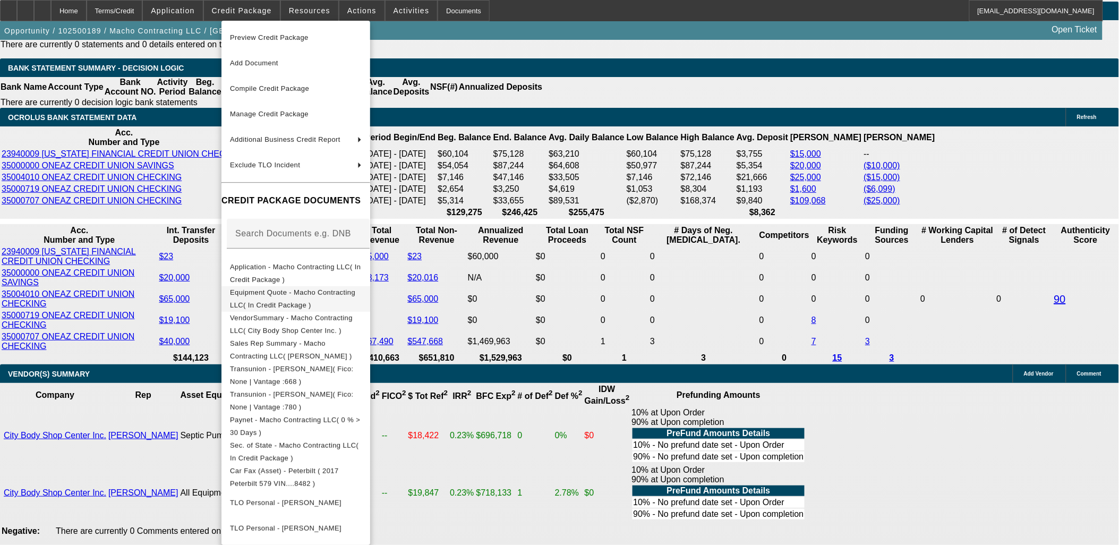
click at [309, 300] on span "Equipment Quote - Macho Contracting LLC( In Credit Package )" at bounding box center [296, 299] width 132 height 26
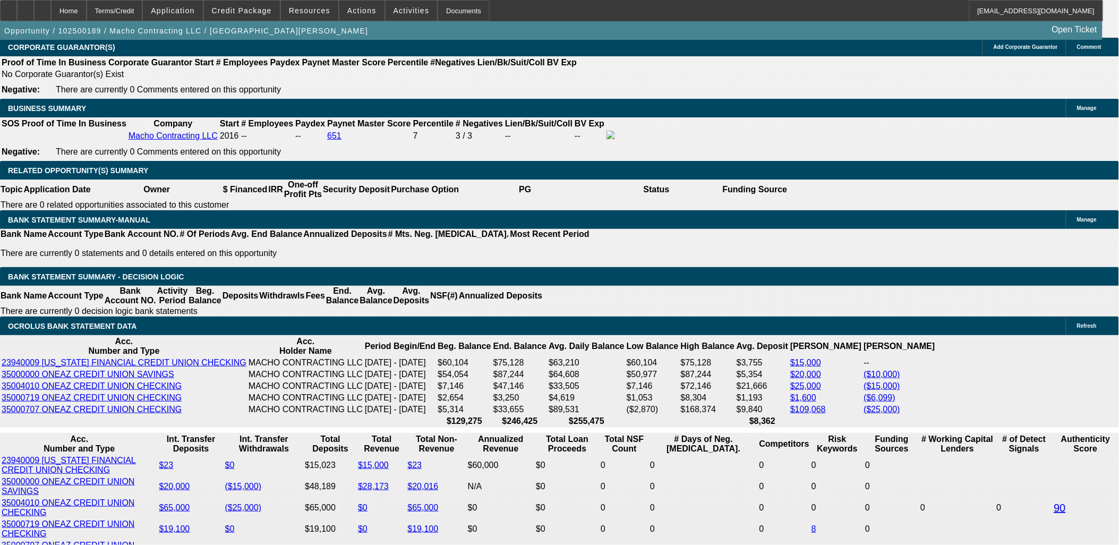
scroll to position [1653, 0]
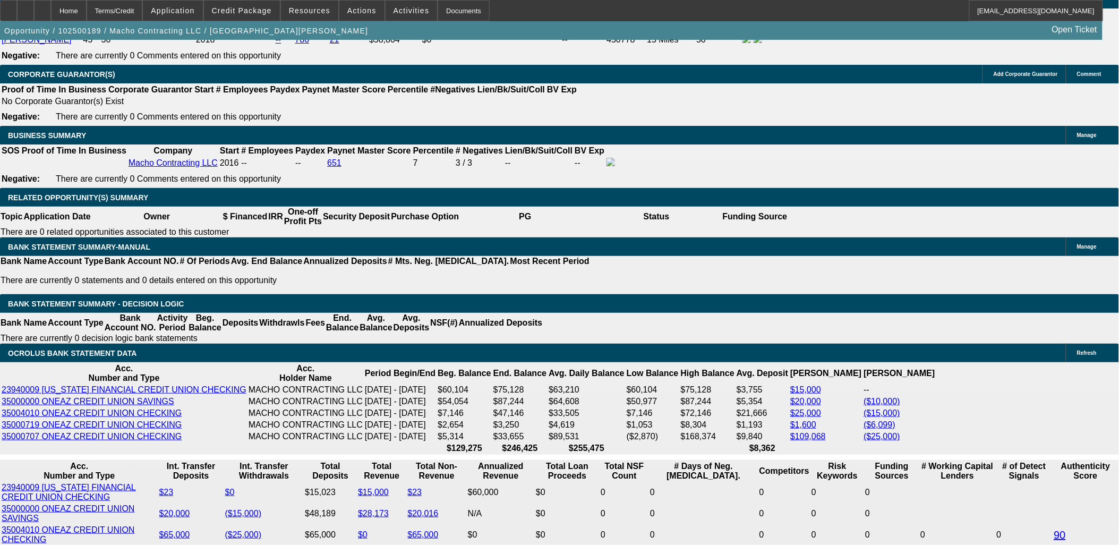
type input "UNKNOWN"
type input "49"
type input "$19,979.26"
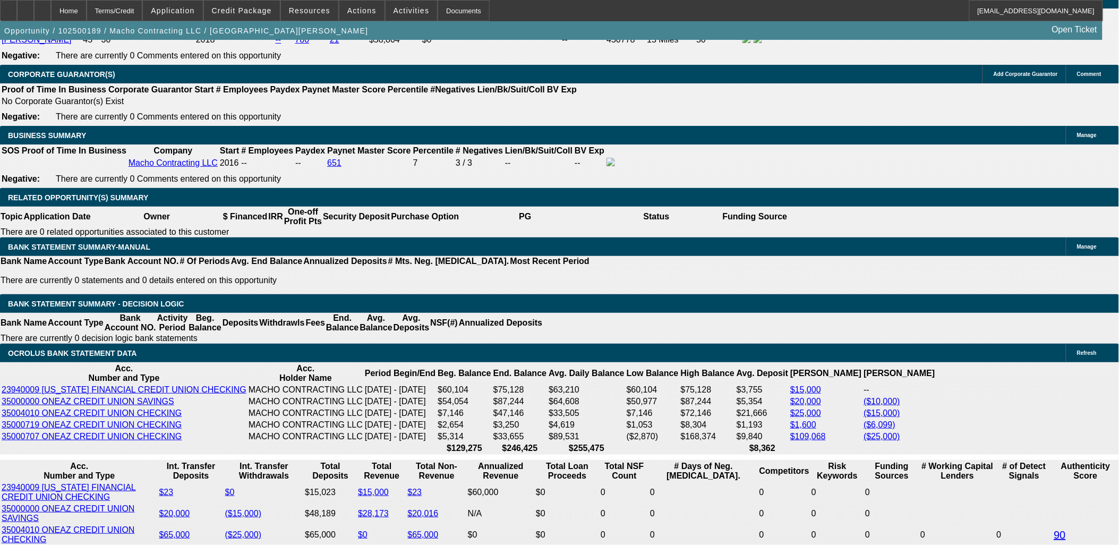
type input "49"
type input "$2,011.38"
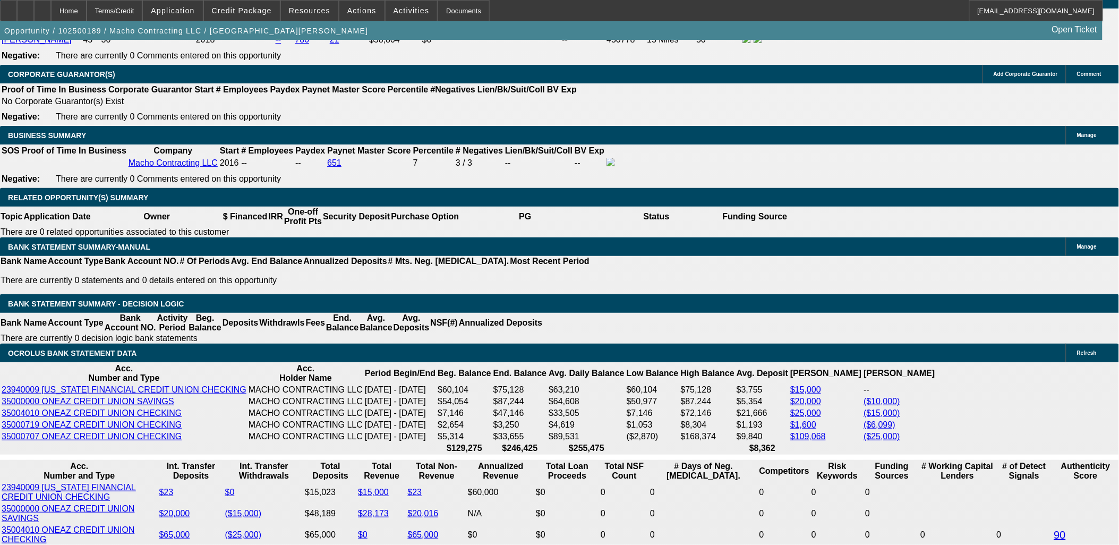
type input "50"
type input "$1,980.00"
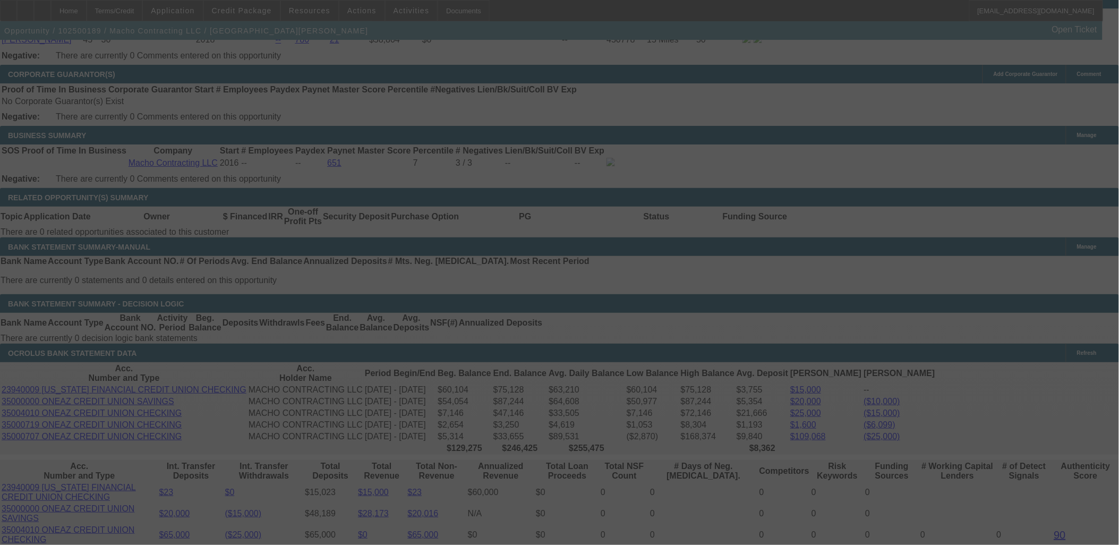
select select "0"
select select "2"
select select "0"
select select "6"
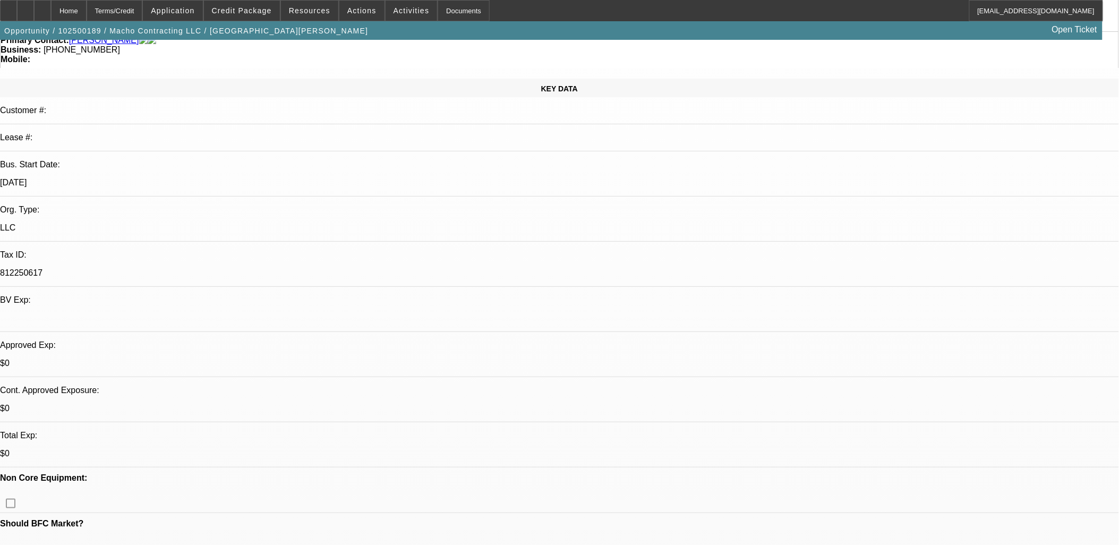
scroll to position [0, 0]
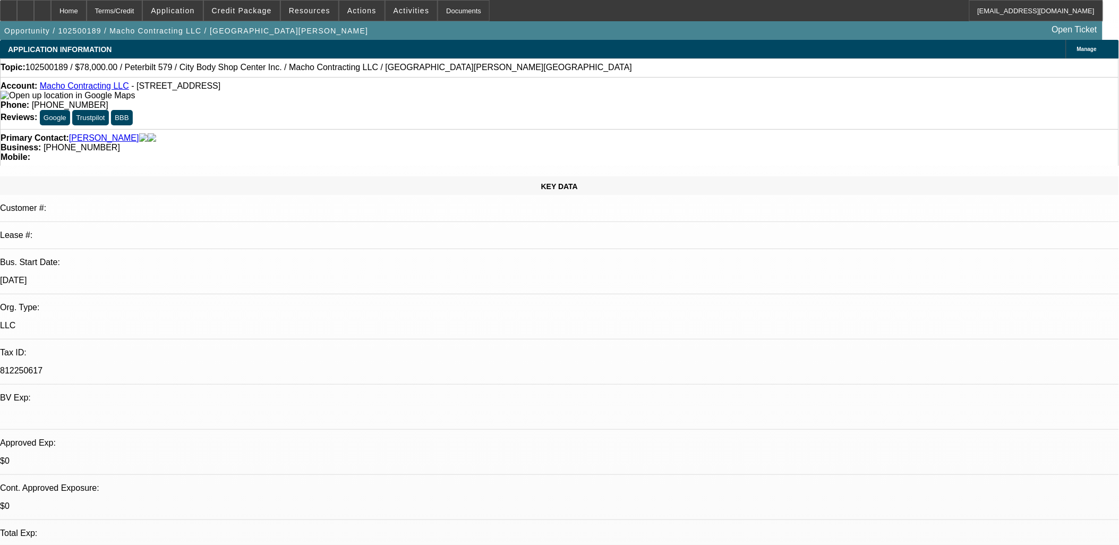
radio input "true"
type textarea "n"
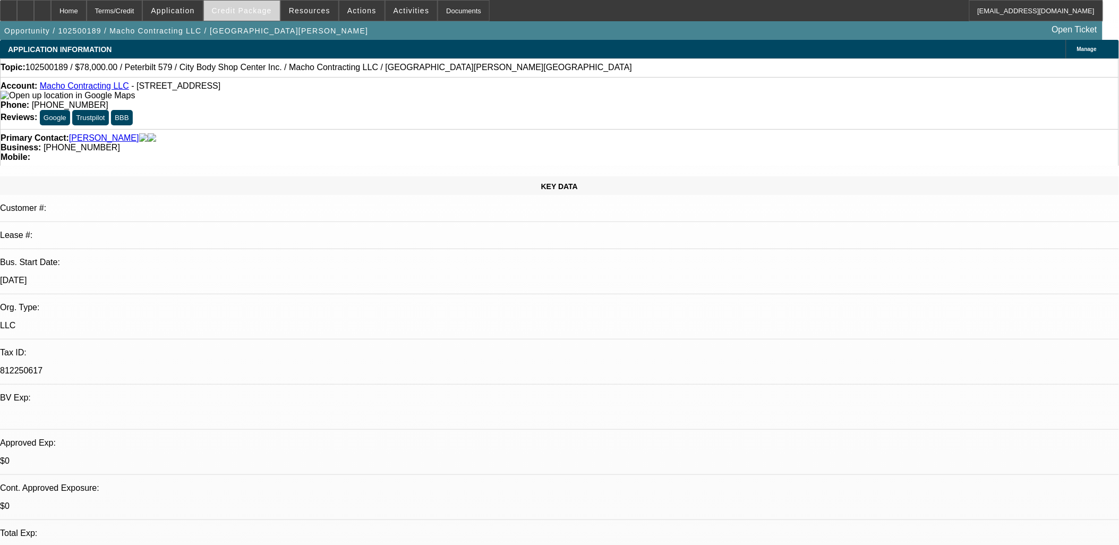
click at [247, 9] on span "Credit Package" at bounding box center [242, 10] width 60 height 9
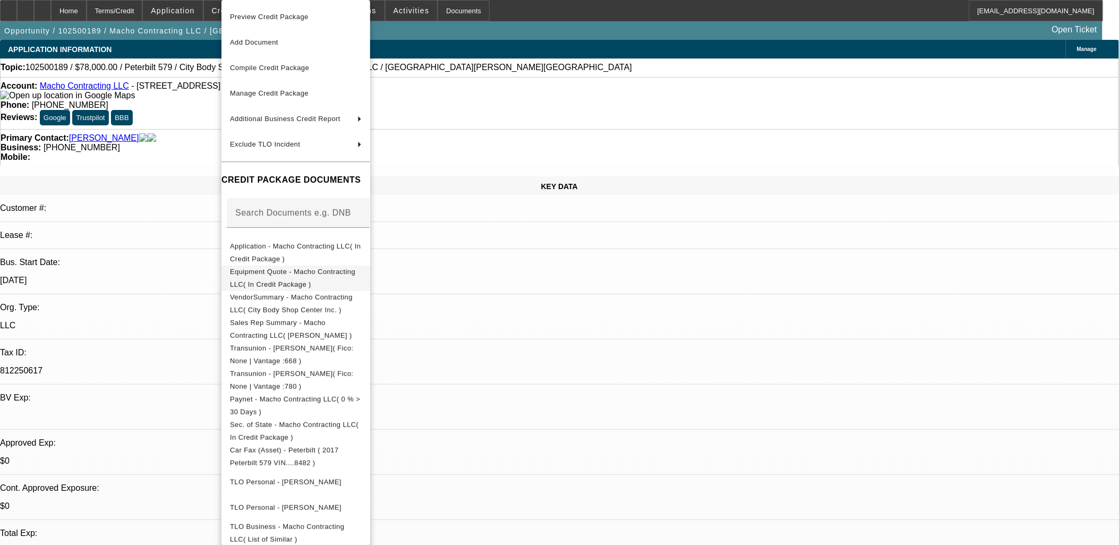
click at [275, 274] on span "Equipment Quote - Macho Contracting LLC( In Credit Package )" at bounding box center [292, 278] width 125 height 21
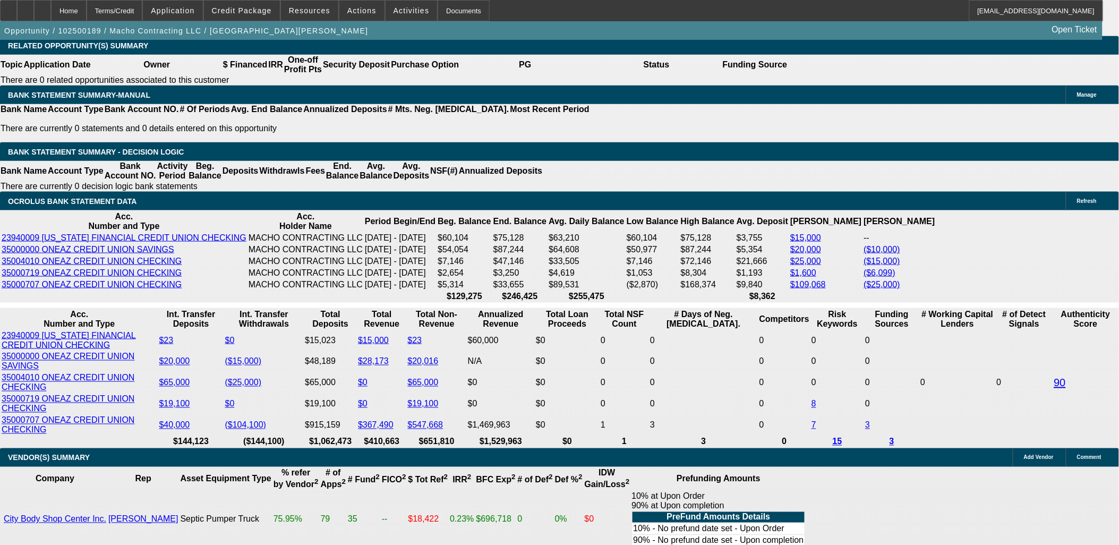
scroll to position [1830, 0]
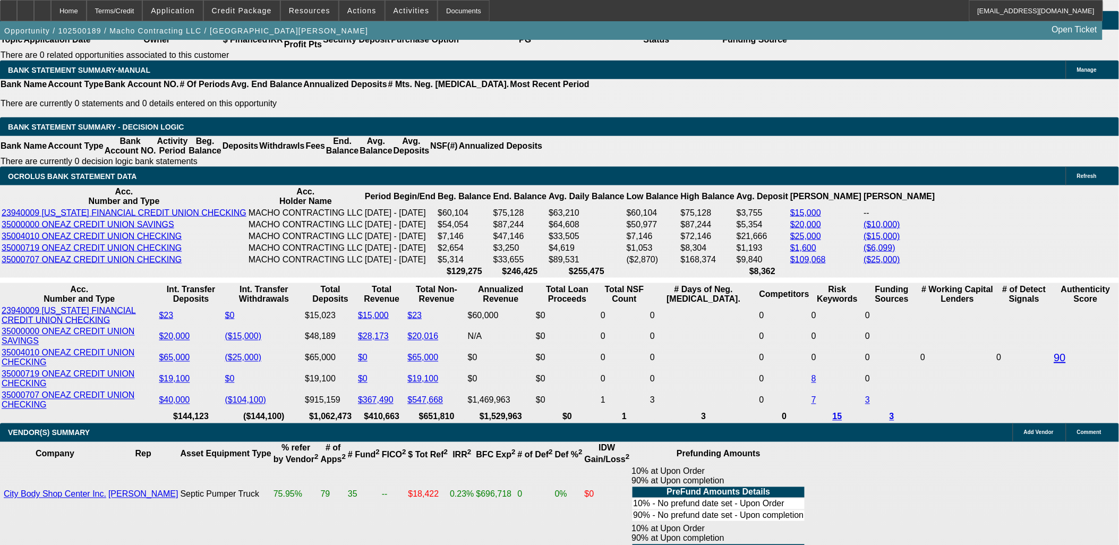
type textarea "req'd $5k Vendor DP PoP, PG's DL's... then submit T4 to OCS for final approval …"
radio input "true"
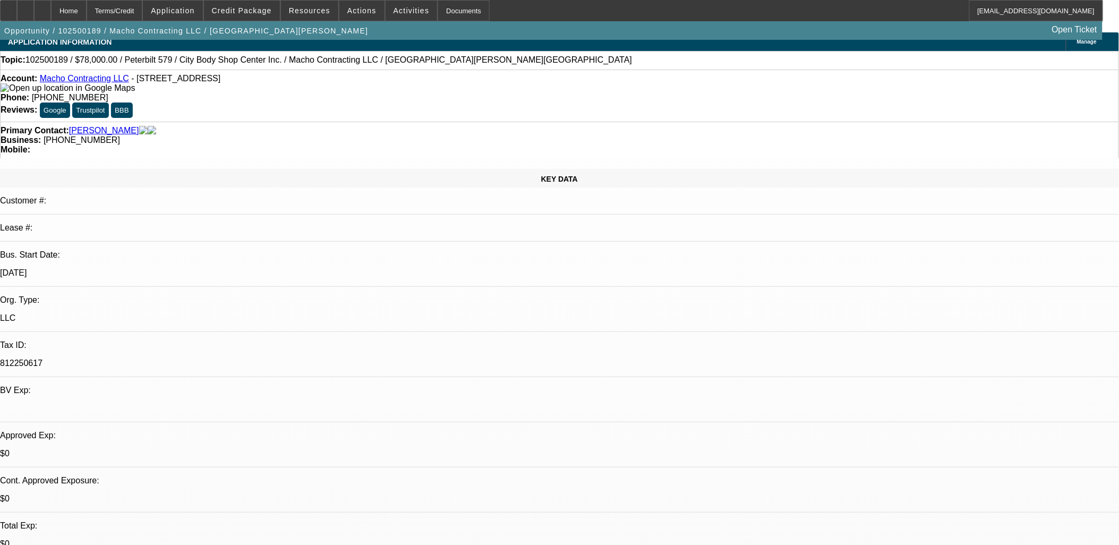
scroll to position [0, 0]
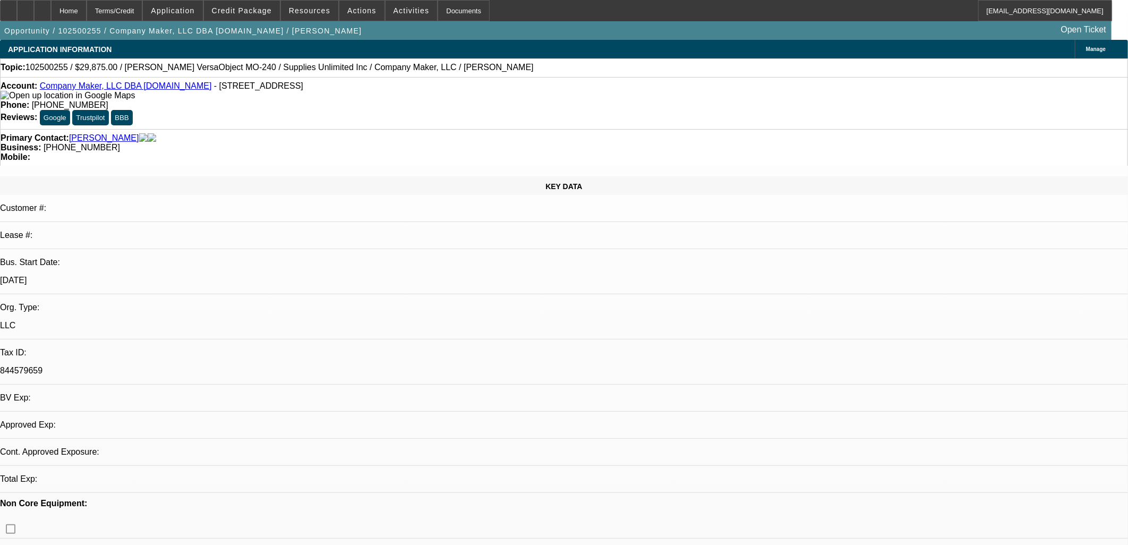
select select "0"
select select "2"
select select "0.1"
select select "4"
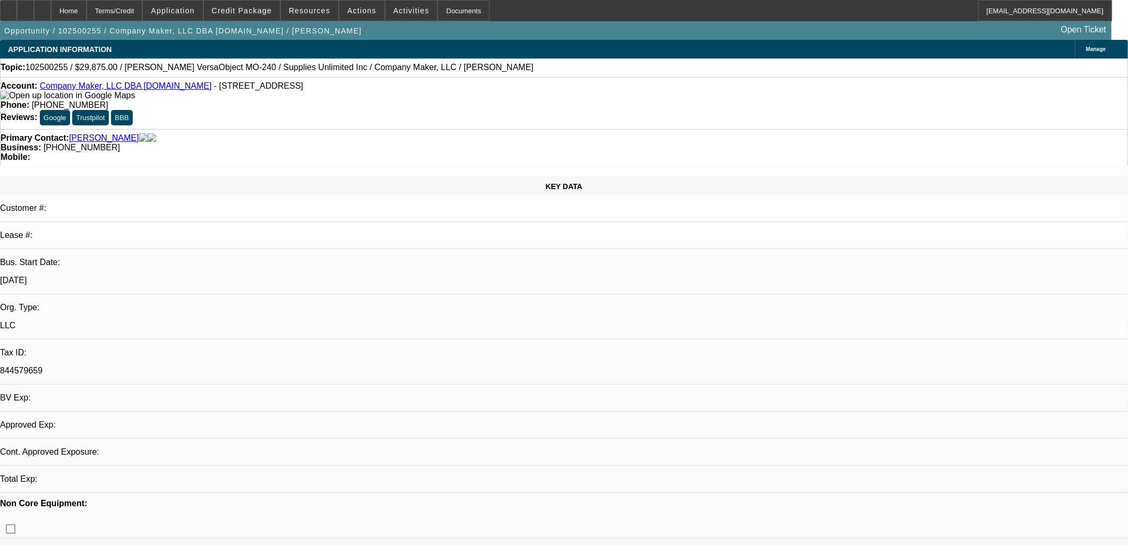
select select "0"
select select "2"
select select "0.1"
select select "4"
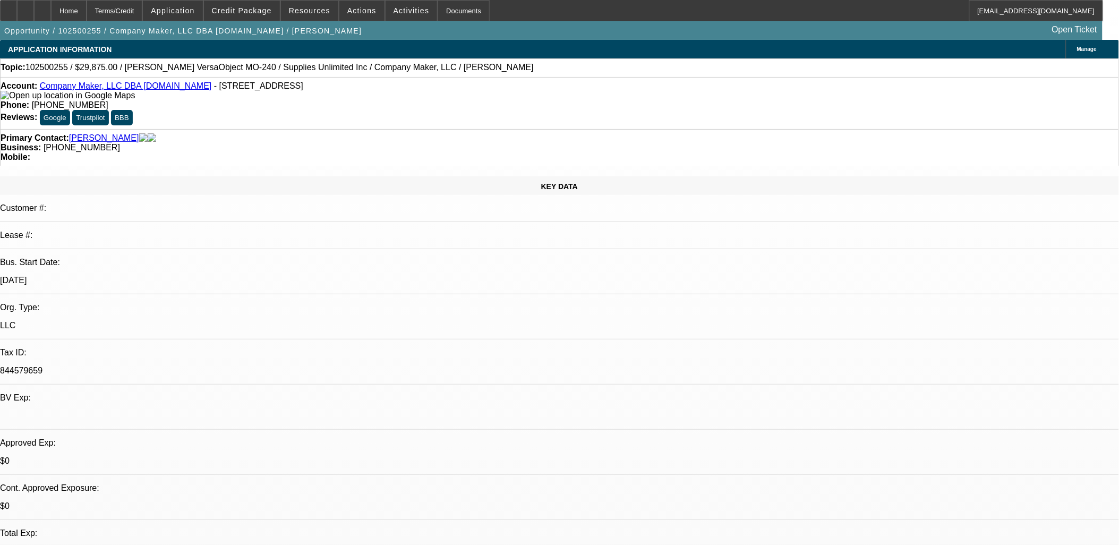
select select "0"
select select "0.1"
select select "0"
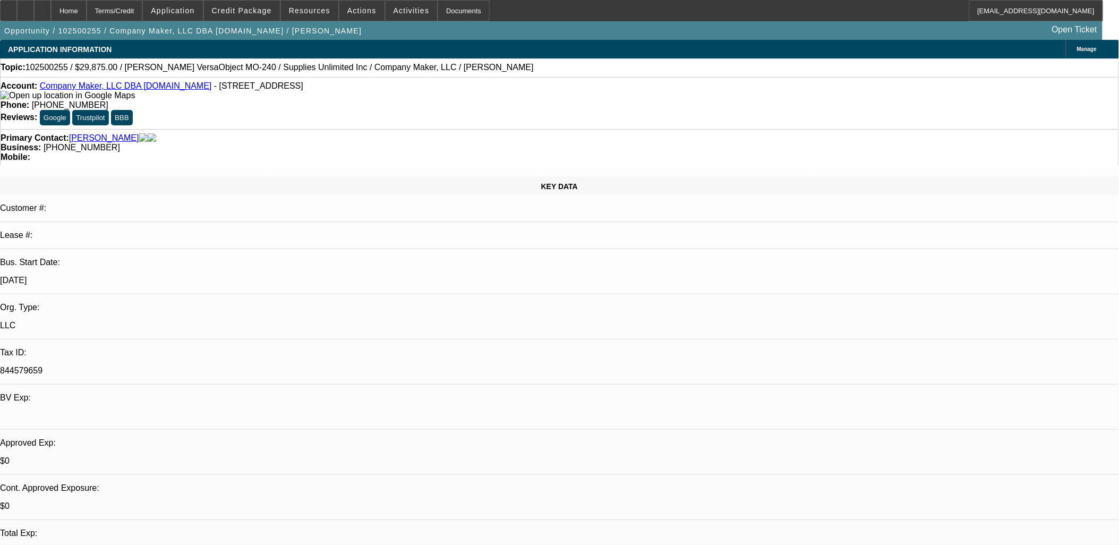
select select "0.1"
select select "0"
select select "0.1"
select select "1"
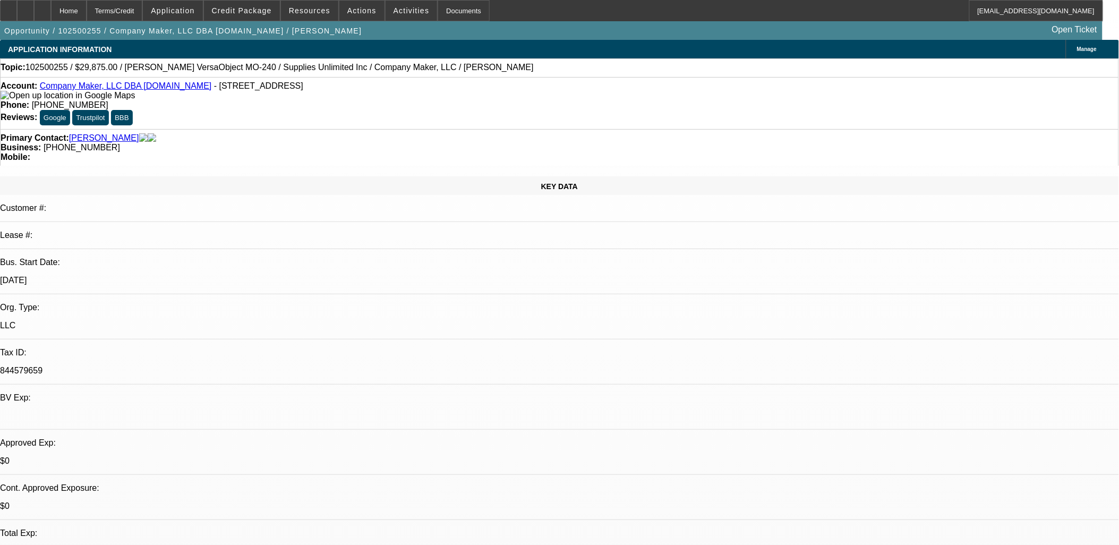
select select "2"
select select "4"
select select "1"
select select "2"
select select "4"
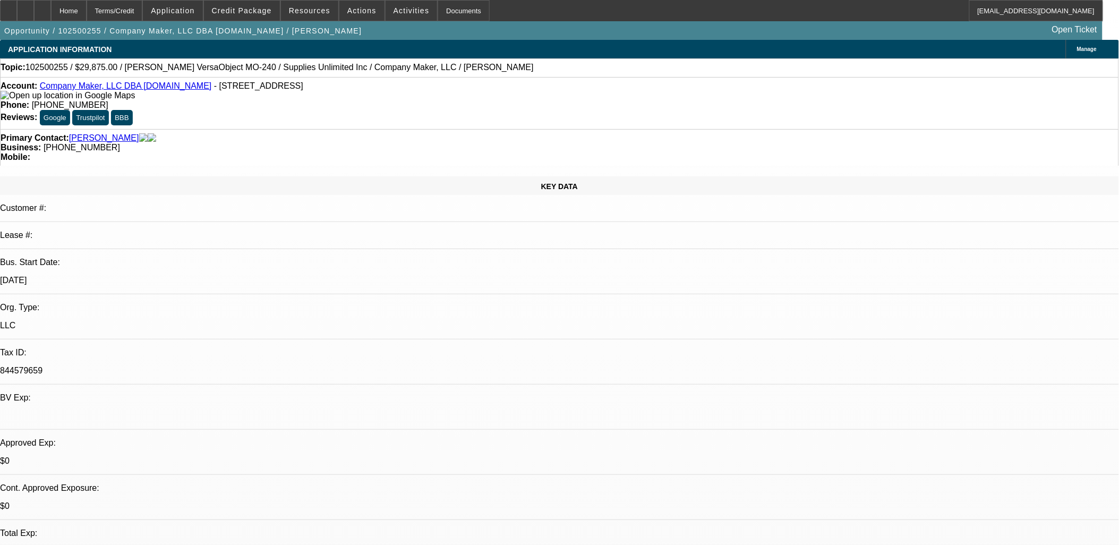
select select "1"
select select "2"
select select "4"
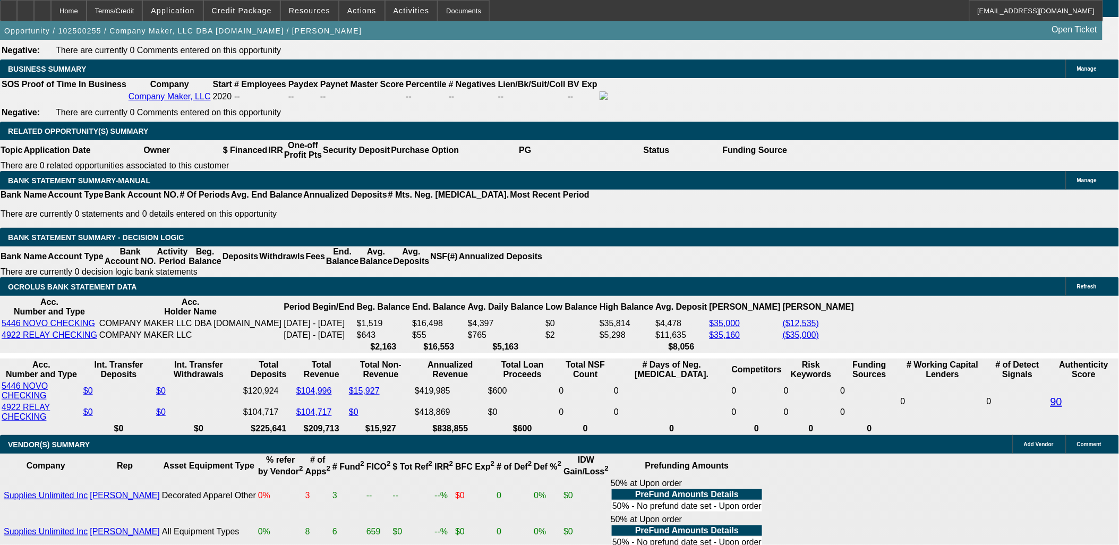
scroll to position [1684, 0]
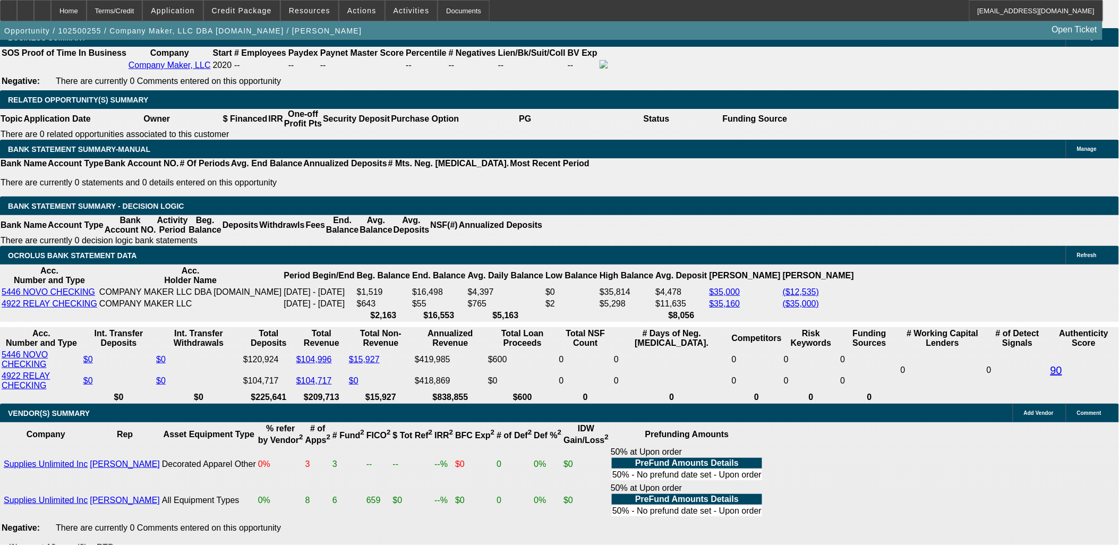
click at [900, 206] on button "reply_all Reply All" at bounding box center [905, 205] width 67 height 26
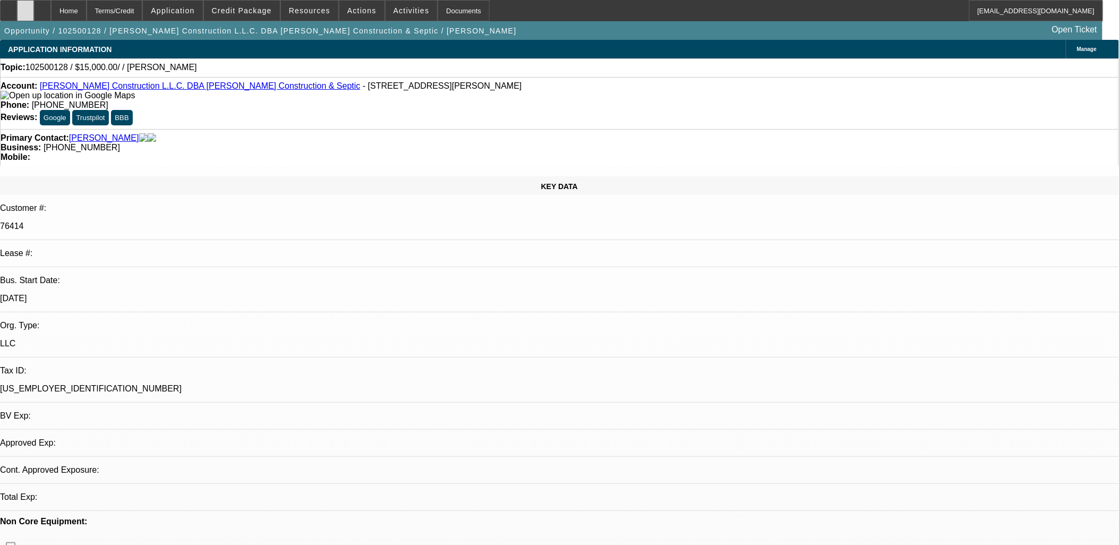
select select "0"
select select "2"
select select "0.1"
select select "4"
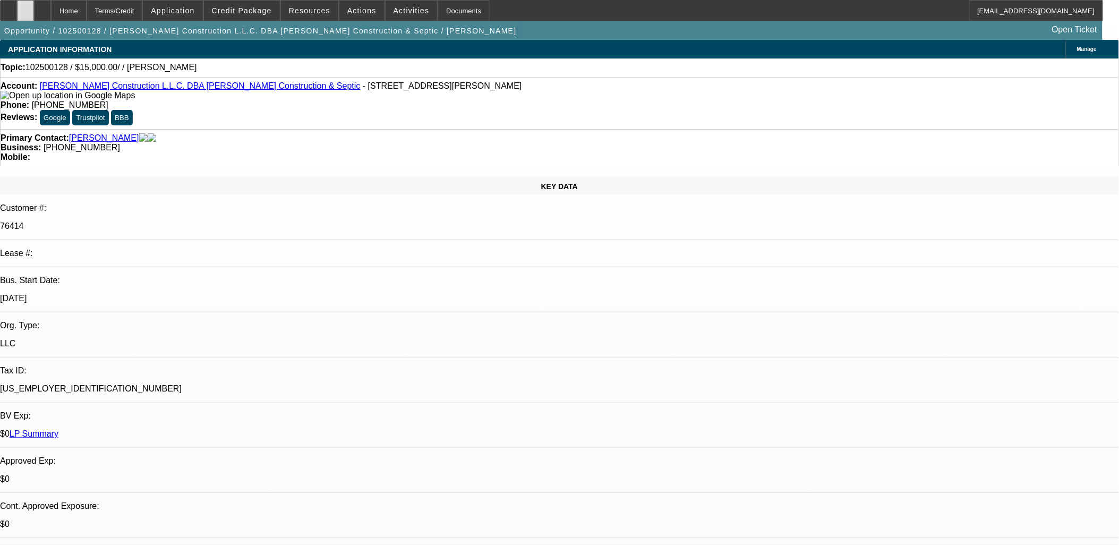
click at [26, 7] on icon at bounding box center [26, 7] width 0 height 0
click at [272, 13] on span "Credit Package" at bounding box center [242, 10] width 60 height 9
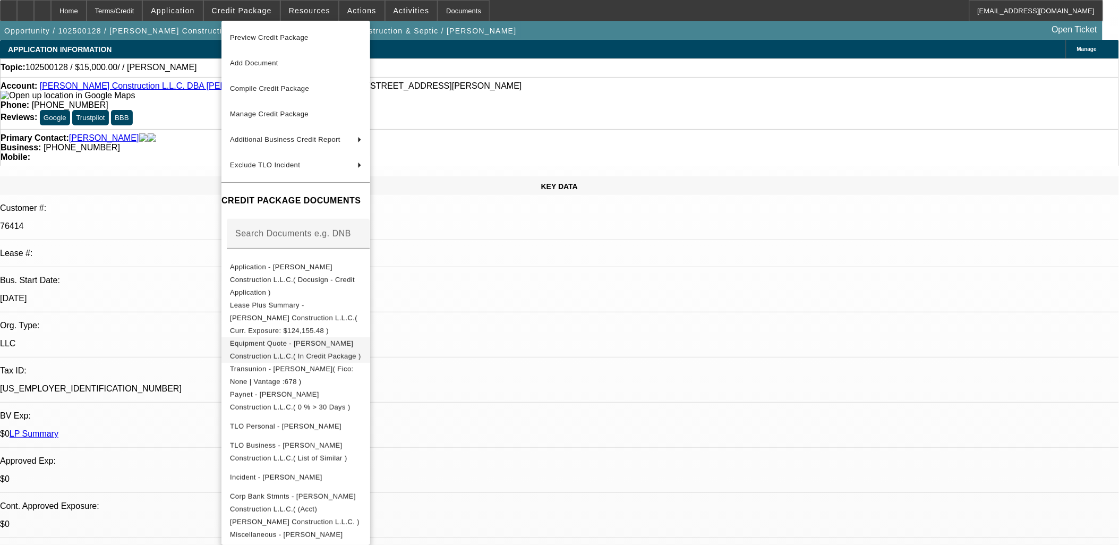
click at [340, 339] on span "Equipment Quote - [PERSON_NAME] Construction L.L.C.( In Credit Package )" at bounding box center [295, 349] width 131 height 21
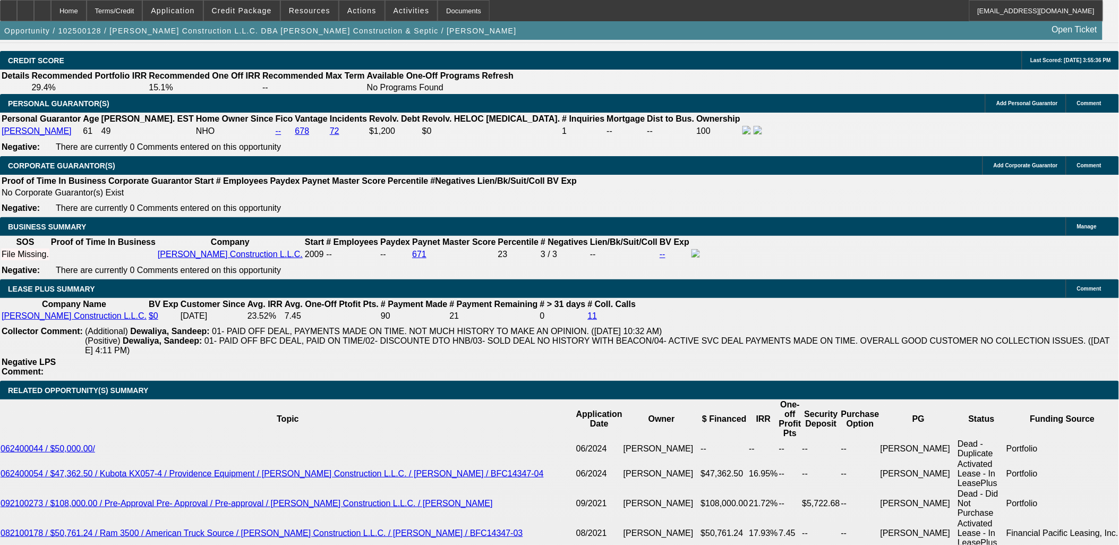
scroll to position [1416, 0]
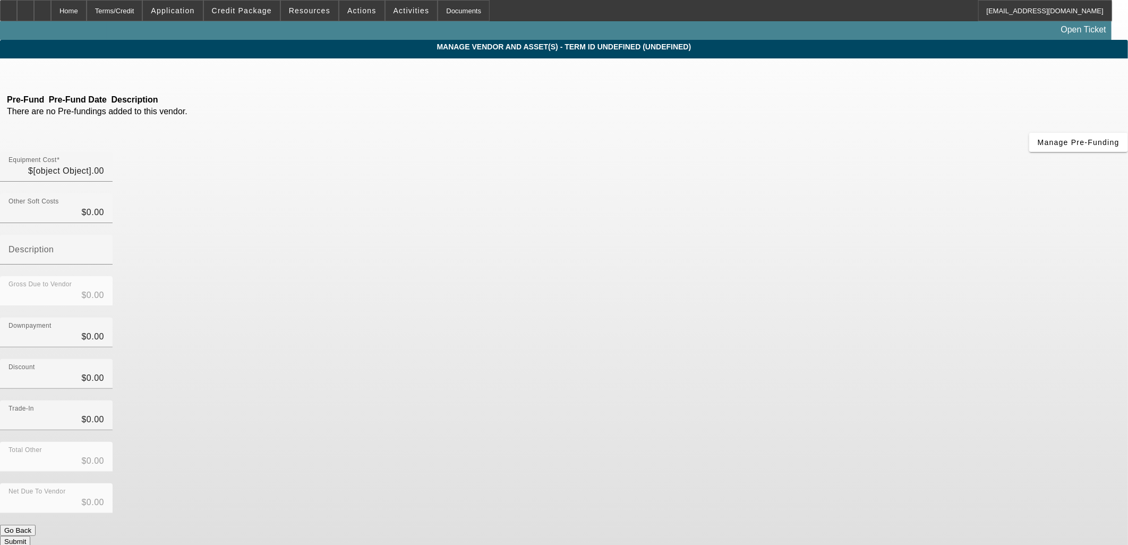
type input "$15,000.00"
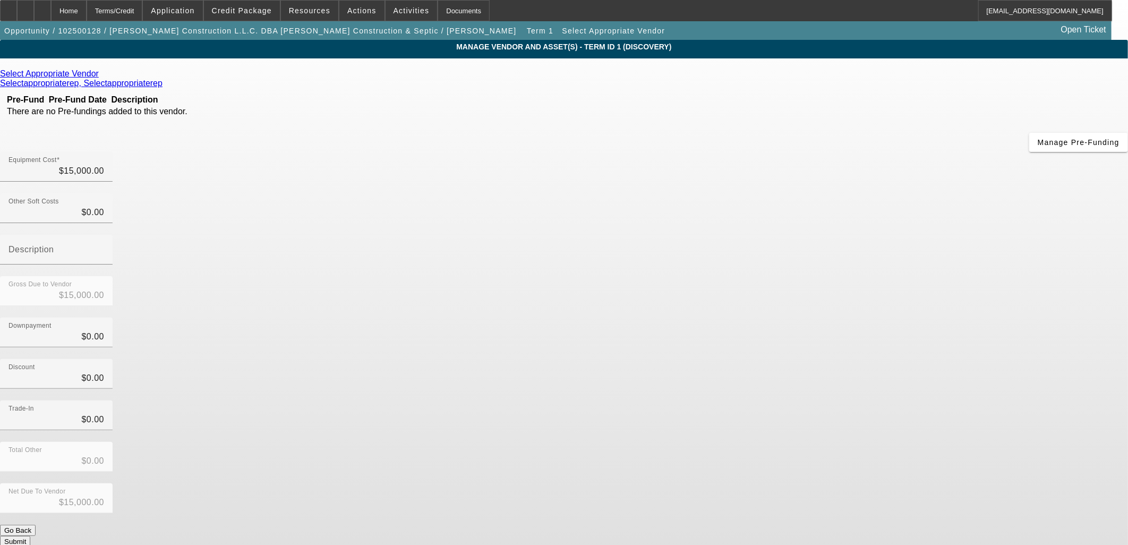
click at [101, 77] on link at bounding box center [100, 74] width 3 height 10
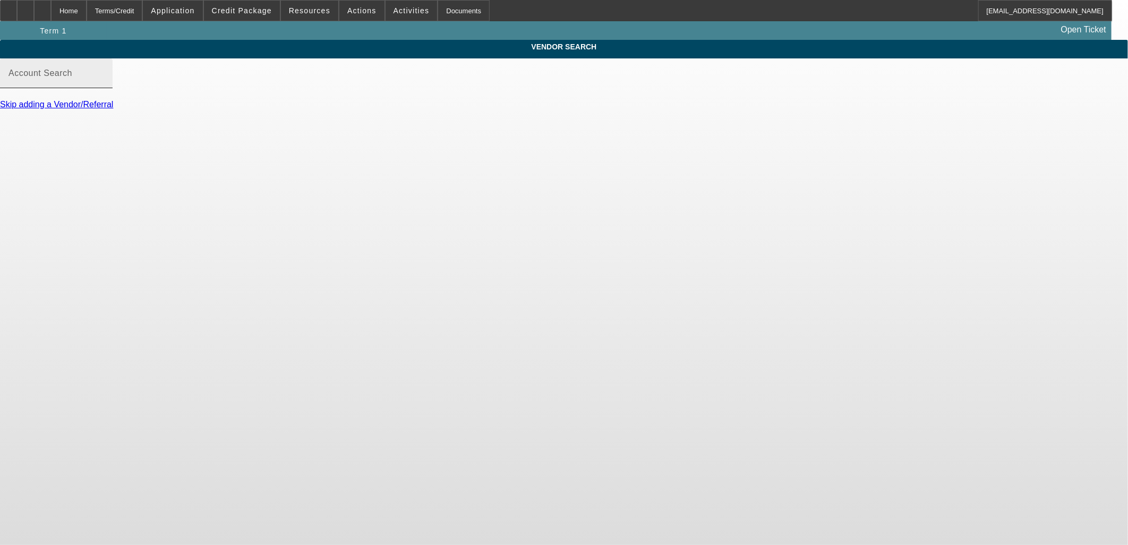
click at [104, 84] on input "Account Search" at bounding box center [57, 77] width 96 height 13
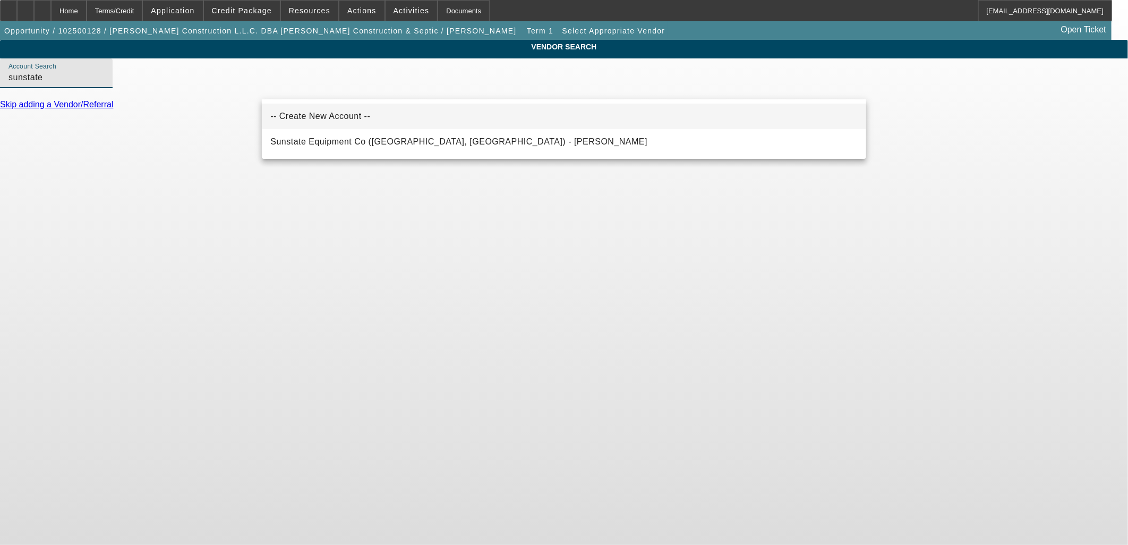
click at [343, 120] on span "-- Create New Account --" at bounding box center [320, 116] width 100 height 13
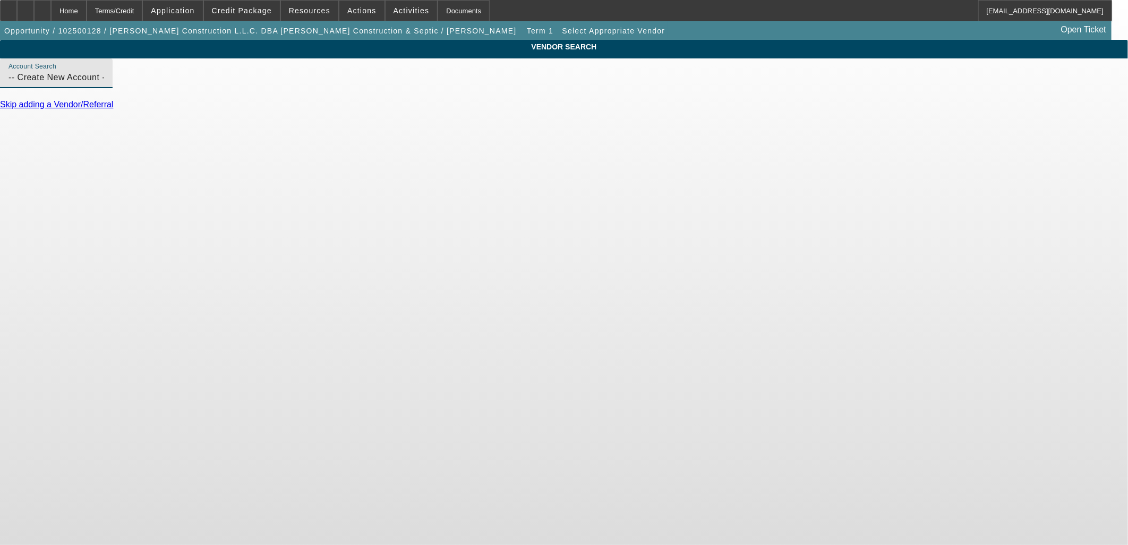
drag, startPoint x: 390, startPoint y: 89, endPoint x: 29, endPoint y: 75, distance: 361.5
click at [36, 82] on div "VENDOR SEARCH Account Search -- Create New Account -- Skip adding a Vendor/Refe…" at bounding box center [564, 79] width 1128 height 79
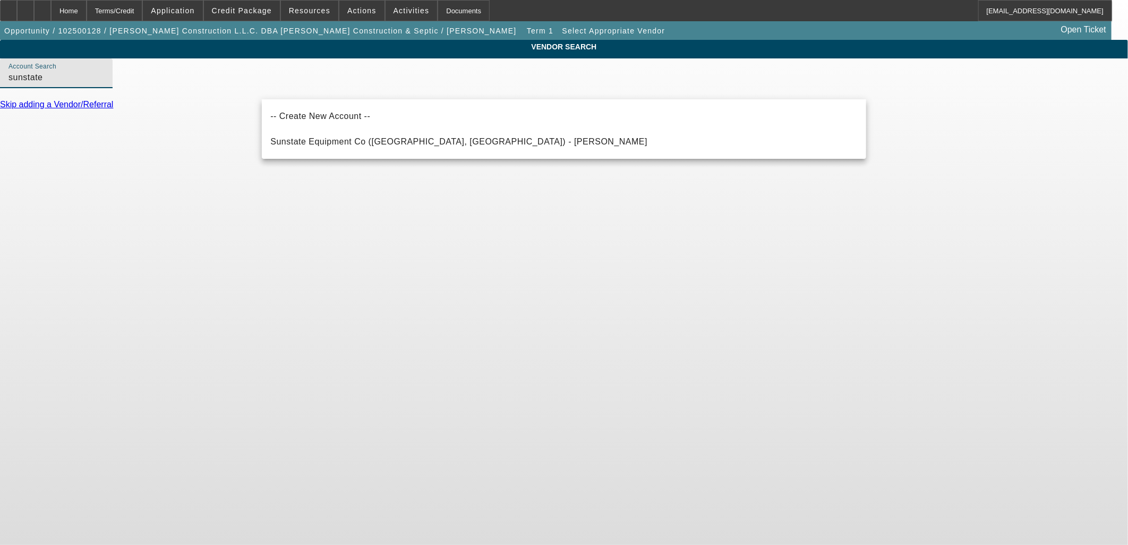
click at [165, 112] on div "VENDOR SEARCH Account Search sunstate Skip adding a Vendor/Referral" at bounding box center [564, 79] width 1128 height 79
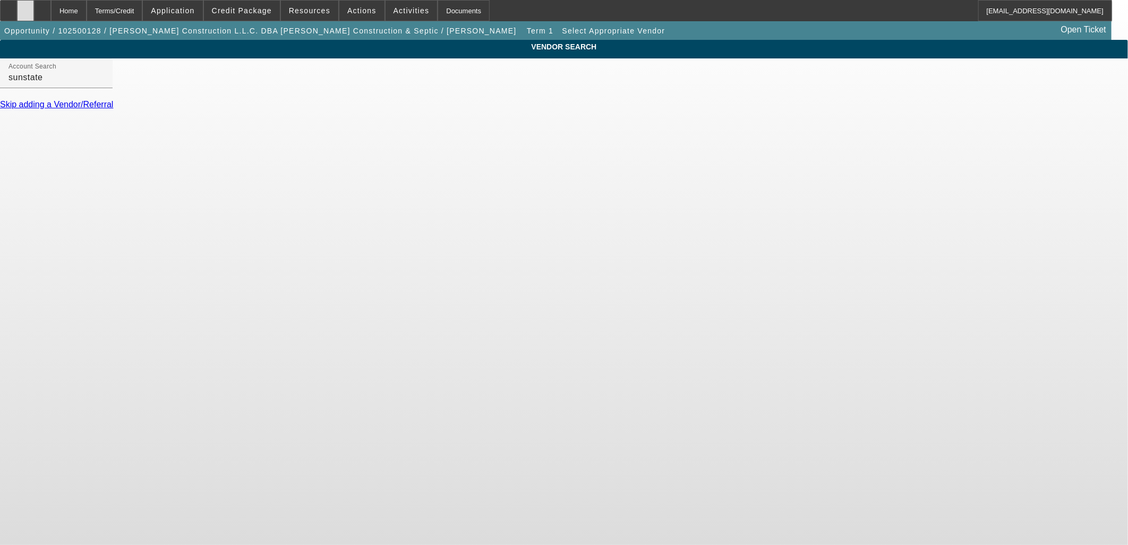
click at [26, 7] on icon at bounding box center [26, 7] width 0 height 0
click at [104, 84] on input "sunstate" at bounding box center [57, 77] width 96 height 13
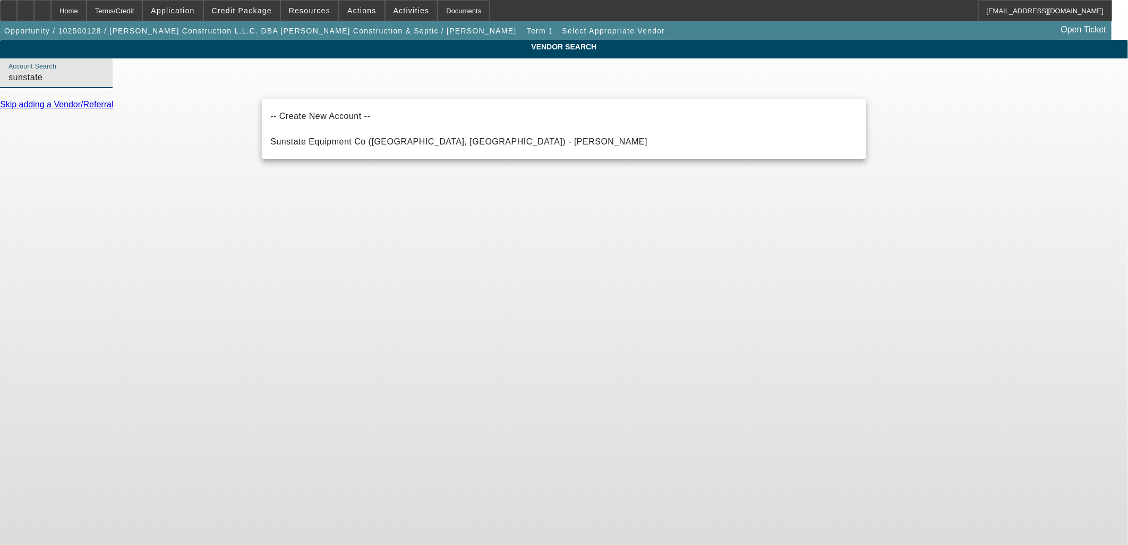
drag, startPoint x: 323, startPoint y: 89, endPoint x: 41, endPoint y: 70, distance: 282.2
click at [46, 70] on div "VENDOR SEARCH Account Search sunstate Skip adding a Vendor/Referral" at bounding box center [564, 79] width 1128 height 79
type input "sunstate"
drag, startPoint x: 272, startPoint y: 91, endPoint x: 217, endPoint y: 91, distance: 55.3
click at [233, 91] on div "VENDOR SEARCH Account Search sunstate Skip adding a Vendor/Referral" at bounding box center [564, 79] width 1128 height 79
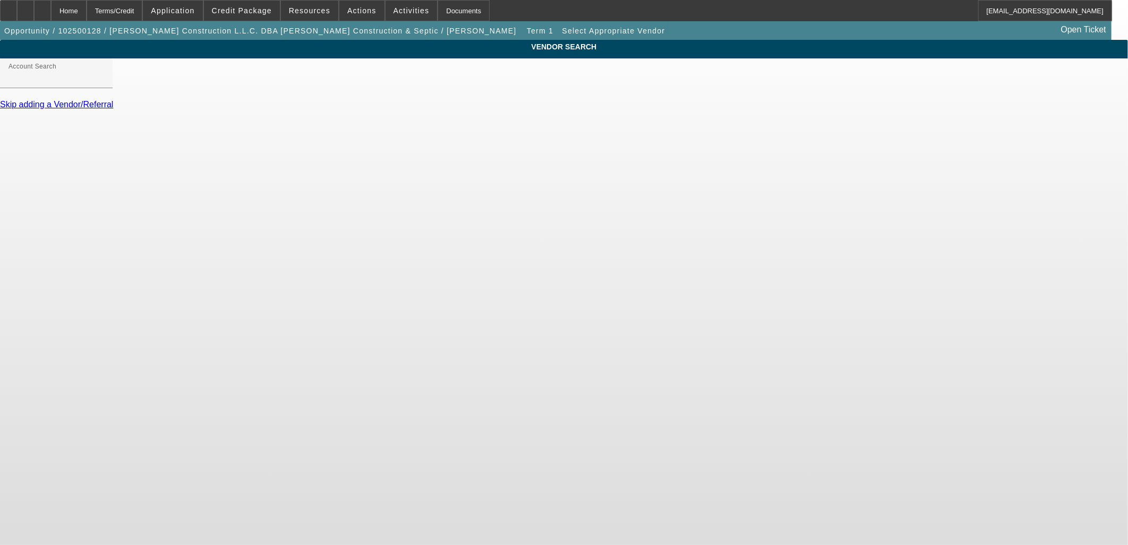
click at [194, 92] on div "VENDOR SEARCH Account Search Skip adding a Vendor/Referral" at bounding box center [564, 79] width 1128 height 79
click at [51, 11] on div at bounding box center [42, 10] width 17 height 21
click at [72, 78] on mat-label "Account Search" at bounding box center [41, 73] width 64 height 9
click at [104, 79] on input "Account Search" at bounding box center [57, 77] width 96 height 13
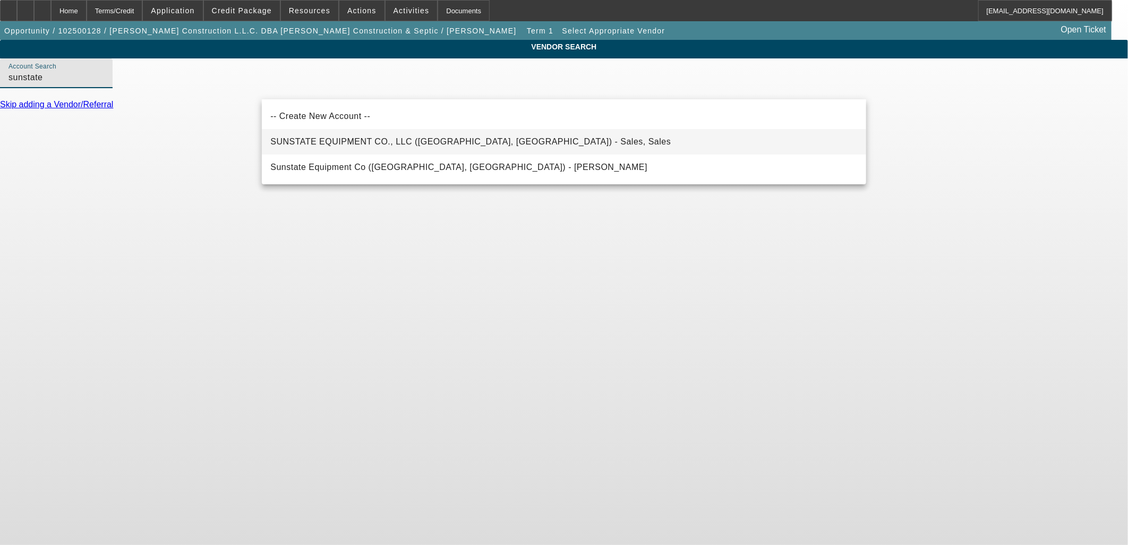
click at [369, 139] on span "SUNSTATE EQUIPMENT CO., LLC ([GEOGRAPHIC_DATA], [GEOGRAPHIC_DATA]) - Sales, Sal…" at bounding box center [470, 141] width 401 height 9
type input "SUNSTATE EQUIPMENT CO., LLC ([GEOGRAPHIC_DATA], [GEOGRAPHIC_DATA]) - Sales, Sal…"
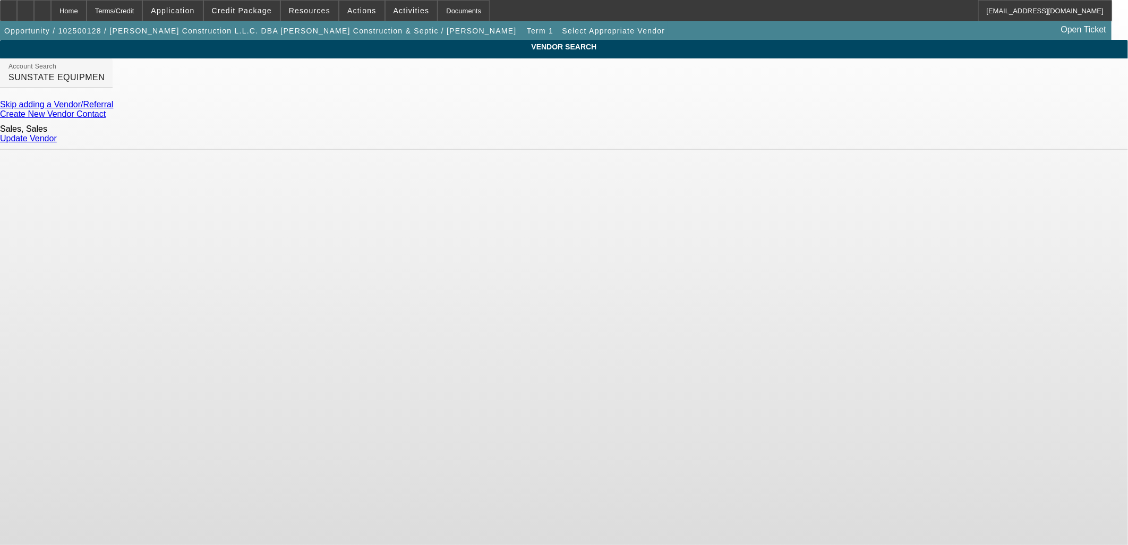
click at [57, 137] on link "Update Vendor" at bounding box center [28, 138] width 57 height 9
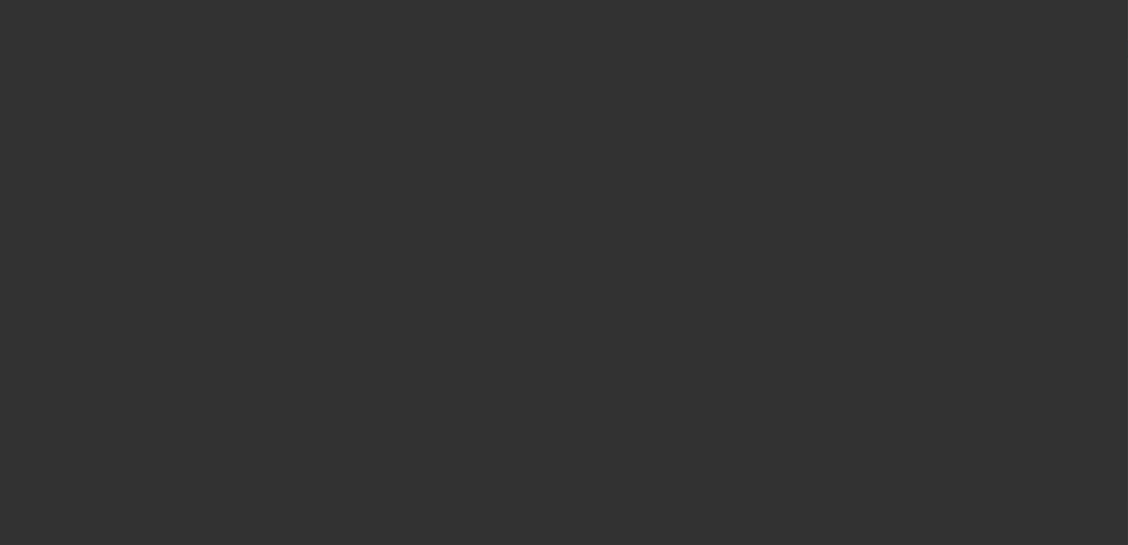
type input "$15,000.00"
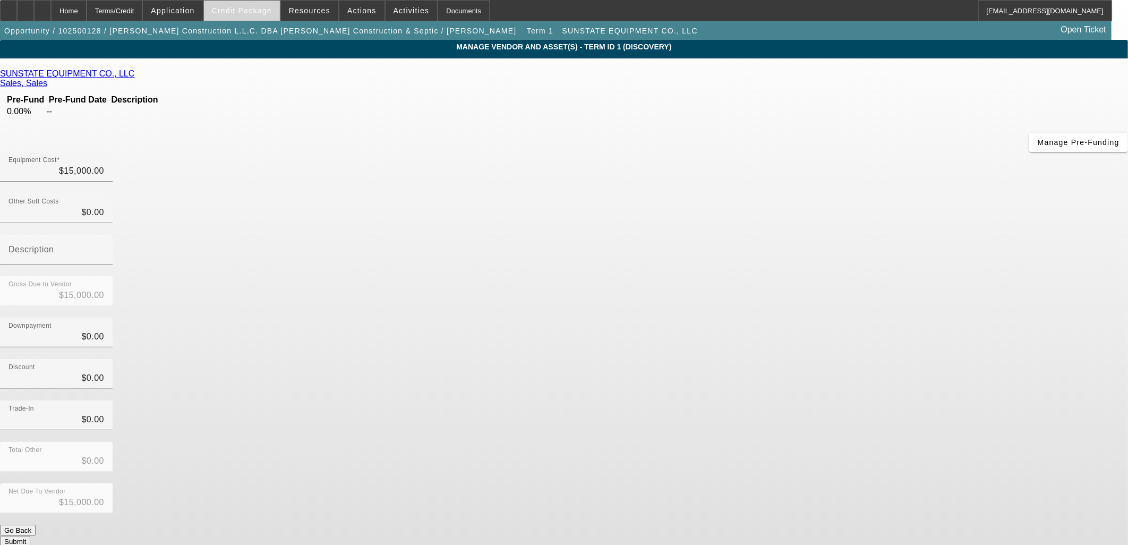
click at [233, 10] on span "Credit Package" at bounding box center [242, 10] width 60 height 9
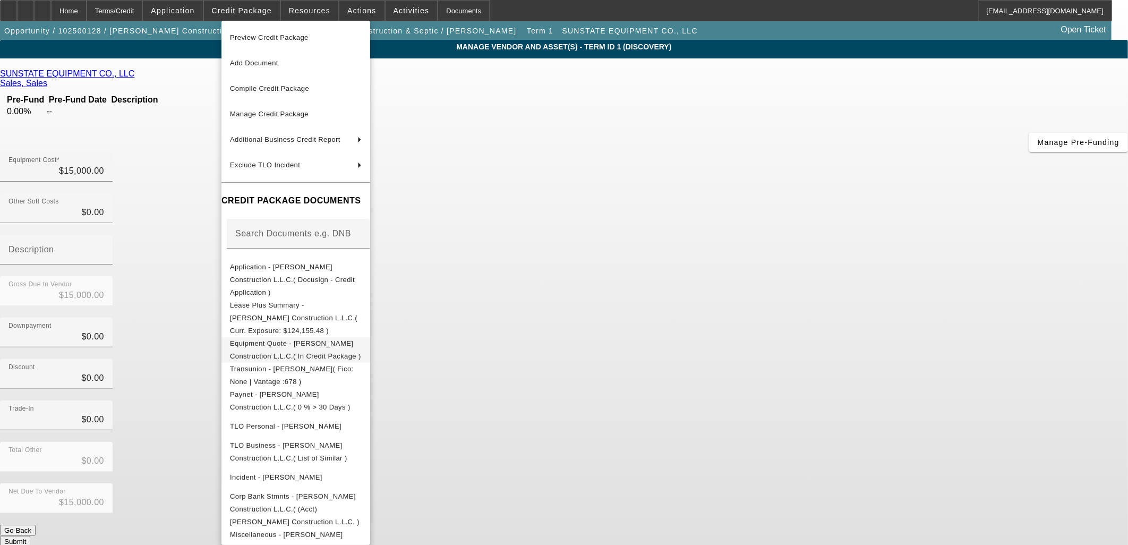
click at [273, 339] on span "Equipment Quote - [PERSON_NAME] Construction L.L.C.( In Credit Package )" at bounding box center [295, 349] width 131 height 21
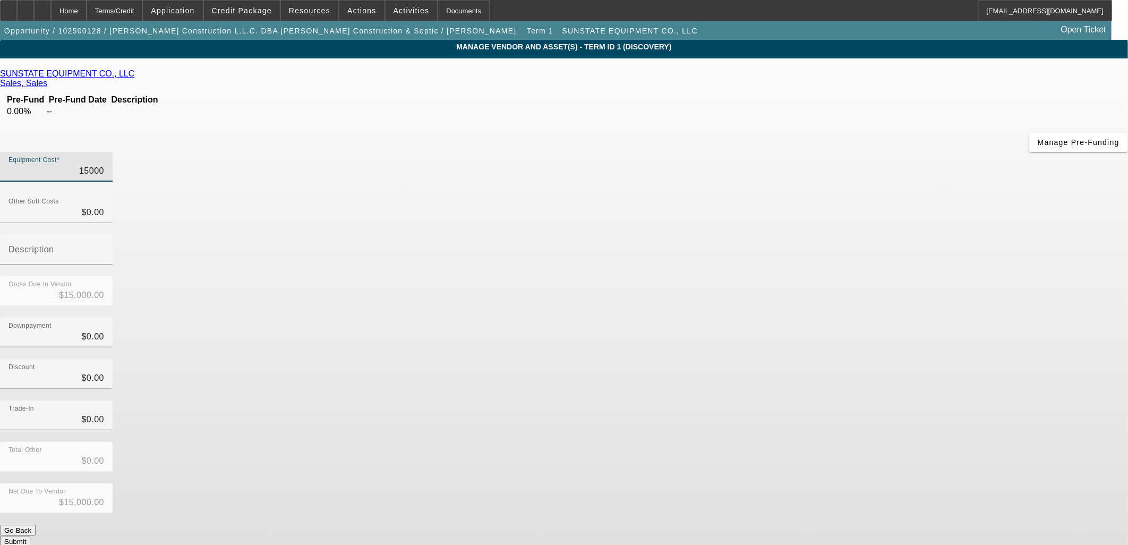
click at [104, 165] on input "15000" at bounding box center [57, 171] width 96 height 13
type input "1"
type input "$1.00"
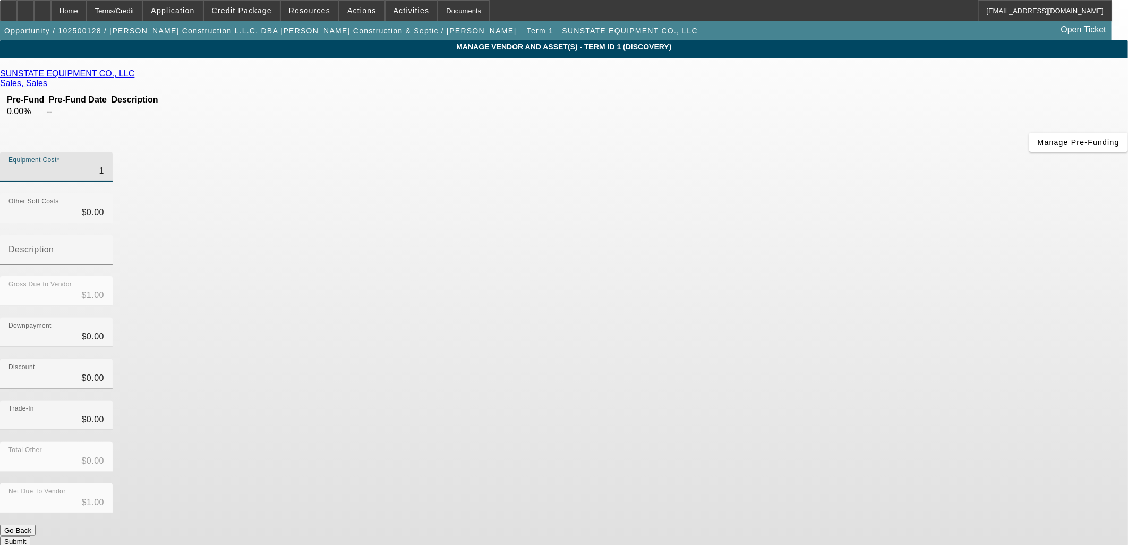
type input "17"
type input "$17.00"
type input "178"
type input "$178.00"
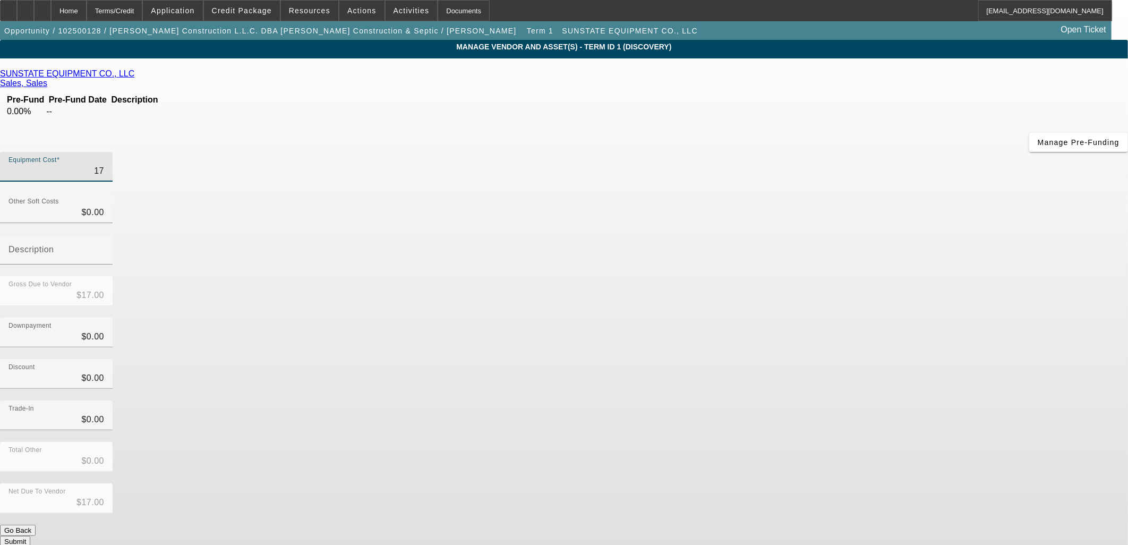
type input "$178.00"
type input "1780"
type input "$1,780.00"
type input "17803"
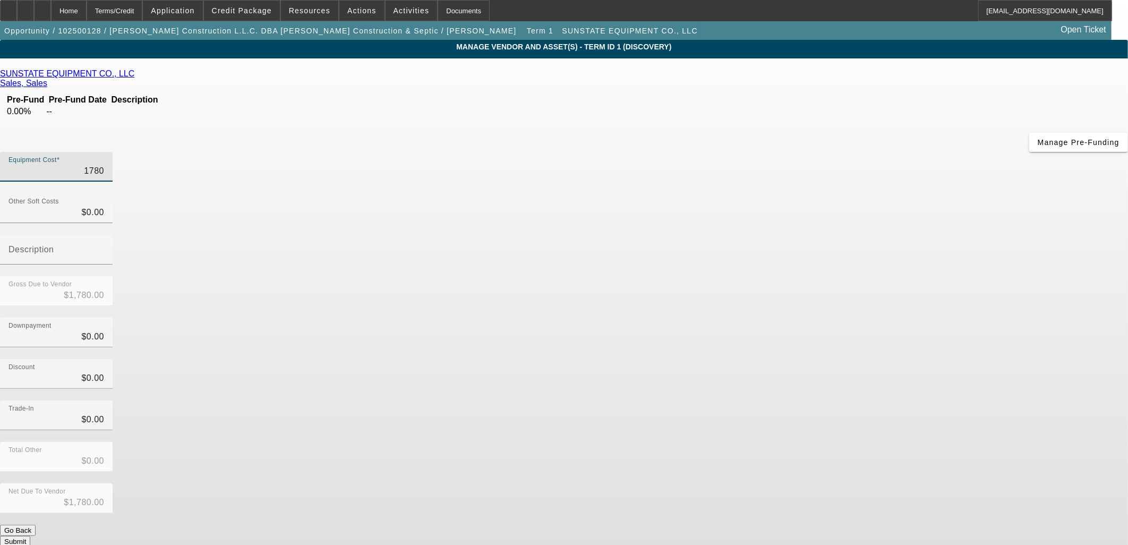
type input "$17,803.00"
type input "17803.8"
type input "$17,803.80"
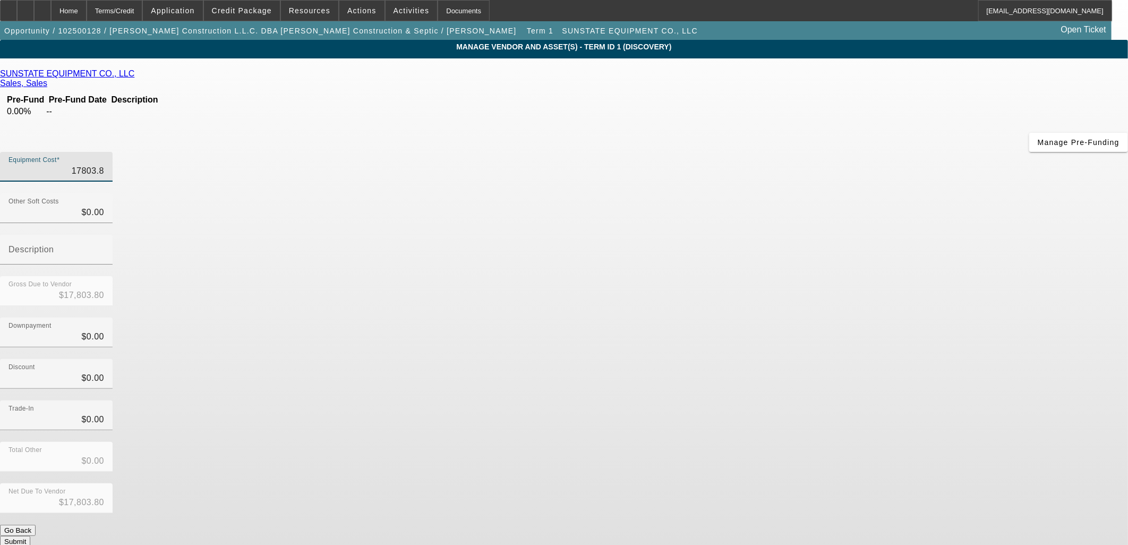
type input "17803.83"
type input "$17,803.83"
click at [104, 193] on div "Other Soft Costs $0.00" at bounding box center [57, 208] width 96 height 30
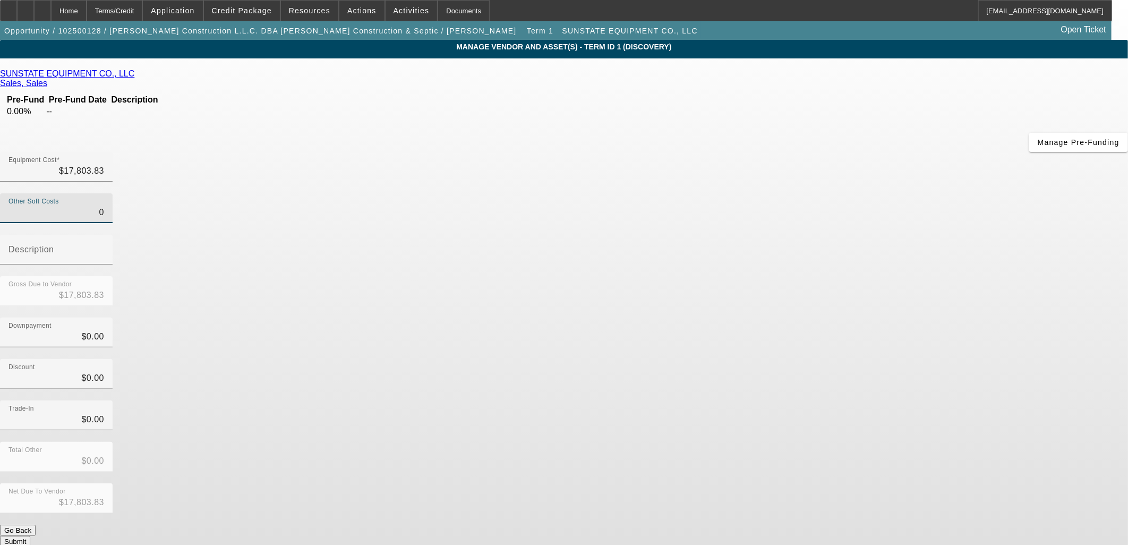
drag, startPoint x: 653, startPoint y: 125, endPoint x: 918, endPoint y: 129, distance: 264.1
click at [918, 129] on app-vendor-asset-manage "MANAGE VENDOR AND ASSET(S) - Term ID 1 (Discovery) Remove Vendor SUNSTATE EQUIP…" at bounding box center [564, 325] width 1128 height 571
type input "1"
type input "$17,804.83"
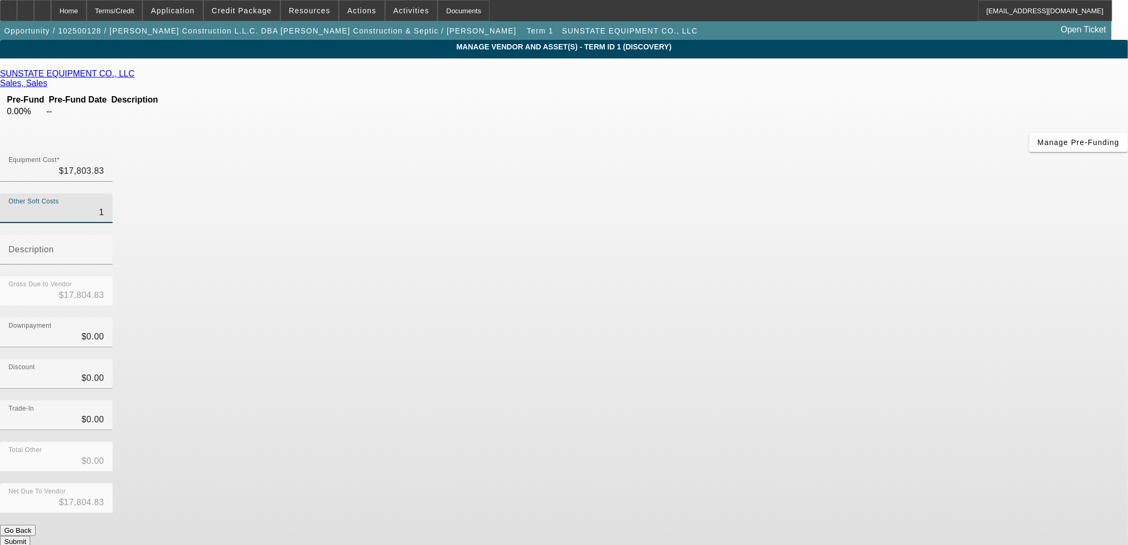
type input "14"
type input "$17,817.83"
type input "144"
type input "$17,947.83"
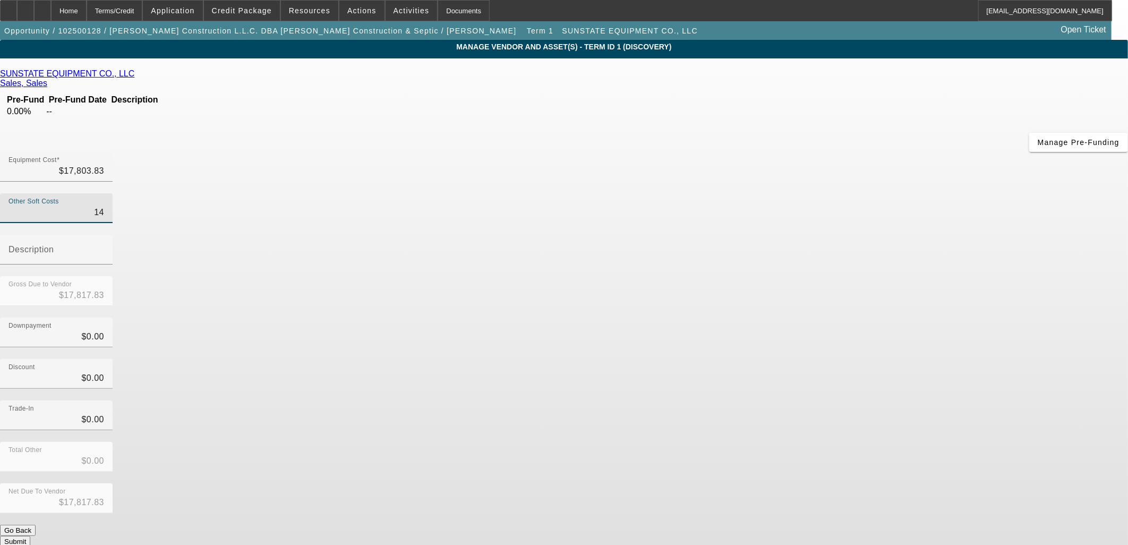
type input "$17,947.83"
type input "1446"
type input "$19,249.83"
type input "1446.5"
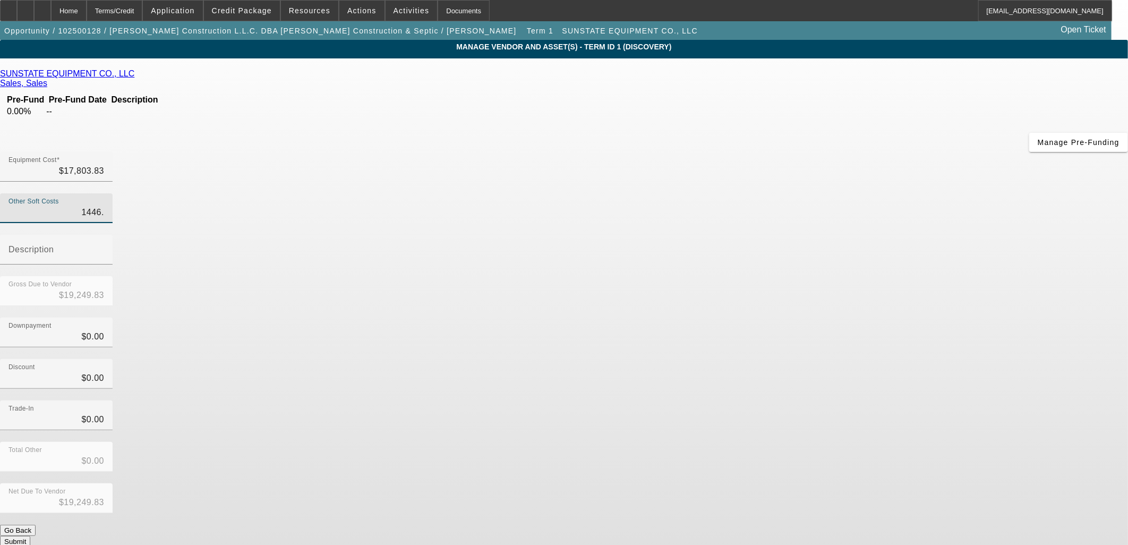
type input "$19,250.33"
type input "1446.54"
type input "$19,250.37"
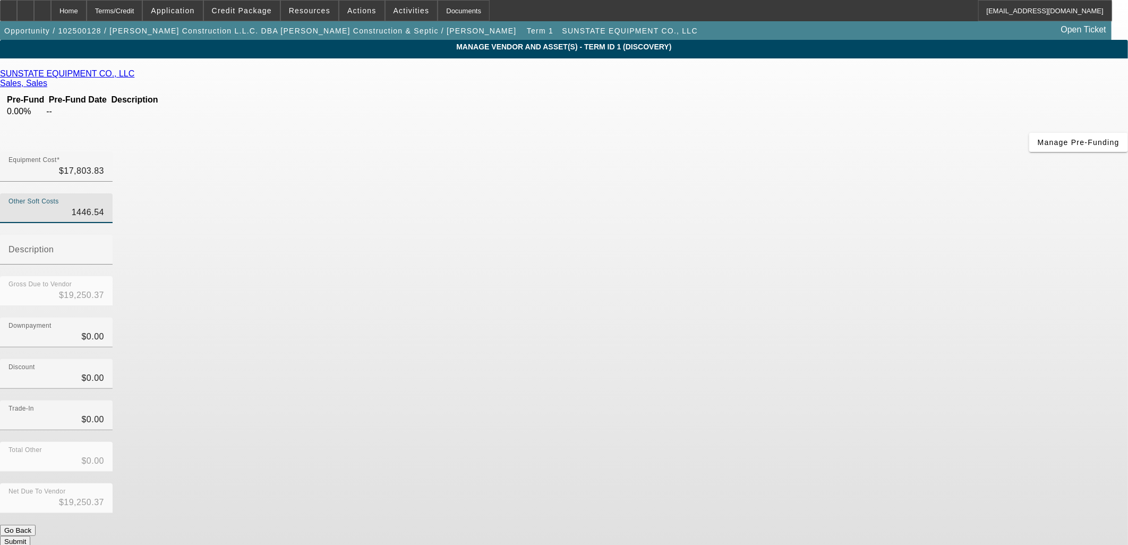
type input "$1,446.54"
click at [406, 226] on div "SUNSTATE EQUIPMENT CO., LLC Sales, Sales Pre-Fund Pre-Fund Date Description 0.0…" at bounding box center [564, 308] width 1128 height 478
click at [1030, 152] on span "button" at bounding box center [1079, 143] width 99 height 26
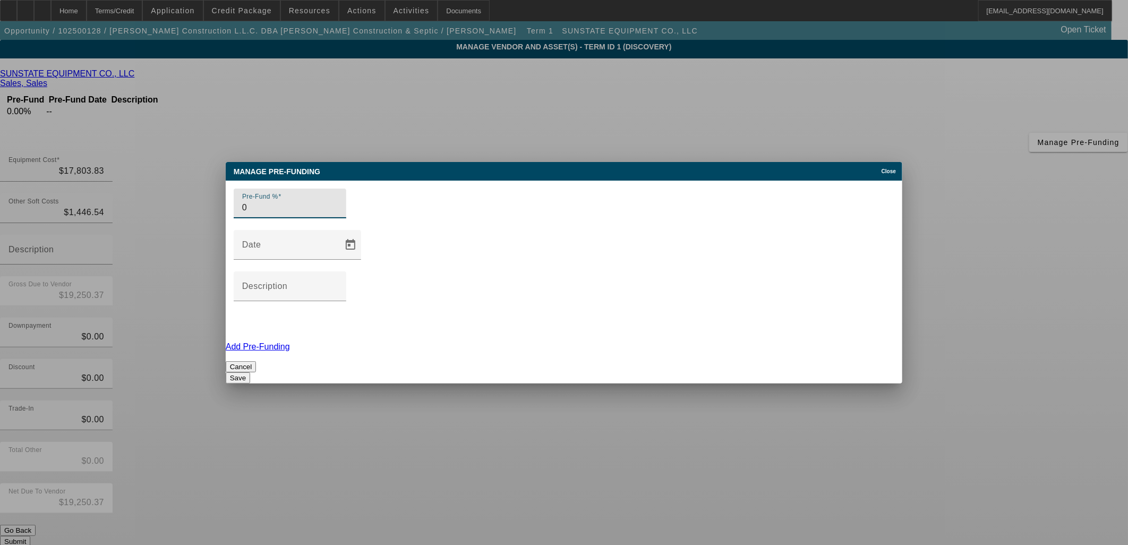
drag, startPoint x: 315, startPoint y: 263, endPoint x: 183, endPoint y: 261, distance: 131.2
click at [245, 230] on div "Pre-Fund % 0" at bounding box center [564, 209] width 661 height 41
type input "100"
click at [338, 284] on input "Description" at bounding box center [290, 290] width 96 height 13
type input "Upon execution of this agreement"
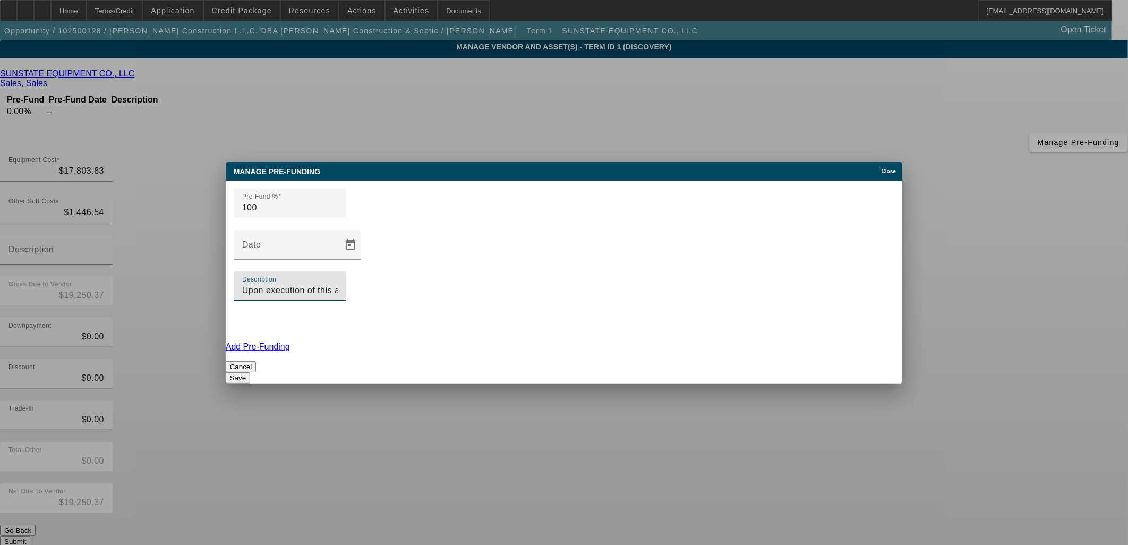
click at [250, 372] on button "Save" at bounding box center [238, 377] width 24 height 11
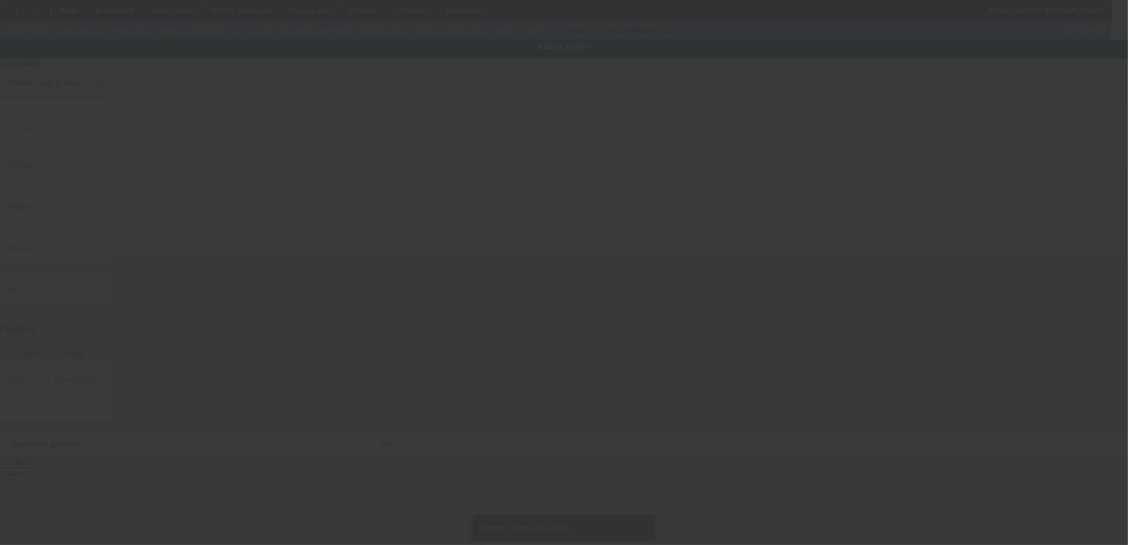
type textarea "Other"
type input "5200 Highway 138"
type input "[GEOGRAPHIC_DATA]"
type input "76527"
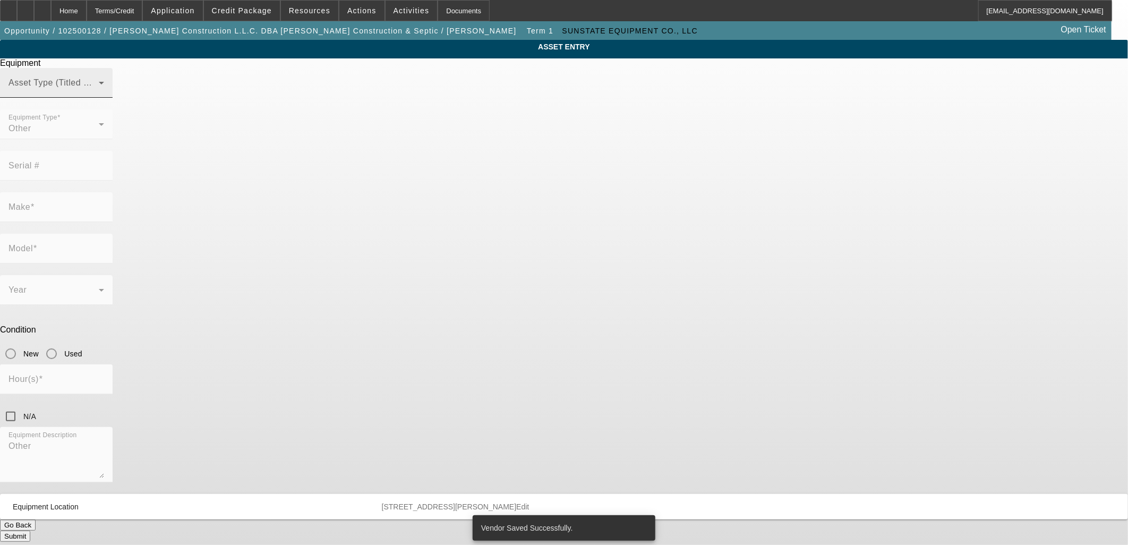
click at [104, 91] on div "Asset Type (Titled or Non-Titled)" at bounding box center [57, 83] width 96 height 30
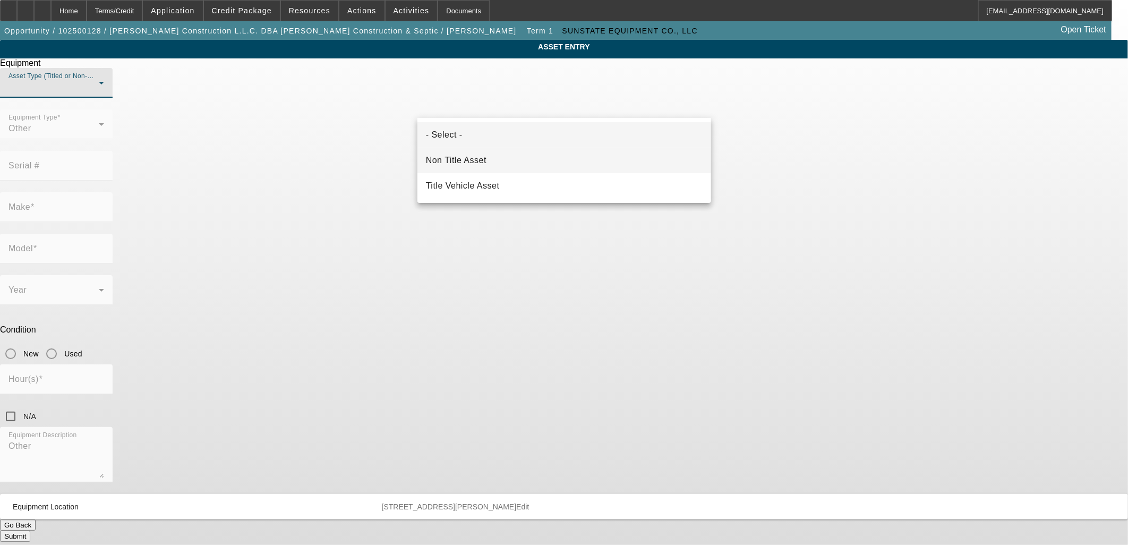
click at [495, 162] on mat-option "Non Title Asset" at bounding box center [565, 161] width 294 height 26
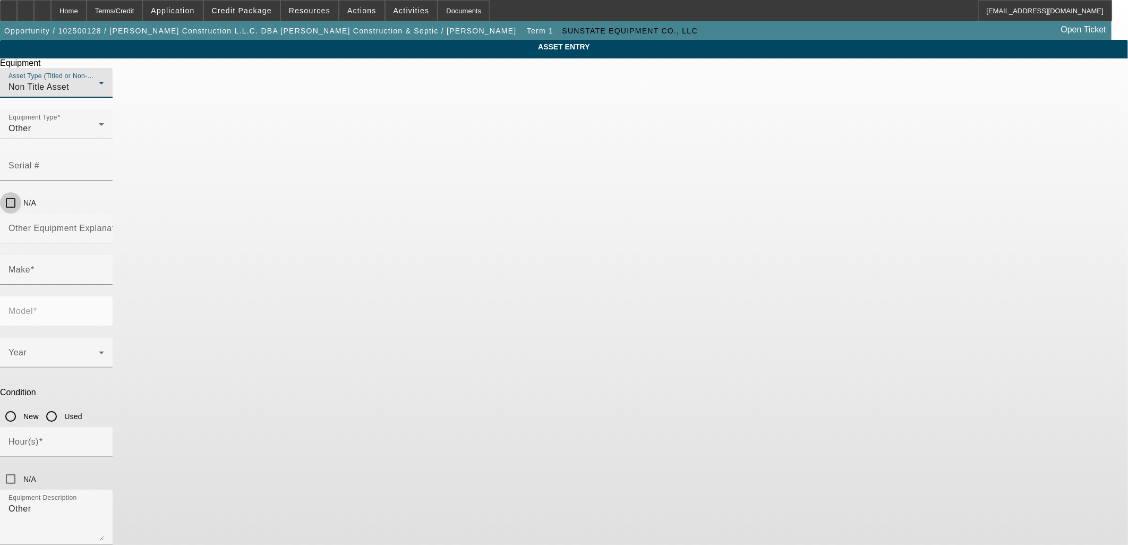
drag, startPoint x: 693, startPoint y: 144, endPoint x: 675, endPoint y: 153, distance: 20.2
click at [21, 192] on input "N/A" at bounding box center [10, 202] width 21 height 21
drag, startPoint x: 691, startPoint y: 144, endPoint x: 682, endPoint y: 145, distance: 9.0
click at [21, 192] on input "N/A" at bounding box center [10, 202] width 21 height 21
checkbox input "false"
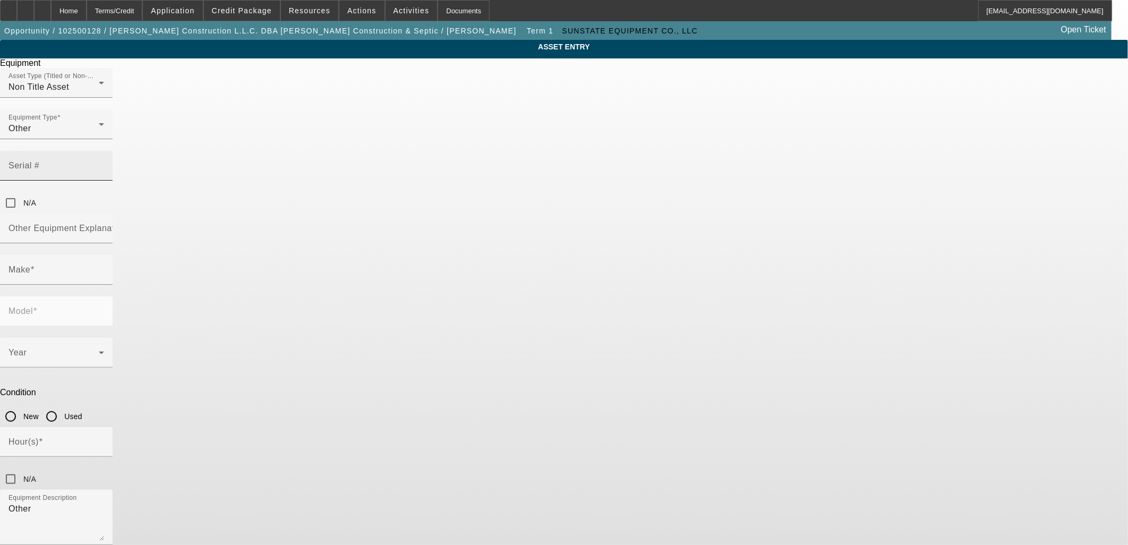
click at [39, 161] on mat-label "Serial #" at bounding box center [24, 165] width 31 height 9
click at [104, 164] on input "Serial #" at bounding box center [57, 170] width 96 height 13
type input "0300204336"
click at [127, 224] on mat-label "Other Equipment Explanation" at bounding box center [68, 228] width 118 height 9
click at [104, 226] on input "Other Equipment Explanation" at bounding box center [57, 232] width 96 height 13
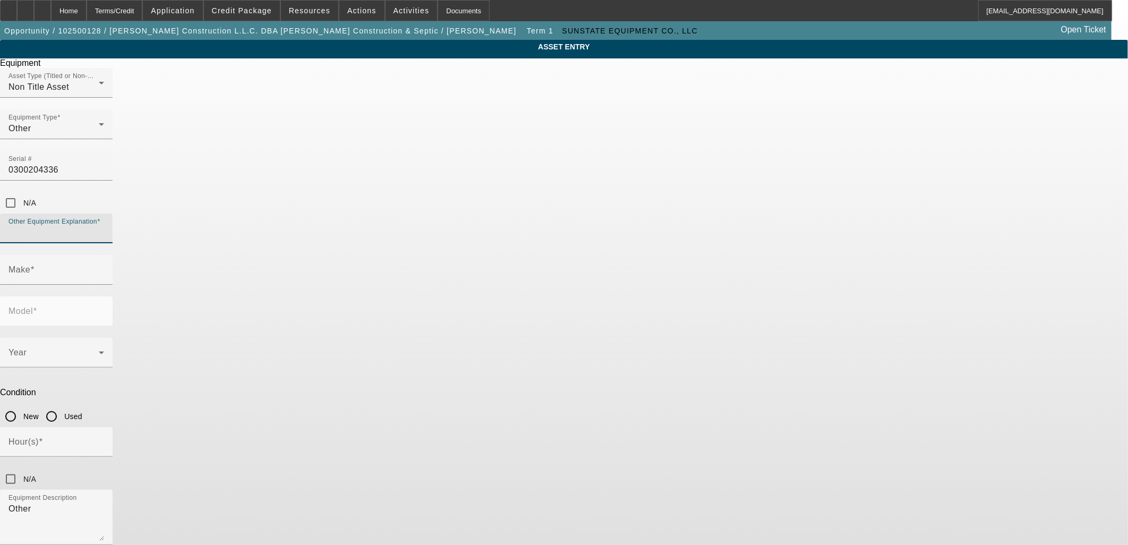
type input "z"
drag, startPoint x: 392, startPoint y: 183, endPoint x: 241, endPoint y: 172, distance: 151.3
click at [241, 172] on app-asset-collateral-manage "ASSET ENTRY Delete asset Equipment Asset Type (Titled or Non-Titled) Non Title …" at bounding box center [564, 322] width 1128 height 565
type input "Boom-lift"
click at [104, 268] on input "Make" at bounding box center [57, 274] width 96 height 13
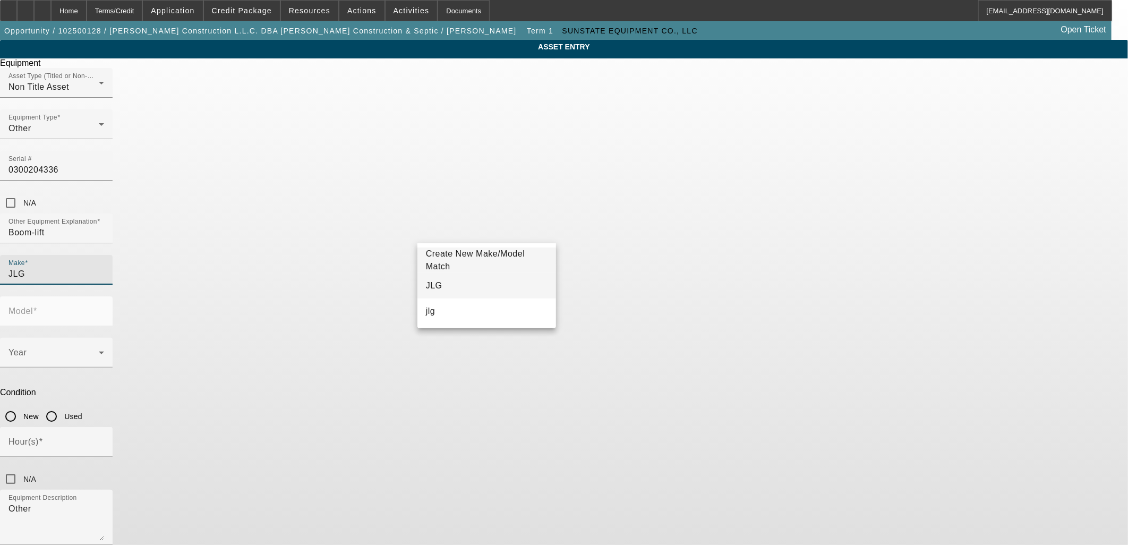
type input "JLG"
click at [464, 279] on mat-option "JLG" at bounding box center [487, 286] width 139 height 26
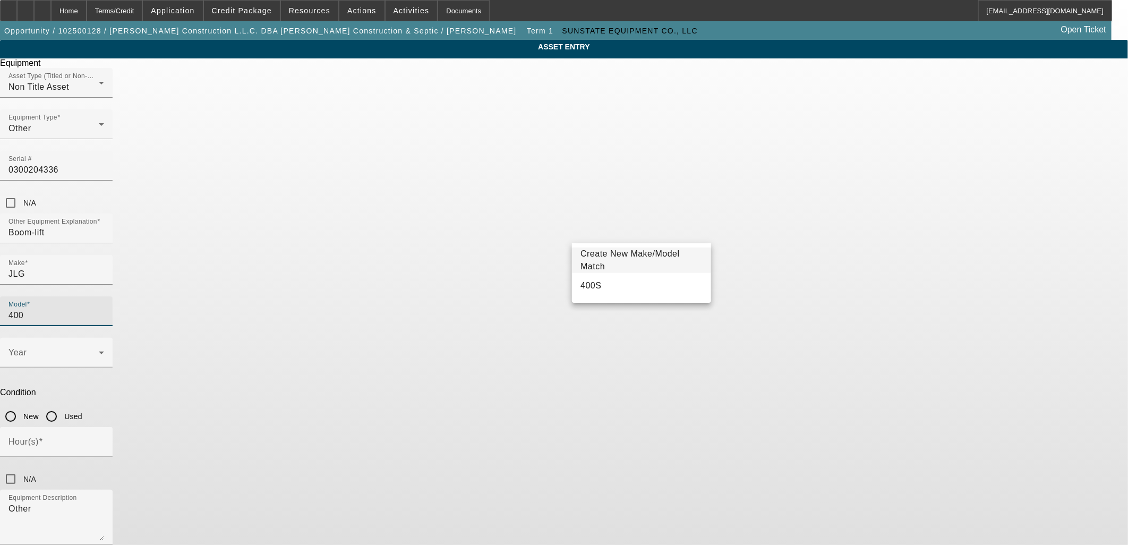
click at [618, 275] on mat-option "400S" at bounding box center [641, 286] width 139 height 26
type input "400S"
click at [108, 346] on icon at bounding box center [101, 352] width 13 height 13
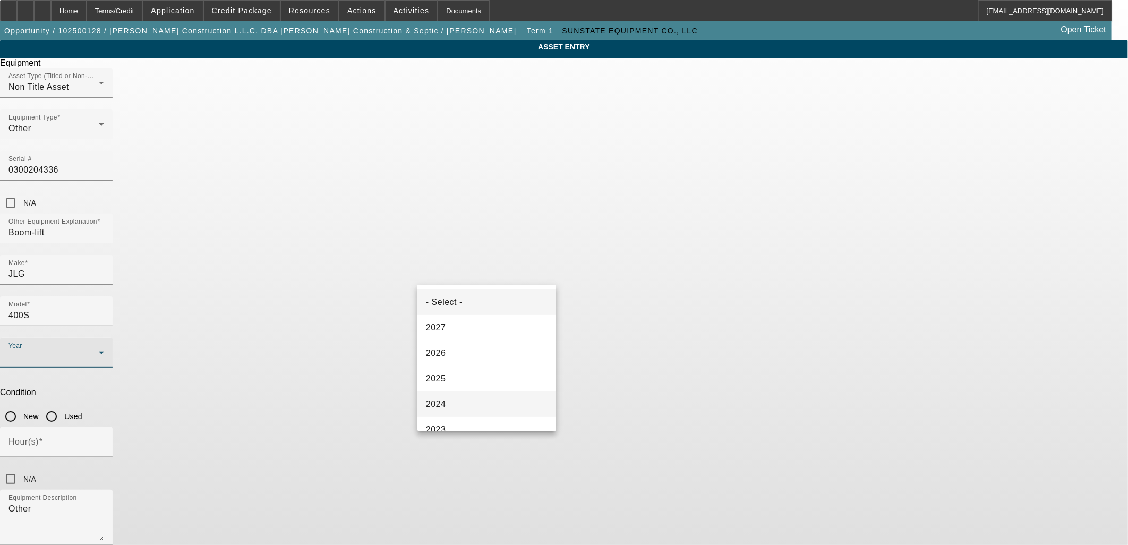
click at [466, 388] on mat-option "2025" at bounding box center [487, 379] width 139 height 26
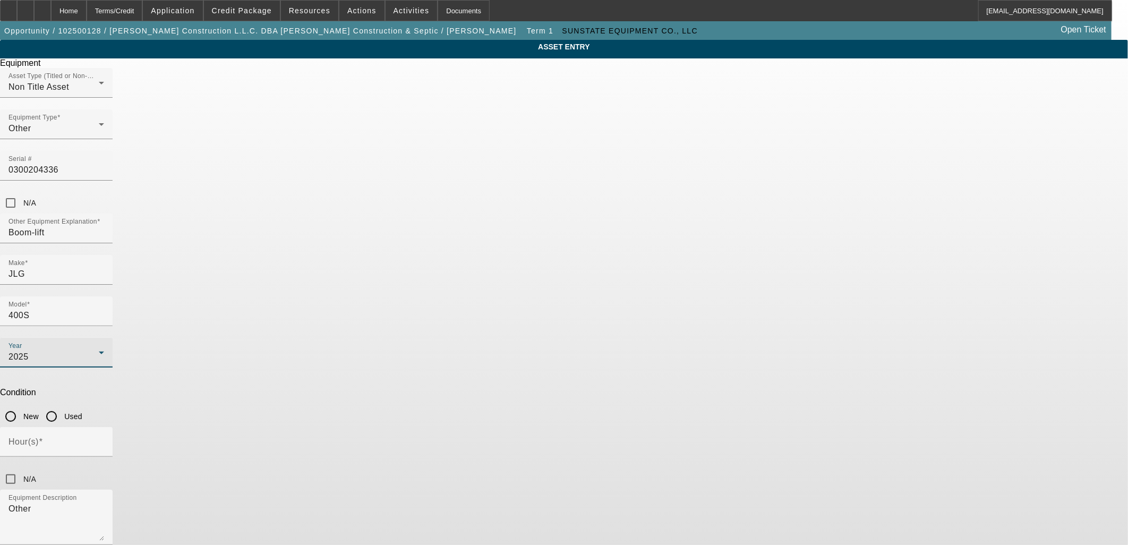
click at [99, 351] on div "2025" at bounding box center [54, 357] width 90 height 13
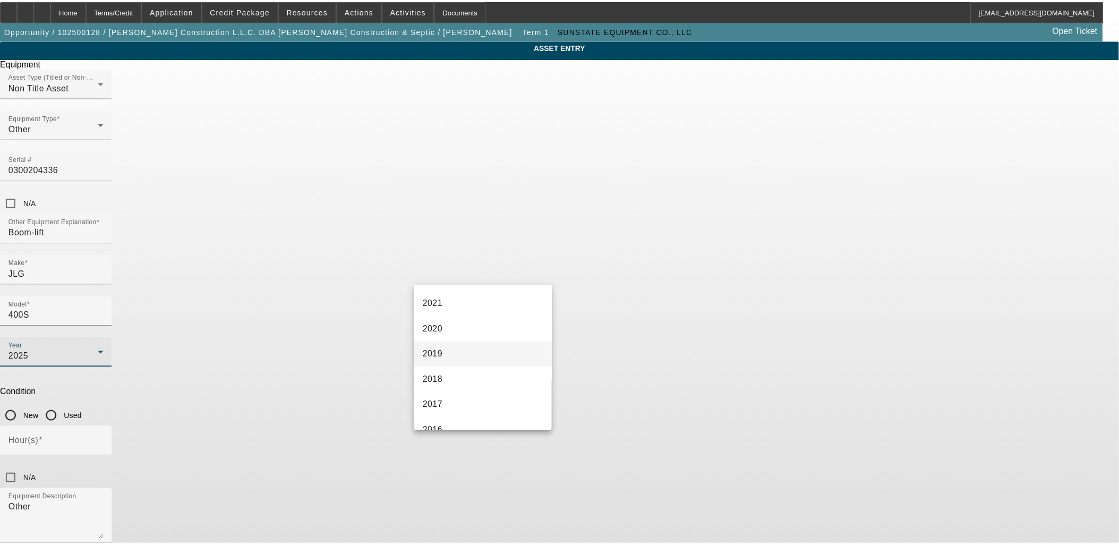
scroll to position [236, 0]
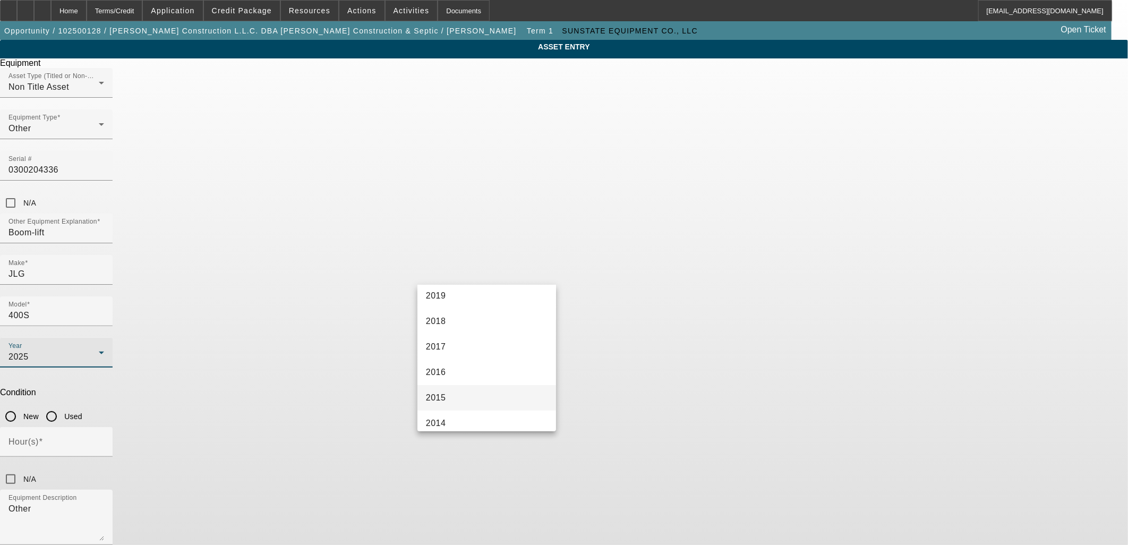
click at [465, 394] on mat-option "2015" at bounding box center [487, 398] width 139 height 26
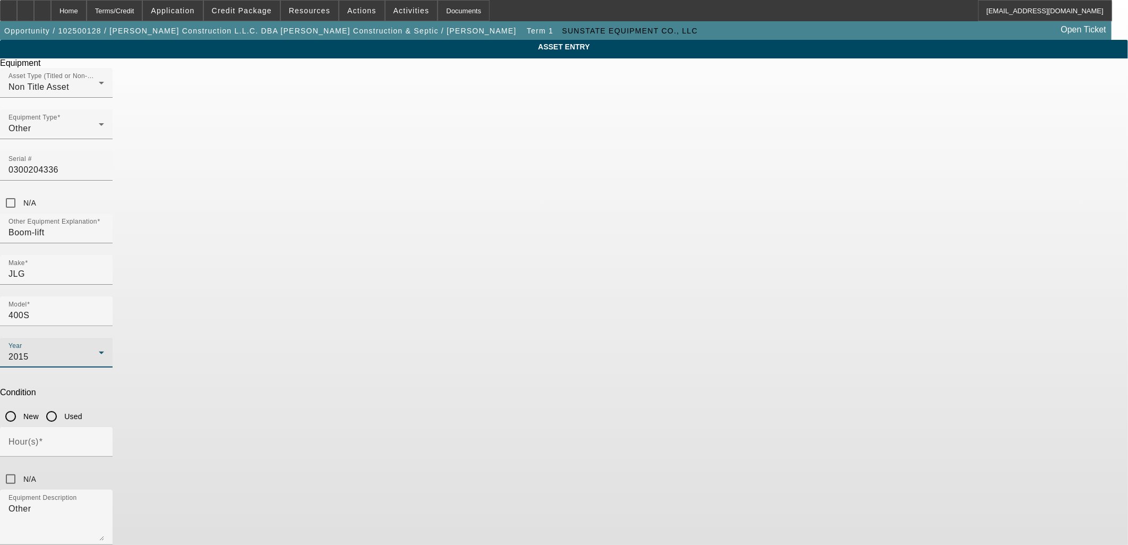
click at [62, 406] on input "Used" at bounding box center [51, 416] width 21 height 21
radio input "true"
click at [104, 440] on input "Hour(s)" at bounding box center [57, 446] width 96 height 13
type input "1234"
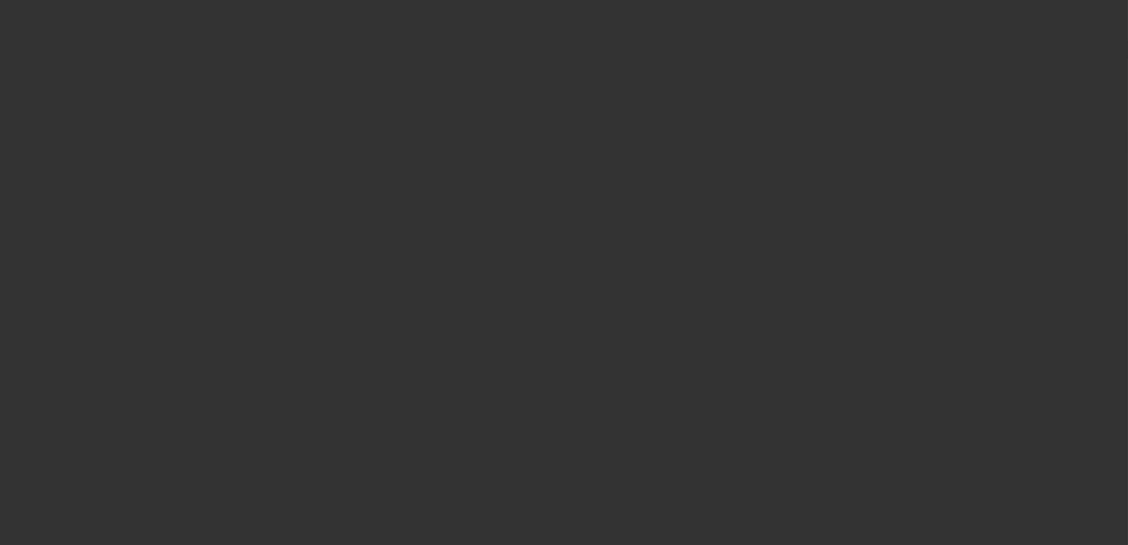
type input "$17,803.83"
type input "$1,446.54"
type input "$19,250.37"
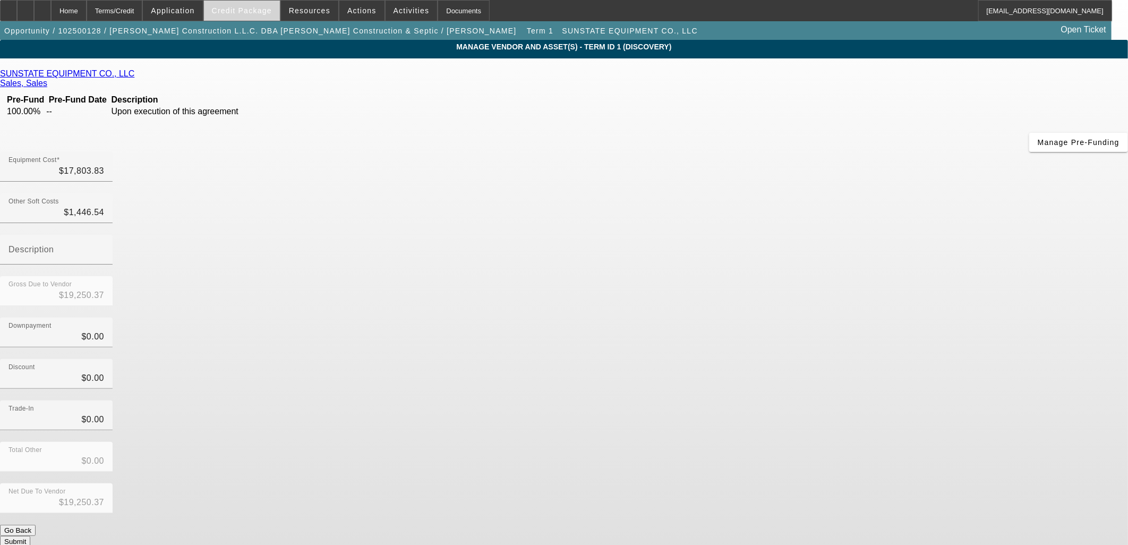
click at [256, 12] on span "Credit Package" at bounding box center [242, 10] width 60 height 9
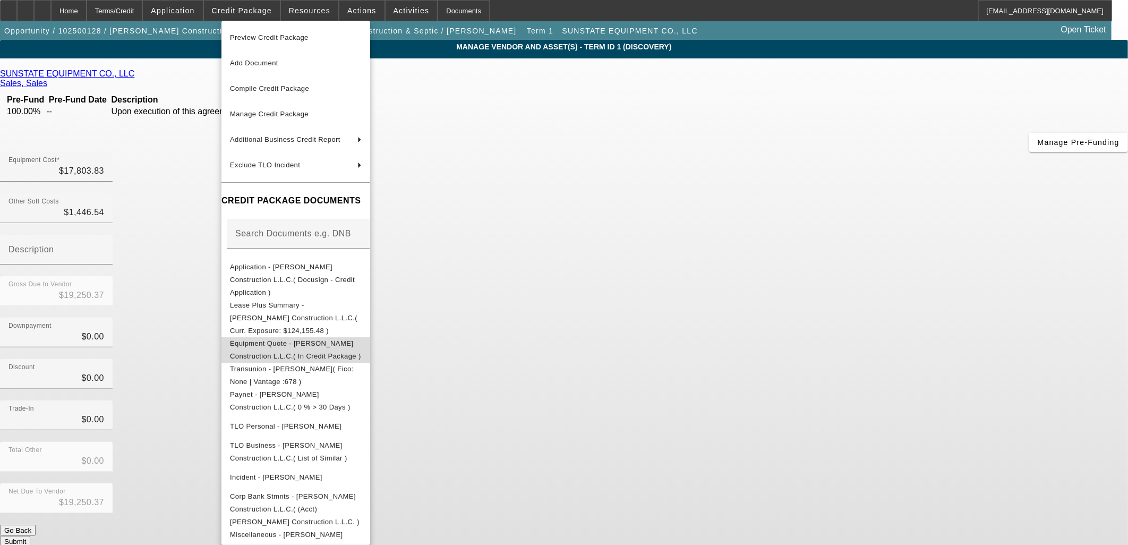
click at [327, 337] on span "Equipment Quote - [PERSON_NAME] Construction L.L.C.( In Credit Package )" at bounding box center [296, 350] width 132 height 26
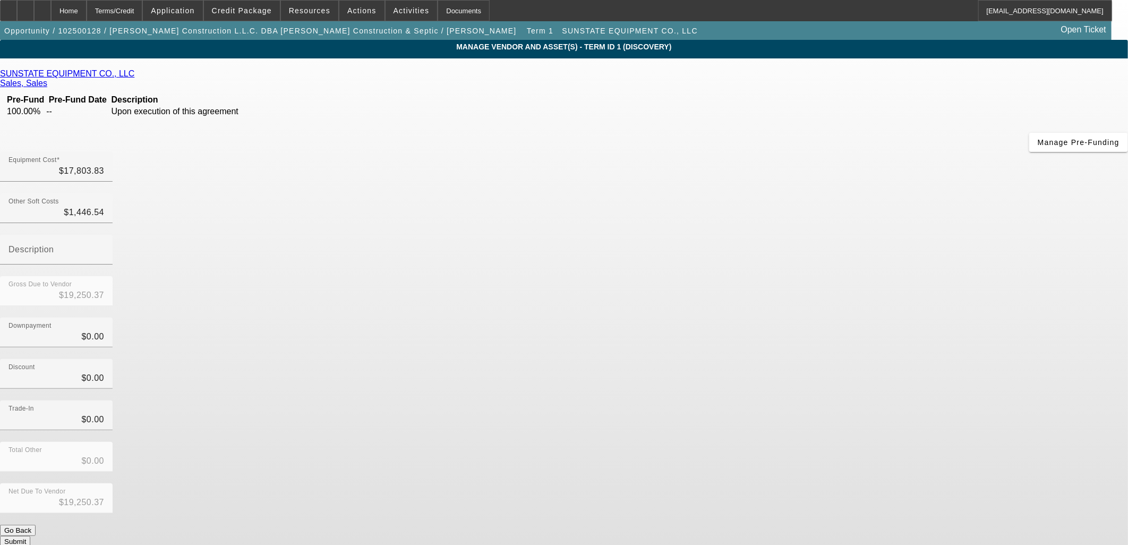
click at [30, 536] on button "Submit" at bounding box center [15, 541] width 30 height 11
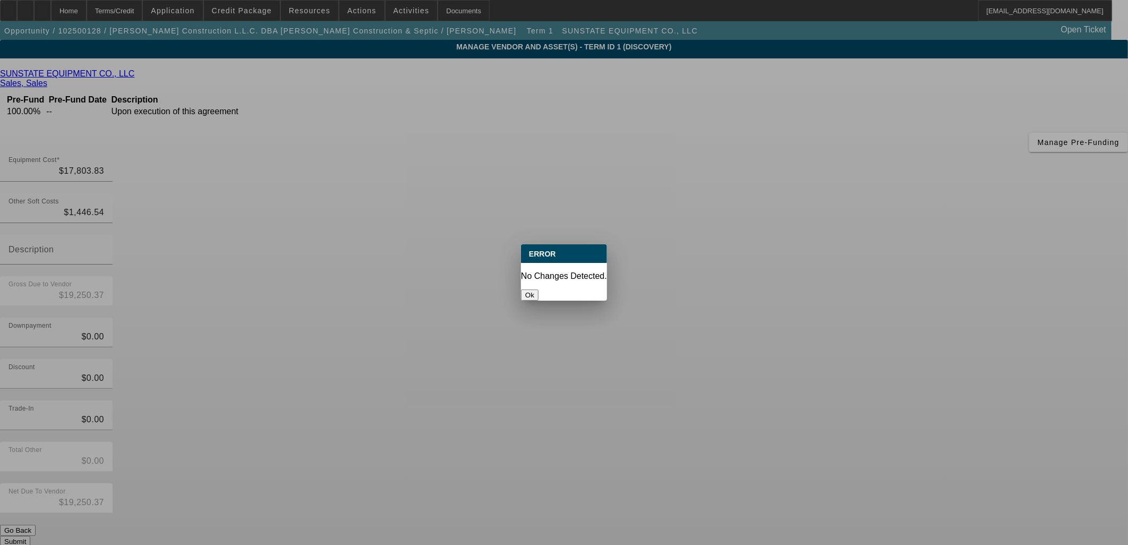
click at [539, 290] on button "Ok" at bounding box center [530, 295] width 18 height 11
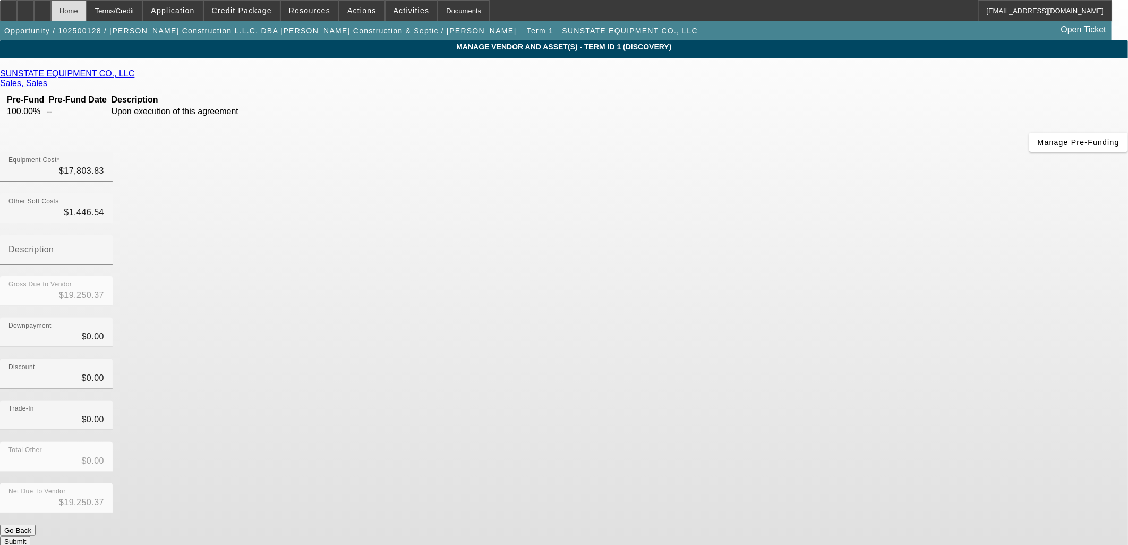
click at [84, 9] on div "Home" at bounding box center [69, 10] width 36 height 21
